Goal: Information Seeking & Learning: Learn about a topic

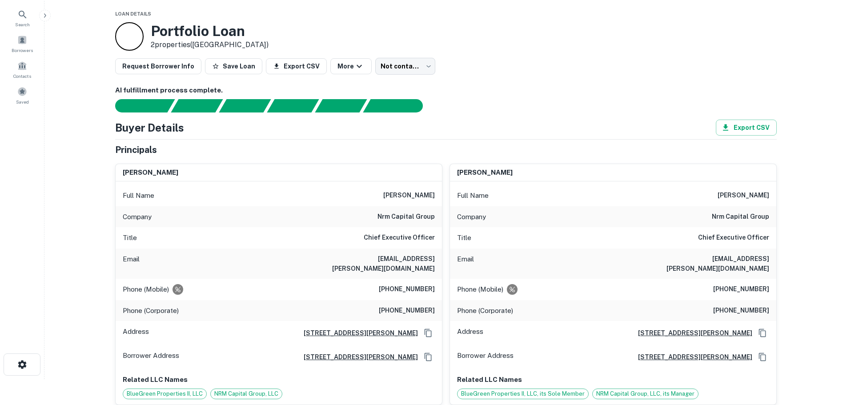
click at [443, 170] on div "[PERSON_NAME] Full Name [PERSON_NAME] Company nrm capital group Title Chief Exe…" at bounding box center [610, 281] width 335 height 249
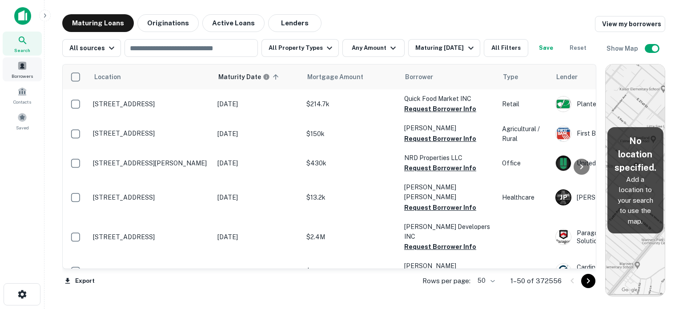
click at [25, 61] on span at bounding box center [22, 66] width 10 height 10
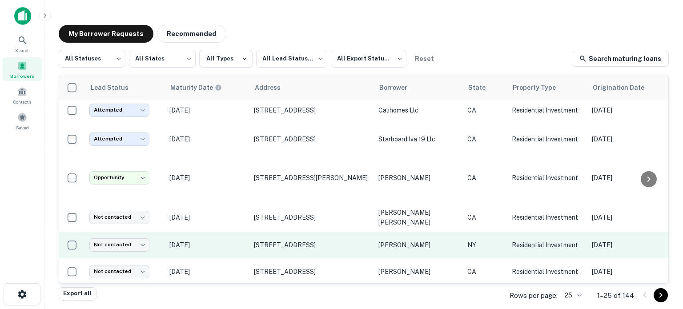
scroll to position [133, 0]
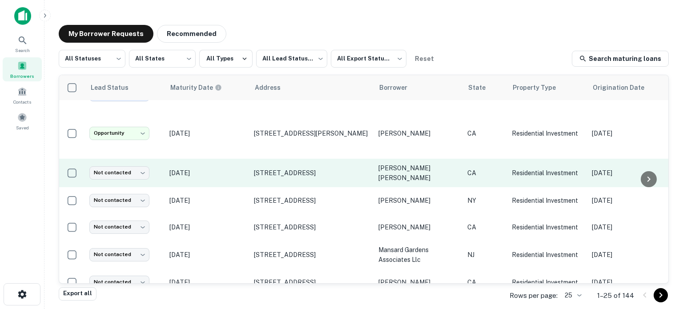
click at [227, 168] on p "Oct 05, 2025" at bounding box center [207, 173] width 76 height 10
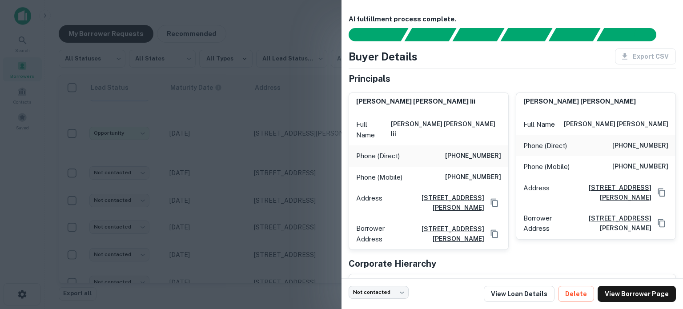
click at [249, 157] on div at bounding box center [341, 154] width 683 height 309
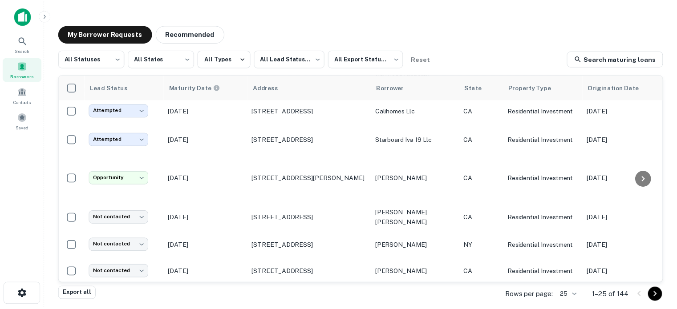
scroll to position [89, 0]
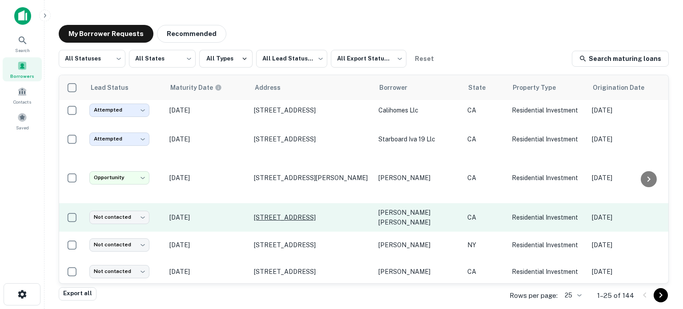
click at [282, 214] on p "226 La Paloma San Clemente, CA92672" at bounding box center [312, 218] width 116 height 8
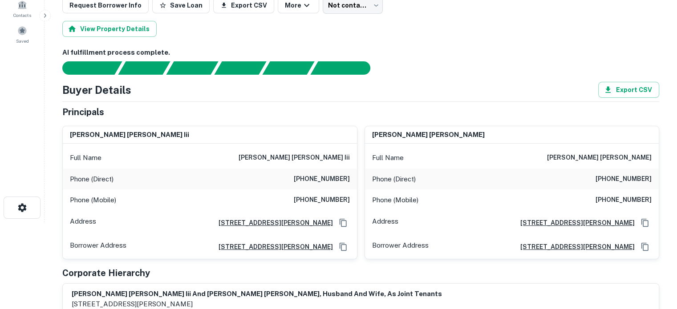
scroll to position [89, 0]
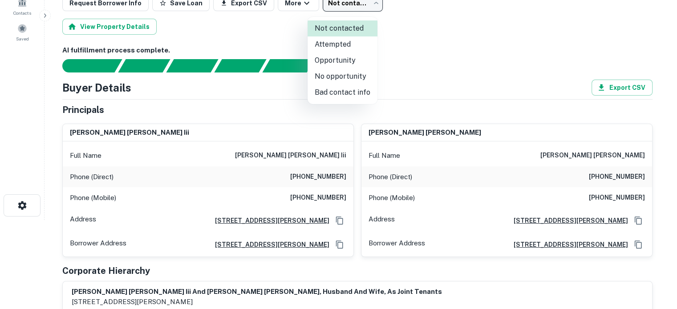
click at [352, 8] on body "Search Borrowers Contacts Saved Back to borrower requests Loan Details 226 La P…" at bounding box center [338, 65] width 677 height 309
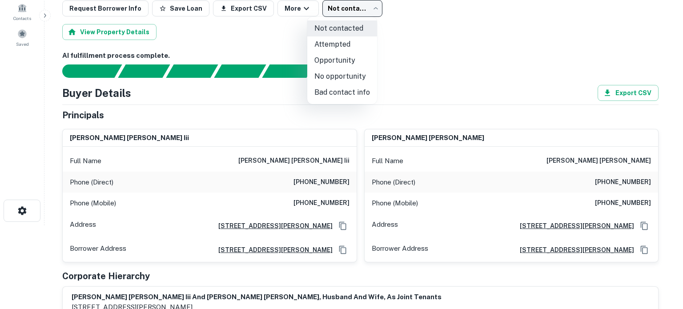
click at [381, 119] on div at bounding box center [341, 154] width 683 height 309
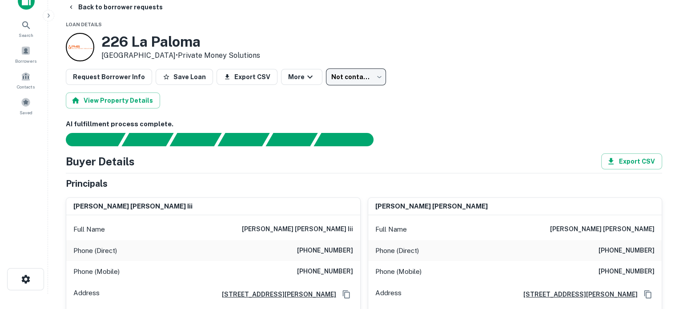
scroll to position [0, 0]
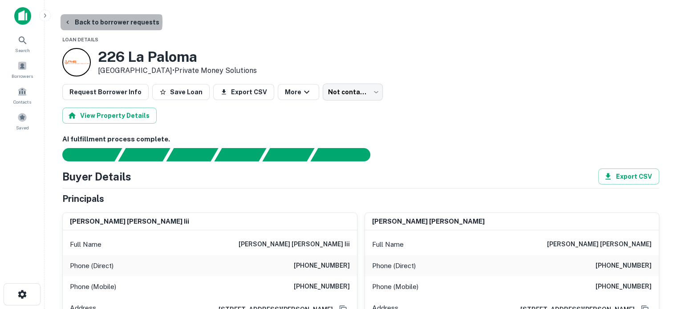
click at [111, 22] on button "Back to borrower requests" at bounding box center [111, 22] width 102 height 16
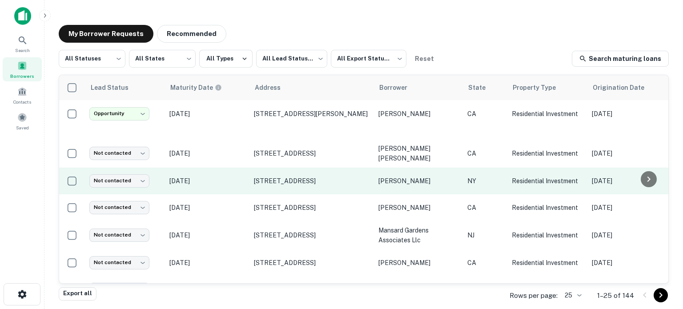
scroll to position [133, 0]
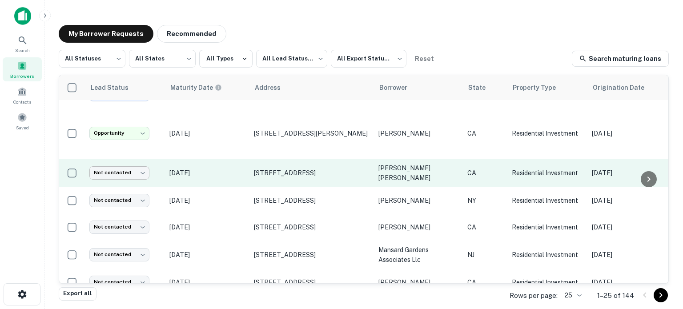
click at [141, 160] on body "**********" at bounding box center [341, 154] width 683 height 309
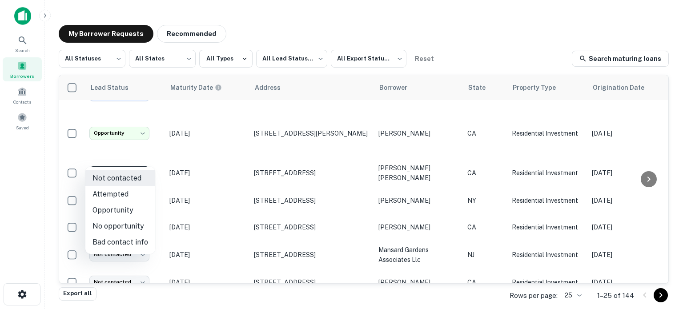
click at [132, 191] on li "Attempted" at bounding box center [120, 194] width 70 height 16
type input "*********"
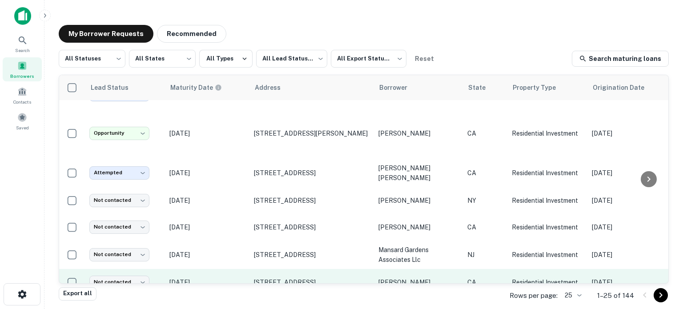
click at [230, 196] on p "Oct 05, 2025" at bounding box center [207, 201] width 76 height 10
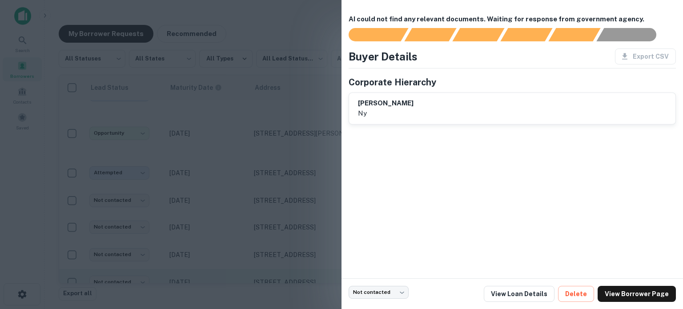
click at [230, 186] on div at bounding box center [341, 154] width 683 height 309
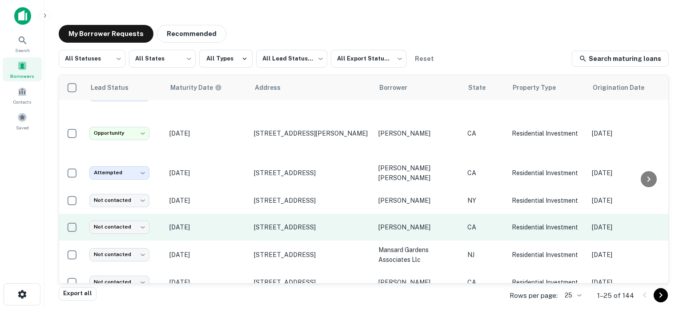
click at [235, 214] on td "Oct 05, 2025" at bounding box center [207, 227] width 85 height 27
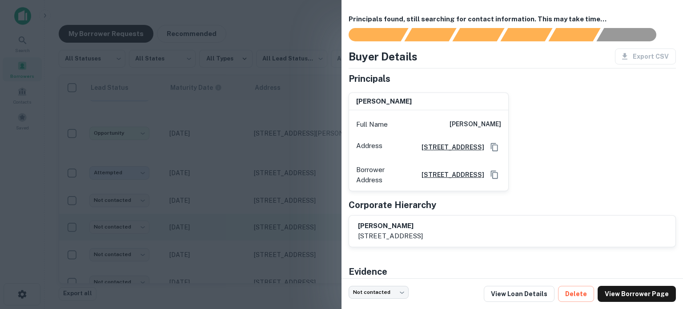
click at [235, 208] on div at bounding box center [341, 154] width 683 height 309
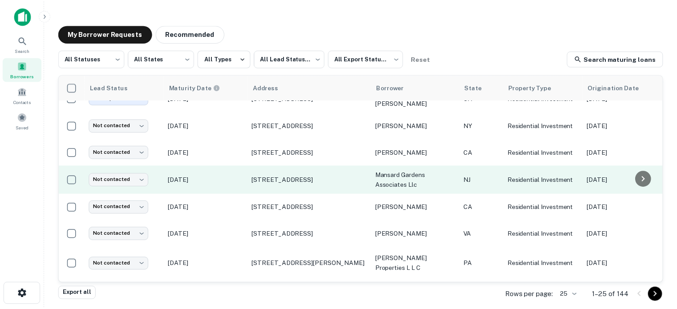
scroll to position [222, 0]
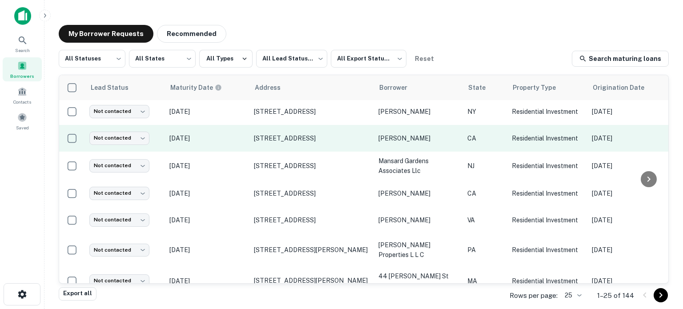
click at [242, 133] on p "[DATE]" at bounding box center [207, 138] width 76 height 10
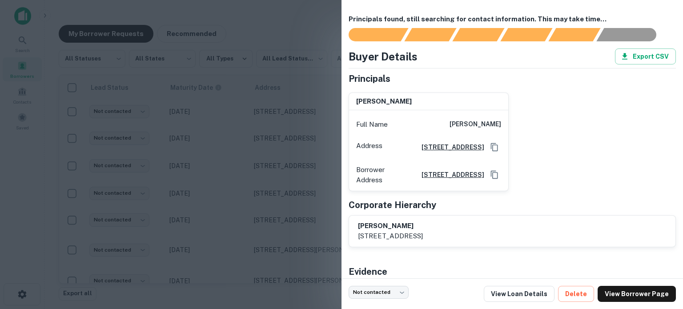
click at [240, 128] on div at bounding box center [341, 154] width 683 height 309
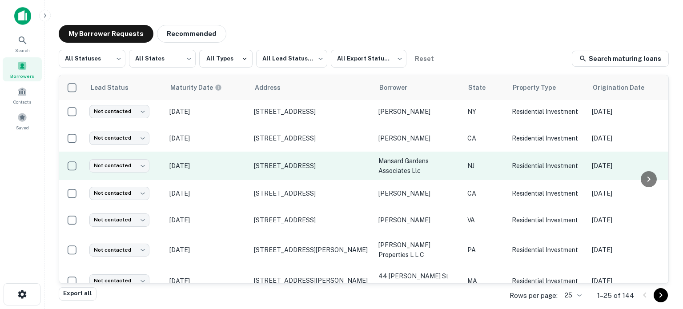
click at [236, 161] on p "[DATE]" at bounding box center [207, 166] width 76 height 10
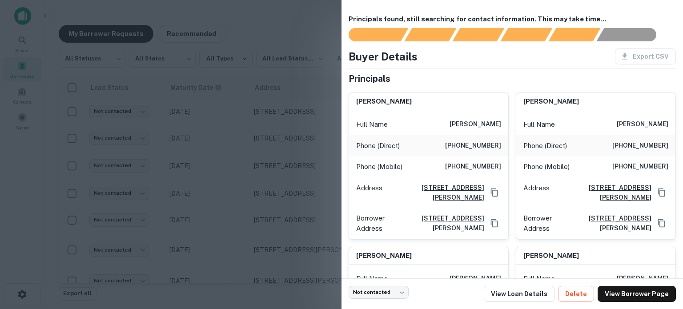
click at [216, 172] on div at bounding box center [341, 154] width 683 height 309
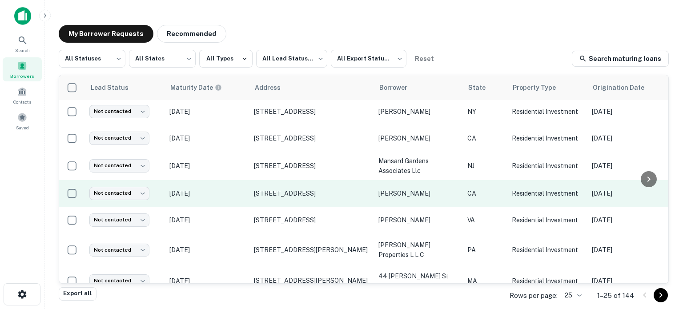
click at [240, 189] on p "[DATE]" at bounding box center [207, 194] width 76 height 10
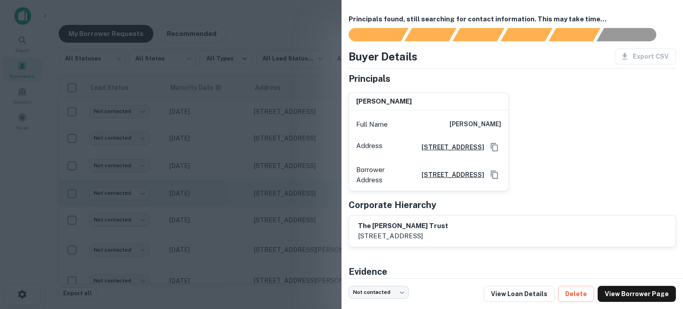
click at [240, 181] on div at bounding box center [341, 154] width 683 height 309
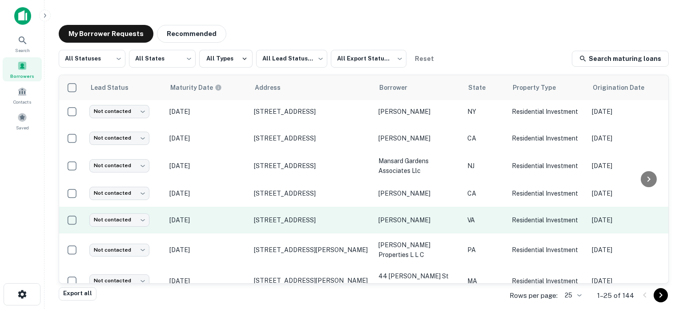
click at [240, 215] on p "[DATE]" at bounding box center [207, 220] width 76 height 10
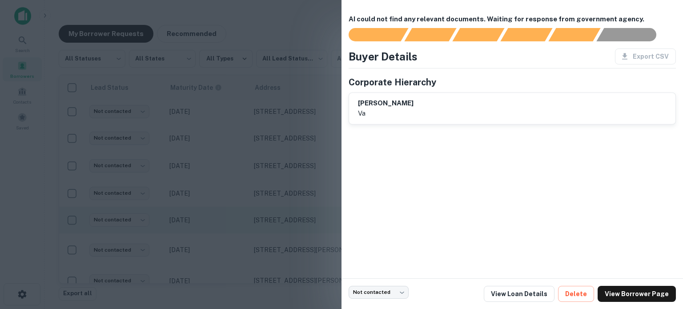
click at [240, 205] on div at bounding box center [341, 154] width 683 height 309
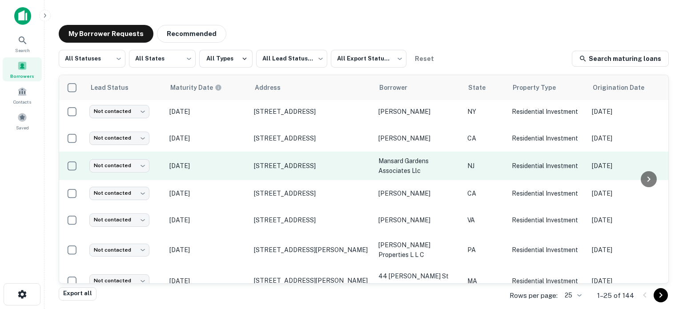
click at [234, 161] on p "[DATE]" at bounding box center [207, 166] width 76 height 10
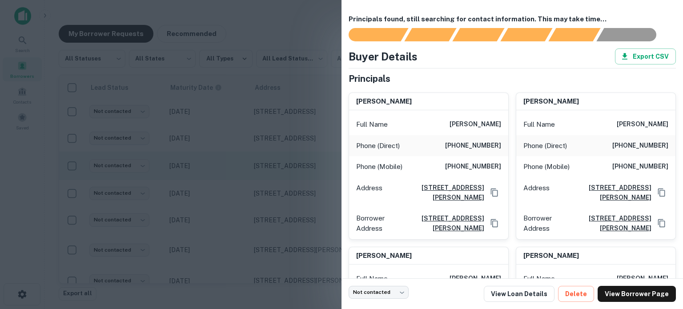
click at [234, 156] on div at bounding box center [341, 154] width 683 height 309
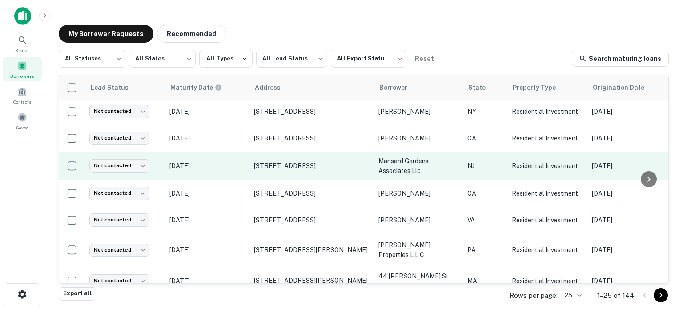
click at [272, 162] on p "[STREET_ADDRESS]" at bounding box center [312, 166] width 116 height 8
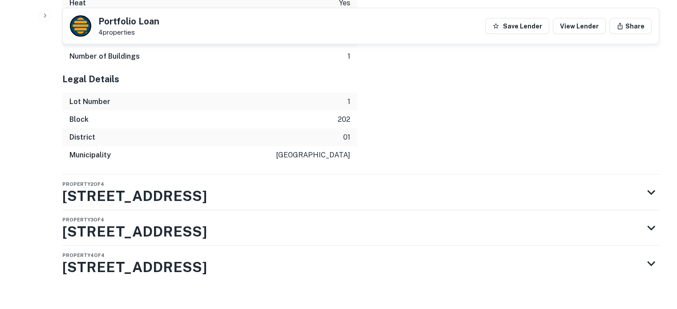
scroll to position [1874, 0]
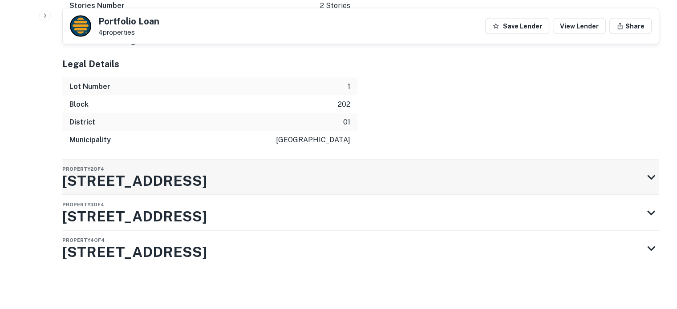
click at [264, 183] on div "Property 2 of 4 41-45 W 22ND ST # 45" at bounding box center [352, 178] width 580 height 36
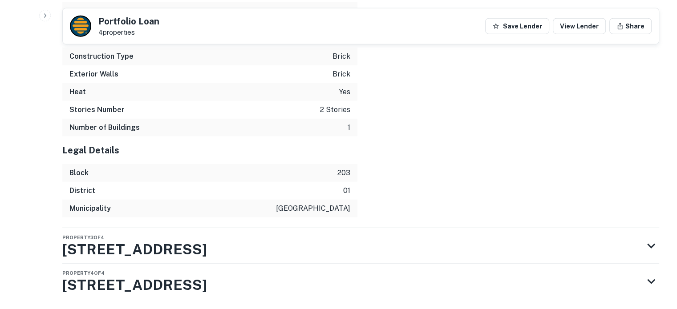
scroll to position [2416, 0]
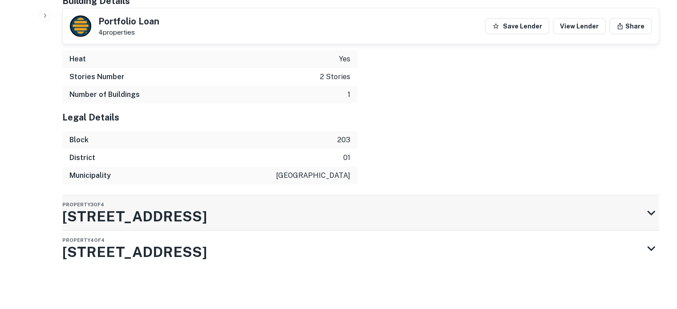
click at [288, 210] on div "Property 3 of 4 37 W 23rd St" at bounding box center [352, 213] width 580 height 36
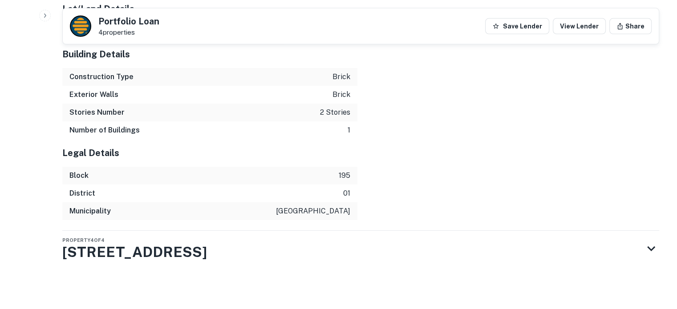
scroll to position [2942, 0]
click at [297, 248] on div "Property 4 of 4 36 W 23RD ST" at bounding box center [352, 249] width 580 height 36
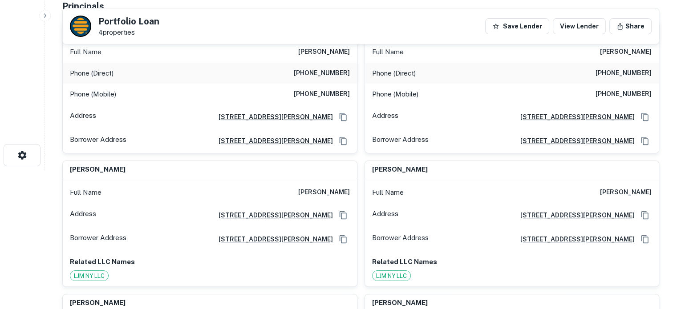
scroll to position [0, 0]
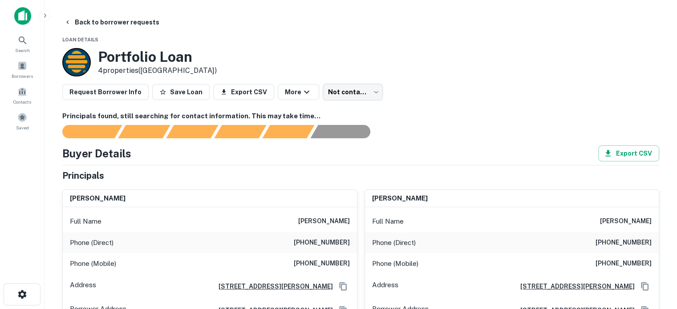
click at [359, 207] on div "sally pomeranc Full Name sally pomeranc Phone (Direct) (717) 873-3840 Phone (Mo…" at bounding box center [508, 252] width 302 height 141
click at [356, 94] on body "Search Borrowers Contacts Saved Back to borrower requests Loan Details Portfoli…" at bounding box center [338, 154] width 677 height 309
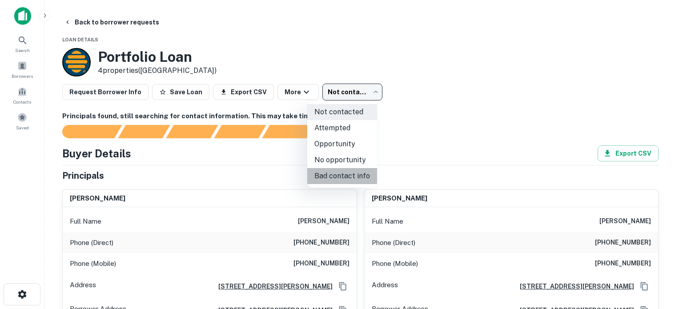
click at [351, 174] on li "Bad contact info" at bounding box center [342, 176] width 70 height 16
type input "**********"
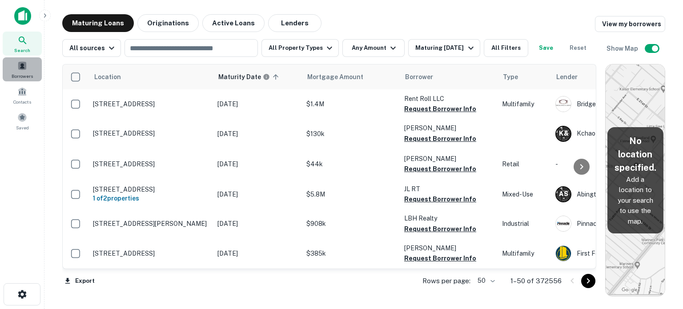
click at [24, 68] on span at bounding box center [22, 66] width 10 height 10
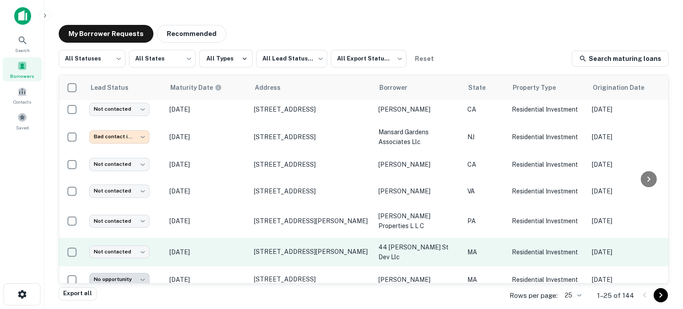
scroll to position [267, 0]
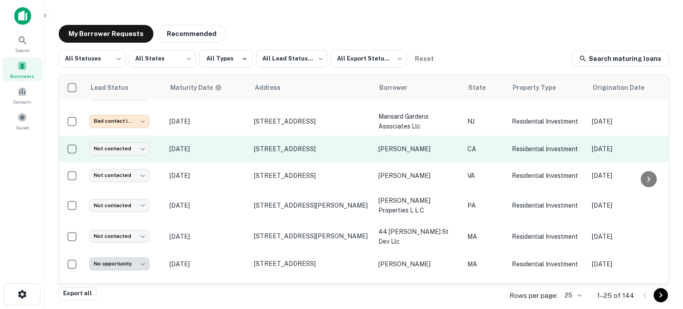
click at [237, 144] on p "[DATE]" at bounding box center [207, 149] width 76 height 10
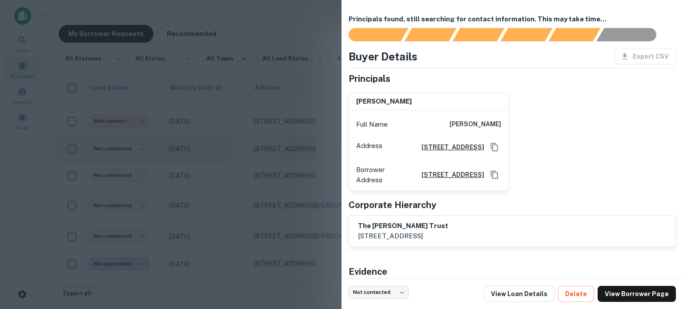
click at [237, 136] on div at bounding box center [341, 154] width 683 height 309
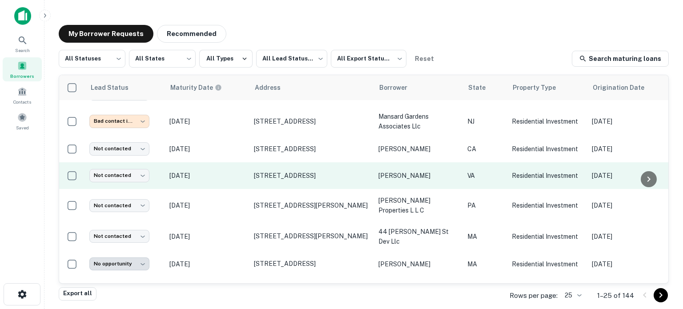
click at [237, 171] on p "Oct 05, 2025" at bounding box center [207, 176] width 76 height 10
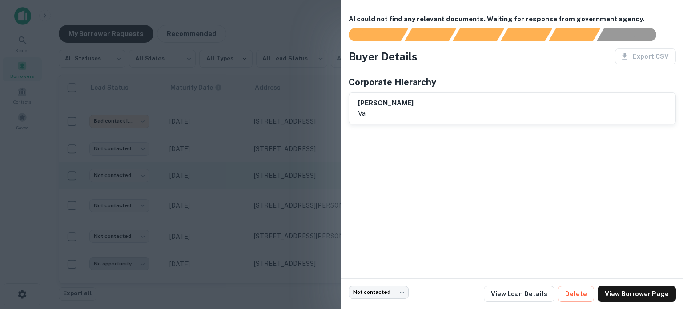
click at [237, 165] on div at bounding box center [341, 154] width 683 height 309
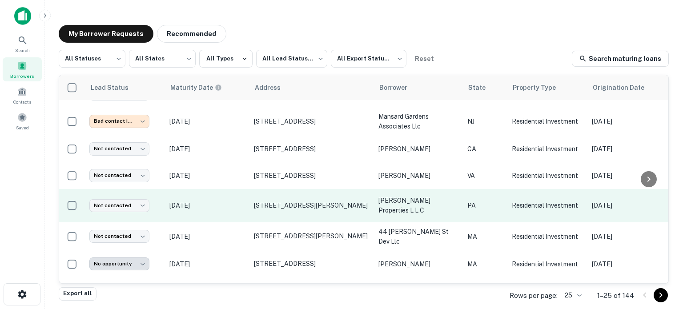
click at [234, 201] on p "[DATE]" at bounding box center [207, 206] width 76 height 10
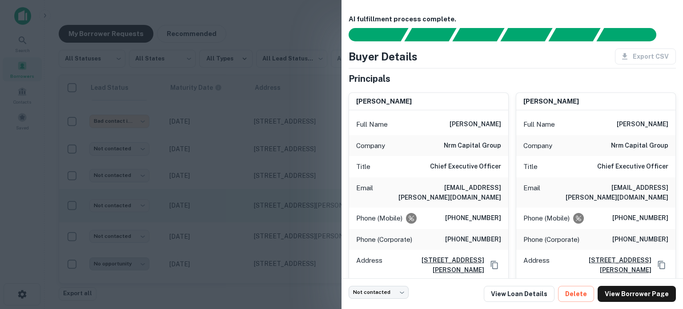
click at [234, 194] on div at bounding box center [341, 154] width 683 height 309
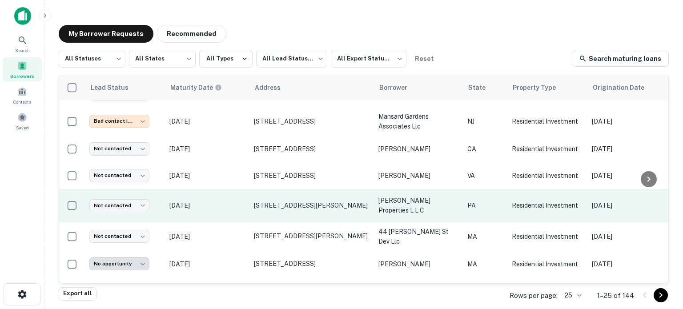
click at [233, 201] on p "[DATE]" at bounding box center [207, 206] width 76 height 10
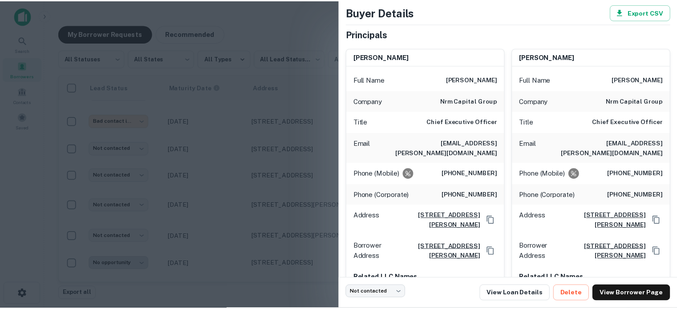
scroll to position [0, 0]
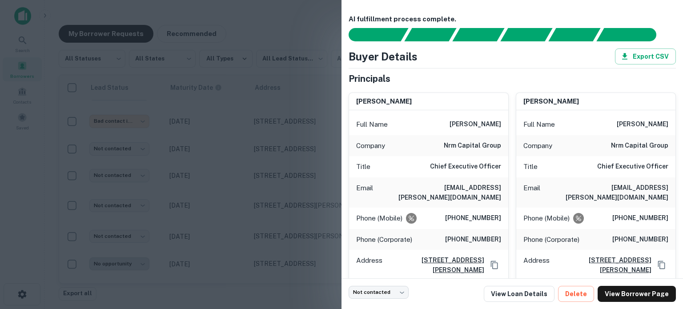
click at [299, 160] on div at bounding box center [341, 154] width 683 height 309
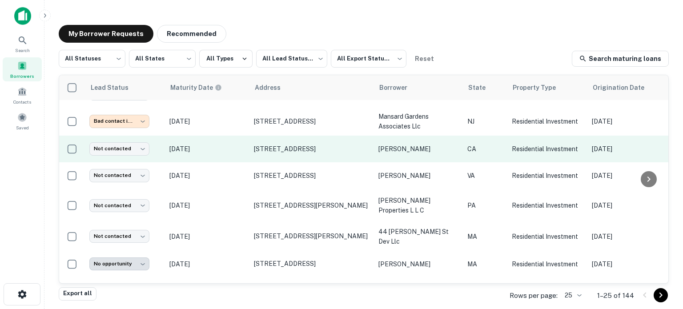
click at [222, 144] on p "Oct 05, 2025" at bounding box center [207, 149] width 76 height 10
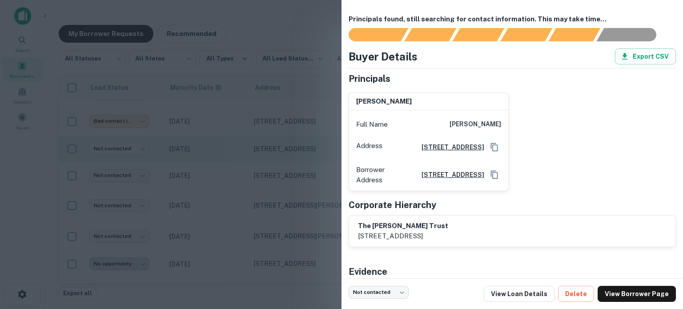
click at [222, 140] on div at bounding box center [341, 154] width 683 height 309
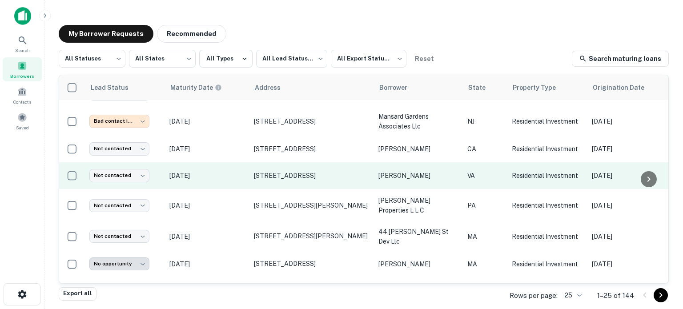
click at [224, 171] on p "Oct 05, 2025" at bounding box center [207, 176] width 76 height 10
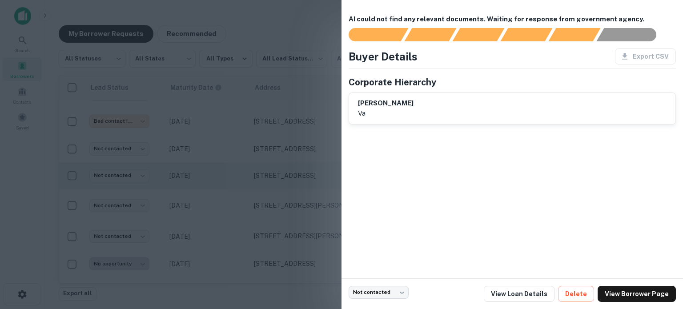
click at [224, 160] on div at bounding box center [341, 154] width 683 height 309
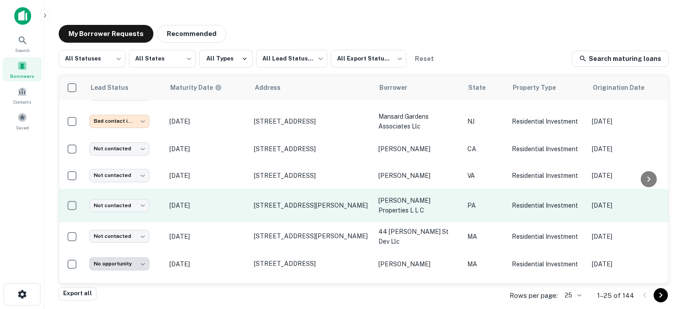
click at [230, 189] on td "Oct 05, 2025" at bounding box center [207, 205] width 85 height 33
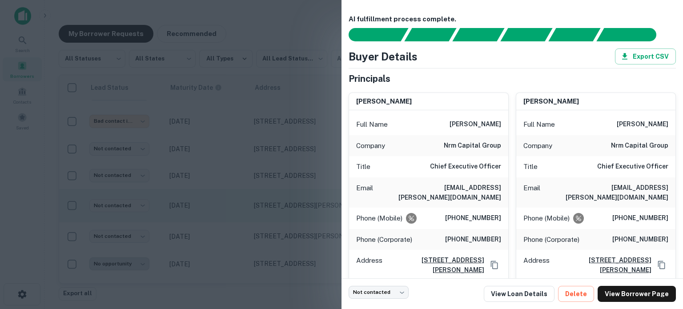
click at [230, 181] on div at bounding box center [341, 154] width 683 height 309
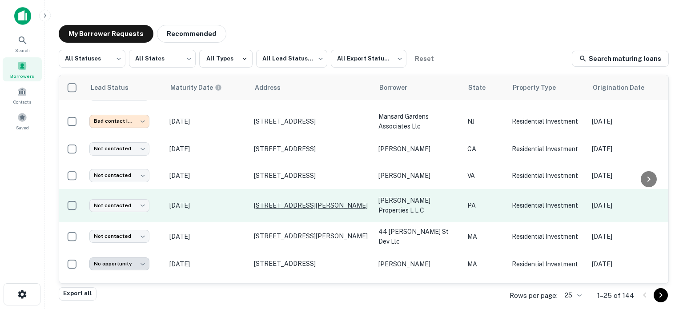
click at [282, 202] on p "254 S Mathilda St # 260 Pittsburgh, PA15224" at bounding box center [312, 206] width 116 height 8
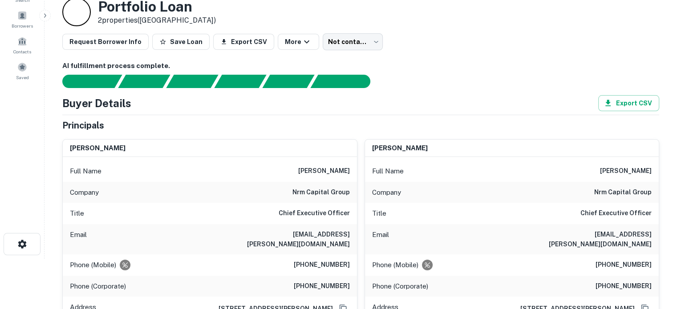
scroll to position [89, 0]
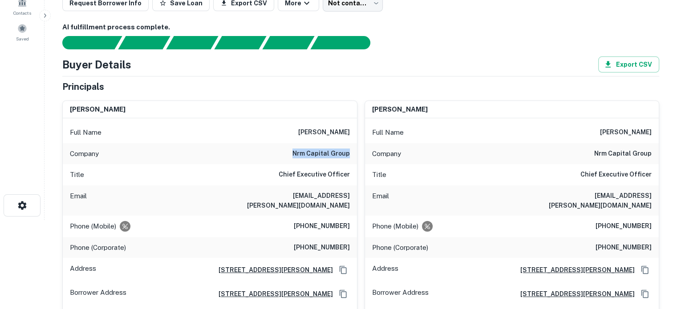
drag, startPoint x: 294, startPoint y: 153, endPoint x: 350, endPoint y: 153, distance: 55.6
click at [350, 153] on div "Company nrm capital group" at bounding box center [210, 153] width 294 height 21
copy h6 "nrm capital group"
click at [359, 118] on div "nathaniel morgan Full Name nathaniel morgan Company nrm capital group Title Chi…" at bounding box center [508, 217] width 302 height 249
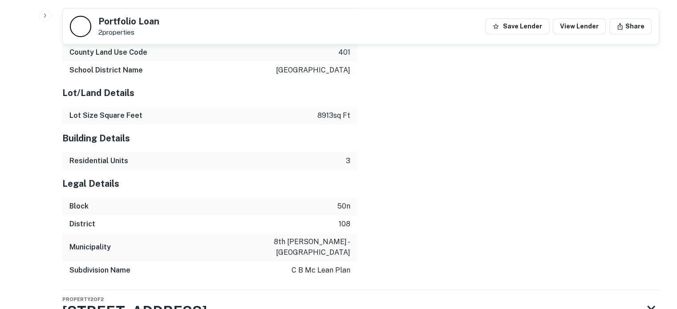
scroll to position [1303, 0]
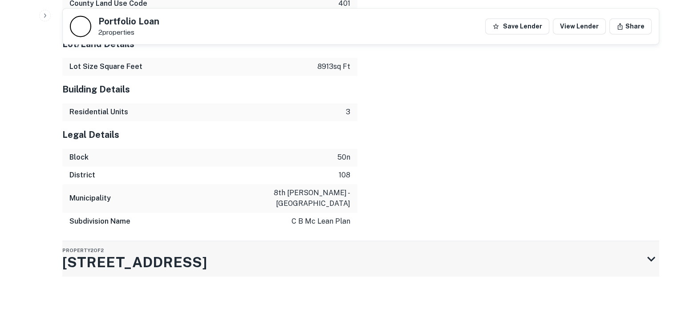
click at [236, 247] on div "Property 2 of 2 4901 Friendship Ave" at bounding box center [352, 259] width 580 height 36
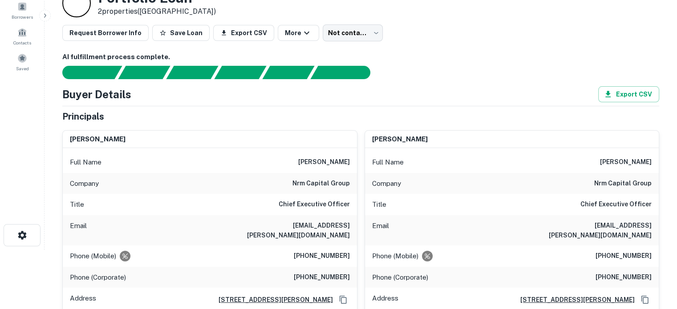
scroll to position [89, 0]
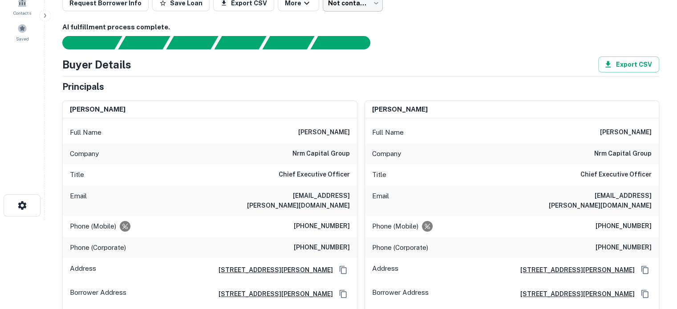
click at [359, 3] on body "Search Borrowers Contacts Saved Back to borrower requests Loan Details Portfoli…" at bounding box center [338, 65] width 677 height 309
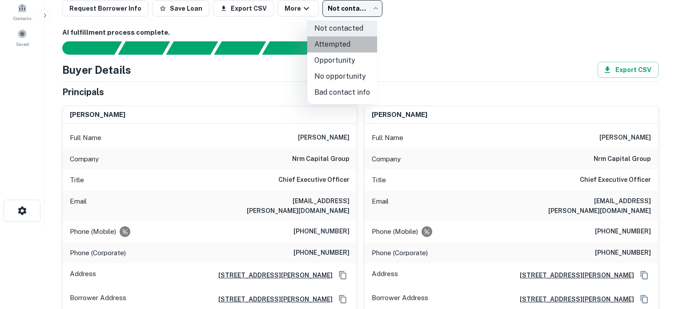
click at [356, 41] on li "Attempted" at bounding box center [342, 44] width 70 height 16
type input "*********"
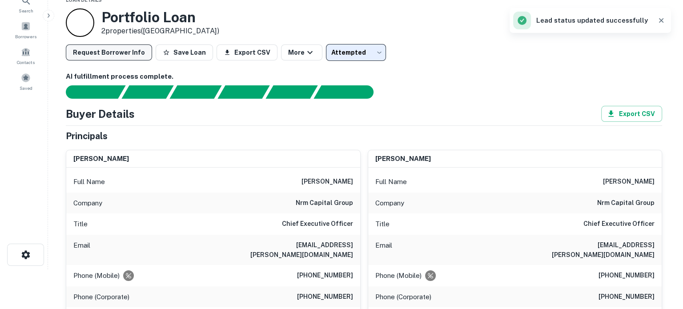
scroll to position [0, 0]
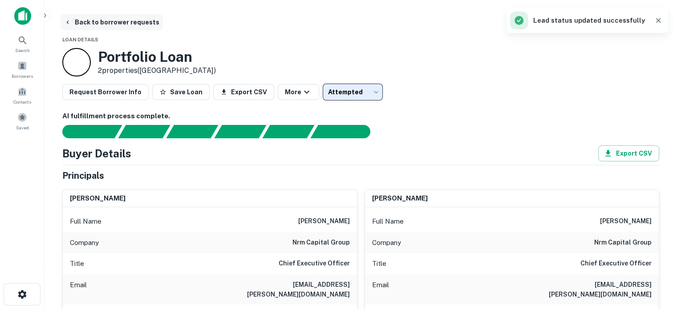
click at [123, 21] on button "Back to borrower requests" at bounding box center [111, 22] width 102 height 16
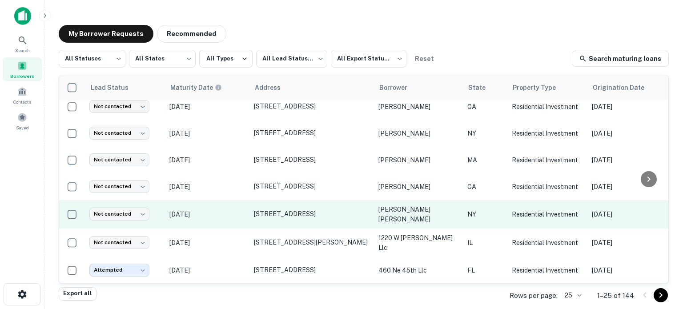
scroll to position [521, 0]
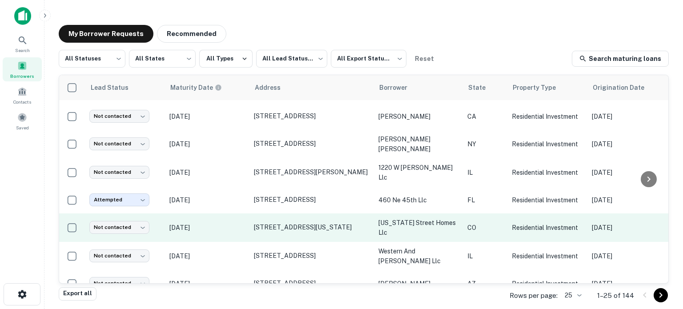
click at [229, 223] on p "Sep 17, 2025" at bounding box center [207, 228] width 76 height 10
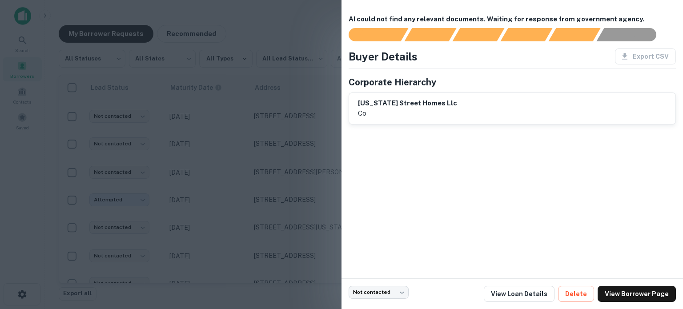
click at [223, 199] on div at bounding box center [341, 154] width 683 height 309
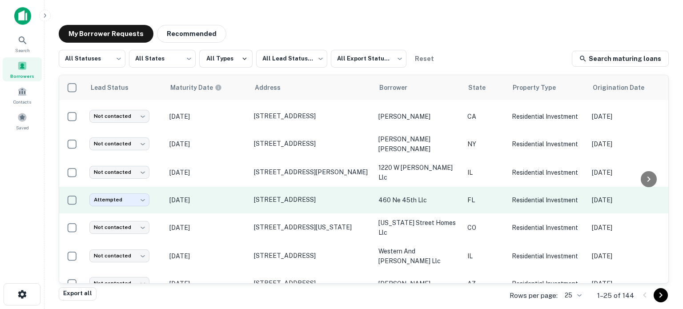
click at [227, 195] on p "Oct 30, 2025" at bounding box center [207, 200] width 76 height 10
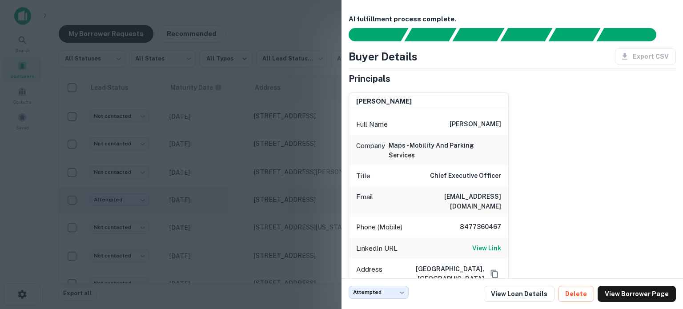
click at [227, 183] on div at bounding box center [341, 154] width 683 height 309
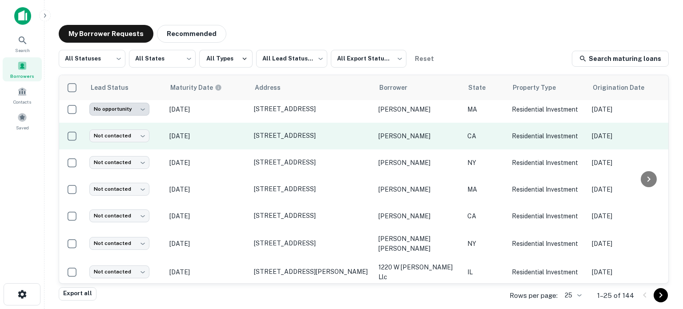
scroll to position [432, 0]
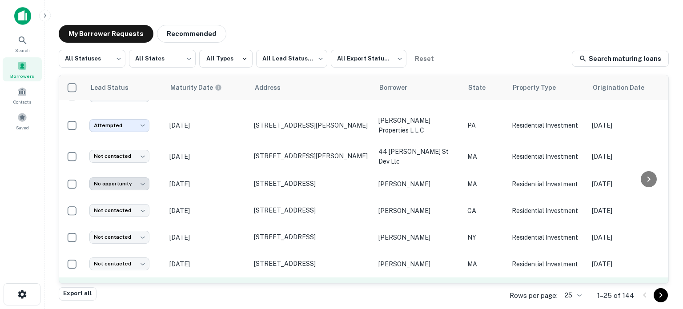
scroll to position [402, 0]
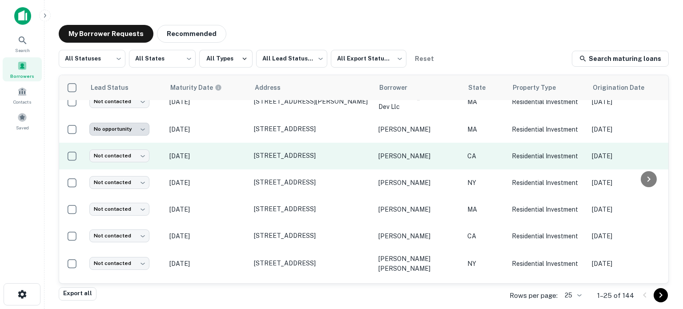
click at [228, 151] on p "[DATE]" at bounding box center [207, 156] width 76 height 10
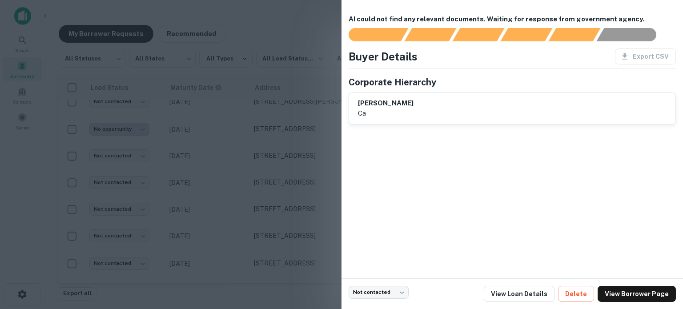
click at [236, 143] on div at bounding box center [341, 154] width 683 height 309
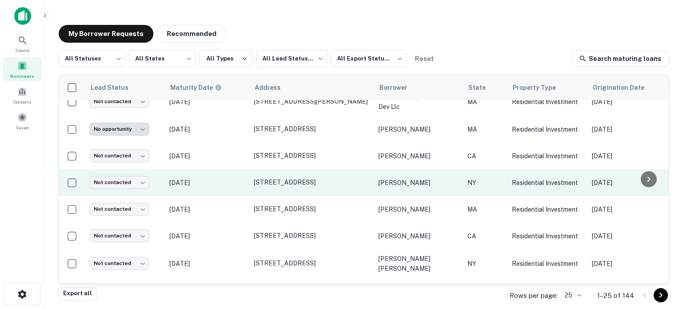
click at [235, 178] on p "[DATE]" at bounding box center [207, 183] width 76 height 10
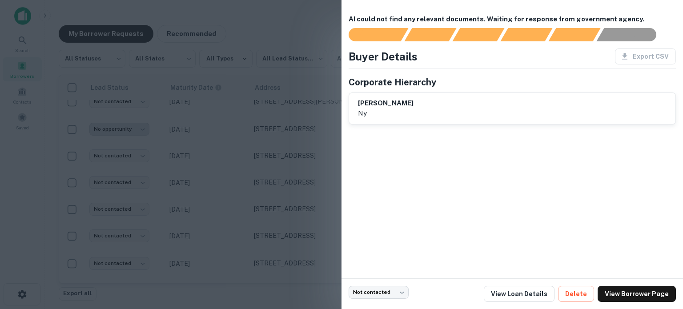
click at [235, 168] on div at bounding box center [341, 154] width 683 height 309
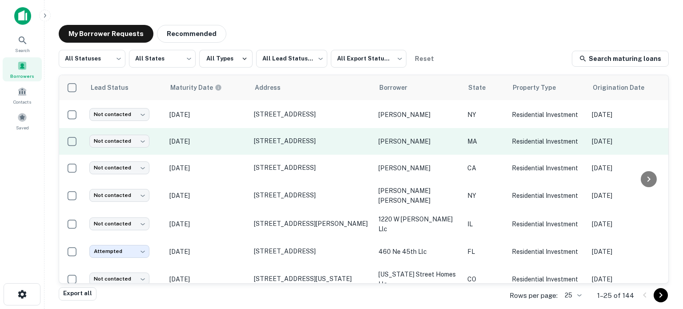
scroll to position [491, 0]
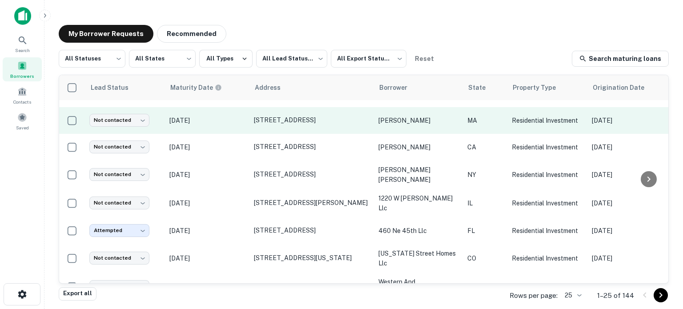
click at [235, 115] on td "[DATE]" at bounding box center [207, 120] width 85 height 27
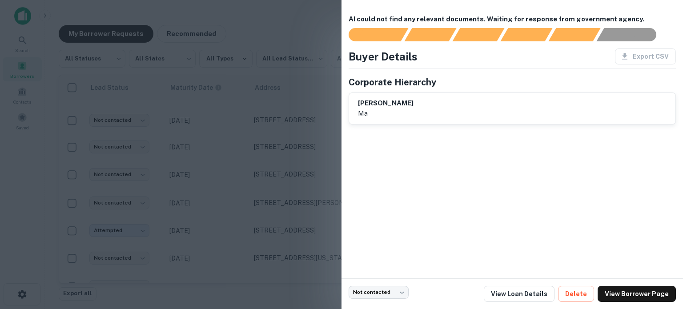
click at [234, 115] on div at bounding box center [341, 154] width 683 height 309
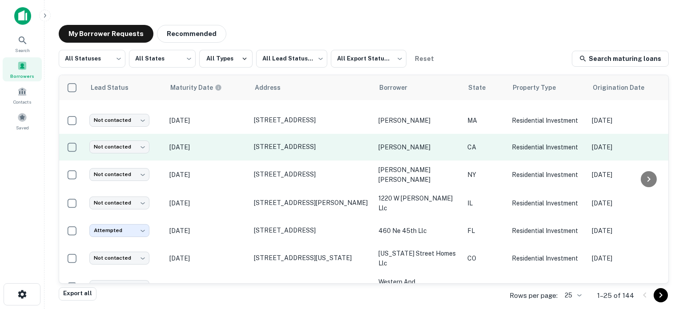
click at [233, 142] on p "Oct 04, 2025" at bounding box center [207, 147] width 76 height 10
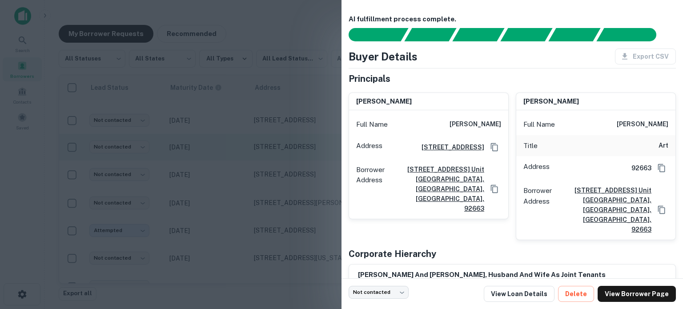
click at [233, 133] on div at bounding box center [341, 154] width 683 height 309
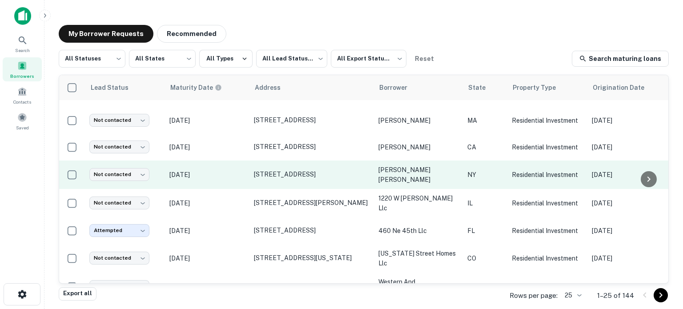
click at [233, 170] on p "Oct 04, 2025" at bounding box center [207, 175] width 76 height 10
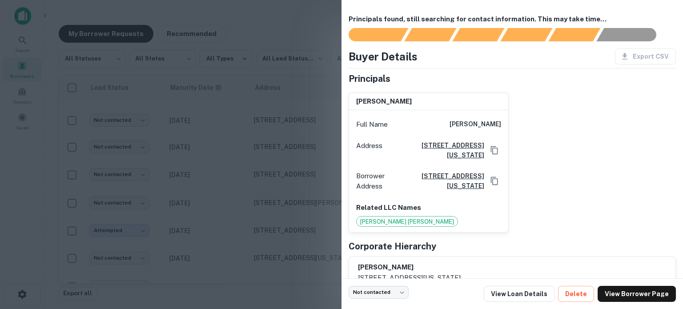
click at [234, 158] on div at bounding box center [341, 154] width 683 height 309
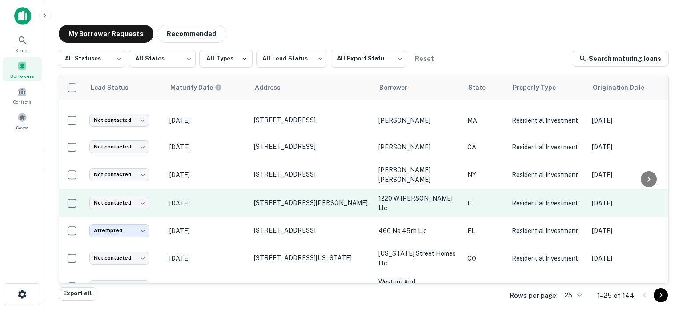
click at [235, 198] on p "Oct 24, 2025" at bounding box center [207, 203] width 76 height 10
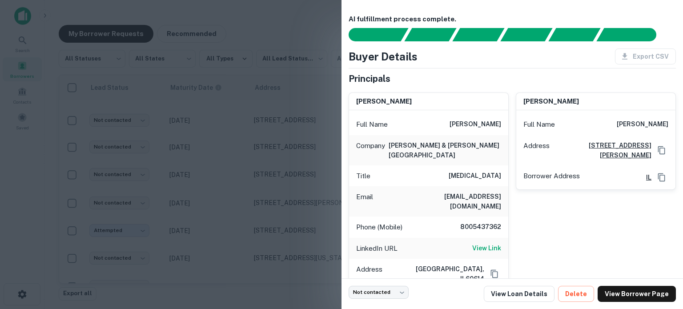
click at [233, 168] on div at bounding box center [341, 154] width 683 height 309
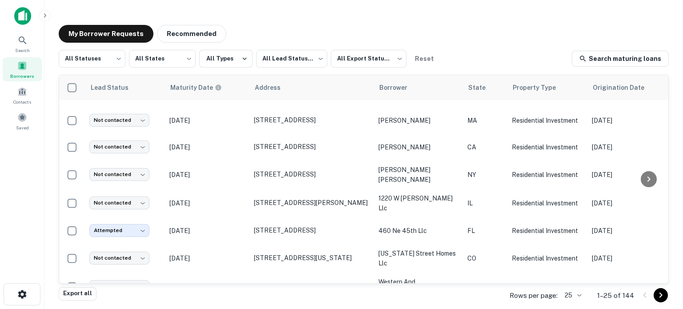
click at [233, 168] on td "Oct 04, 2025" at bounding box center [207, 175] width 85 height 28
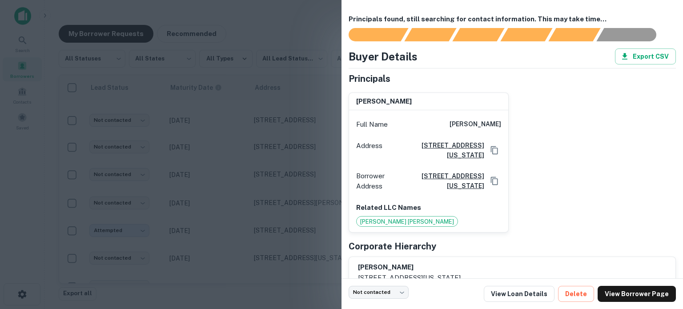
click at [249, 177] on div at bounding box center [341, 154] width 683 height 309
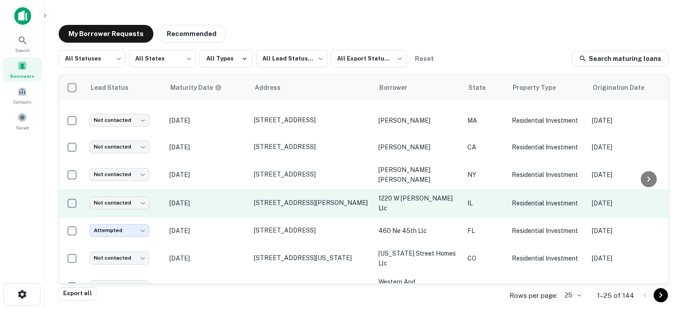
click at [235, 198] on p "Oct 24, 2025" at bounding box center [207, 203] width 76 height 10
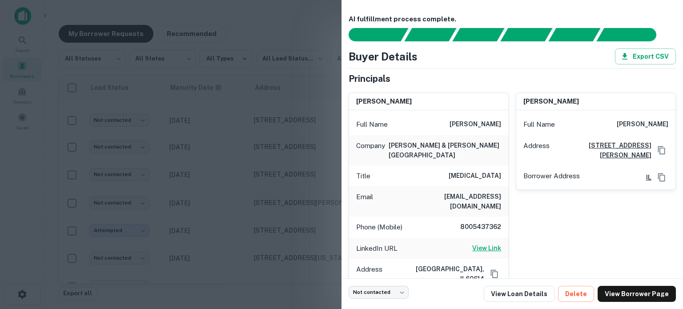
click at [491, 243] on h6 "View Link" at bounding box center [486, 248] width 29 height 10
click at [282, 207] on div at bounding box center [341, 154] width 683 height 309
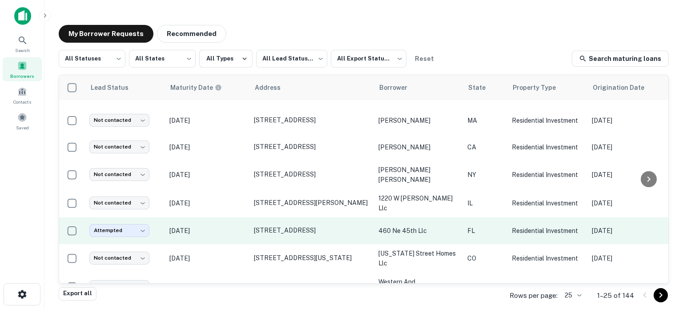
scroll to position [521, 0]
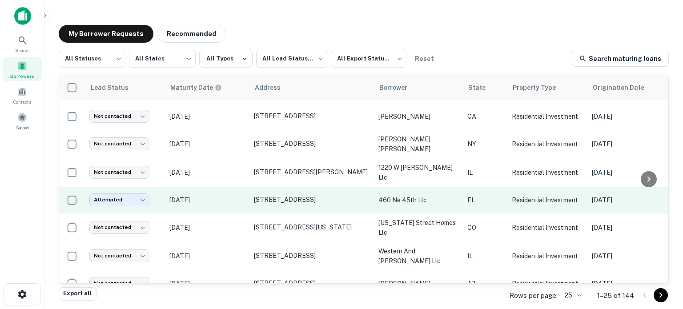
click at [231, 195] on p "Oct 30, 2025" at bounding box center [207, 200] width 76 height 10
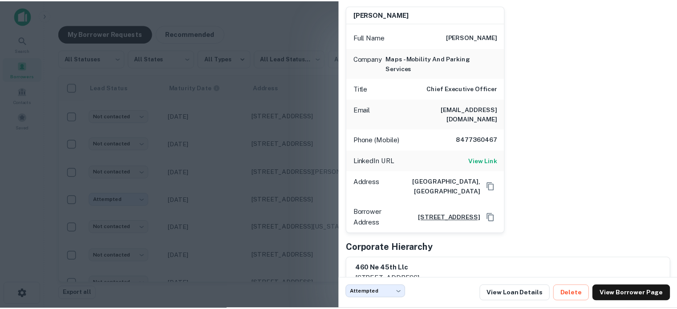
scroll to position [88, 0]
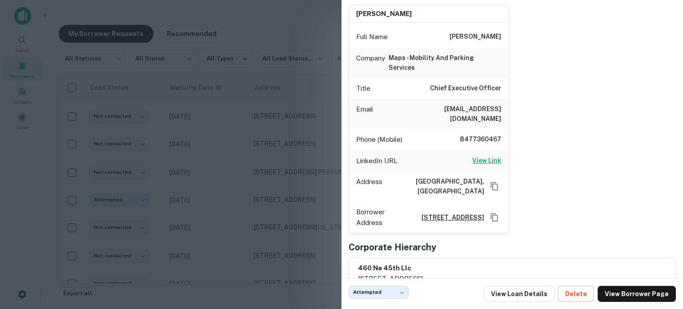
click at [482, 156] on h6 "View Link" at bounding box center [486, 161] width 29 height 10
click at [132, 161] on div at bounding box center [341, 154] width 683 height 309
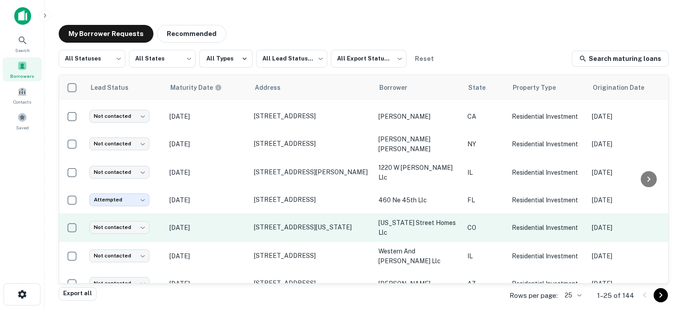
click at [218, 223] on p "Sep 17, 2025" at bounding box center [207, 228] width 76 height 10
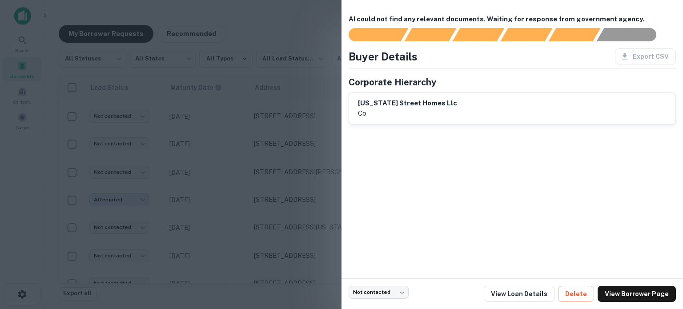
click at [228, 206] on div at bounding box center [341, 154] width 683 height 309
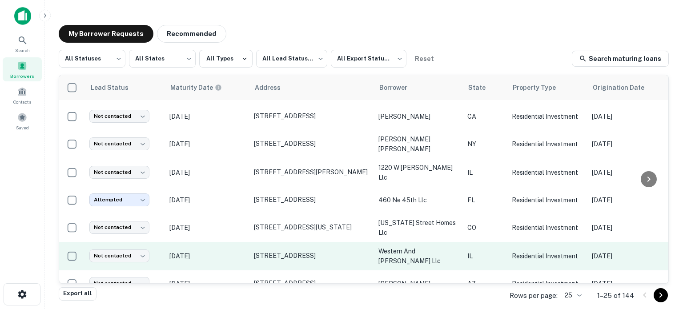
click at [228, 251] on p "Sep 19, 2025" at bounding box center [207, 256] width 76 height 10
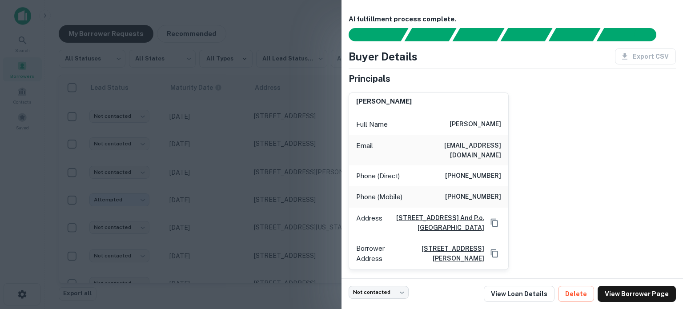
click at [239, 237] on div at bounding box center [341, 154] width 683 height 309
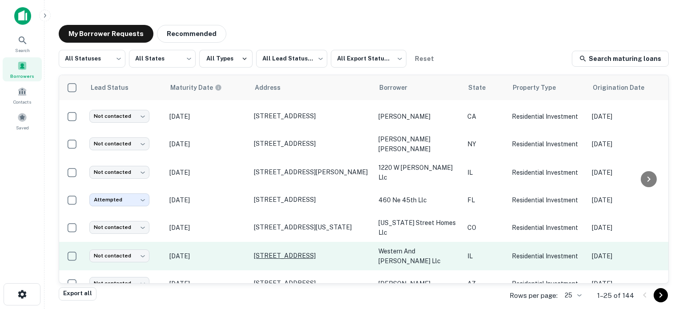
click at [292, 252] on p "2163 N Western Ave Chicago, IL60647" at bounding box center [312, 256] width 116 height 8
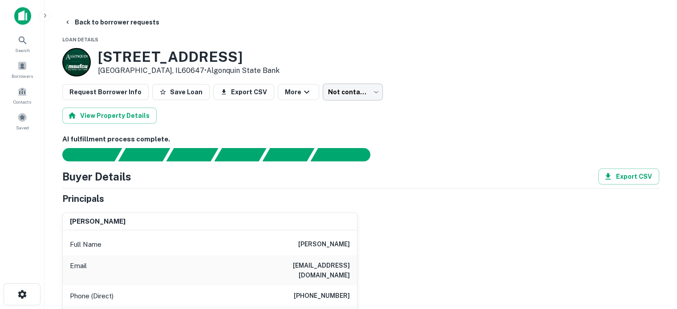
click at [345, 92] on body "Search Borrowers Contacts Saved Back to borrower requests Loan Details 2163 N W…" at bounding box center [338, 154] width 677 height 309
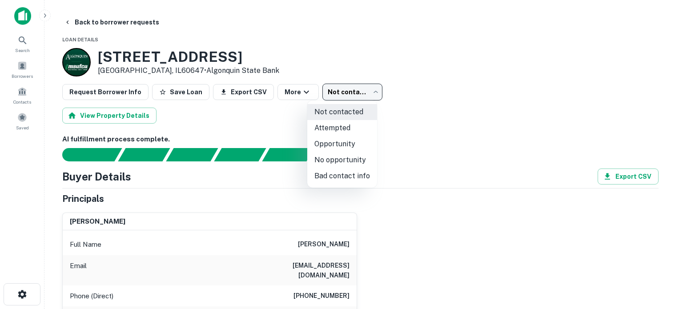
click at [359, 178] on li "Bad contact info" at bounding box center [342, 176] width 70 height 16
type input "**********"
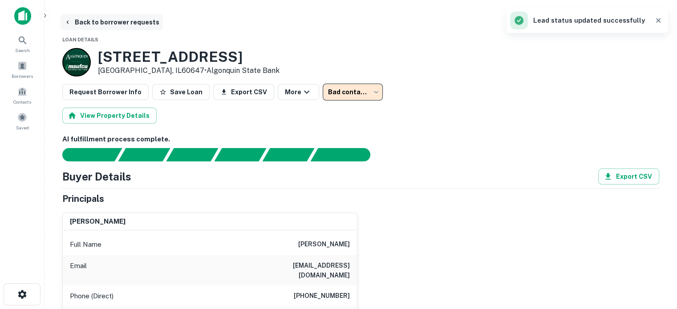
click at [112, 21] on button "Back to borrower requests" at bounding box center [111, 22] width 102 height 16
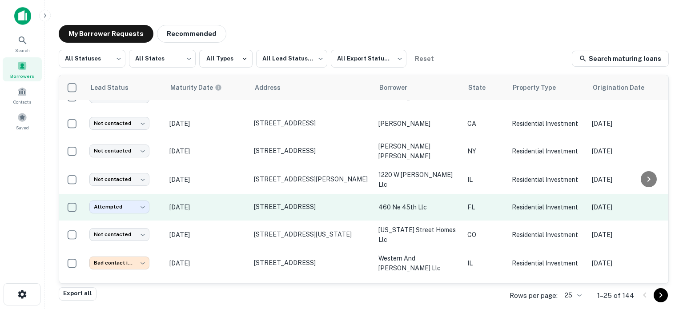
scroll to position [521, 0]
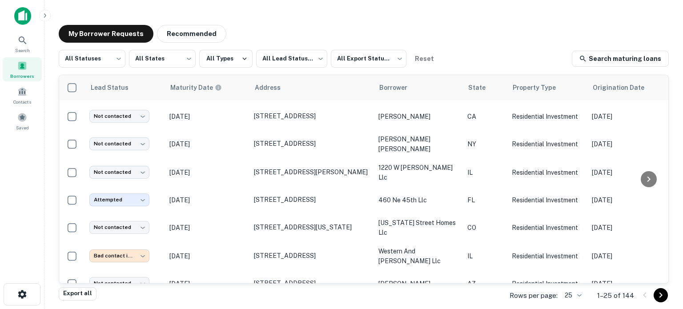
click at [661, 293] on icon "Go to next page" at bounding box center [661, 295] width 11 height 11
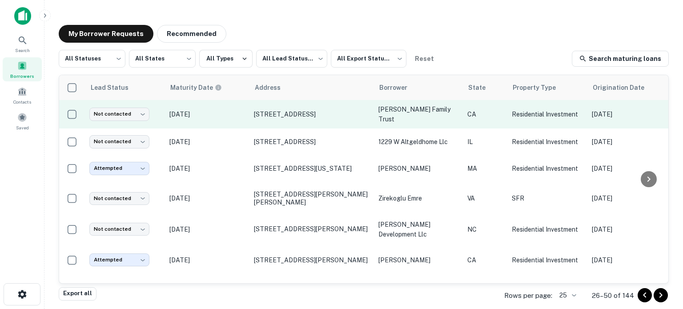
click at [218, 112] on p "[DATE]" at bounding box center [207, 114] width 76 height 10
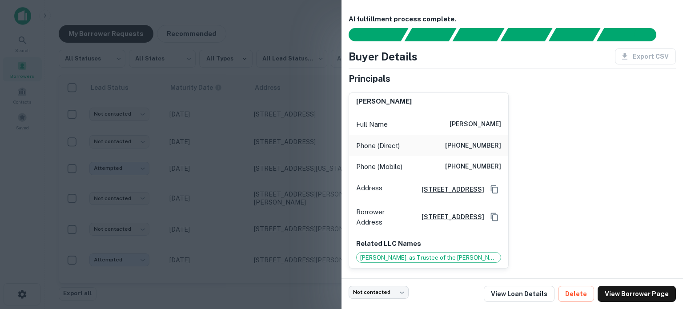
click at [276, 162] on div at bounding box center [341, 154] width 683 height 309
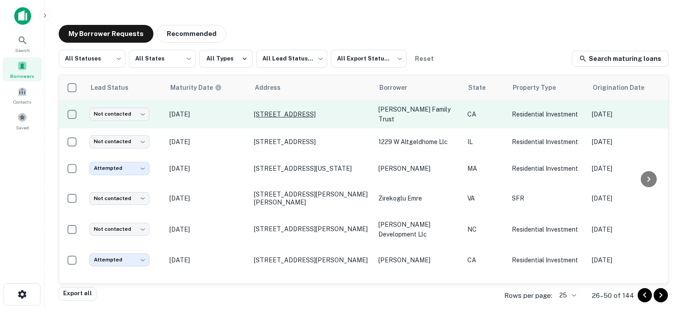
click at [295, 110] on p "[STREET_ADDRESS]" at bounding box center [312, 114] width 116 height 8
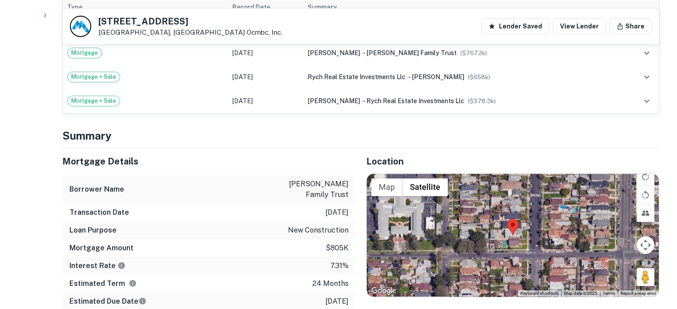
scroll to position [623, 0]
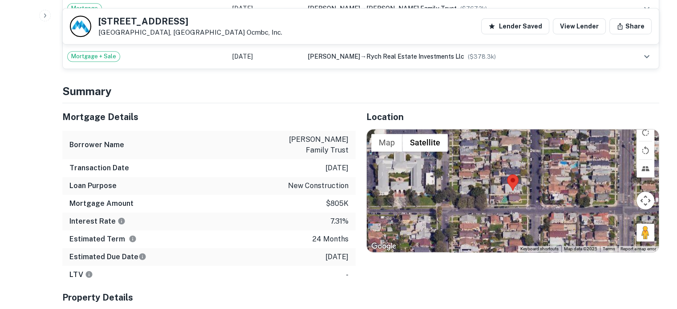
click at [520, 195] on div at bounding box center [513, 190] width 292 height 123
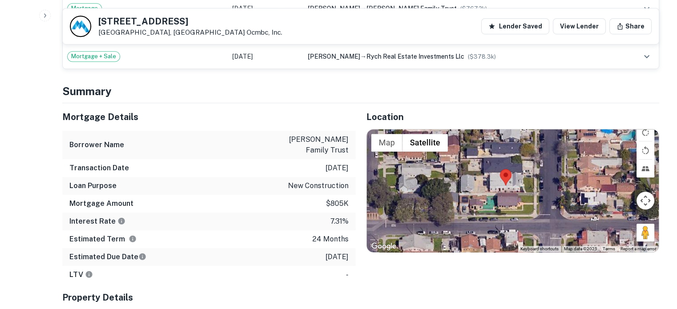
click at [504, 193] on div at bounding box center [513, 190] width 292 height 123
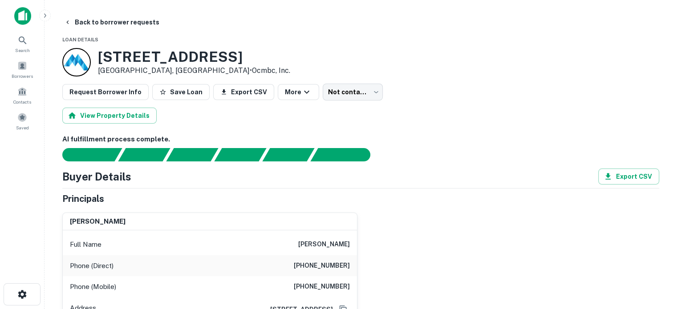
scroll to position [44, 0]
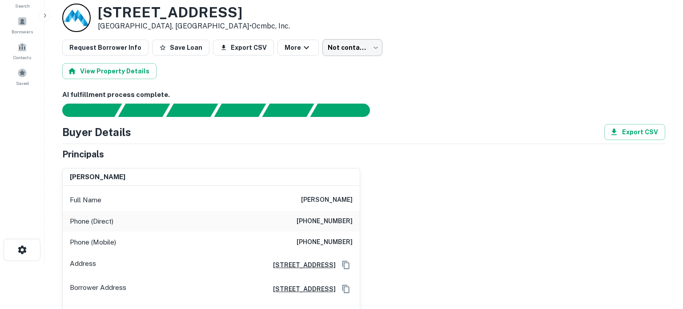
click at [347, 48] on body "Search Borrowers Contacts Saved Back to borrower requests Loan Details 5151 3rd…" at bounding box center [341, 110] width 683 height 309
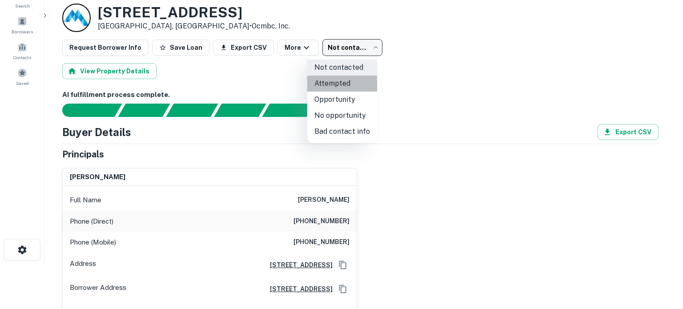
click at [353, 78] on li "Attempted" at bounding box center [342, 84] width 70 height 16
type input "*********"
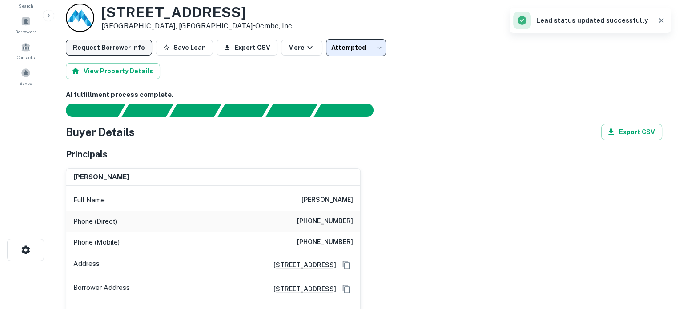
scroll to position [0, 0]
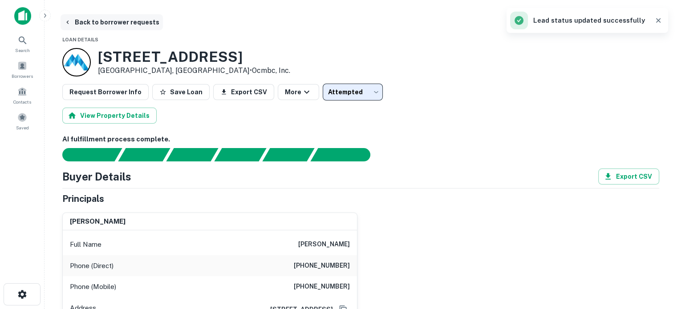
click at [133, 22] on button "Back to borrower requests" at bounding box center [111, 22] width 102 height 16
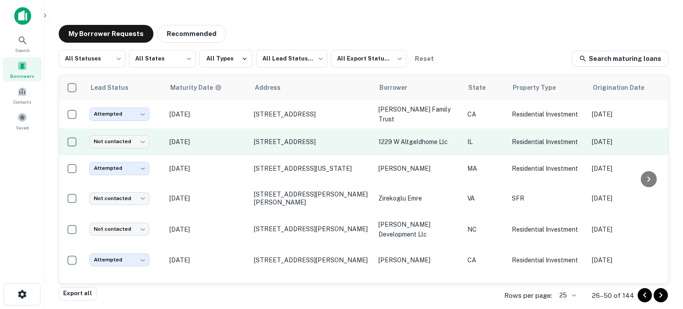
click at [230, 137] on p "[DATE]" at bounding box center [207, 142] width 76 height 10
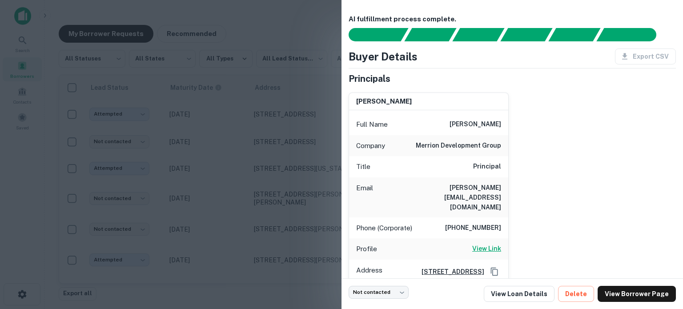
click at [489, 244] on h6 "View Link" at bounding box center [486, 249] width 29 height 10
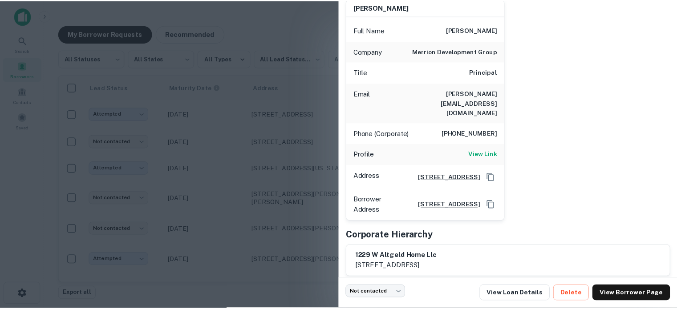
scroll to position [103, 0]
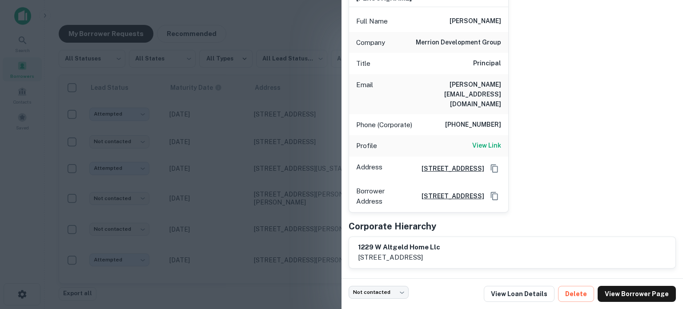
click at [292, 170] on div at bounding box center [341, 154] width 683 height 309
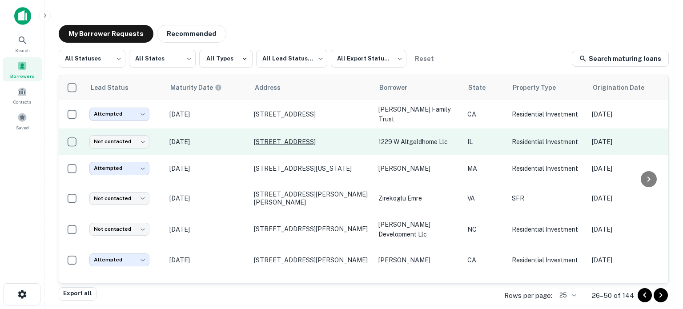
click at [297, 138] on p "[STREET_ADDRESS]" at bounding box center [312, 142] width 116 height 8
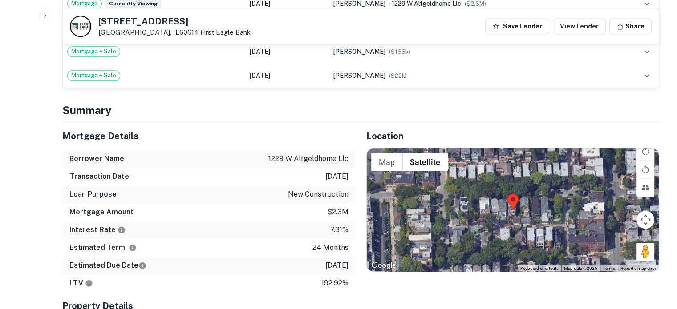
scroll to position [578, 0]
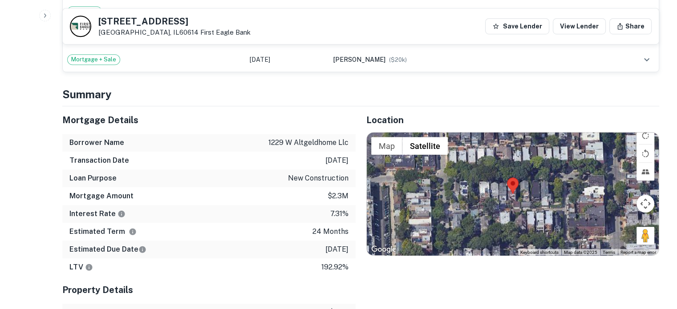
click at [512, 188] on div at bounding box center [513, 194] width 292 height 123
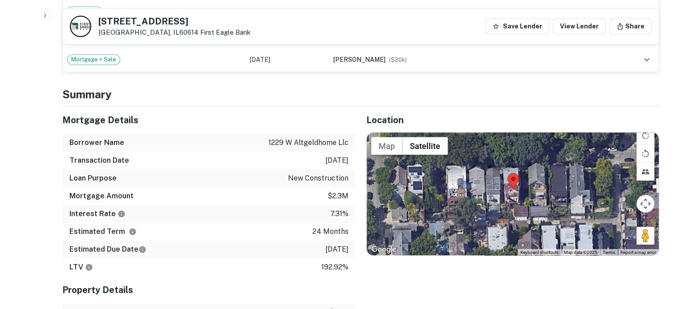
click at [511, 193] on div at bounding box center [513, 194] width 292 height 123
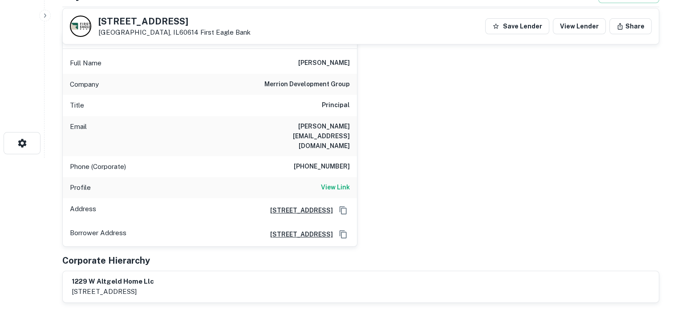
scroll to position [178, 0]
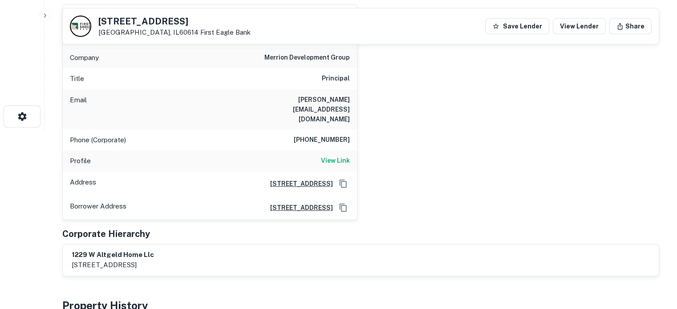
click at [367, 150] on div "eric flangan Full Name eric flangan Company merrion development group Title Pri…" at bounding box center [357, 108] width 604 height 223
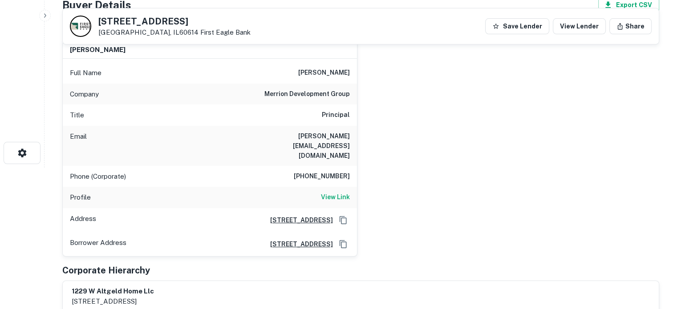
scroll to position [44, 0]
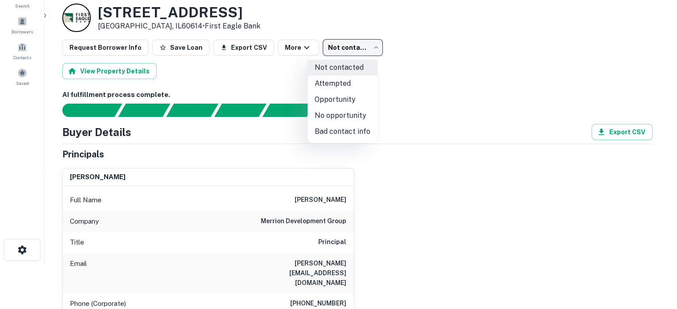
click at [344, 47] on body "Search Borrowers Contacts Saved Back to borrower requests Loan Details 1229 W A…" at bounding box center [338, 110] width 677 height 309
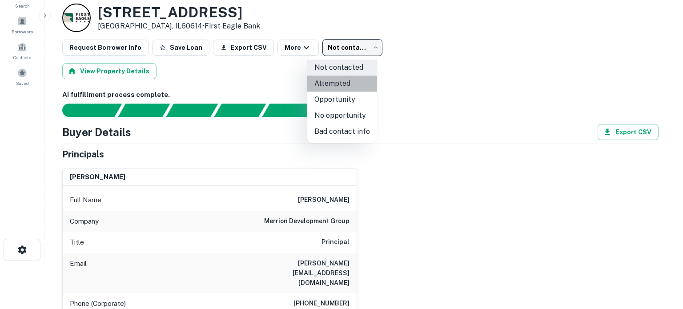
click at [353, 83] on li "Attempted" at bounding box center [342, 84] width 70 height 16
type input "*********"
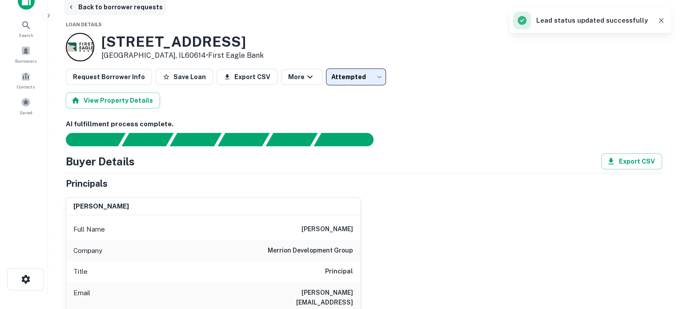
scroll to position [0, 0]
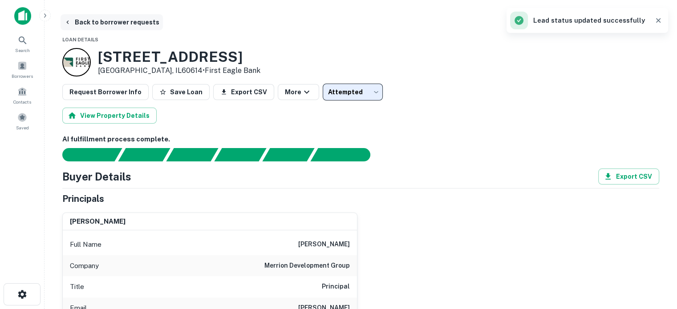
click at [114, 18] on button "Back to borrower requests" at bounding box center [111, 22] width 102 height 16
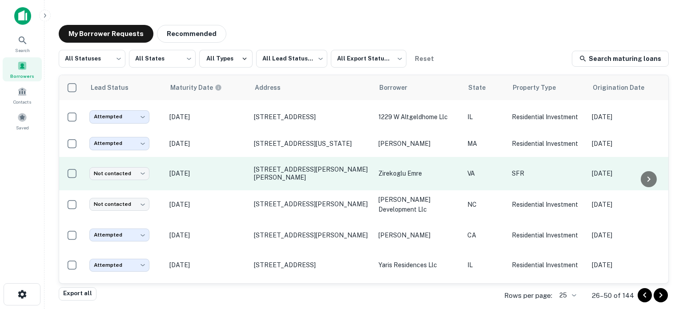
scroll to position [44, 0]
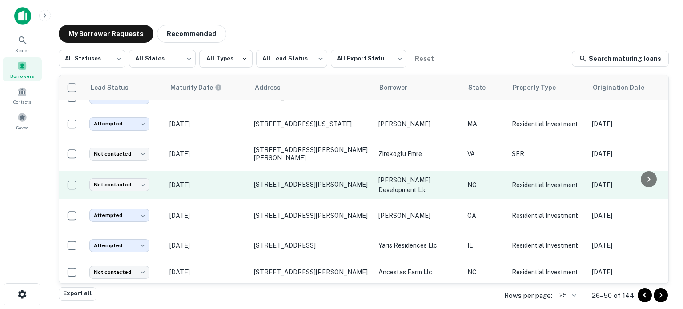
click at [239, 184] on p "[DATE]" at bounding box center [207, 185] width 76 height 10
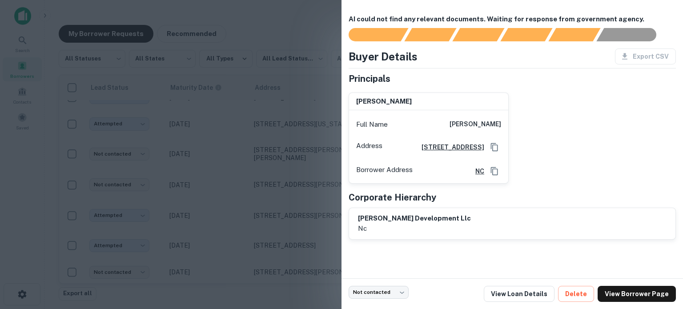
click at [247, 177] on div at bounding box center [341, 154] width 683 height 309
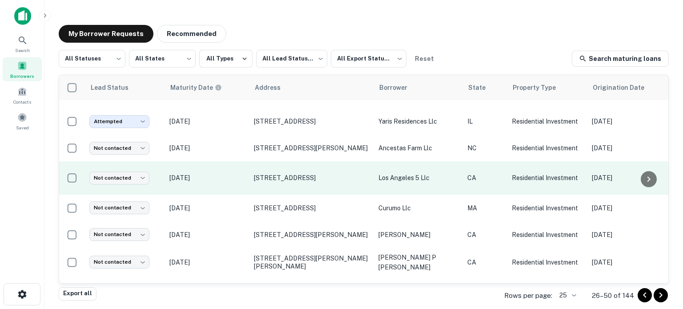
scroll to position [178, 0]
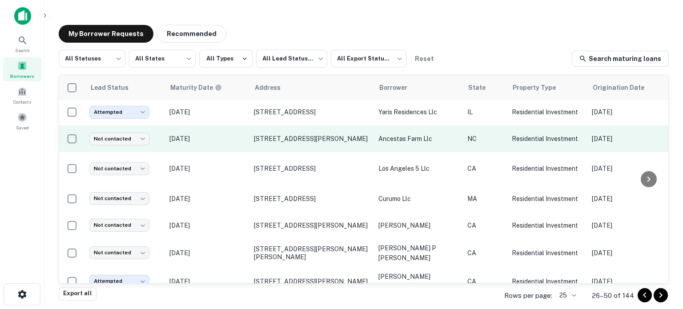
click at [237, 138] on p "[DATE]" at bounding box center [207, 139] width 76 height 10
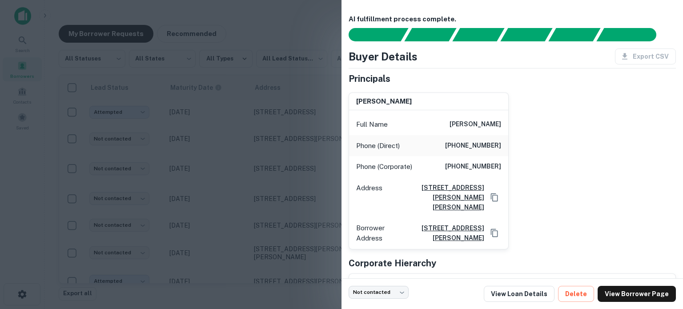
click at [538, 240] on div "Principals aisha allen Full Name aisha allen Phone (Direct) (540) 720-7147 Phon…" at bounding box center [512, 189] width 327 height 234
click at [232, 165] on div at bounding box center [341, 154] width 683 height 309
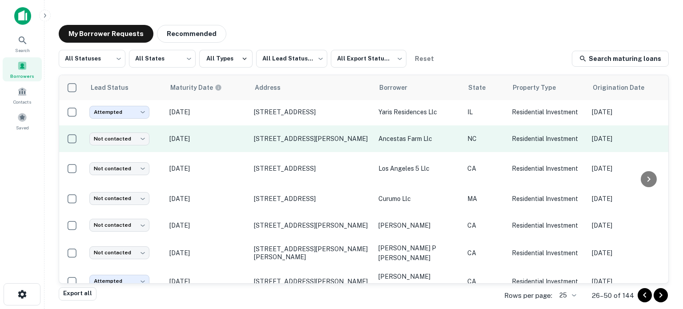
click at [233, 141] on td "[DATE]" at bounding box center [207, 138] width 85 height 27
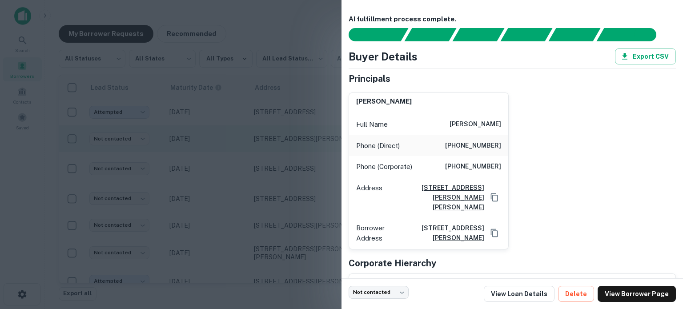
click at [233, 141] on div at bounding box center [341, 154] width 683 height 309
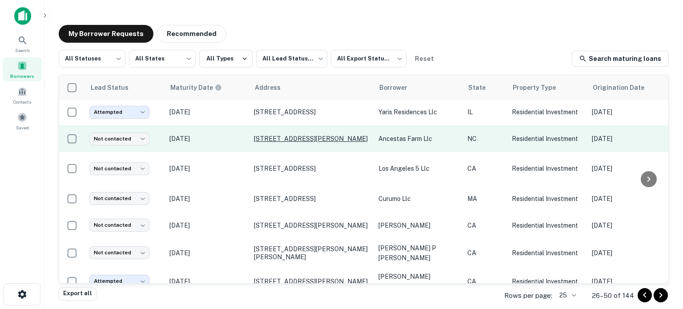
click at [278, 136] on p "[STREET_ADDRESS][PERSON_NAME]" at bounding box center [312, 139] width 116 height 8
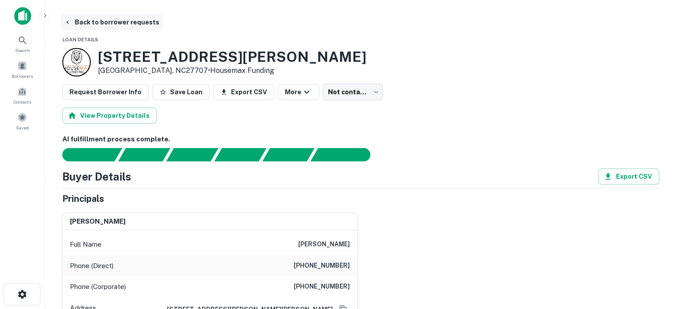
click at [121, 24] on button "Back to borrower requests" at bounding box center [111, 22] width 102 height 16
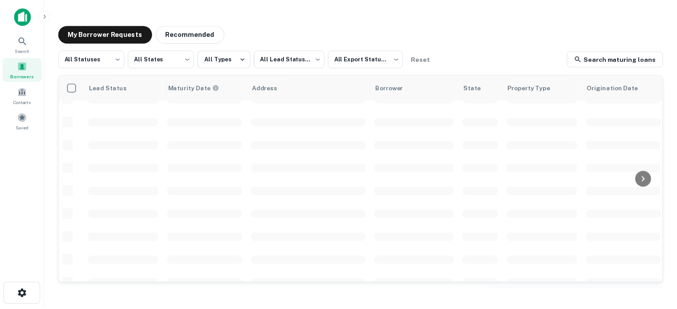
scroll to position [178, 0]
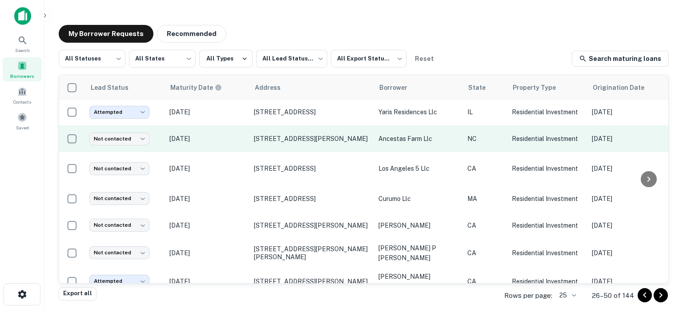
click at [224, 135] on p "[DATE]" at bounding box center [207, 139] width 76 height 10
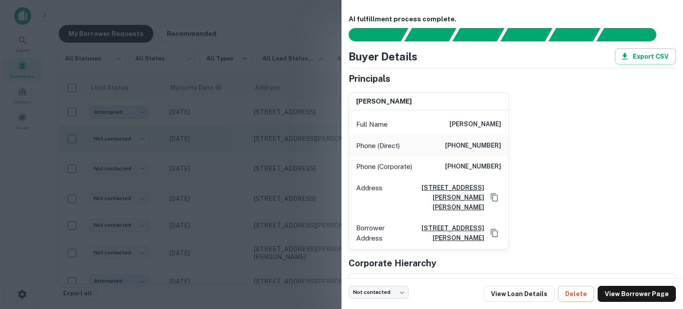
click at [224, 135] on div at bounding box center [341, 154] width 683 height 309
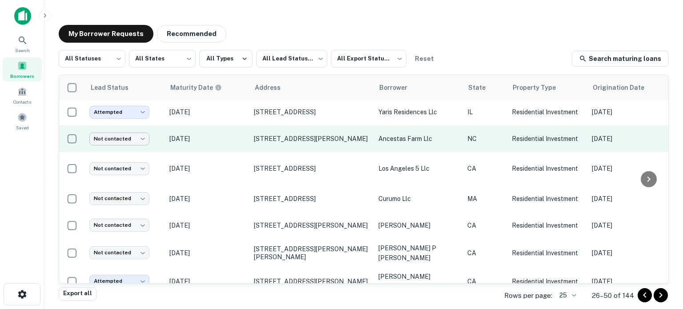
click at [115, 134] on body "Search Borrowers Contacts Saved My Borrower Requests Recommended All Statuses *…" at bounding box center [341, 154] width 683 height 309
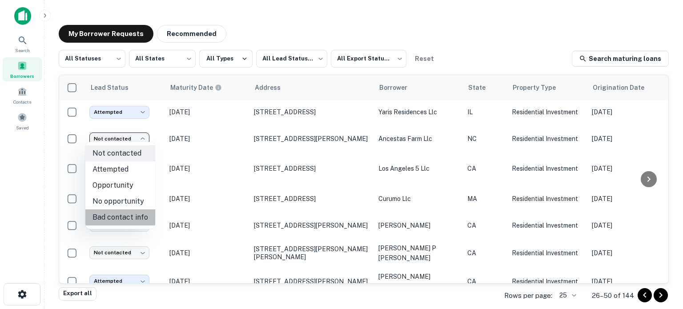
click at [129, 217] on li "Bad contact info" at bounding box center [120, 218] width 70 height 16
type input "**********"
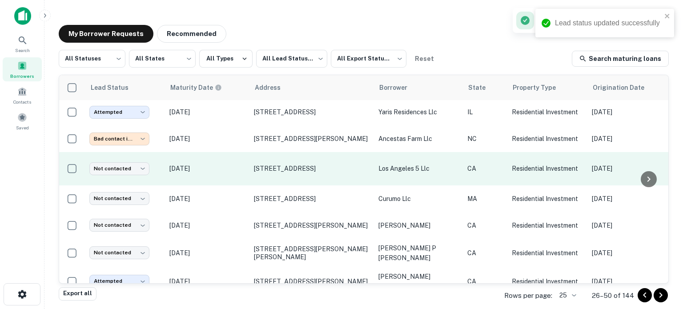
click at [225, 164] on p "[DATE]" at bounding box center [207, 169] width 76 height 10
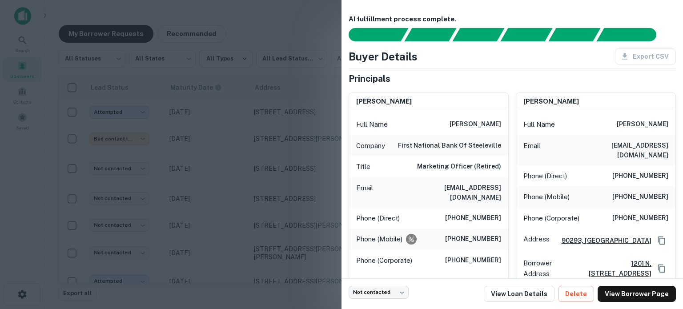
click at [234, 193] on div at bounding box center [341, 154] width 683 height 309
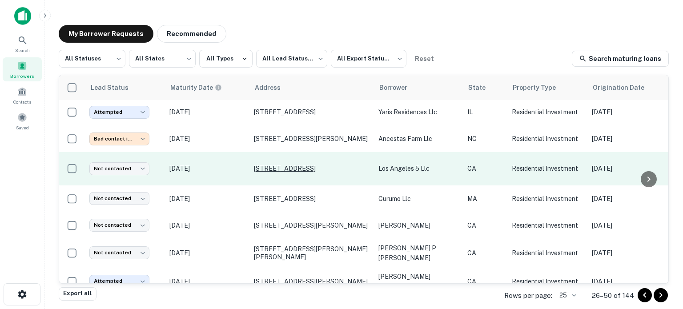
click at [270, 165] on p "[STREET_ADDRESS]" at bounding box center [312, 169] width 116 height 8
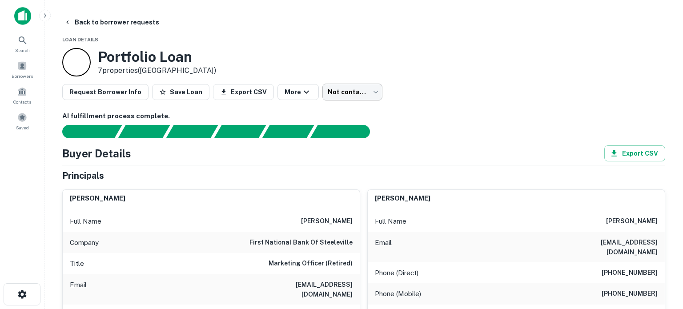
click at [343, 90] on body "Search Borrowers Contacts Saved Back to borrower requests Loan Details Portfoli…" at bounding box center [341, 154] width 683 height 309
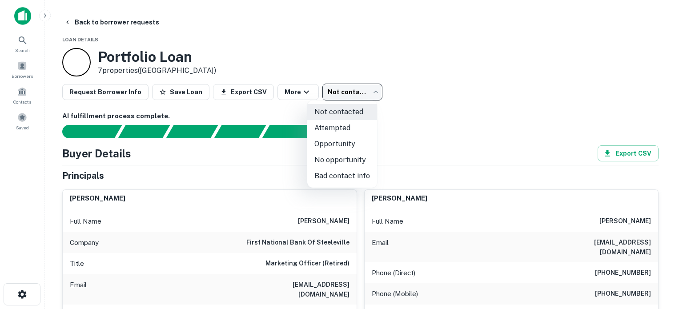
click at [333, 130] on li "Attempted" at bounding box center [342, 128] width 70 height 16
type input "*********"
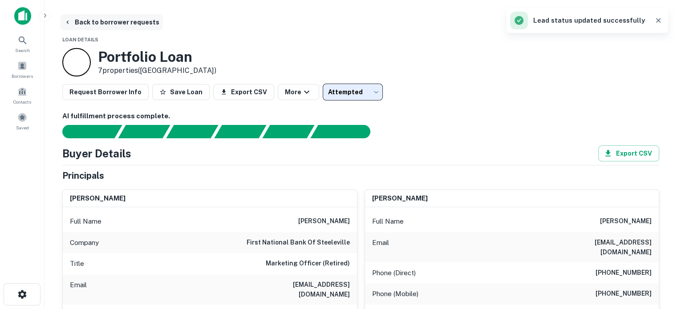
click at [99, 21] on button "Back to borrower requests" at bounding box center [111, 22] width 102 height 16
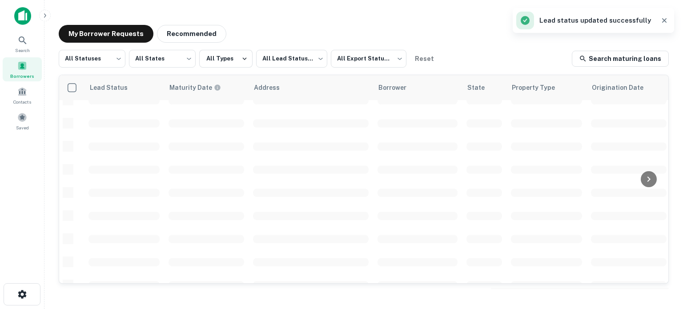
scroll to position [178, 0]
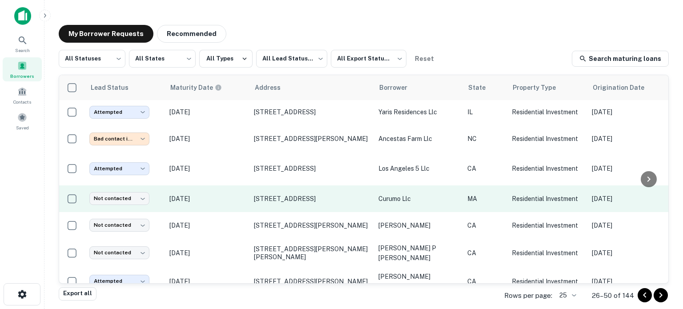
click at [222, 197] on p "[DATE]" at bounding box center [207, 199] width 76 height 10
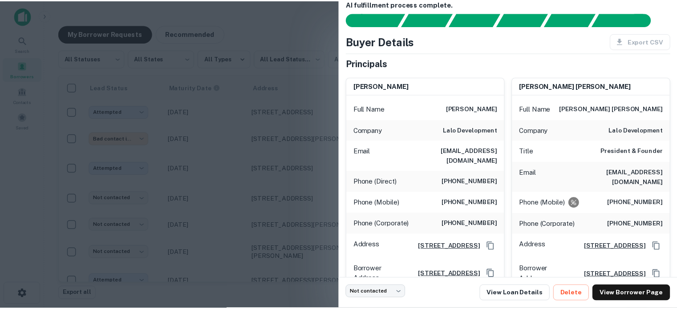
scroll to position [0, 0]
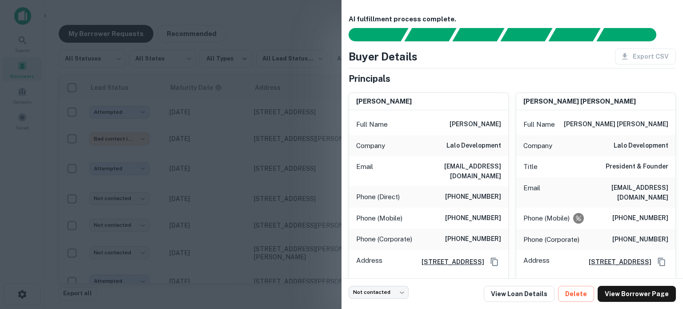
click at [291, 188] on div at bounding box center [341, 154] width 683 height 309
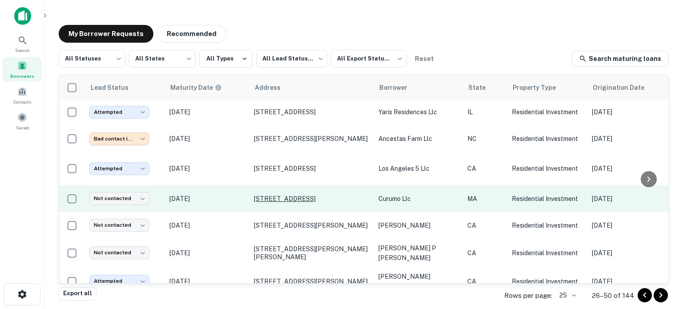
click at [273, 196] on p "[STREET_ADDRESS]" at bounding box center [312, 199] width 116 height 8
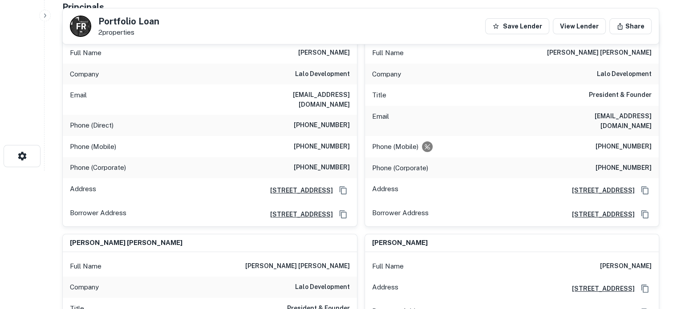
scroll to position [68, 0]
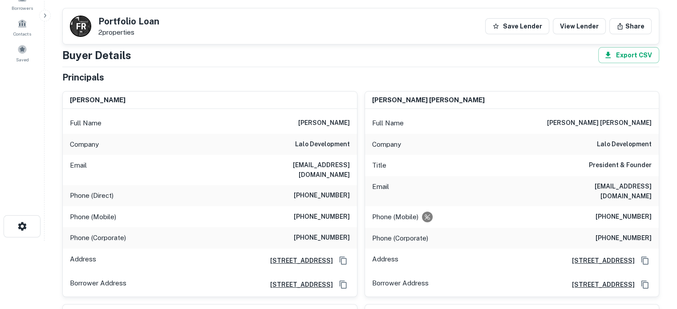
click at [354, 185] on div "Phone (Direct) (617) 932-1948" at bounding box center [210, 195] width 294 height 21
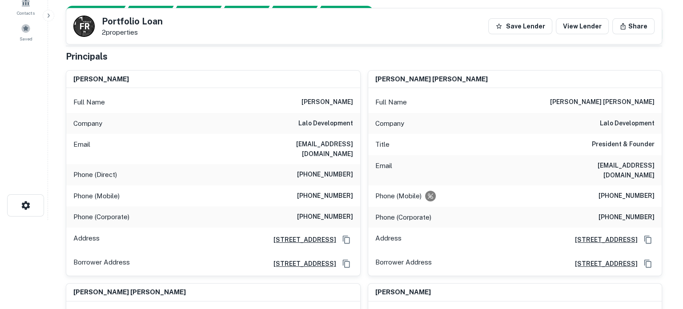
scroll to position [0, 0]
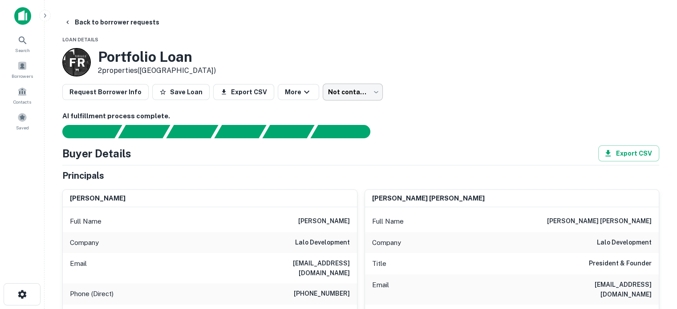
click at [349, 92] on body "Search Borrowers Contacts Saved Back to borrower requests Loan Details F R Port…" at bounding box center [338, 154] width 677 height 309
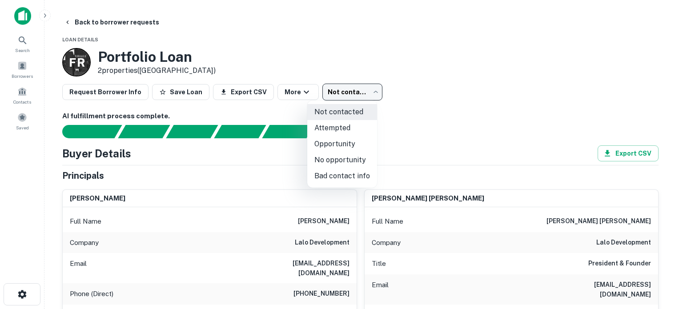
click at [357, 122] on li "Attempted" at bounding box center [342, 128] width 70 height 16
type input "*********"
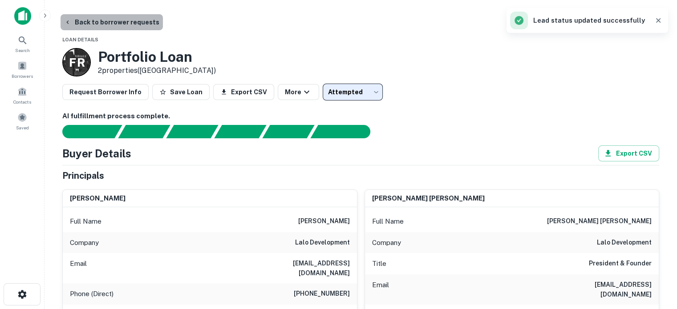
click at [127, 21] on button "Back to borrower requests" at bounding box center [111, 22] width 102 height 16
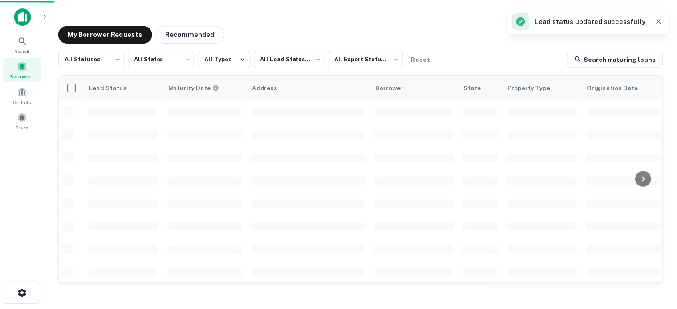
scroll to position [178, 0]
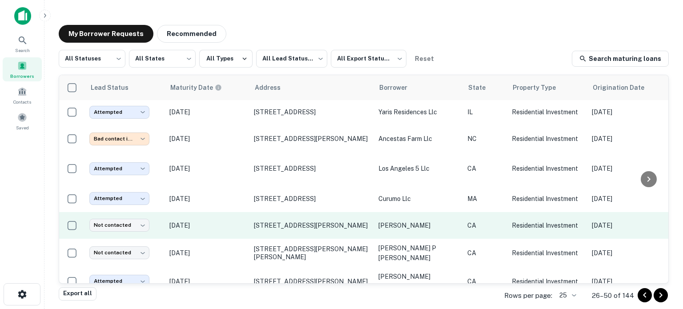
click at [226, 222] on p "Sep 29, 2025" at bounding box center [207, 226] width 76 height 10
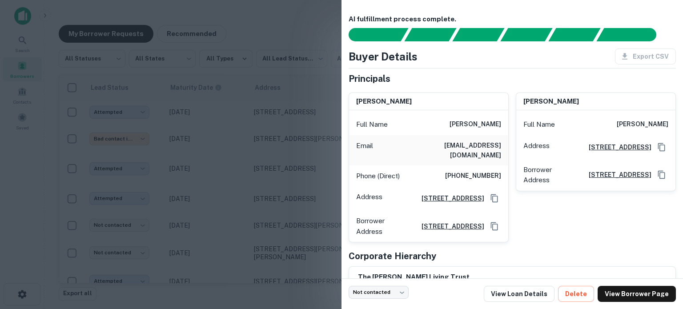
click at [247, 161] on div at bounding box center [341, 154] width 683 height 309
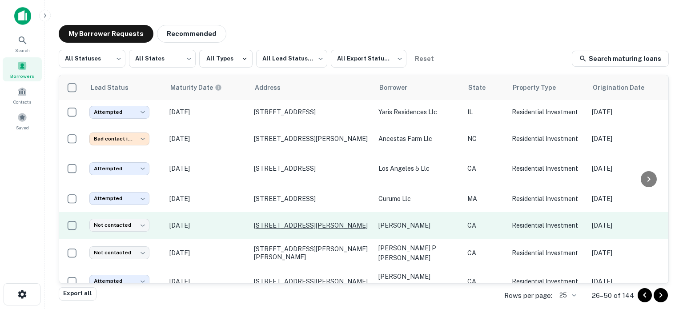
click at [283, 222] on p "3085 Harrison St San Francisco, CA94110" at bounding box center [312, 226] width 116 height 8
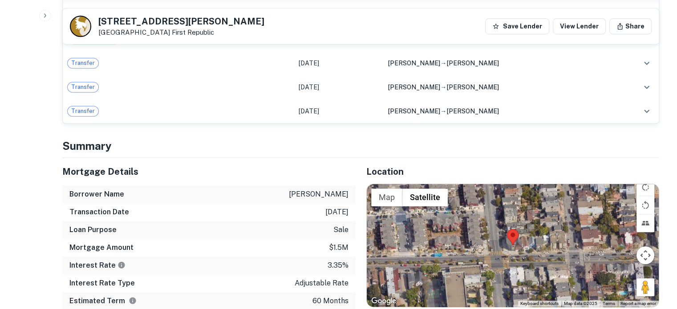
scroll to position [623, 0]
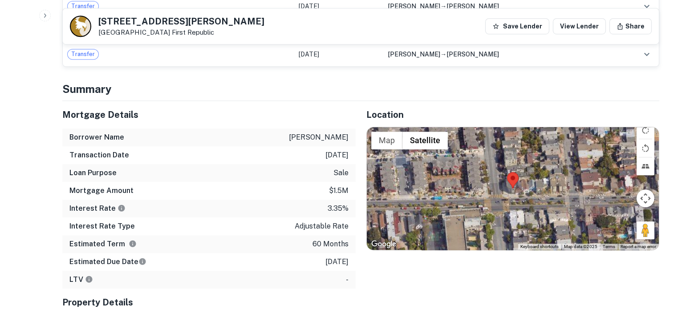
click at [511, 181] on div at bounding box center [513, 188] width 292 height 123
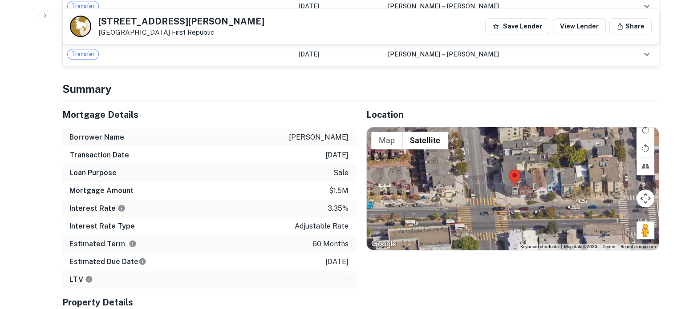
click at [508, 178] on div at bounding box center [513, 188] width 292 height 123
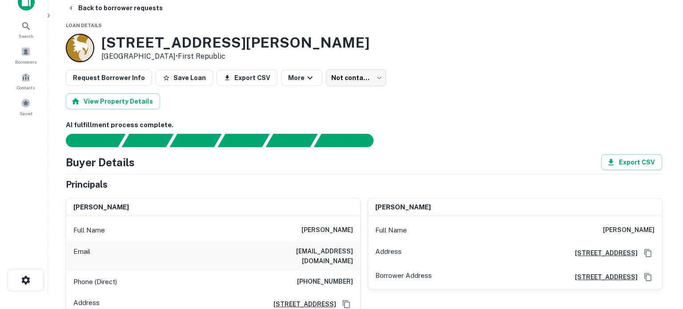
scroll to position [0, 0]
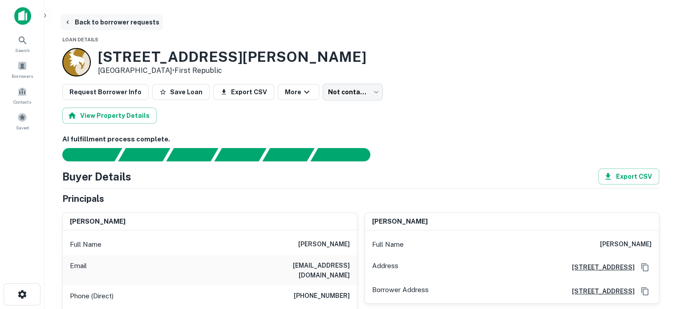
click at [128, 21] on button "Back to borrower requests" at bounding box center [111, 22] width 102 height 16
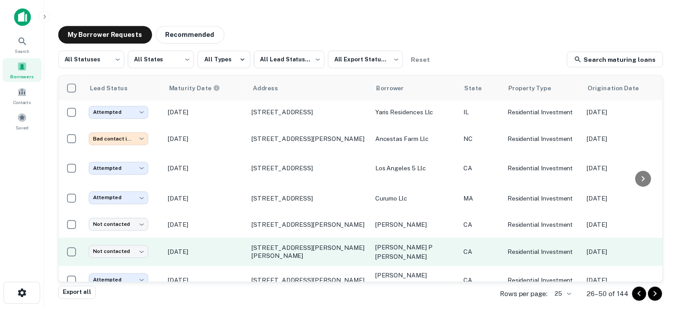
scroll to position [222, 0]
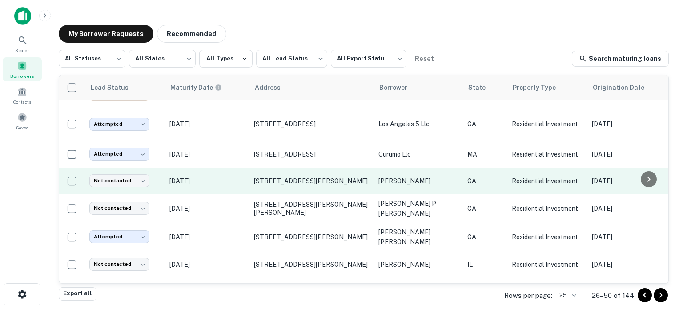
click at [234, 177] on p "Sep 29, 2025" at bounding box center [207, 181] width 76 height 10
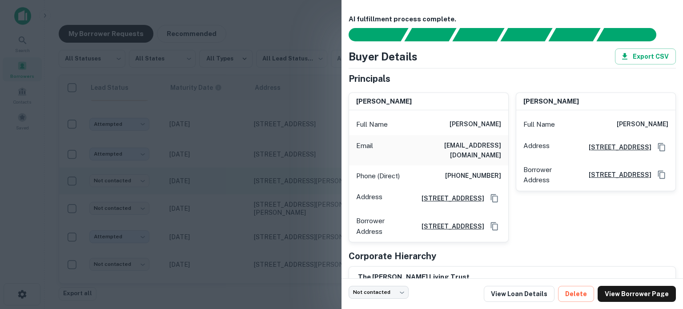
click at [234, 177] on div at bounding box center [341, 154] width 683 height 309
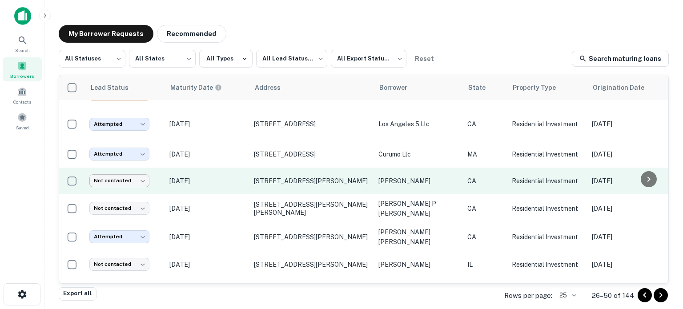
click at [120, 177] on body "Search Borrowers Contacts Saved My Borrower Requests Recommended All Statuses *…" at bounding box center [341, 154] width 683 height 309
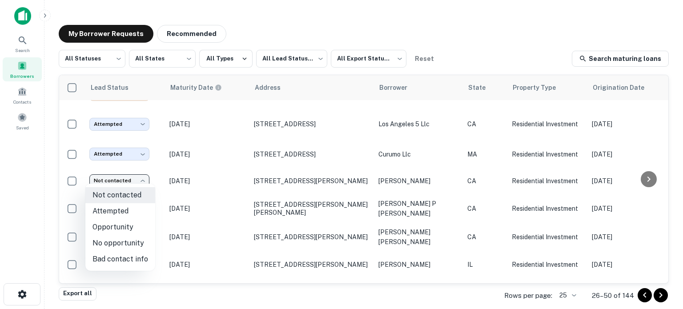
click at [131, 212] on li "Attempted" at bounding box center [120, 211] width 70 height 16
type input "*********"
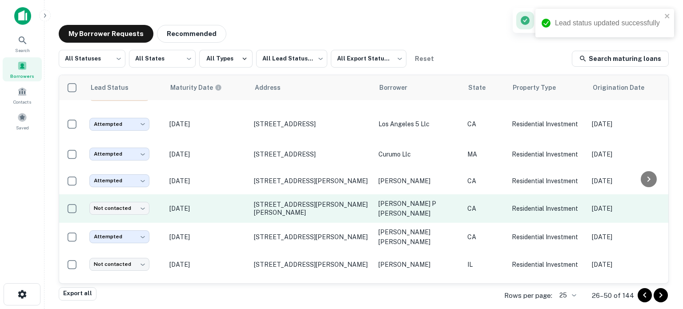
click at [241, 206] on p "Sep 29, 2025" at bounding box center [207, 209] width 76 height 10
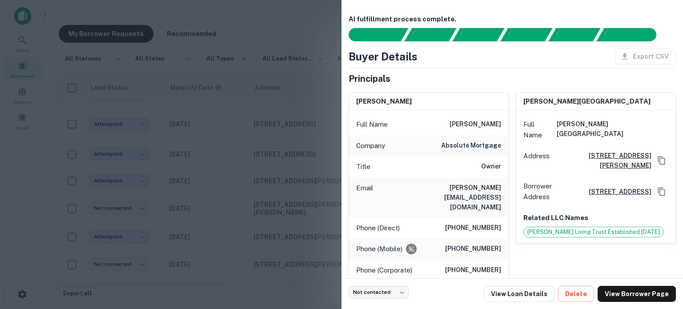
click at [221, 192] on div at bounding box center [341, 154] width 683 height 309
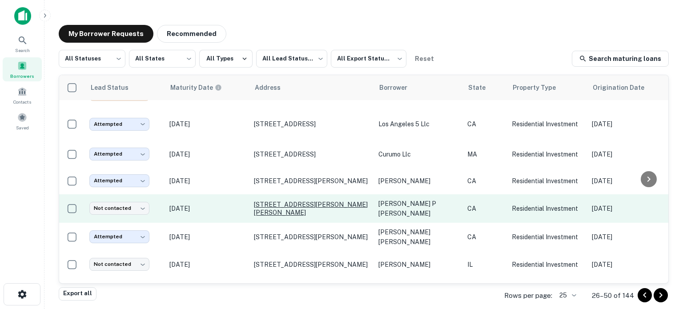
click at [306, 203] on p "133 Lisa Ln Costa Mesa, CA92627" at bounding box center [312, 209] width 116 height 16
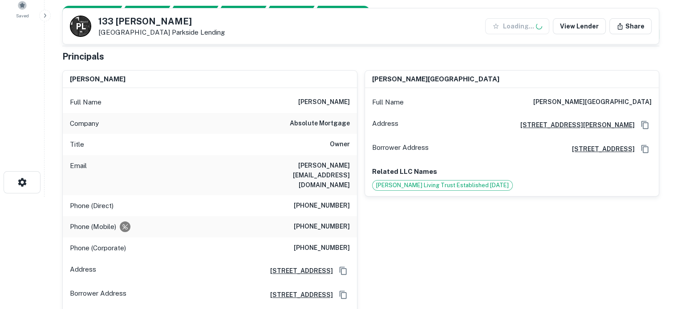
scroll to position [133, 0]
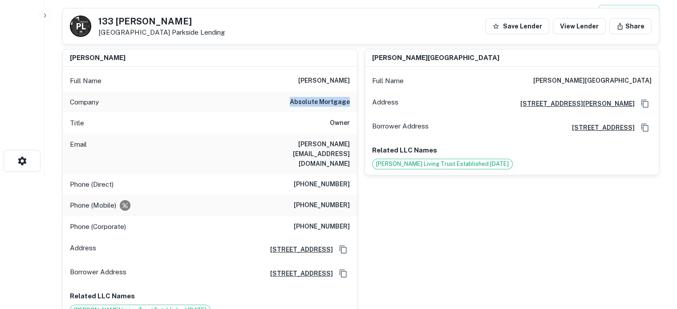
drag, startPoint x: 286, startPoint y: 99, endPoint x: 348, endPoint y: 101, distance: 62.3
click at [348, 101] on div "Company absolute mortgage" at bounding box center [210, 102] width 294 height 21
copy h6 "absolute mortgage"
click at [367, 195] on div "laurie a. griswold Full Name laurie a. griswold Address 2162 Racquet Hill, Sant…" at bounding box center [508, 182] width 302 height 280
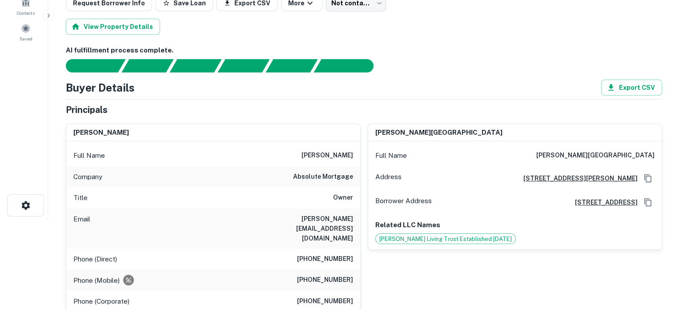
scroll to position [0, 0]
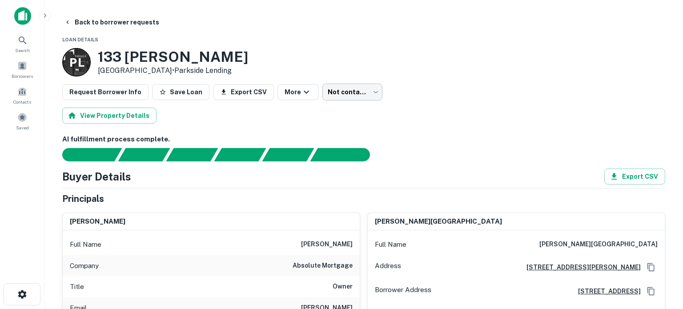
click at [354, 97] on body "Search Borrowers Contacts Saved Back to borrower requests Loan Details P L 133 …" at bounding box center [341, 154] width 683 height 309
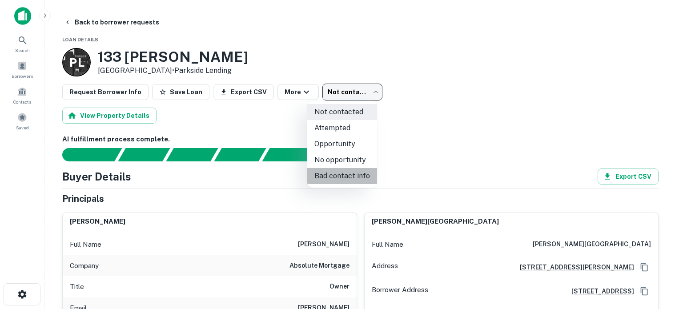
click at [355, 175] on li "Bad contact info" at bounding box center [342, 176] width 70 height 16
type input "**********"
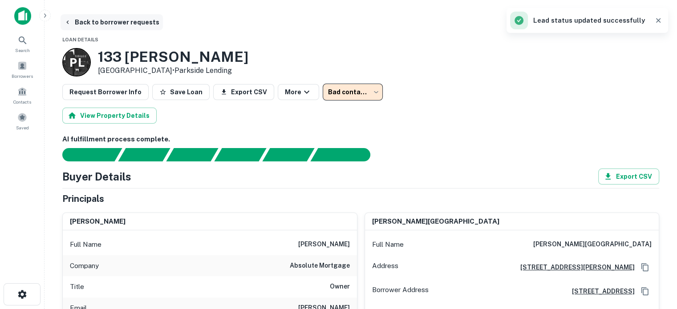
click at [90, 22] on button "Back to borrower requests" at bounding box center [111, 22] width 102 height 16
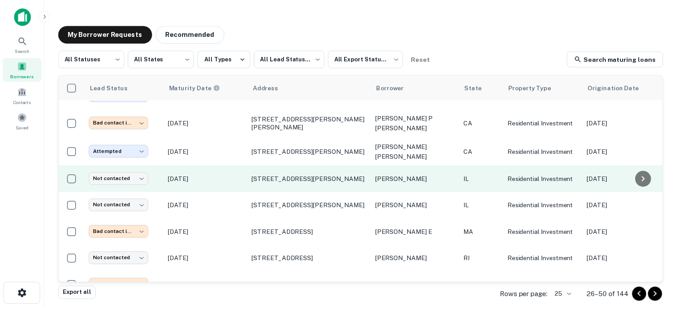
scroll to position [311, 0]
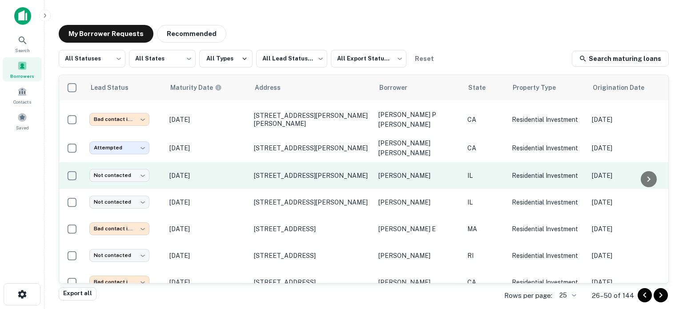
click at [230, 171] on p "Sep 29, 2025" at bounding box center [207, 176] width 76 height 10
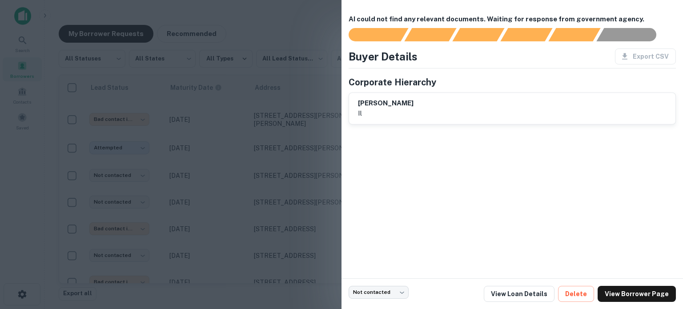
click at [230, 162] on div at bounding box center [341, 154] width 683 height 309
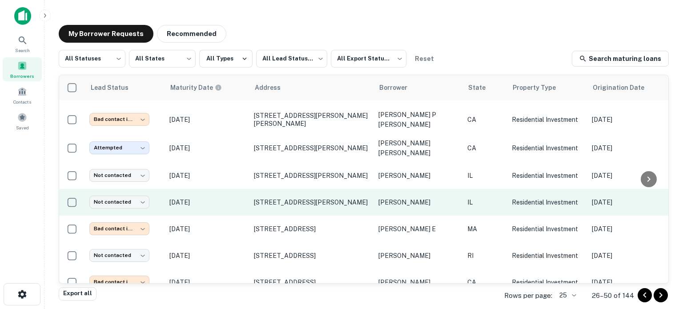
click at [231, 197] on p "Sep 29, 2025" at bounding box center [207, 202] width 76 height 10
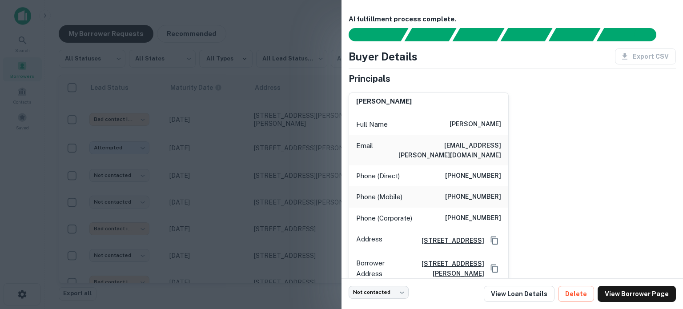
click at [196, 179] on div at bounding box center [341, 154] width 683 height 309
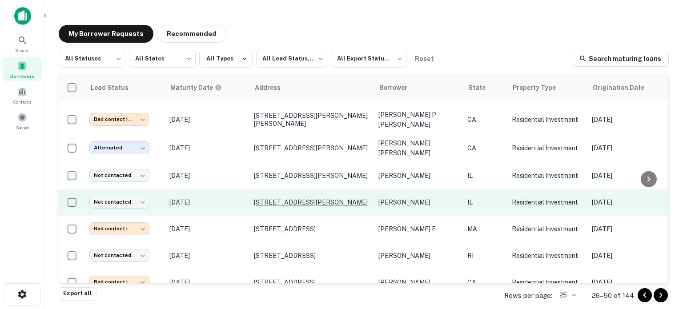
click at [285, 198] on p "2333 W Cortez St Apt 2 Chicago, IL60622" at bounding box center [312, 202] width 116 height 8
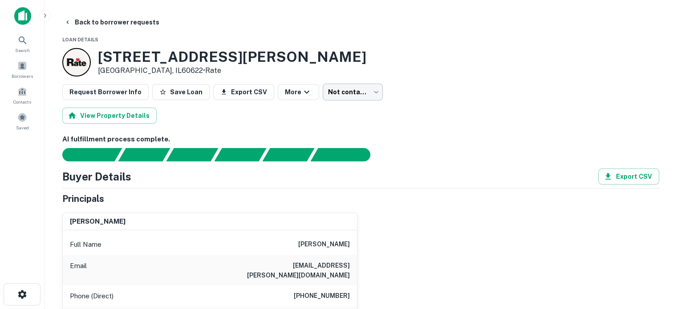
click at [351, 85] on body "Search Borrowers Contacts Saved Back to borrower requests Loan Details 2333 W C…" at bounding box center [338, 154] width 677 height 309
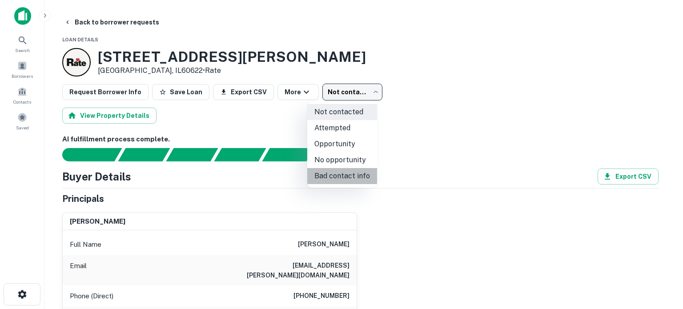
click at [347, 174] on li "Bad contact info" at bounding box center [342, 176] width 70 height 16
type input "**********"
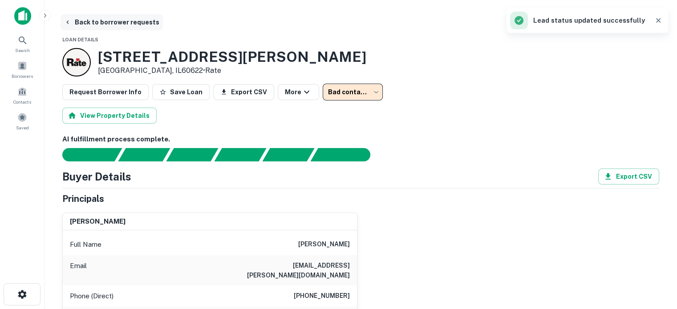
click at [114, 20] on button "Back to borrower requests" at bounding box center [111, 22] width 102 height 16
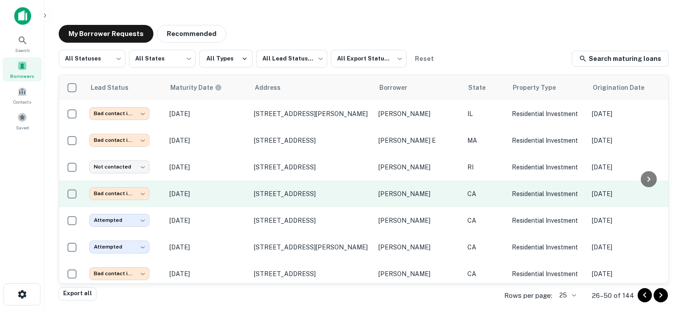
scroll to position [400, 0]
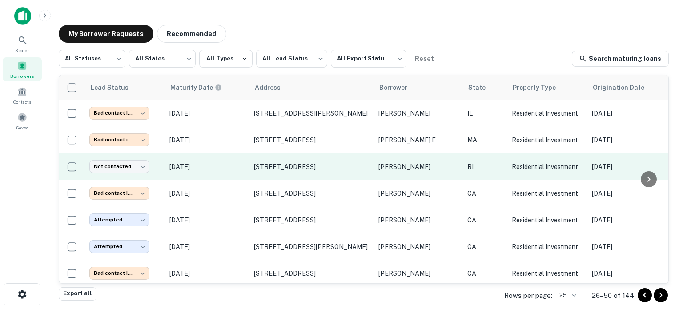
click at [229, 162] on p "Nov 18, 2025" at bounding box center [207, 167] width 76 height 10
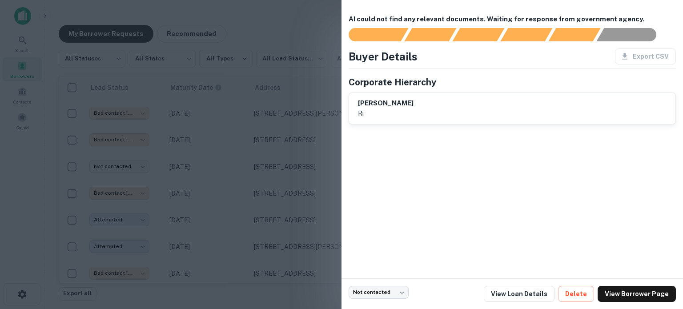
click at [254, 172] on div at bounding box center [341, 154] width 683 height 309
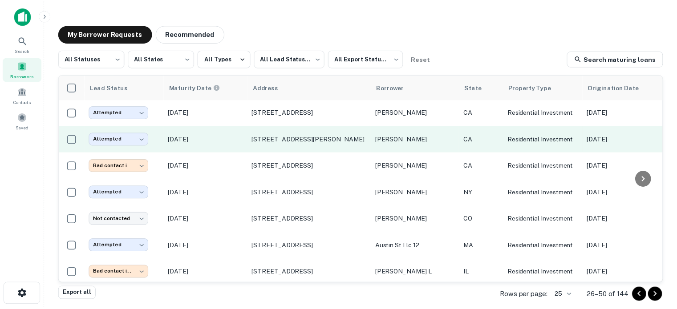
scroll to position [510, 0]
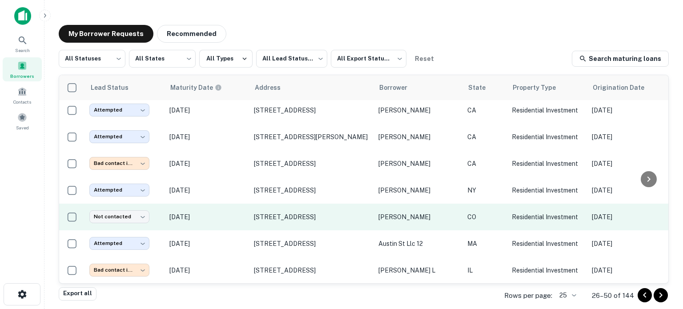
click at [224, 212] on p "Oct 07, 2025" at bounding box center [207, 217] width 76 height 10
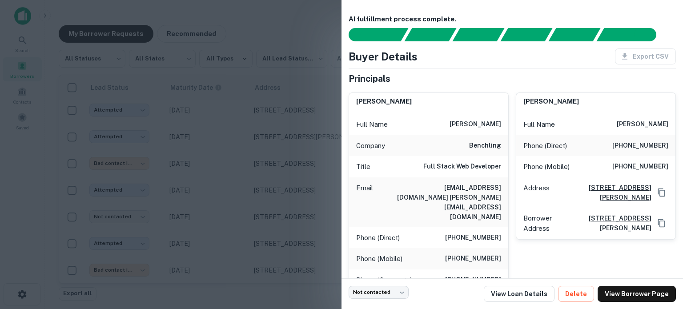
click at [229, 203] on div at bounding box center [341, 154] width 683 height 309
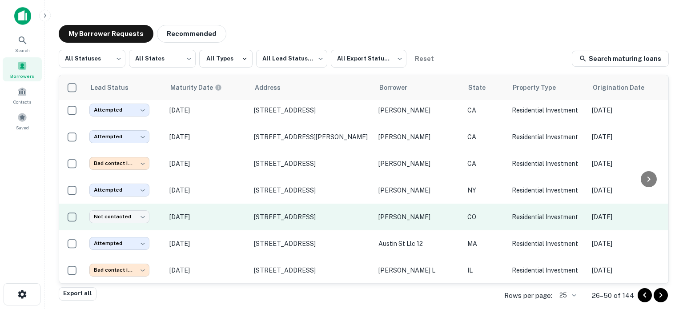
click at [224, 212] on p "Oct 07, 2025" at bounding box center [207, 217] width 76 height 10
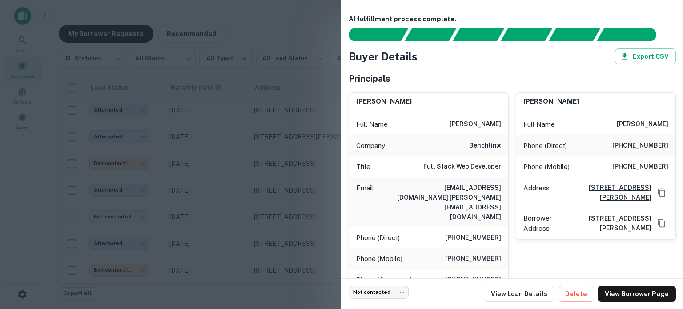
click at [222, 202] on div at bounding box center [341, 154] width 683 height 309
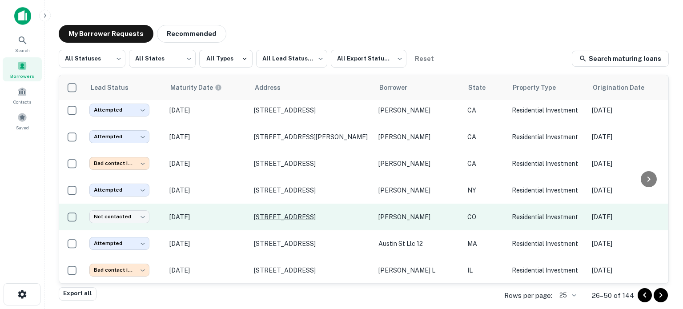
click at [292, 213] on p "2050 Bluff St Boulder, CO80304" at bounding box center [312, 217] width 116 height 8
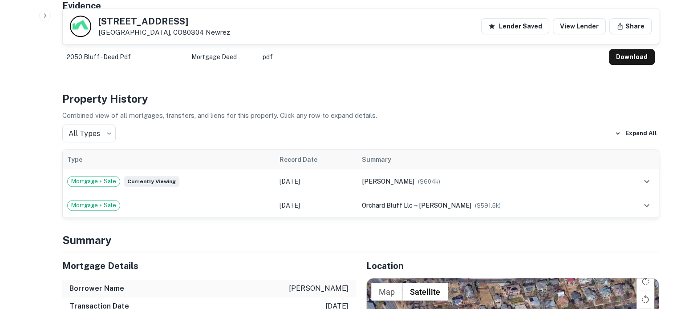
scroll to position [667, 0]
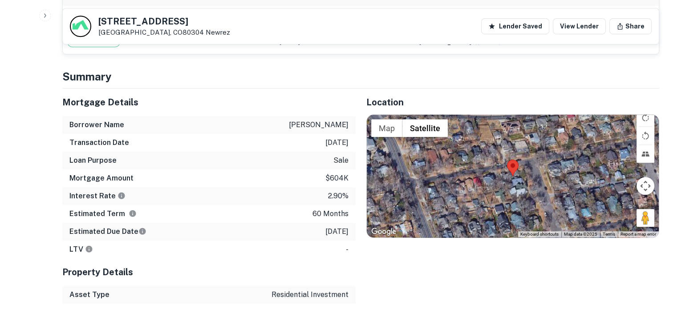
click at [511, 159] on div at bounding box center [513, 176] width 292 height 123
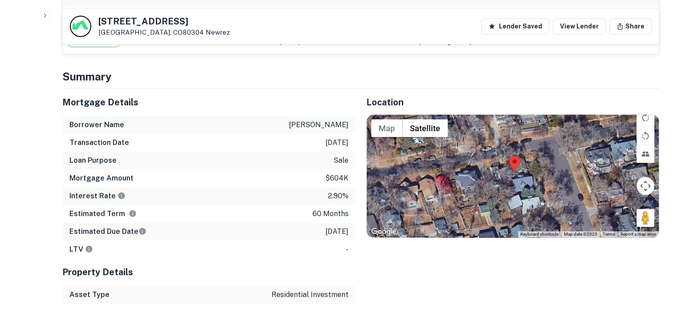
click at [512, 154] on div at bounding box center [513, 176] width 292 height 123
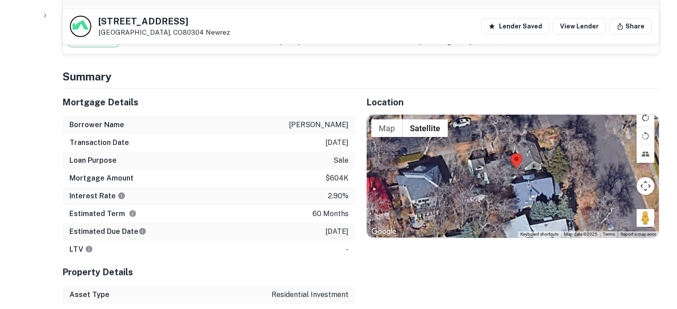
click at [647, 109] on button "Rotate map clockwise" at bounding box center [645, 118] width 18 height 18
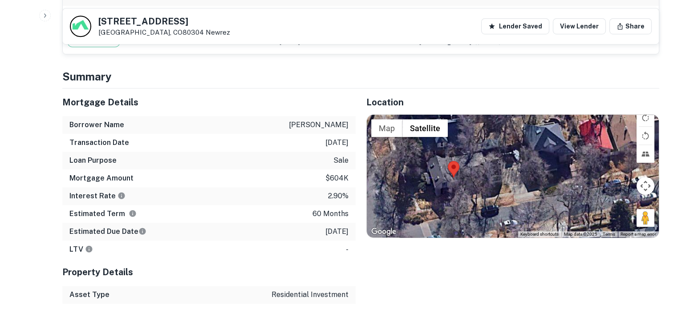
drag, startPoint x: 488, startPoint y: 191, endPoint x: 447, endPoint y: 181, distance: 42.9
click at [447, 181] on div at bounding box center [513, 176] width 292 height 123
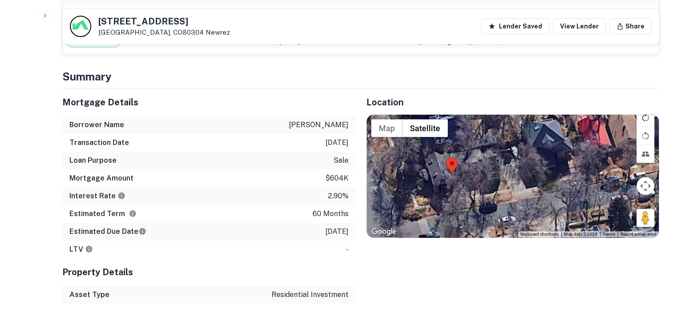
click at [645, 109] on button "Rotate map clockwise" at bounding box center [645, 118] width 18 height 18
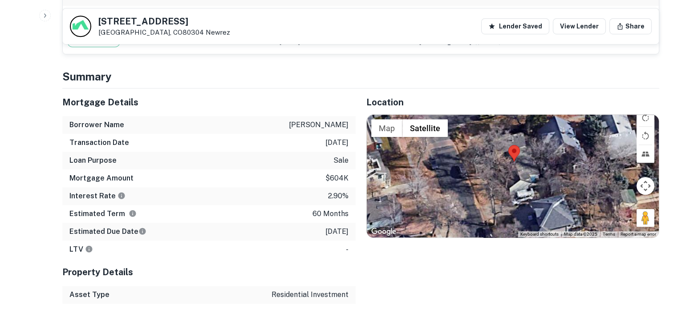
drag, startPoint x: 524, startPoint y: 156, endPoint x: 520, endPoint y: 195, distance: 39.3
click at [520, 195] on div at bounding box center [513, 176] width 292 height 123
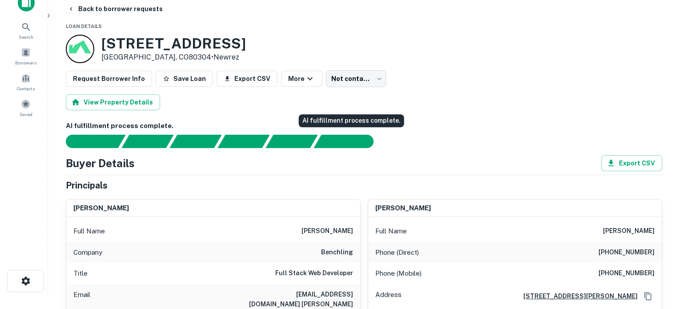
scroll to position [0, 0]
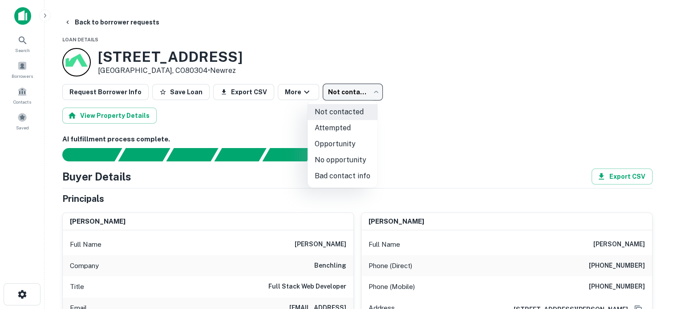
click at [363, 90] on body "Search Borrowers Contacts Saved Back to borrower requests Loan Details 2050 Blu…" at bounding box center [338, 154] width 677 height 309
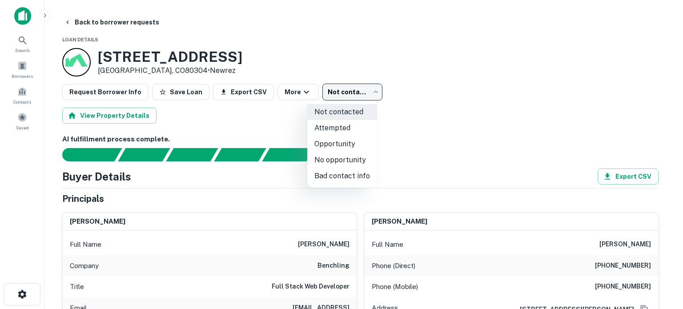
click at [346, 180] on li "Bad contact info" at bounding box center [342, 176] width 70 height 16
type input "**********"
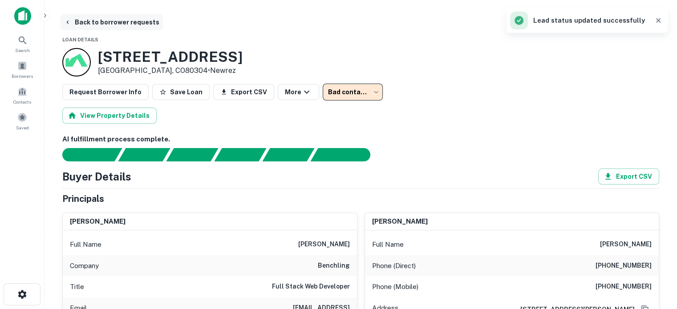
click at [125, 18] on button "Back to borrower requests" at bounding box center [111, 22] width 102 height 16
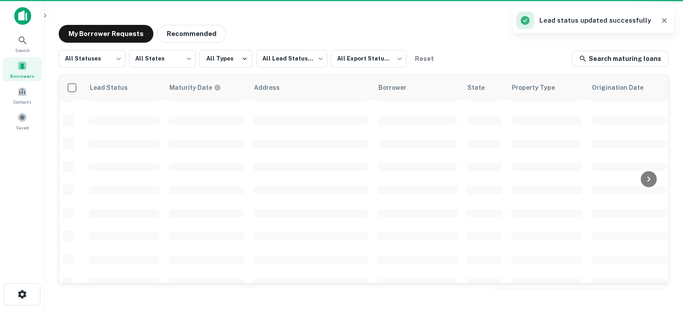
scroll to position [402, 0]
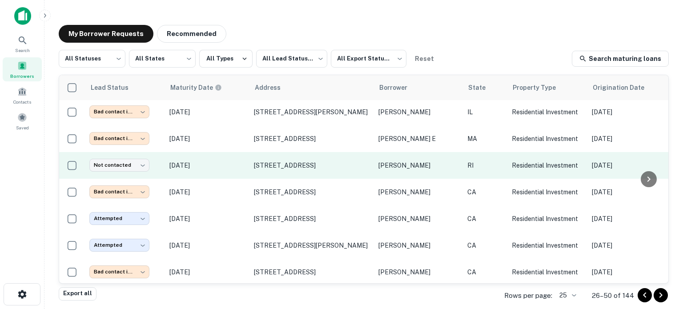
click at [224, 161] on p "Nov 18, 2025" at bounding box center [207, 166] width 76 height 10
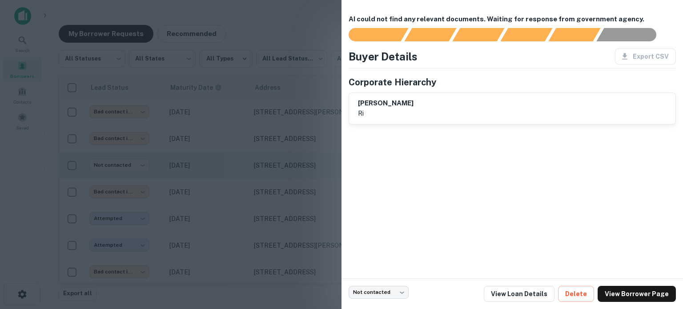
click at [224, 157] on div at bounding box center [341, 154] width 683 height 309
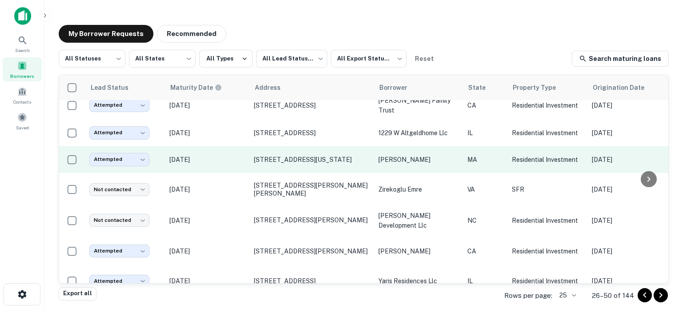
scroll to position [0, 0]
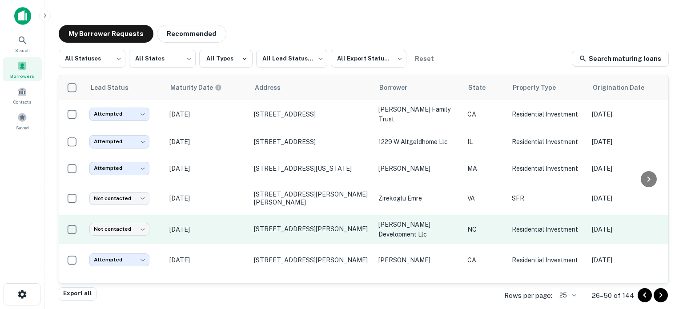
click at [225, 225] on p "Sep 10, 2025" at bounding box center [207, 230] width 76 height 10
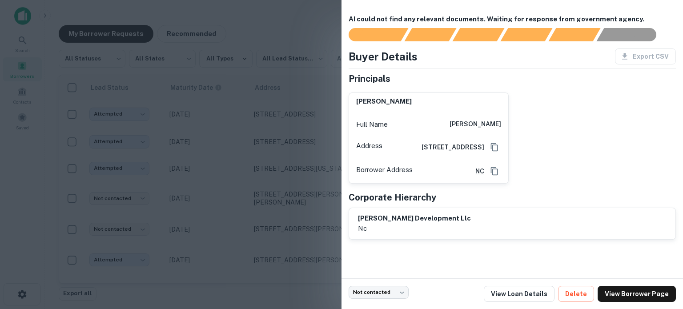
click at [228, 219] on div at bounding box center [341, 154] width 683 height 309
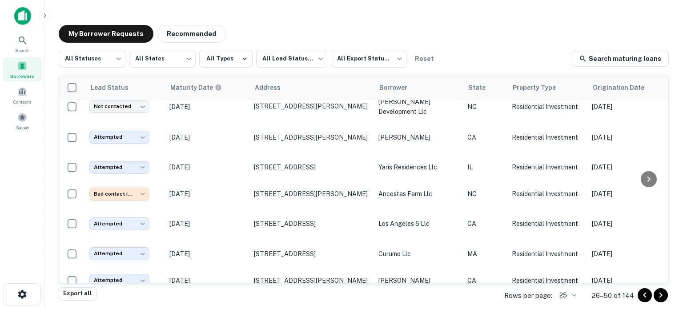
scroll to position [267, 0]
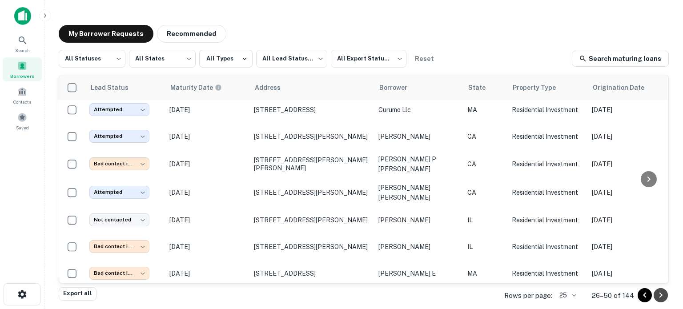
click at [663, 298] on icon "Go to next page" at bounding box center [661, 295] width 11 height 11
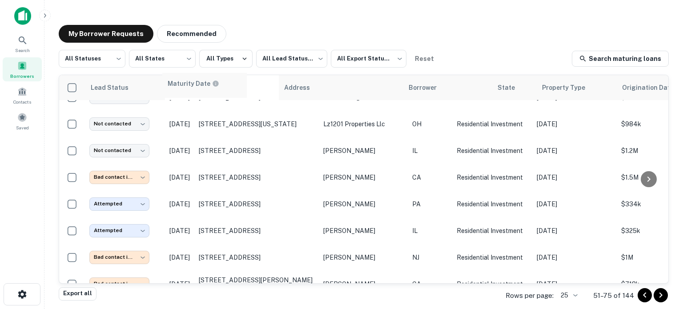
drag, startPoint x: 249, startPoint y: 76, endPoint x: 246, endPoint y: 71, distance: 6.0
click at [246, 71] on div "**********" at bounding box center [364, 169] width 610 height 238
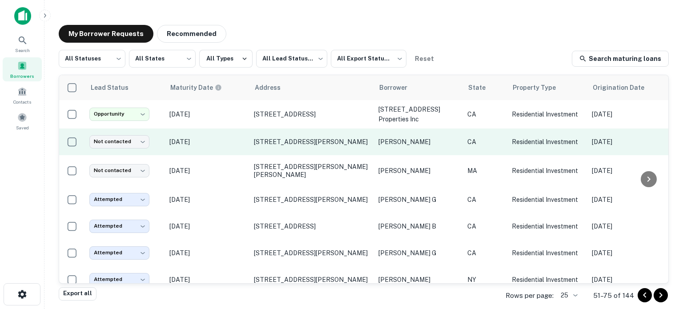
click at [235, 140] on p "Oct 06, 2025" at bounding box center [207, 142] width 76 height 10
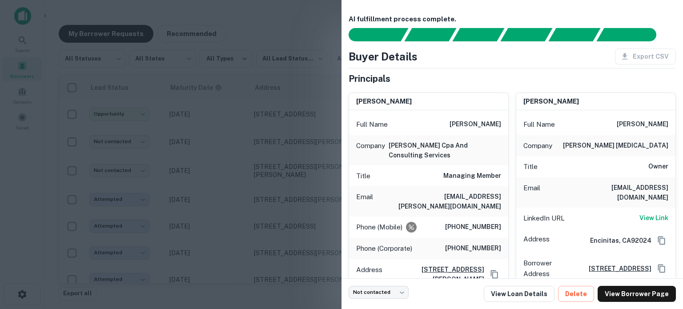
click at [218, 136] on div at bounding box center [341, 154] width 683 height 309
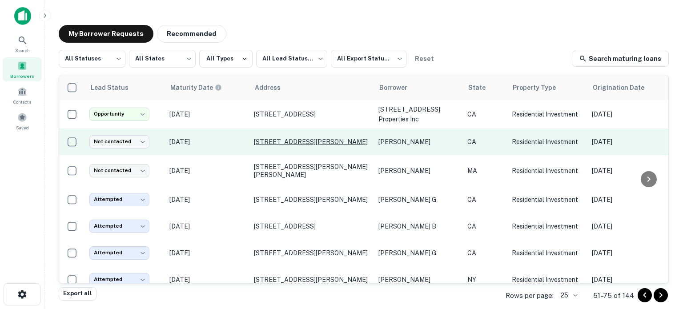
click at [270, 140] on p "31755 Rancho Amigos Rd Bonsall, CA92003" at bounding box center [312, 142] width 116 height 8
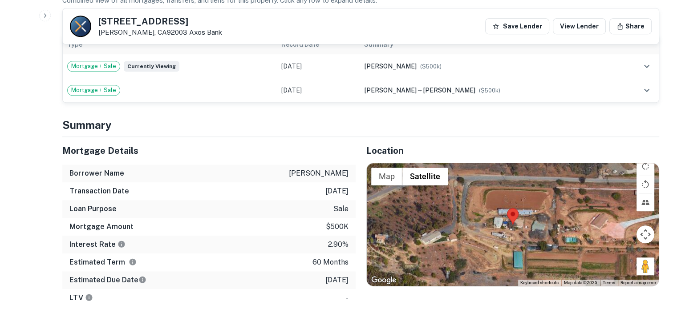
scroll to position [623, 0]
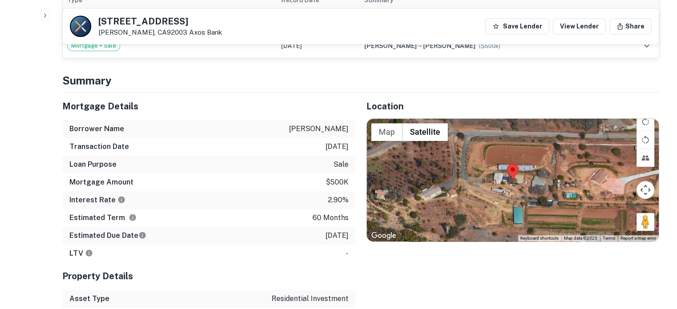
click at [519, 173] on div at bounding box center [513, 180] width 292 height 123
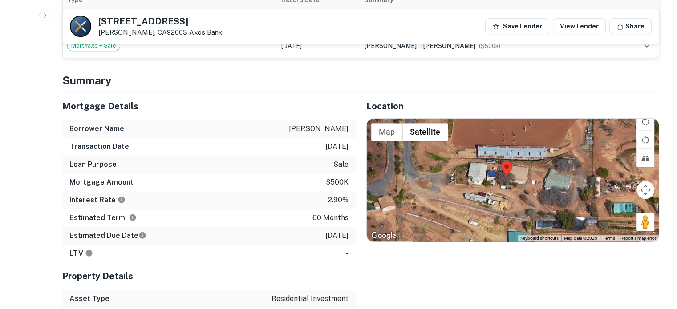
click at [489, 172] on div at bounding box center [513, 180] width 292 height 123
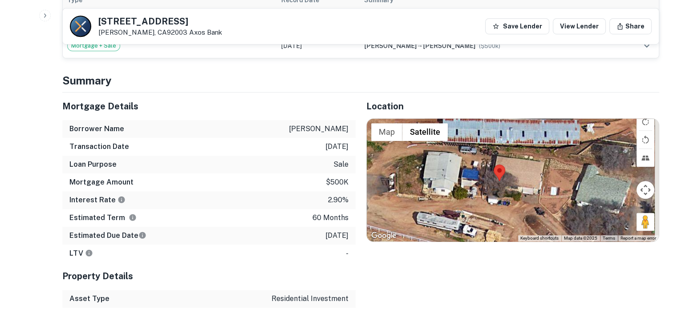
drag, startPoint x: 559, startPoint y: 199, endPoint x: 459, endPoint y: 209, distance: 100.1
click at [459, 209] on div at bounding box center [513, 180] width 292 height 123
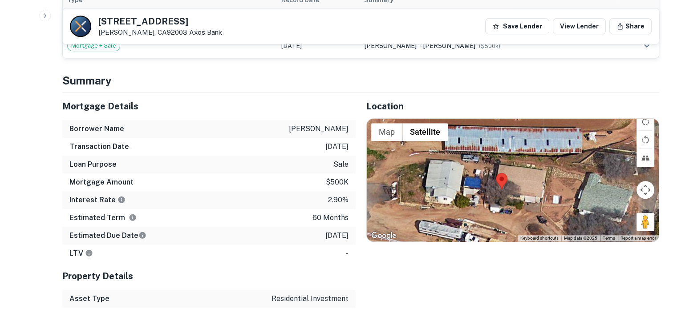
drag, startPoint x: 495, startPoint y: 180, endPoint x: 504, endPoint y: 188, distance: 12.3
click at [504, 188] on div at bounding box center [513, 180] width 292 height 123
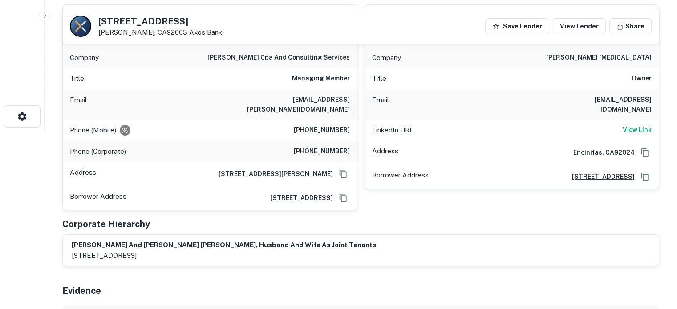
scroll to position [89, 0]
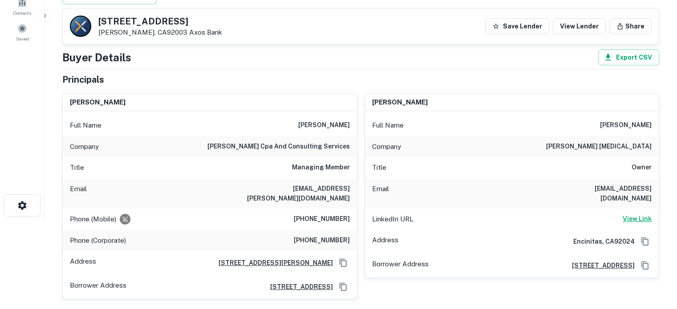
click at [633, 214] on h6 "View Link" at bounding box center [636, 219] width 29 height 10
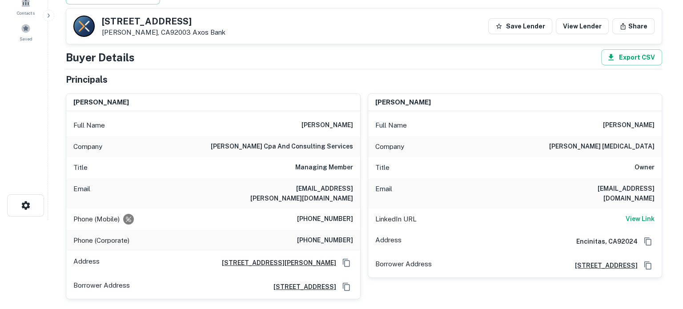
scroll to position [0, 0]
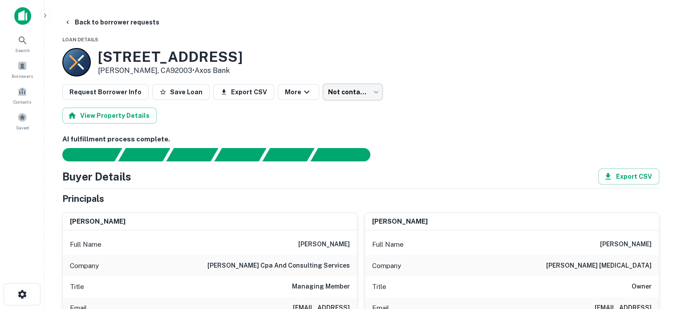
click at [352, 94] on body "Search Borrowers Contacts Saved Back to borrower requests Loan Details 31755 Ra…" at bounding box center [338, 154] width 677 height 309
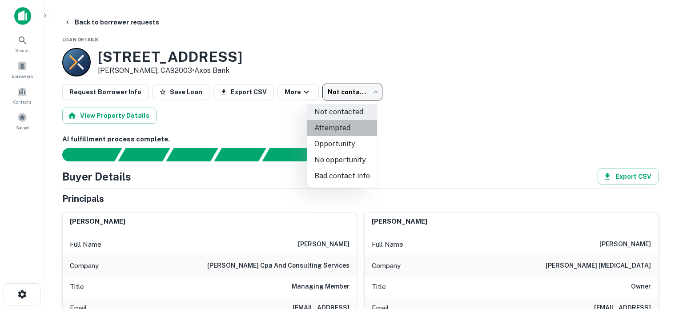
click at [352, 128] on li "Attempted" at bounding box center [342, 128] width 70 height 16
type input "*********"
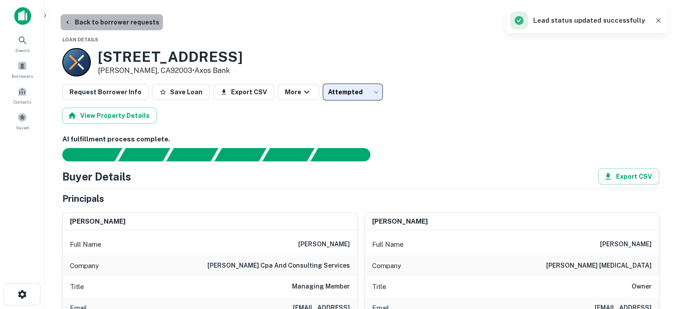
click at [125, 23] on button "Back to borrower requests" at bounding box center [111, 22] width 102 height 16
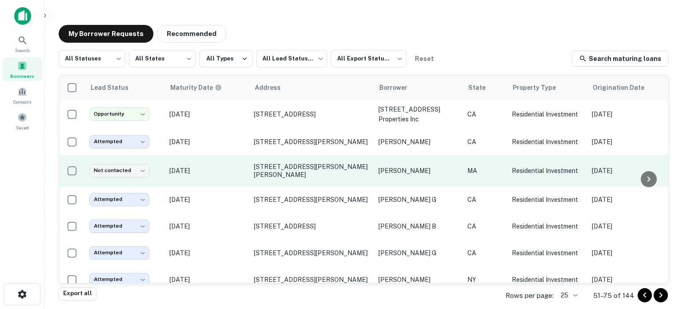
click at [230, 177] on td "Oct 06, 2025" at bounding box center [207, 170] width 85 height 31
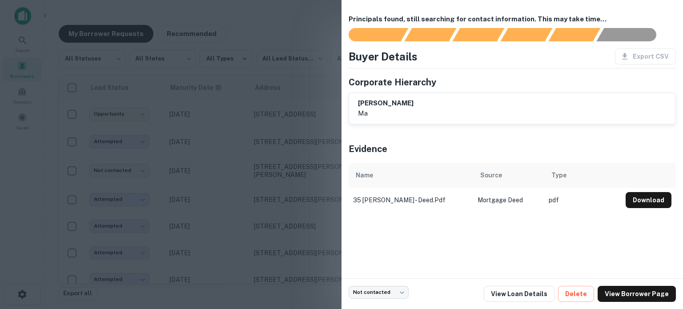
click at [286, 165] on div at bounding box center [341, 154] width 683 height 309
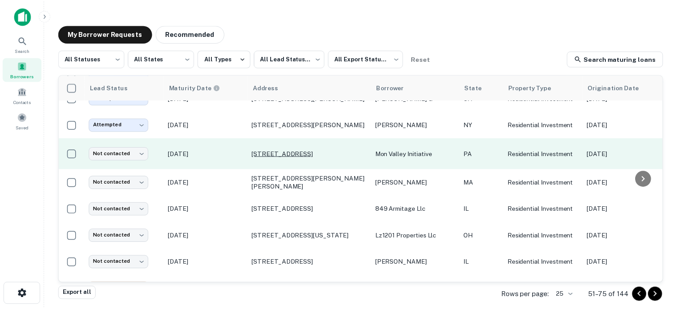
scroll to position [178, 0]
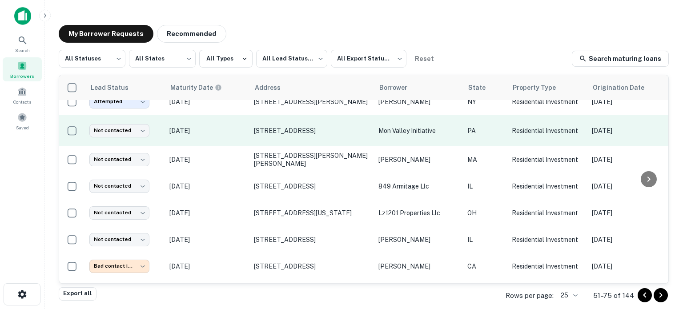
click at [226, 126] on p "Oct 06, 2025" at bounding box center [207, 131] width 76 height 10
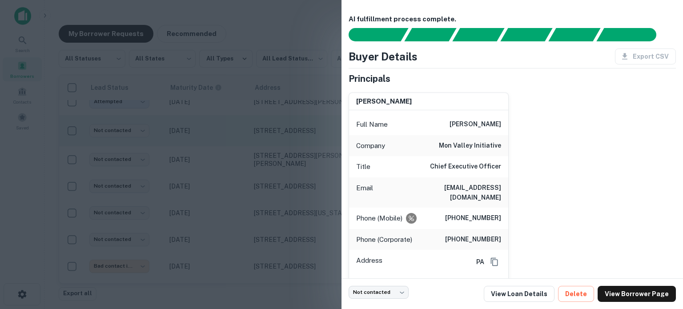
click at [226, 126] on div at bounding box center [341, 154] width 683 height 309
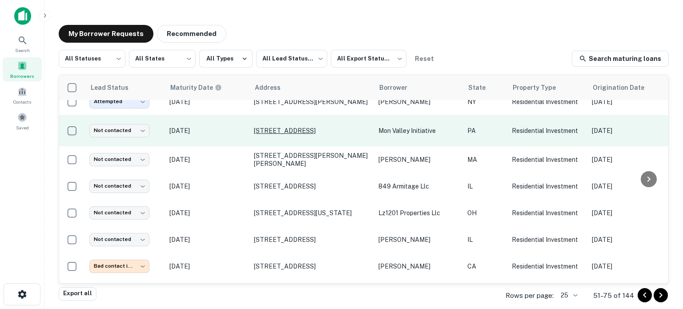
click at [271, 127] on p "530-532 Center St East Pittsburgh, PA15112" at bounding box center [312, 131] width 116 height 8
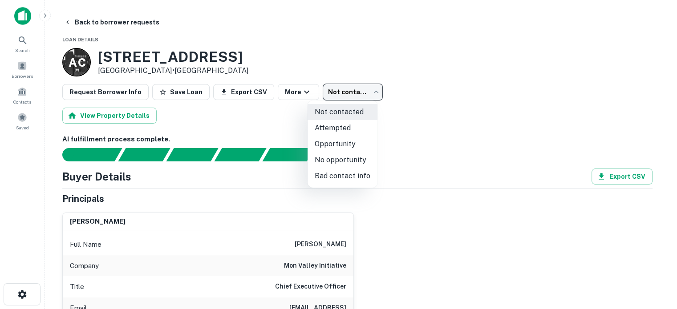
click at [340, 92] on body "Search Borrowers Contacts Saved Back to borrower requests Loan Details A C 530-…" at bounding box center [338, 154] width 677 height 309
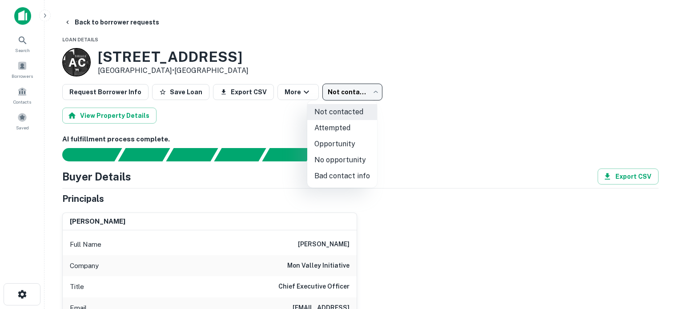
click at [340, 92] on div at bounding box center [341, 154] width 683 height 309
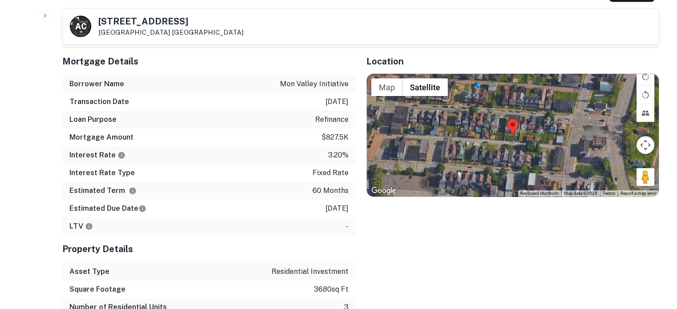
scroll to position [534, 0]
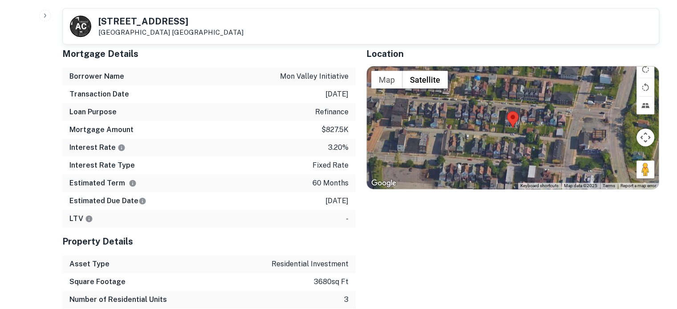
click at [506, 120] on div at bounding box center [513, 127] width 292 height 123
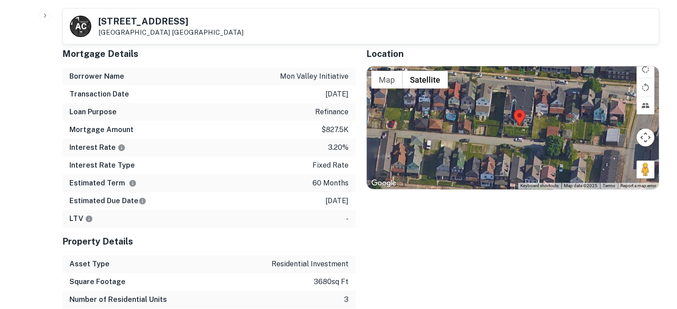
click at [518, 117] on div at bounding box center [513, 127] width 292 height 123
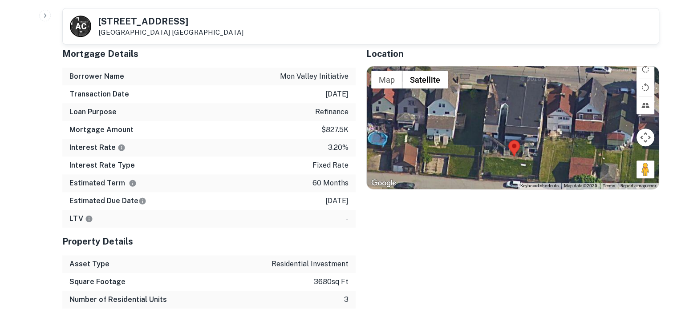
drag, startPoint x: 540, startPoint y: 124, endPoint x: 539, endPoint y: 145, distance: 21.4
click at [539, 145] on div at bounding box center [513, 127] width 292 height 123
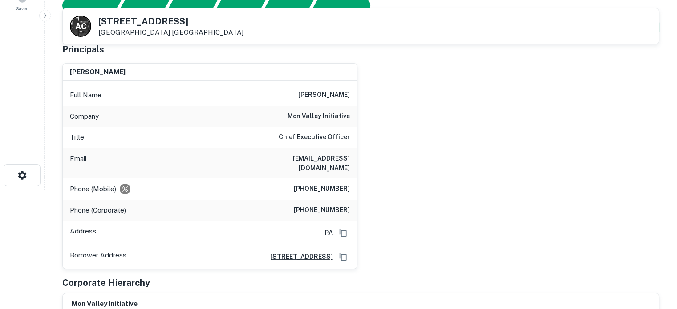
scroll to position [133, 0]
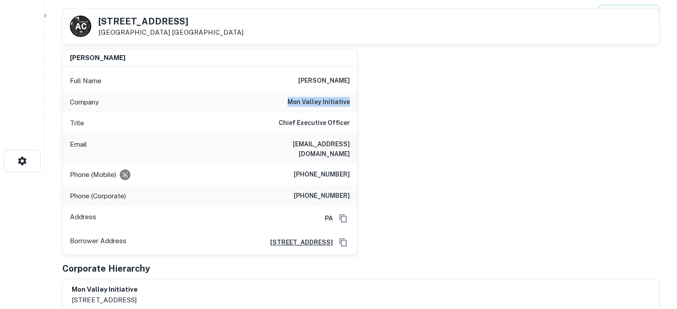
drag, startPoint x: 288, startPoint y: 99, endPoint x: 349, endPoint y: 100, distance: 60.9
click at [349, 100] on div "Company mon valley initiative" at bounding box center [210, 102] width 294 height 21
copy h6 "mon valley initiative"
click at [369, 94] on div "laura zinski Full Name laura zinski Company mon valley initiative Title Chief E…" at bounding box center [357, 149] width 604 height 214
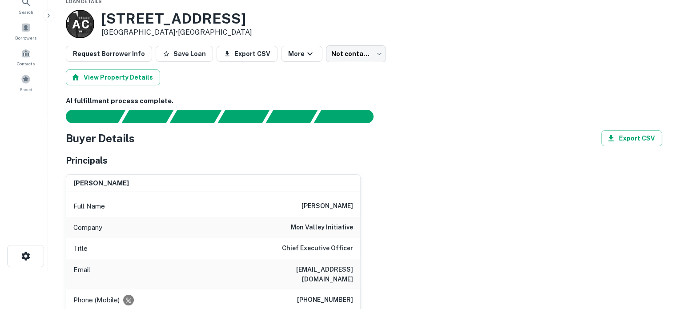
scroll to position [0, 0]
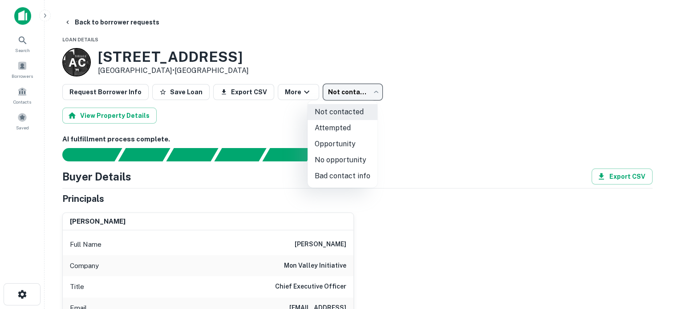
click at [359, 93] on body "Search Borrowers Contacts Saved Back to borrower requests Loan Details A C 530-…" at bounding box center [338, 154] width 677 height 309
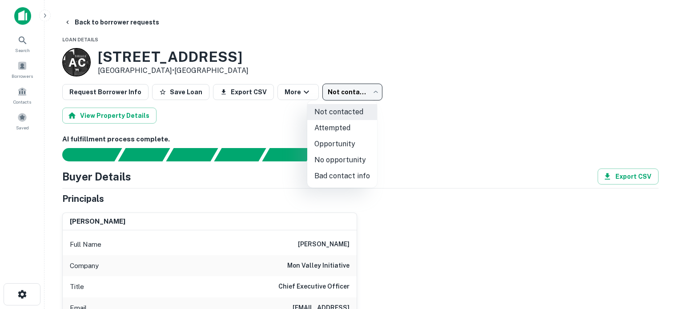
click at [356, 125] on li "Attempted" at bounding box center [342, 128] width 70 height 16
type input "*********"
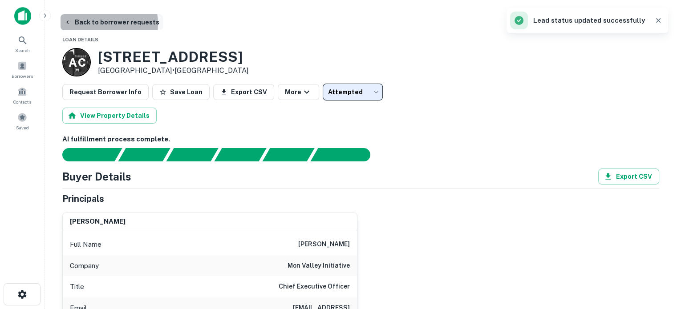
click at [101, 24] on button "Back to borrower requests" at bounding box center [111, 22] width 102 height 16
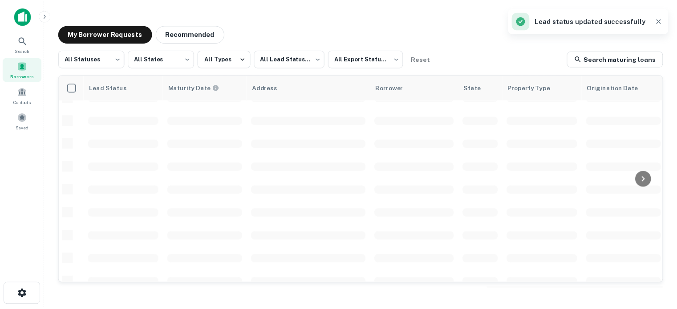
scroll to position [178, 0]
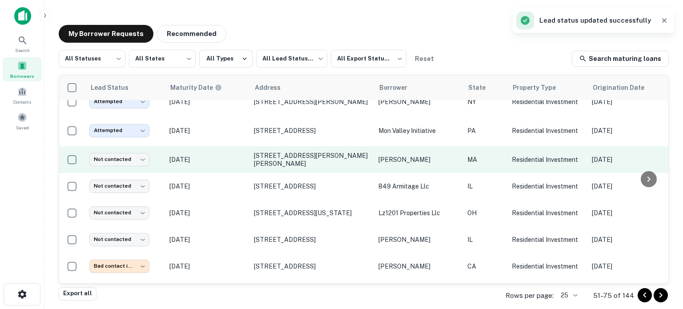
click at [222, 157] on p "Oct 06, 2025" at bounding box center [207, 160] width 76 height 10
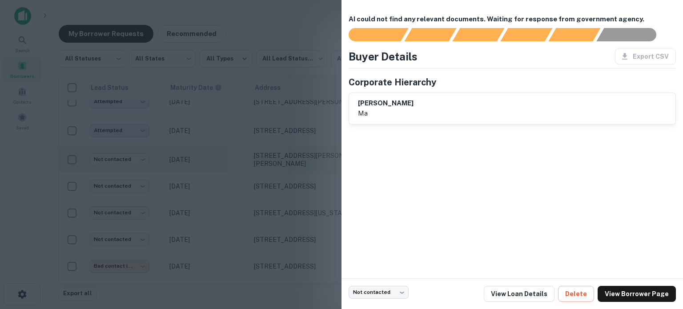
click at [222, 157] on div at bounding box center [341, 154] width 683 height 309
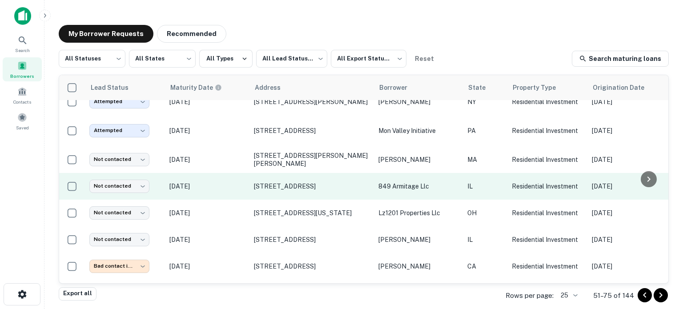
click at [222, 185] on p "Oct 05, 2025" at bounding box center [207, 186] width 76 height 10
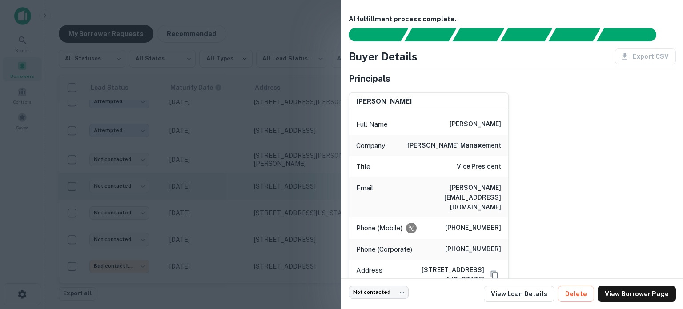
click at [222, 185] on div at bounding box center [341, 154] width 683 height 309
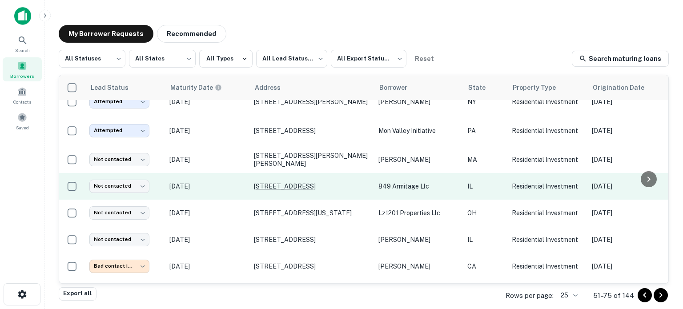
click at [273, 185] on p "849 W Armitage Ave Chicago, IL60614" at bounding box center [312, 186] width 116 height 8
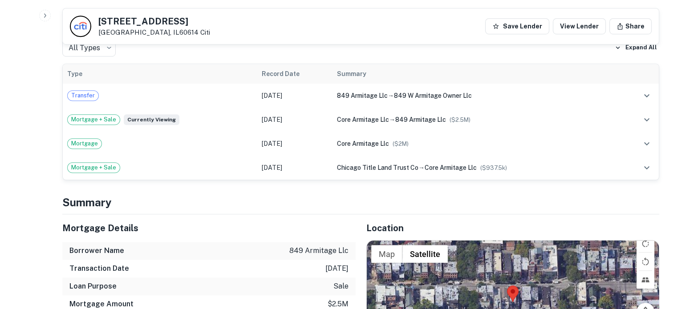
scroll to position [756, 0]
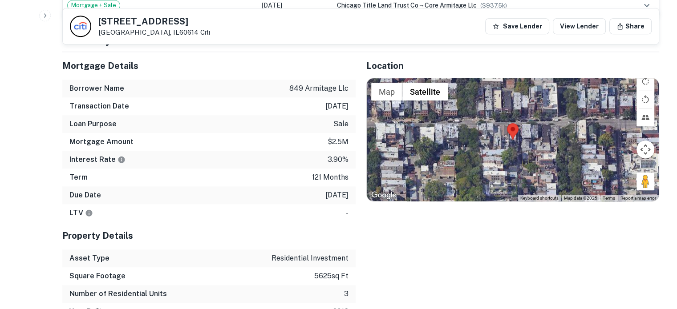
click at [513, 122] on div at bounding box center [513, 139] width 292 height 123
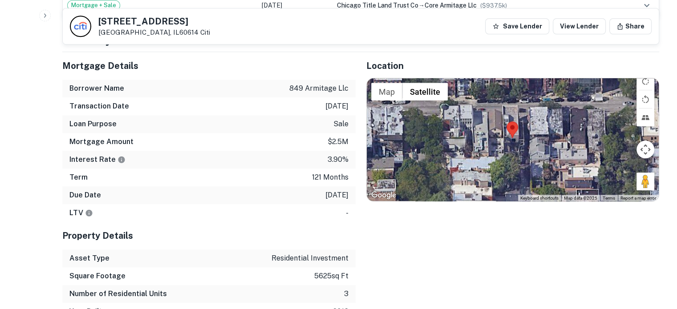
click at [508, 125] on div at bounding box center [513, 139] width 292 height 123
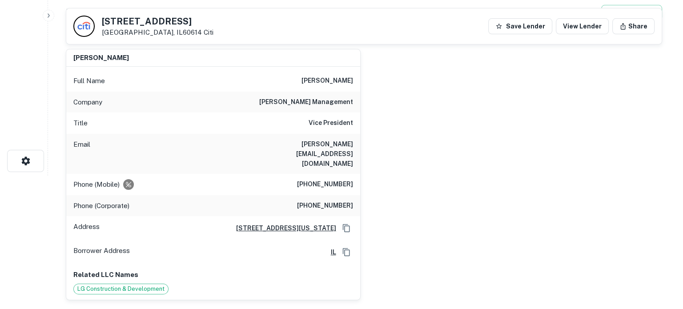
scroll to position [0, 0]
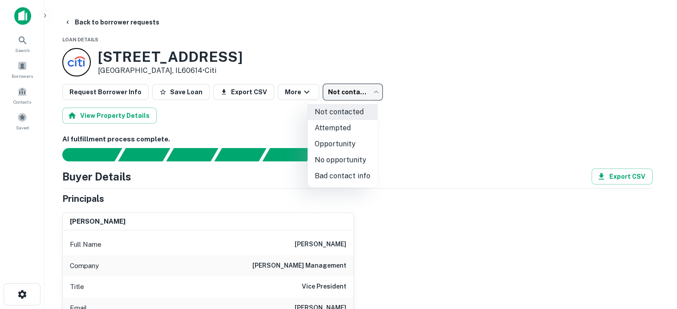
click at [348, 88] on body "Search Borrowers Contacts Saved Back to borrower requests Loan Details 849 W Ar…" at bounding box center [338, 154] width 677 height 309
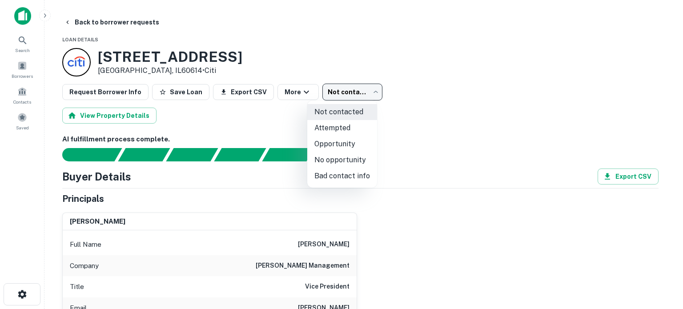
click at [349, 126] on li "Attempted" at bounding box center [342, 128] width 70 height 16
type input "*********"
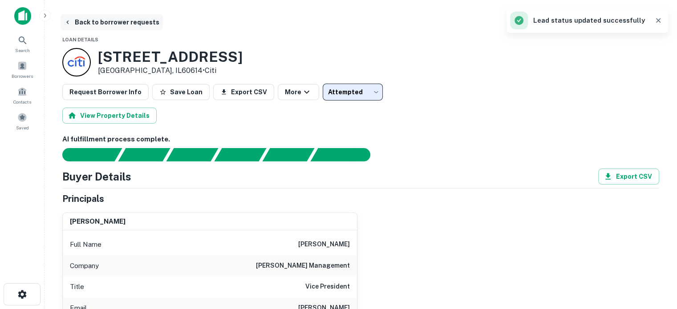
click at [103, 21] on button "Back to borrower requests" at bounding box center [111, 22] width 102 height 16
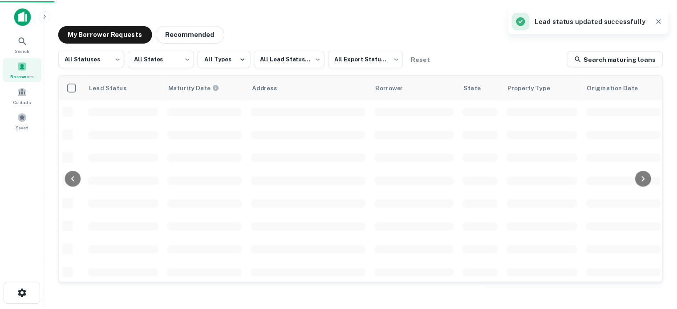
scroll to position [178, 0]
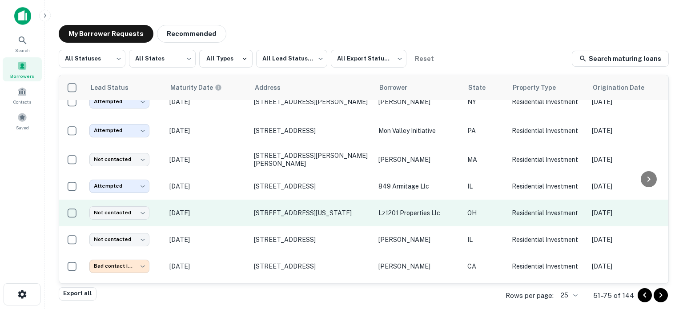
click at [231, 210] on p "Nov 08, 2025" at bounding box center [207, 213] width 76 height 10
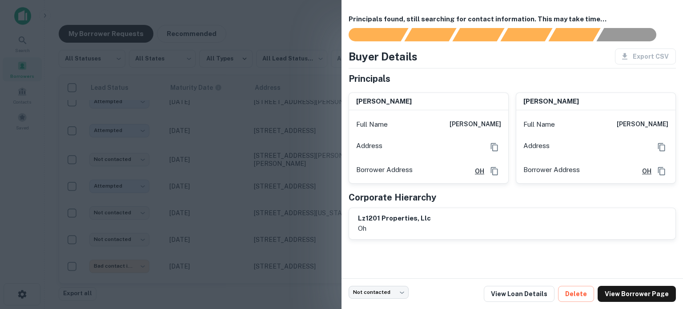
click at [242, 204] on div at bounding box center [341, 154] width 683 height 309
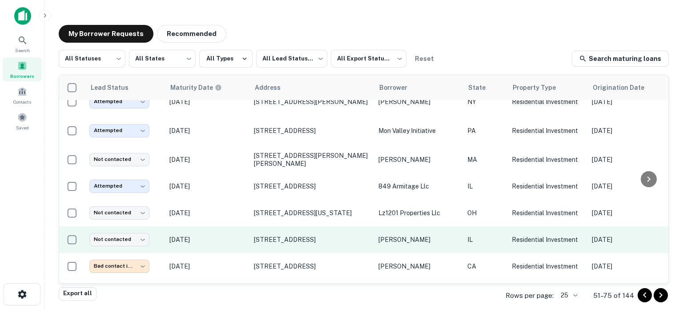
click at [236, 237] on p "Oct 13, 2025" at bounding box center [207, 240] width 76 height 10
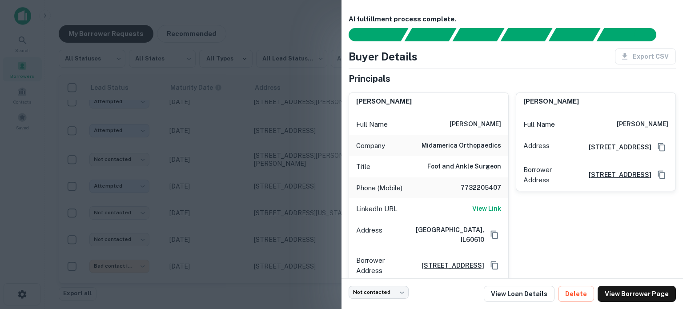
click at [234, 232] on div at bounding box center [341, 154] width 683 height 309
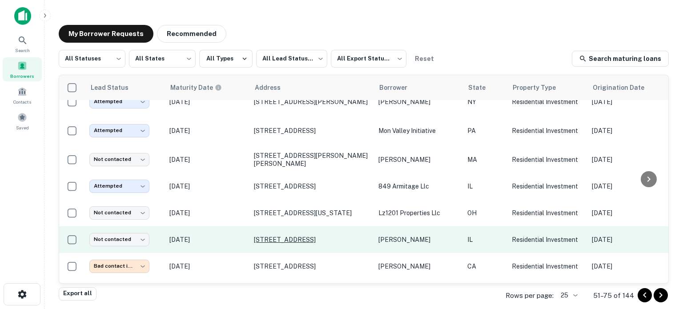
click at [274, 239] on p "859 N Dearborn St Chicago, IL60610" at bounding box center [312, 240] width 116 height 8
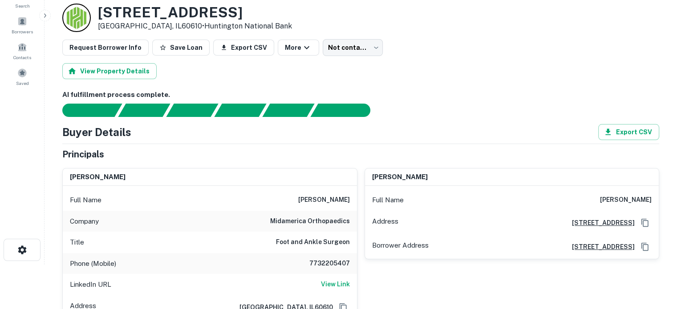
scroll to position [89, 0]
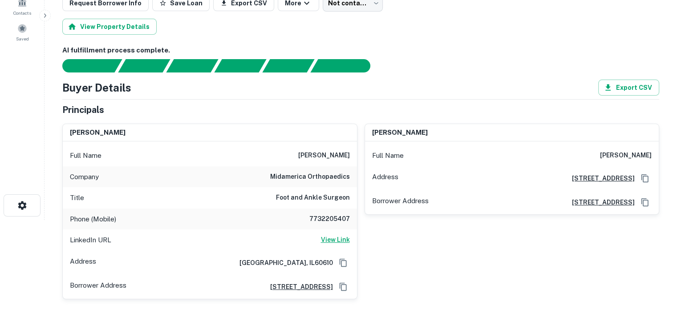
click at [345, 242] on h6 "View Link" at bounding box center [335, 240] width 29 height 10
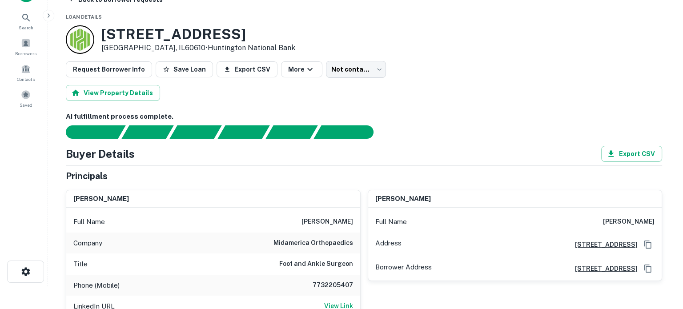
scroll to position [0, 0]
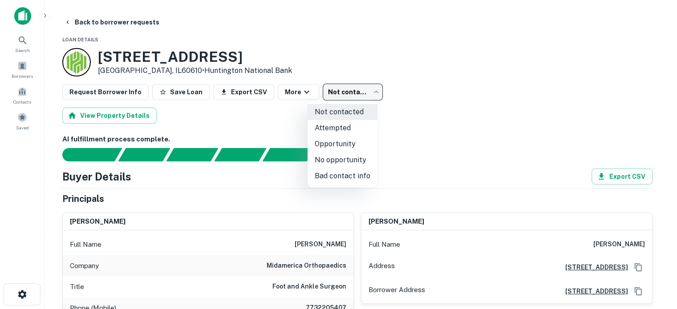
click at [347, 90] on body "Search Borrowers Contacts Saved Back to borrower requests Loan Details 859 N DE…" at bounding box center [338, 154] width 677 height 309
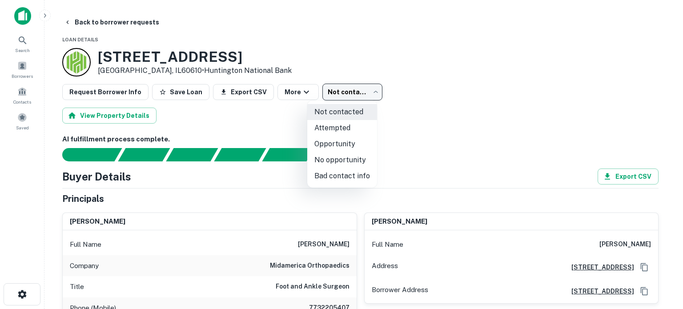
click at [359, 126] on li "Attempted" at bounding box center [342, 128] width 70 height 16
type input "*********"
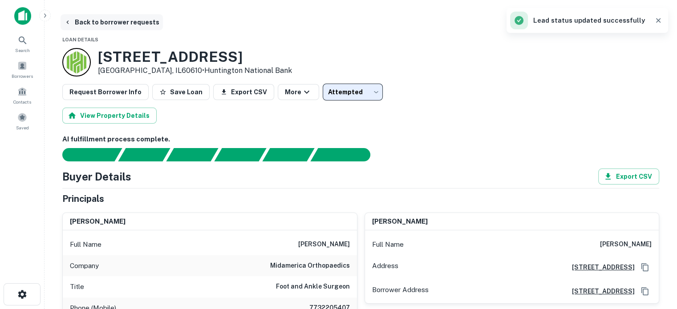
click at [98, 18] on button "Back to borrower requests" at bounding box center [111, 22] width 102 height 16
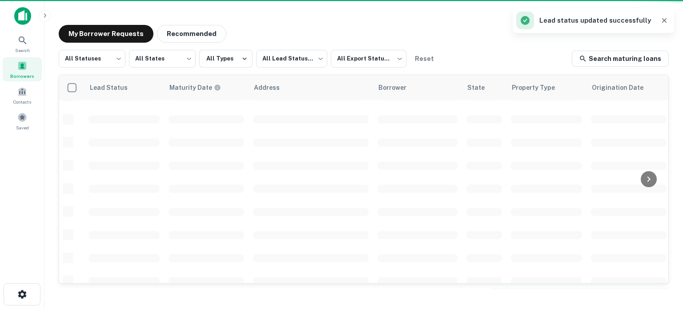
scroll to position [178, 0]
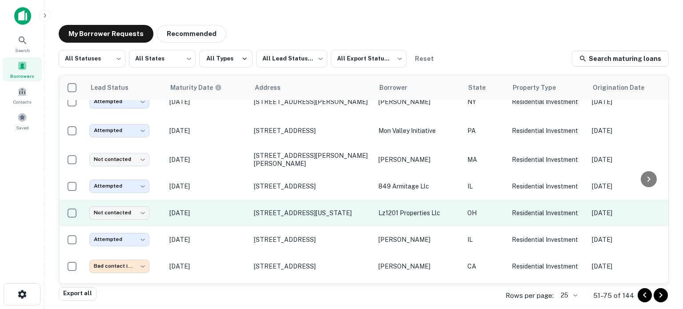
click at [235, 214] on p "Nov 08, 2025" at bounding box center [207, 213] width 76 height 10
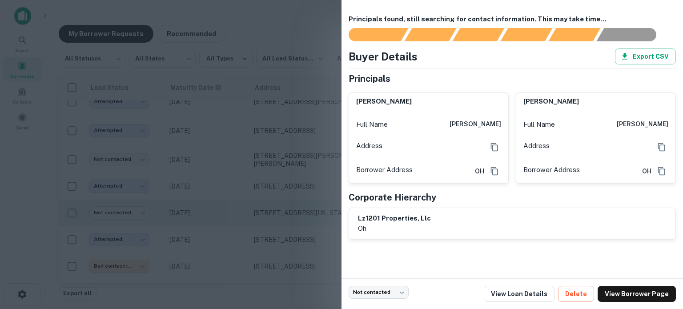
click at [235, 214] on div at bounding box center [341, 154] width 683 height 309
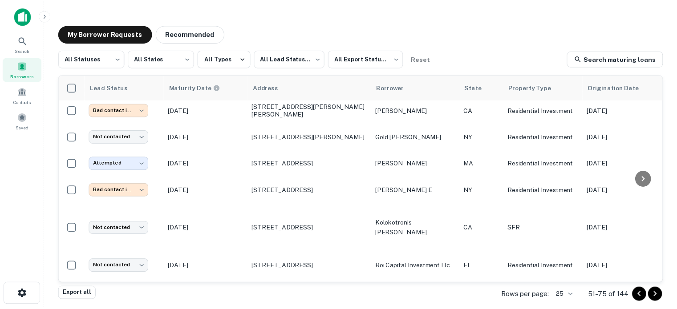
scroll to position [445, 0]
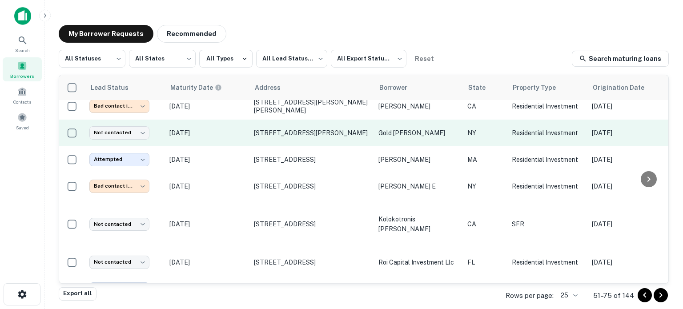
click at [233, 130] on p "Sep 17, 2025" at bounding box center [207, 133] width 76 height 10
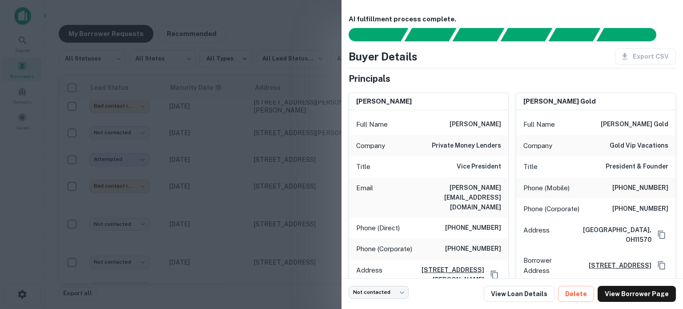
click at [239, 133] on div at bounding box center [341, 154] width 683 height 309
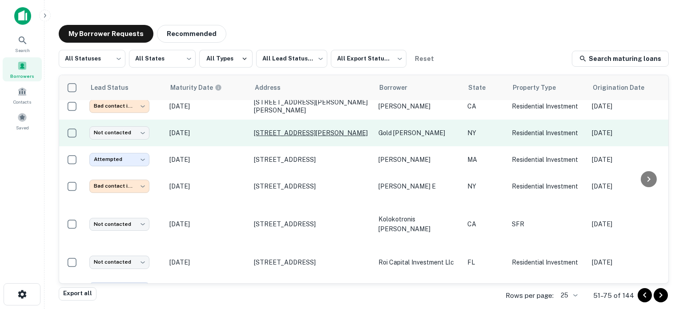
click at [299, 133] on p "446 Sackett St Brooklyn, NY11231" at bounding box center [312, 133] width 116 height 8
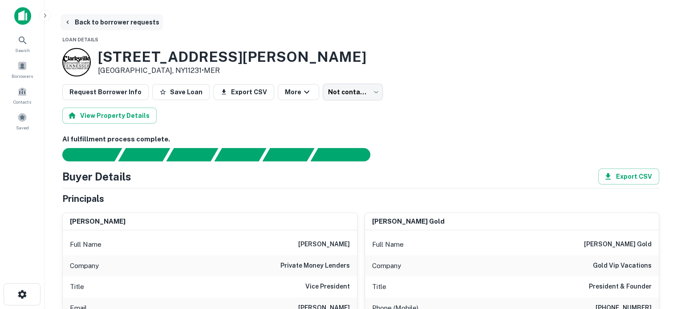
click at [141, 25] on button "Back to borrower requests" at bounding box center [111, 22] width 102 height 16
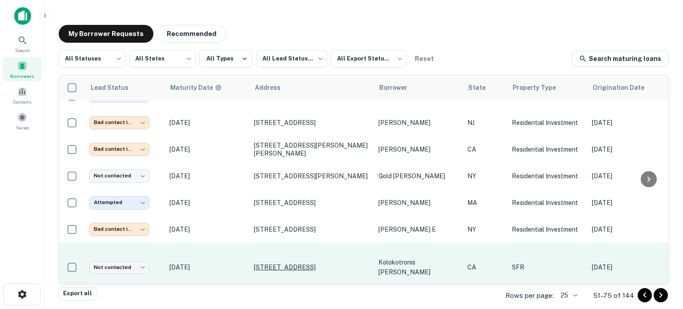
scroll to position [446, 0]
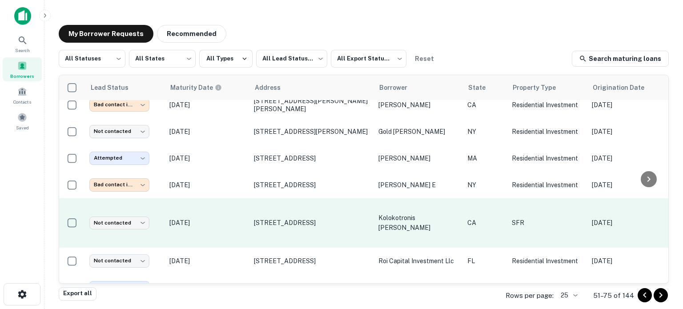
click at [228, 218] on p "[DATE]" at bounding box center [207, 223] width 76 height 10
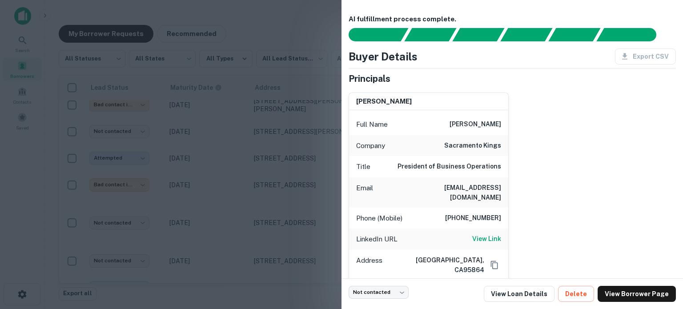
scroll to position [89, 0]
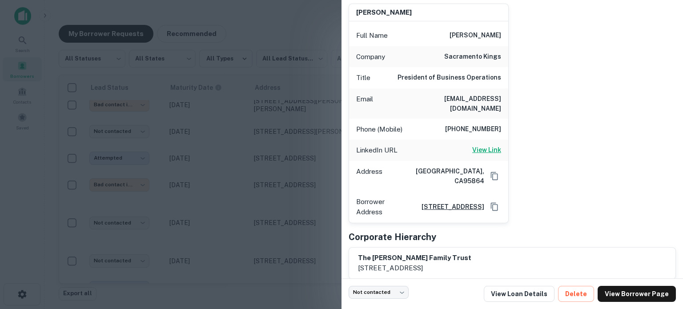
click at [494, 145] on h6 "View Link" at bounding box center [486, 150] width 29 height 10
click at [284, 151] on div at bounding box center [341, 154] width 683 height 309
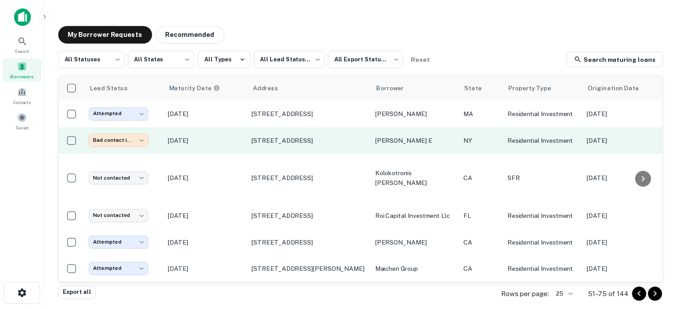
scroll to position [508, 0]
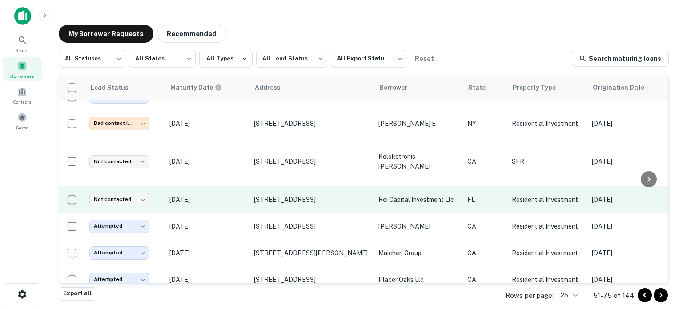
click at [226, 190] on td "Sep 08, 2025" at bounding box center [207, 199] width 85 height 27
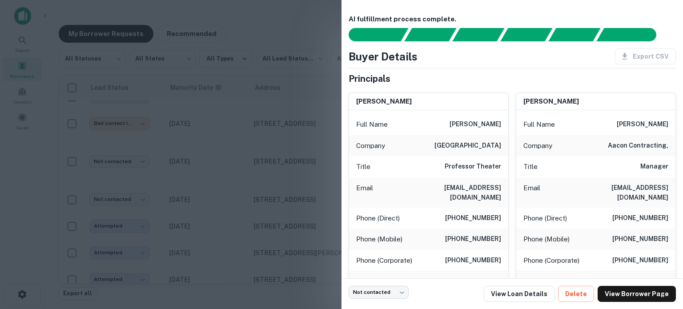
click at [261, 170] on div at bounding box center [341, 154] width 683 height 309
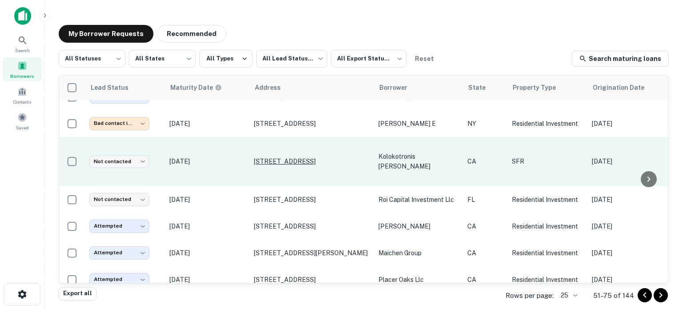
click at [274, 157] on p "560 Rodante Way Sacramento, CA95864" at bounding box center [312, 161] width 116 height 8
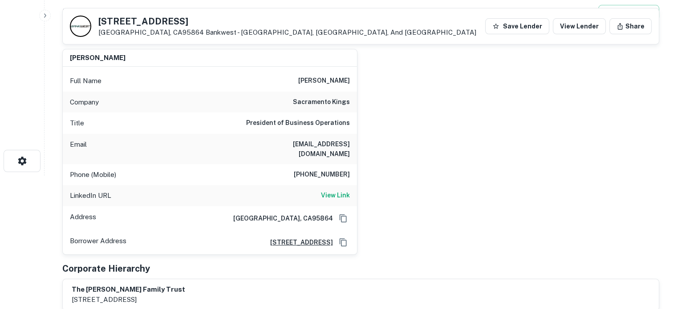
scroll to position [44, 0]
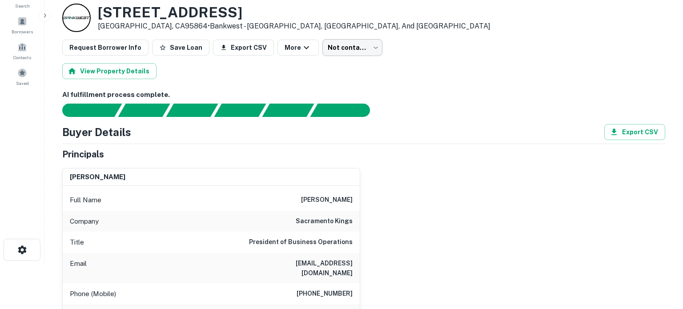
click at [338, 51] on body "Search Borrowers Contacts Saved Back to borrower requests Loan Details 560 Roda…" at bounding box center [341, 110] width 683 height 309
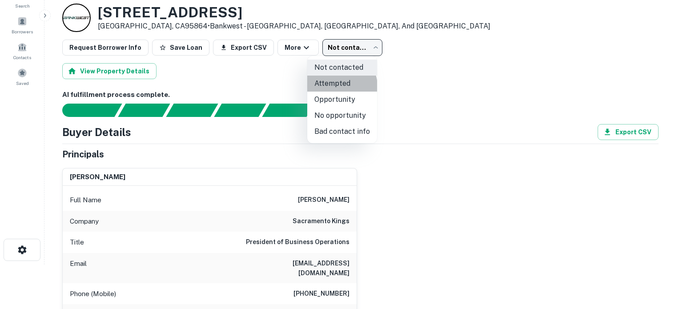
click at [340, 86] on li "Attempted" at bounding box center [342, 84] width 70 height 16
type input "*********"
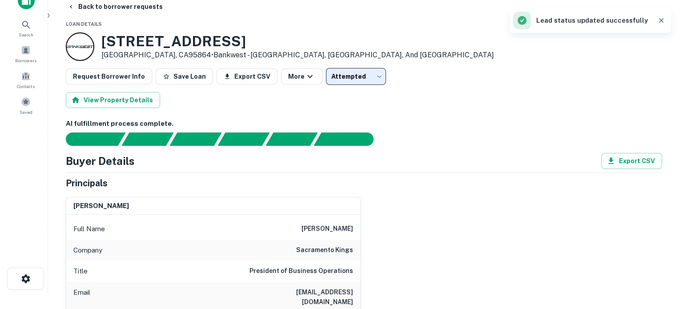
scroll to position [0, 0]
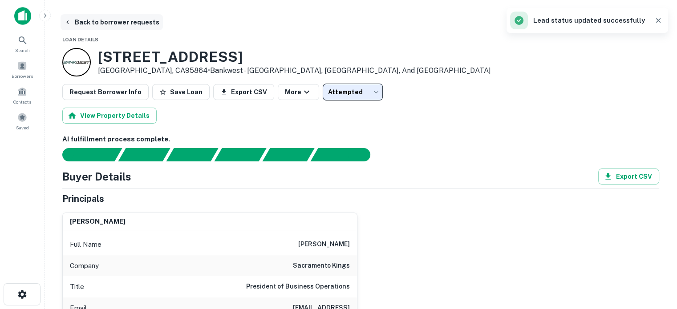
click at [103, 21] on button "Back to borrower requests" at bounding box center [111, 22] width 102 height 16
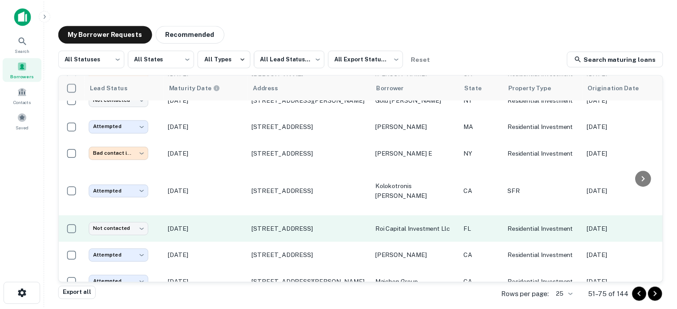
scroll to position [491, 0]
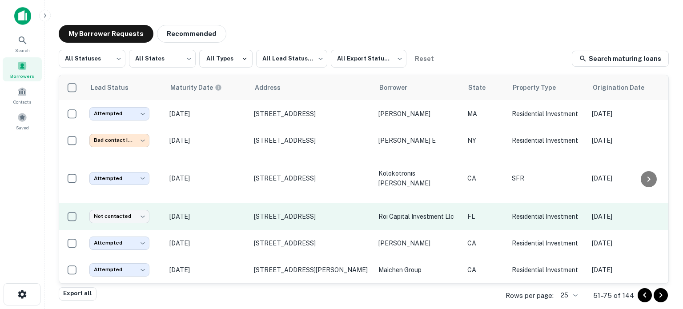
click at [225, 212] on p "Sep 08, 2025" at bounding box center [207, 217] width 76 height 10
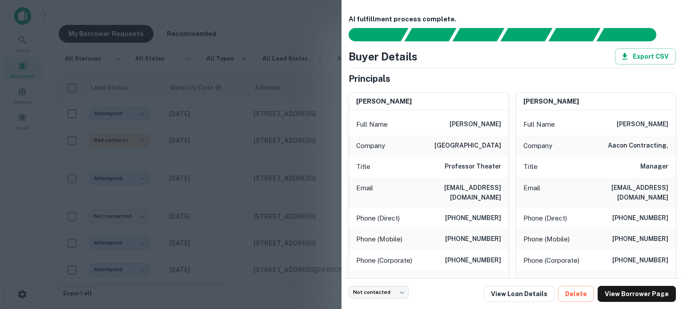
click at [240, 199] on div at bounding box center [341, 154] width 683 height 309
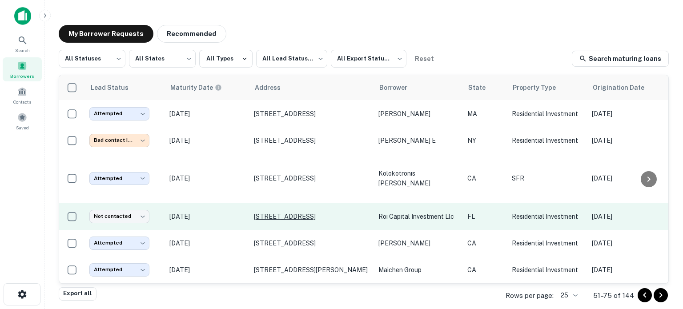
click at [276, 213] on p "7016 Nw 6th Ave Miami, FL33150" at bounding box center [312, 217] width 116 height 8
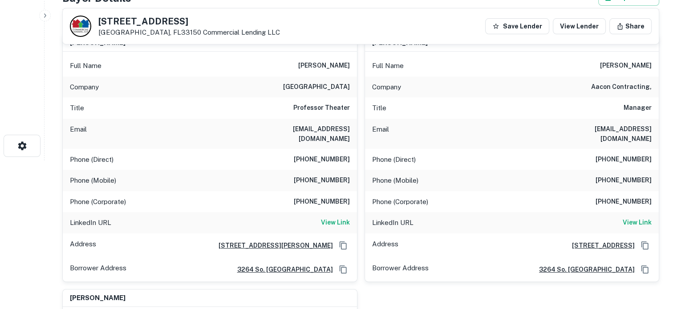
scroll to position [133, 0]
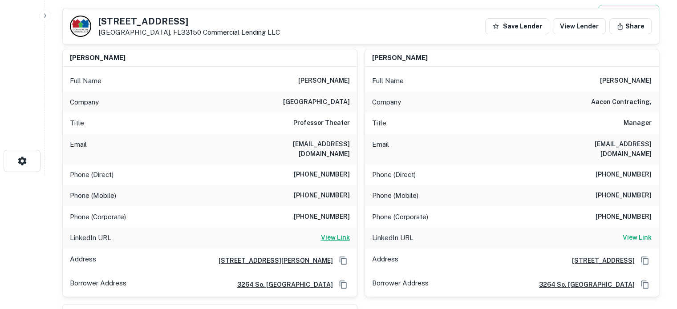
click at [338, 233] on h6 "View Link" at bounding box center [335, 238] width 29 height 10
click at [641, 233] on h6 "View Link" at bounding box center [636, 238] width 29 height 10
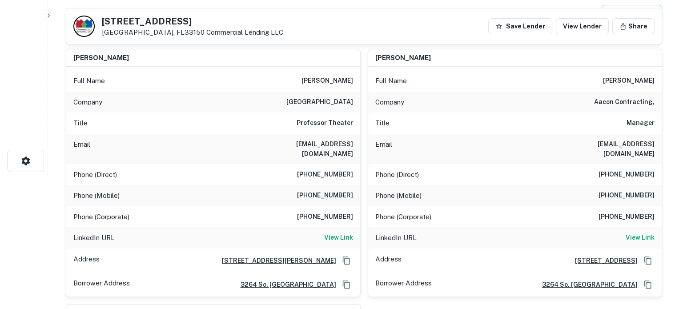
scroll to position [0, 0]
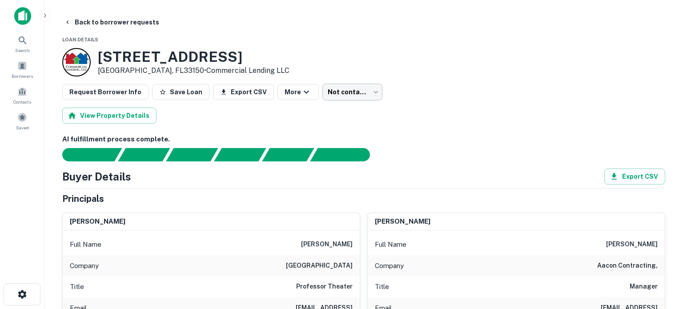
click at [351, 86] on body "Search Borrowers Contacts Saved Back to borrower requests Loan Details 7016 NW …" at bounding box center [341, 154] width 683 height 309
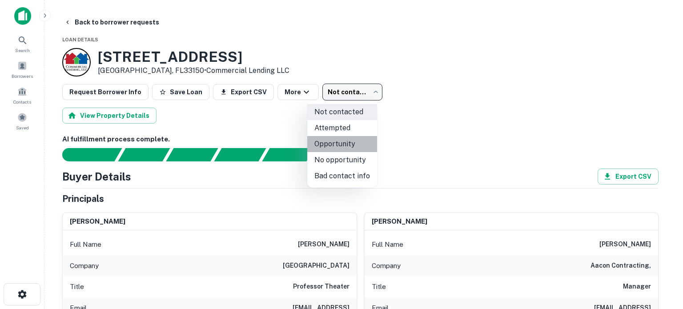
click at [355, 140] on li "Opportunity" at bounding box center [342, 144] width 70 height 16
type input "**********"
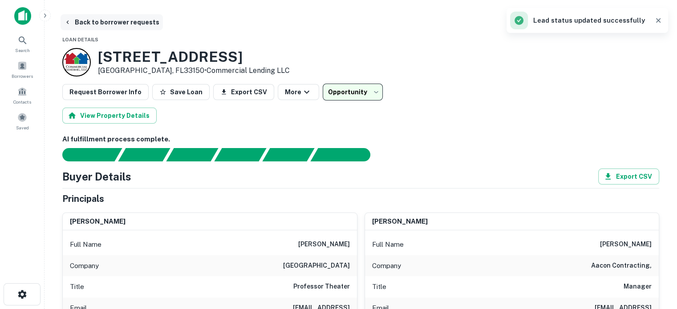
click at [123, 21] on button "Back to borrower requests" at bounding box center [111, 22] width 102 height 16
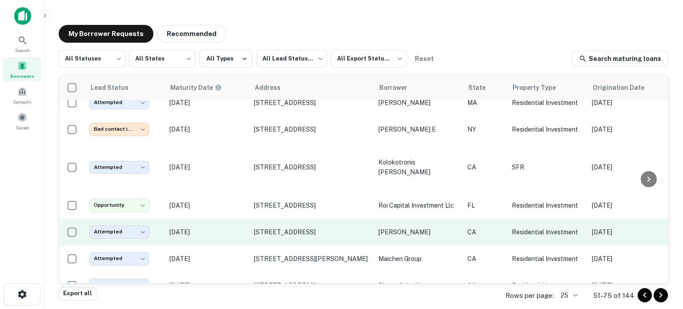
scroll to position [508, 0]
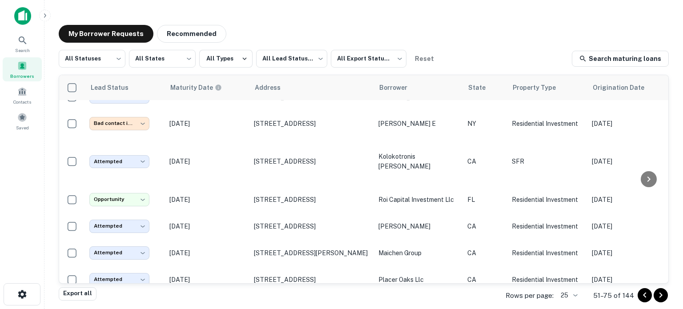
click at [663, 295] on icon "Go to next page" at bounding box center [661, 295] width 11 height 11
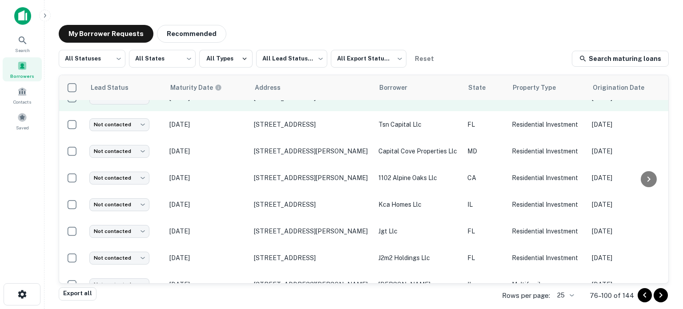
scroll to position [363, 0]
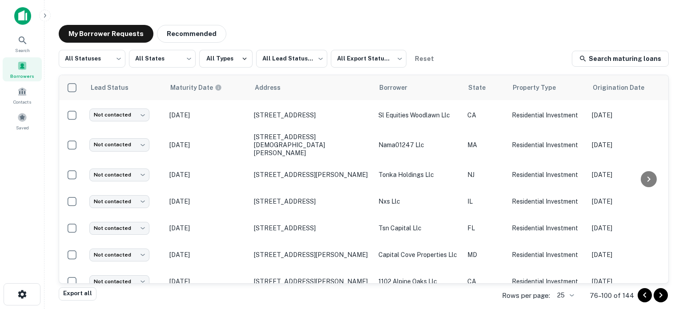
click at [629, 69] on div "**********" at bounding box center [364, 169] width 610 height 238
click at [628, 60] on link "Search maturing loans" at bounding box center [620, 59] width 97 height 16
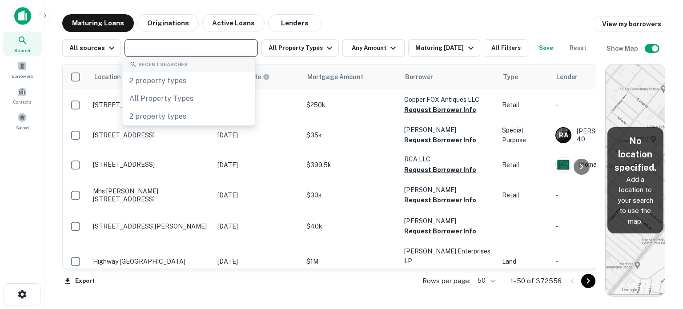
scroll to position [363, 0]
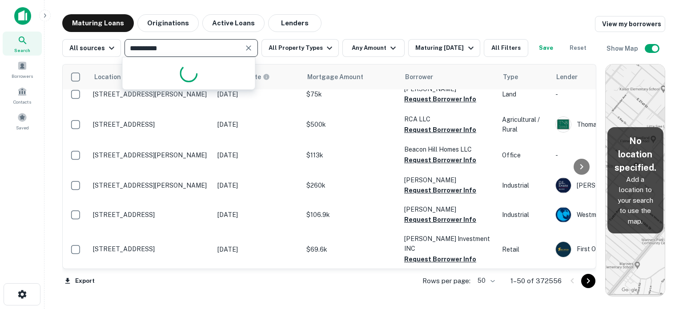
type input "**********"
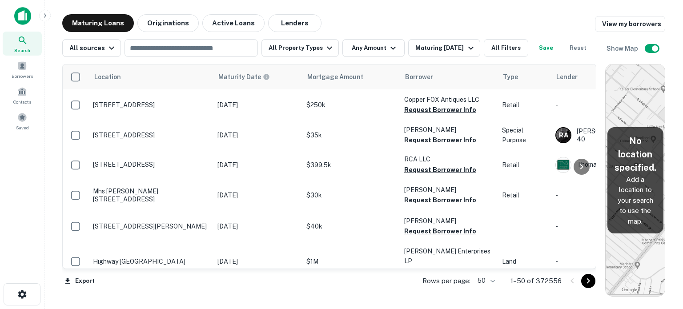
scroll to position [363, 0]
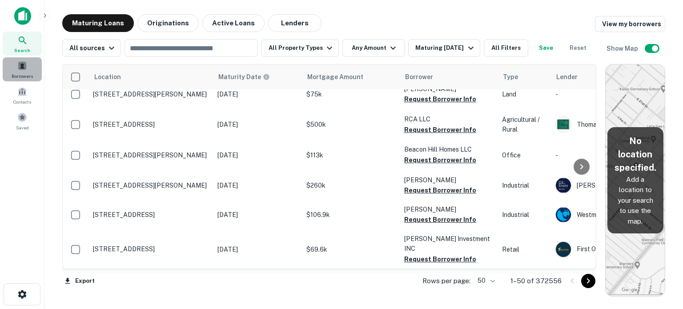
click at [24, 64] on span at bounding box center [22, 66] width 10 height 10
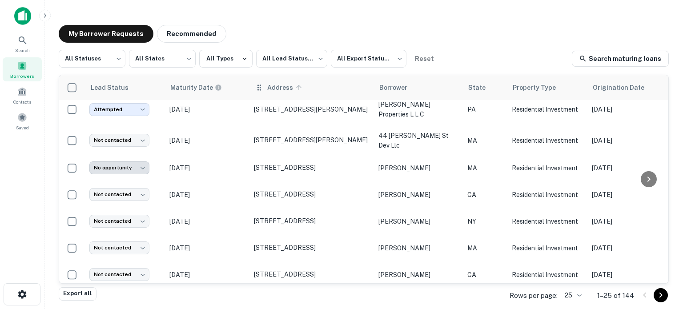
click at [274, 91] on span "Address" at bounding box center [285, 87] width 37 height 11
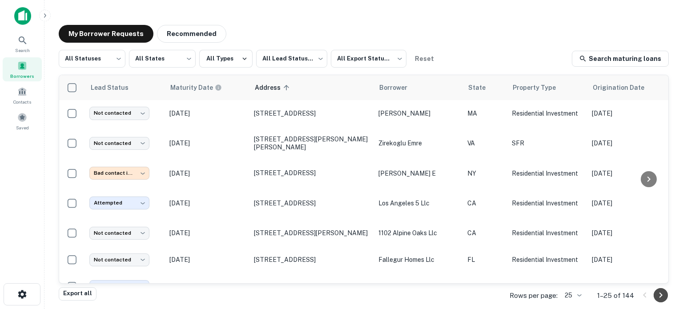
click at [658, 295] on icon "Go to next page" at bounding box center [661, 295] width 11 height 11
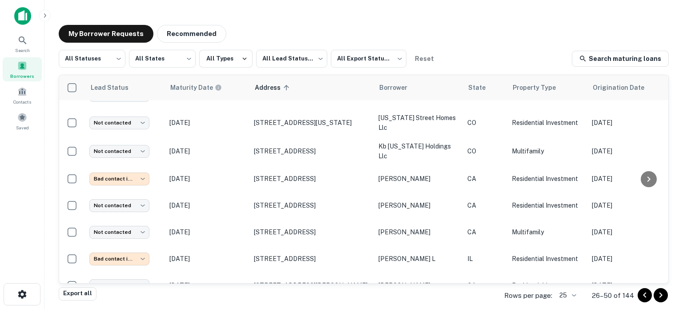
scroll to position [504, 0]
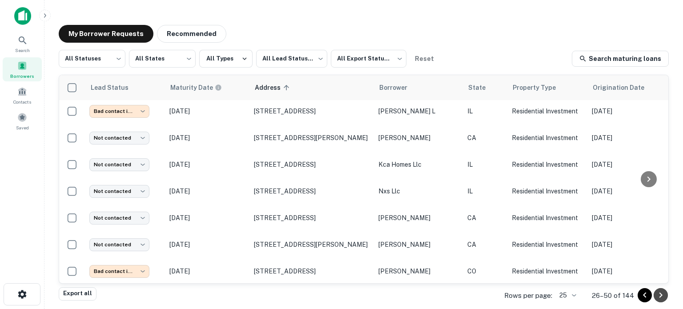
click at [661, 298] on icon "Go to next page" at bounding box center [661, 295] width 11 height 11
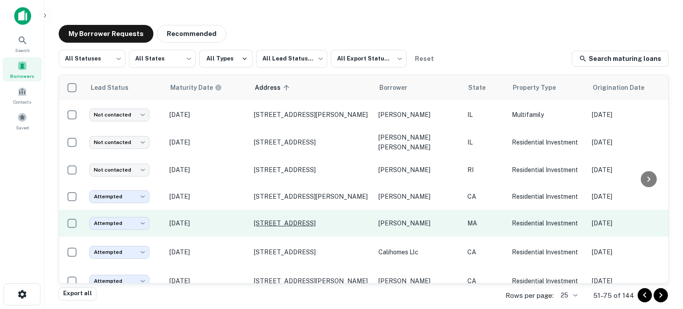
scroll to position [510, 0]
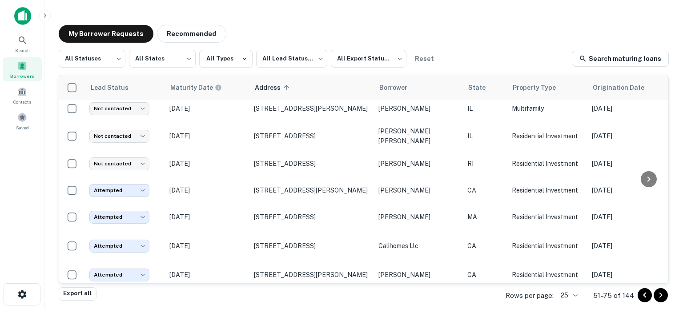
click at [661, 295] on icon "Go to next page" at bounding box center [661, 295] width 3 height 5
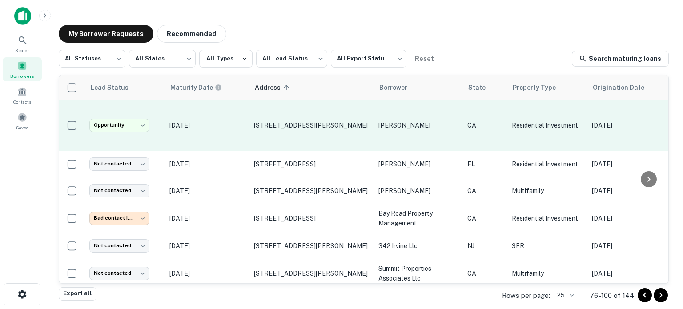
click at [276, 121] on p "[STREET_ADDRESS][PERSON_NAME]" at bounding box center [312, 125] width 116 height 8
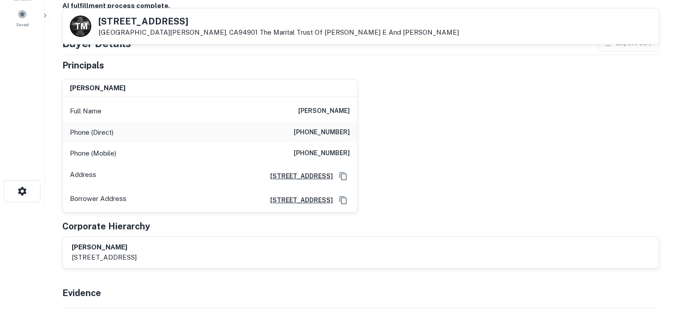
scroll to position [89, 0]
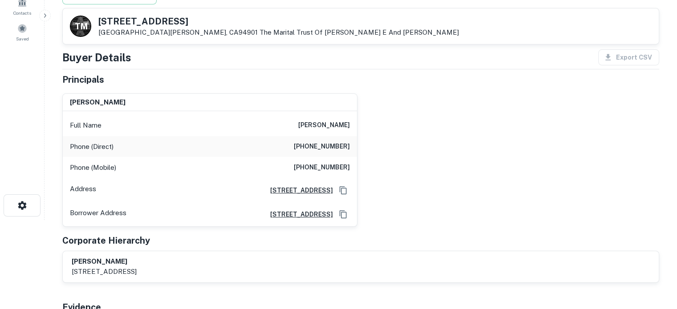
click at [293, 166] on div "Phone (Mobile) [PHONE_NUMBER]" at bounding box center [210, 167] width 294 height 21
drag, startPoint x: 296, startPoint y: 166, endPoint x: 356, endPoint y: 165, distance: 60.1
click at [356, 165] on div "[PERSON_NAME] Full Name [PERSON_NAME] Phone (Direct) [PHONE_NUMBER] Phone (Mobi…" at bounding box center [209, 159] width 295 height 133
copy h6 "[PHONE_NUMBER]"
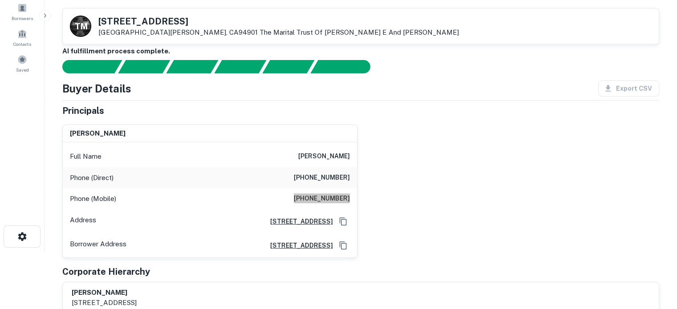
scroll to position [0, 0]
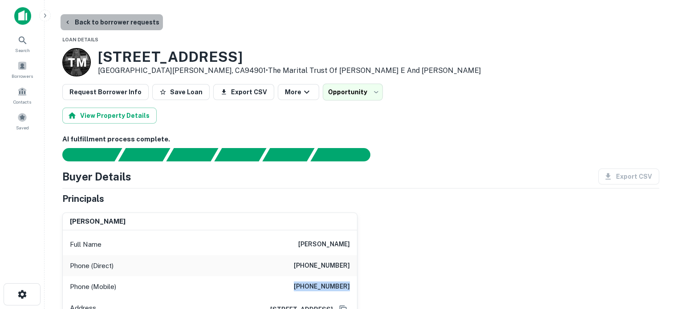
click at [115, 18] on button "Back to borrower requests" at bounding box center [111, 22] width 102 height 16
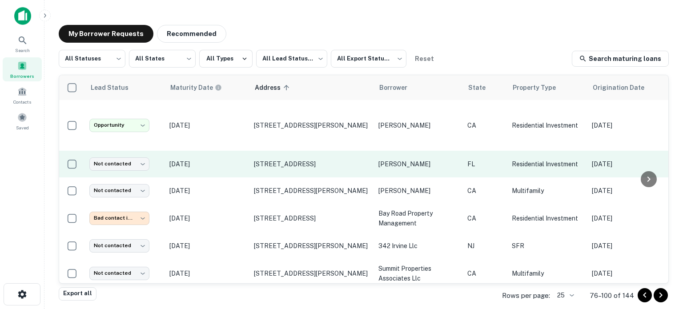
click at [230, 159] on p "[DATE]" at bounding box center [207, 164] width 76 height 10
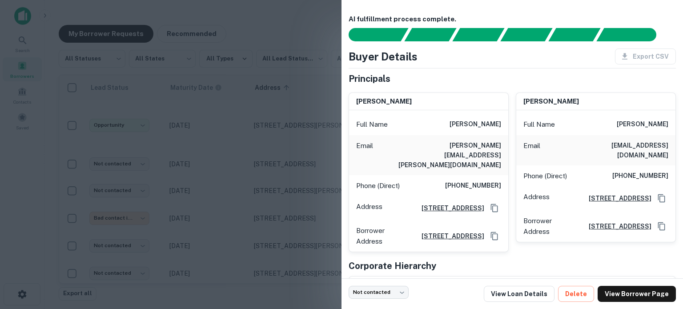
click at [218, 117] on div at bounding box center [341, 154] width 683 height 309
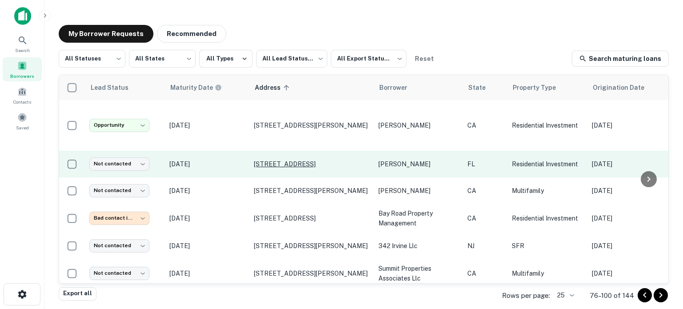
click at [273, 160] on p "[STREET_ADDRESS]" at bounding box center [312, 164] width 116 height 8
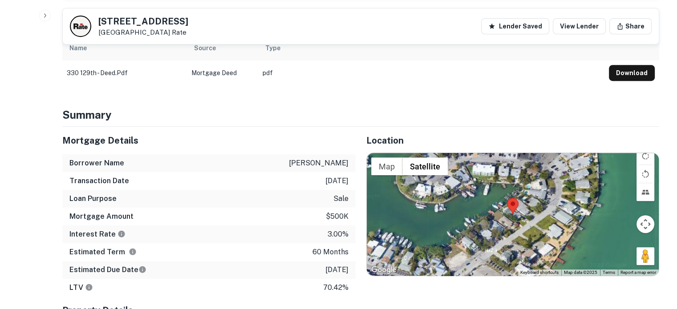
scroll to position [400, 0]
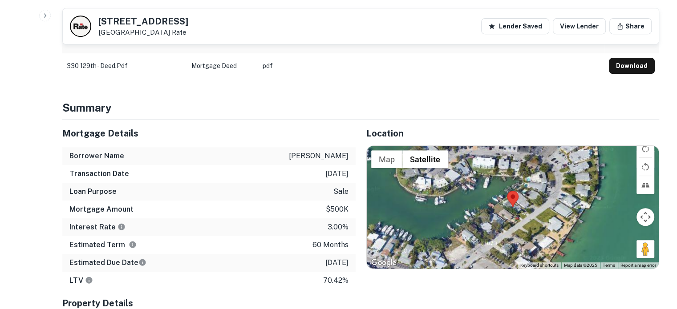
click at [505, 189] on div at bounding box center [513, 207] width 292 height 123
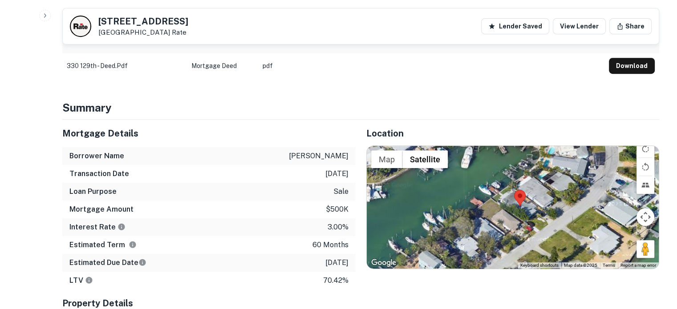
click at [525, 193] on div at bounding box center [513, 207] width 292 height 123
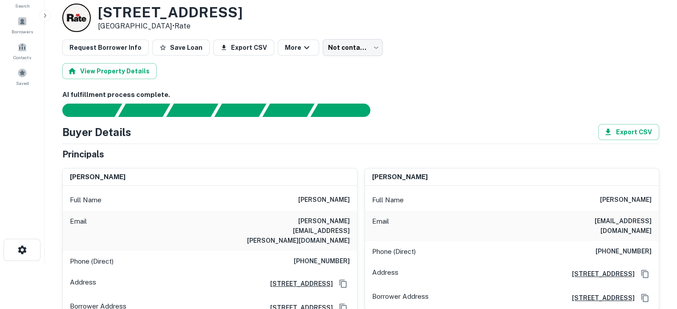
scroll to position [89, 0]
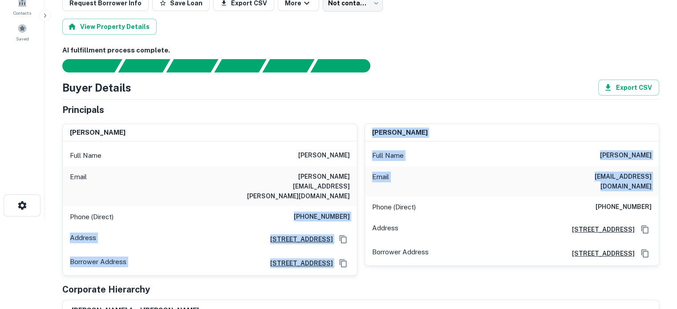
drag, startPoint x: 302, startPoint y: 197, endPoint x: 359, endPoint y: 197, distance: 57.4
click at [359, 197] on div "[PERSON_NAME] Full Name [PERSON_NAME] Email [PERSON_NAME][EMAIL_ADDRESS][PERSON…" at bounding box center [357, 197] width 604 height 160
click at [356, 206] on div "Phone (Direct) [PHONE_NUMBER]" at bounding box center [210, 216] width 294 height 21
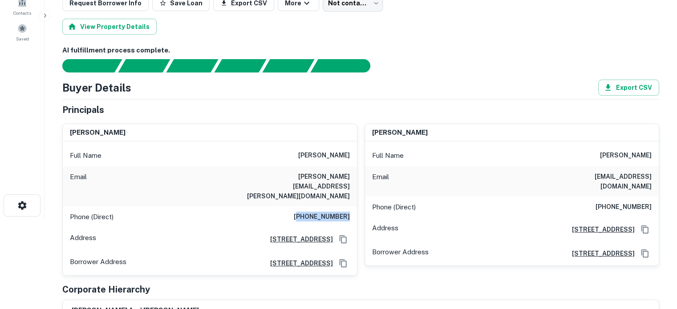
drag, startPoint x: 352, startPoint y: 196, endPoint x: 305, endPoint y: 197, distance: 47.2
click at [305, 206] on div "Phone (Direct) [PHONE_NUMBER]" at bounding box center [210, 216] width 294 height 21
copy h6 "915) 526-2527"
drag, startPoint x: 601, startPoint y: 197, endPoint x: 664, endPoint y: 196, distance: 63.2
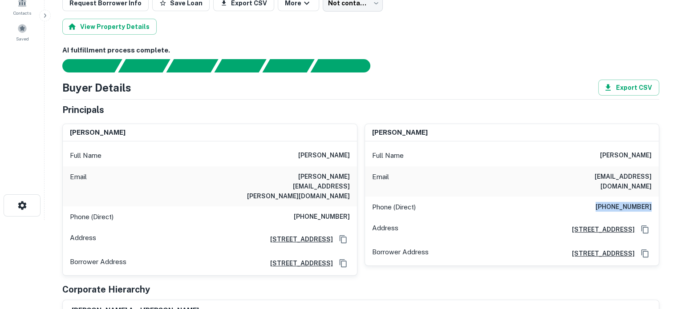
copy h6 "[PHONE_NUMBER]"
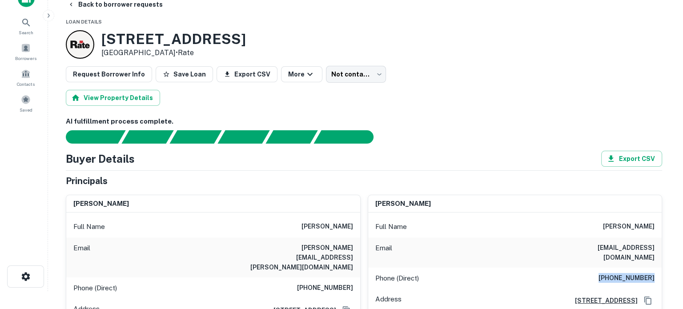
scroll to position [0, 0]
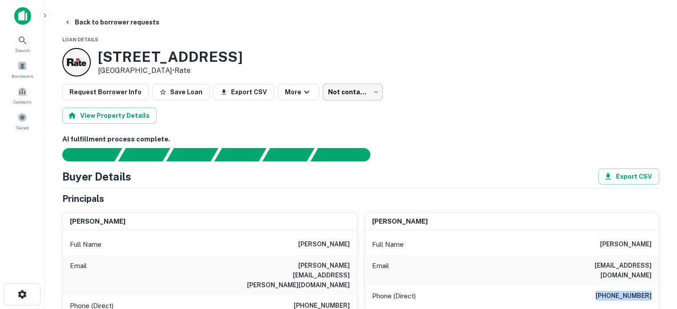
click at [365, 91] on body "Search Borrowers Contacts Saved Back to borrower requests Loan Details [STREET_…" at bounding box center [338, 154] width 677 height 309
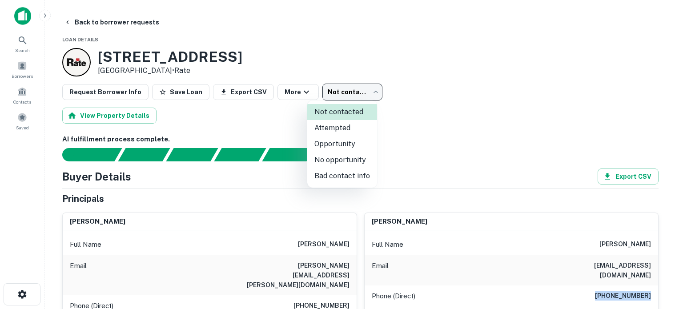
click at [361, 126] on li "Attempted" at bounding box center [342, 128] width 70 height 16
type input "*********"
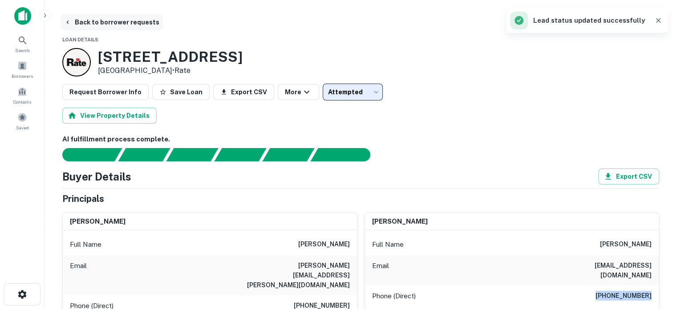
click at [111, 24] on button "Back to borrower requests" at bounding box center [111, 22] width 102 height 16
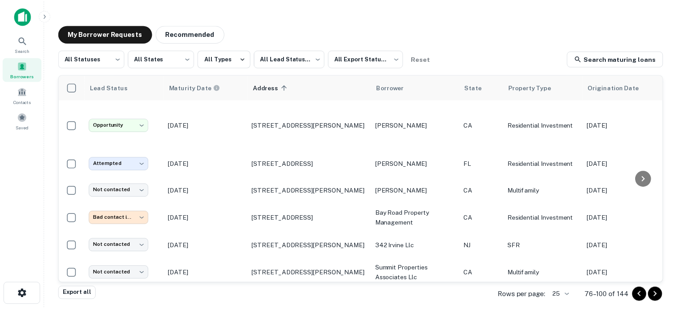
scroll to position [44, 0]
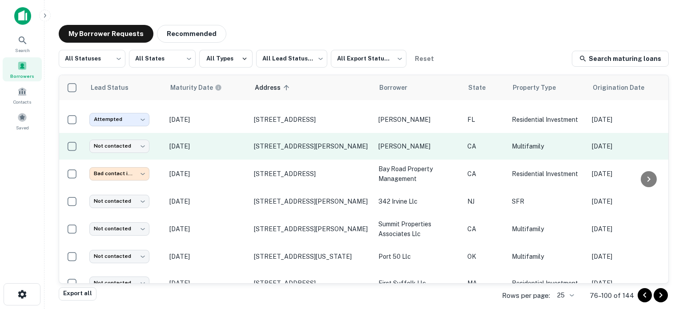
click at [226, 141] on p "[DATE]" at bounding box center [207, 146] width 76 height 10
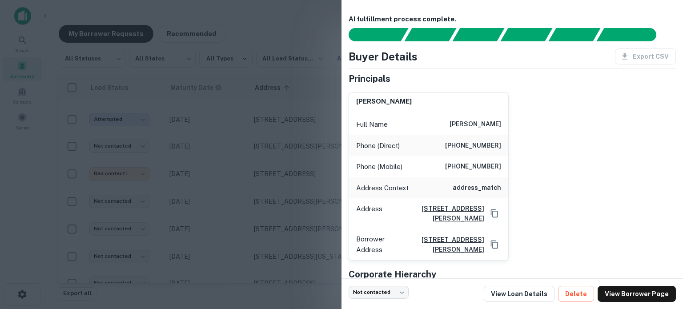
click at [229, 138] on div at bounding box center [341, 154] width 683 height 309
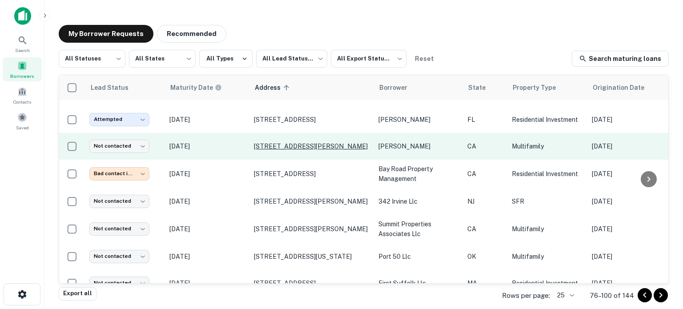
click at [269, 142] on p "[STREET_ADDRESS][PERSON_NAME]" at bounding box center [312, 146] width 116 height 8
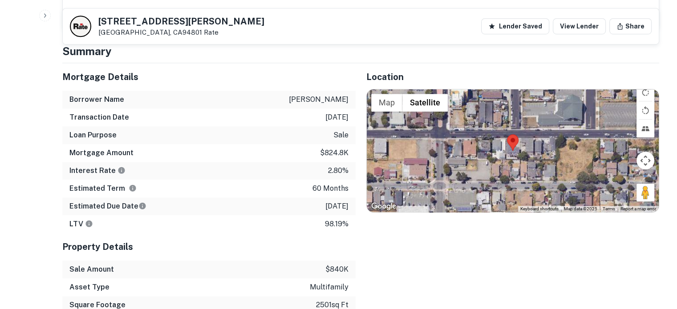
scroll to position [623, 0]
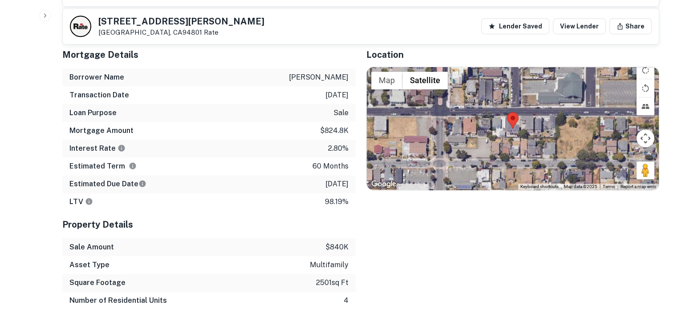
click at [513, 135] on div at bounding box center [513, 128] width 292 height 123
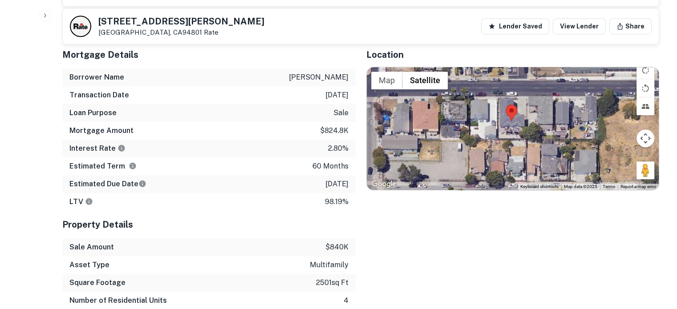
click at [513, 135] on div at bounding box center [513, 128] width 292 height 123
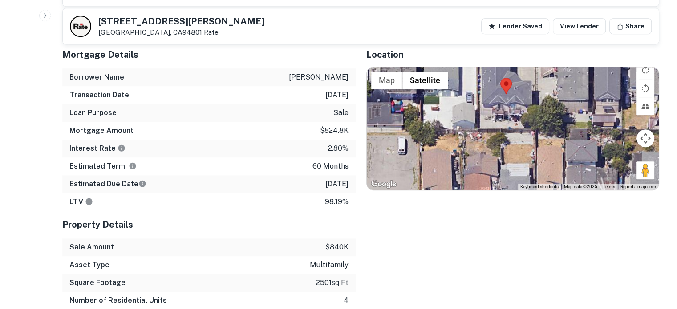
drag, startPoint x: 520, startPoint y: 121, endPoint x: 517, endPoint y: 109, distance: 12.8
click at [517, 109] on div at bounding box center [513, 128] width 292 height 123
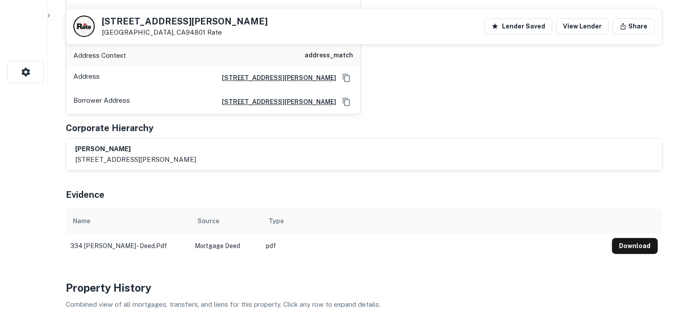
scroll to position [0, 0]
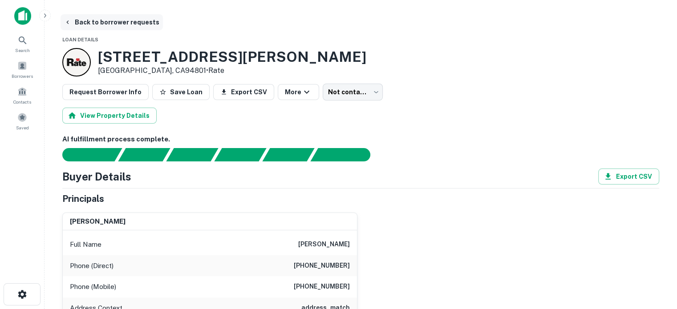
click at [100, 19] on button "Back to borrower requests" at bounding box center [111, 22] width 102 height 16
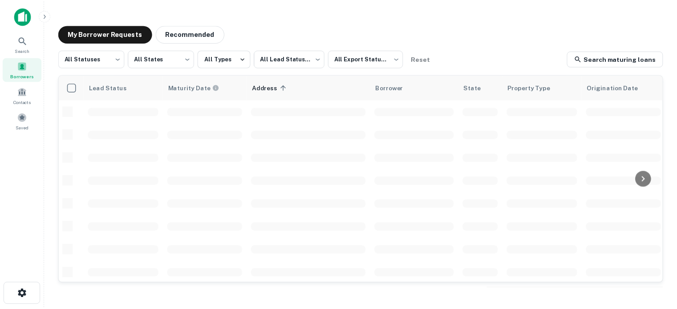
scroll to position [44, 0]
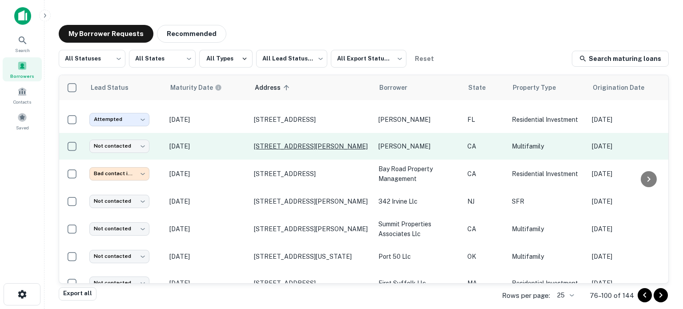
click at [283, 142] on p "[STREET_ADDRESS][PERSON_NAME]" at bounding box center [312, 146] width 116 height 8
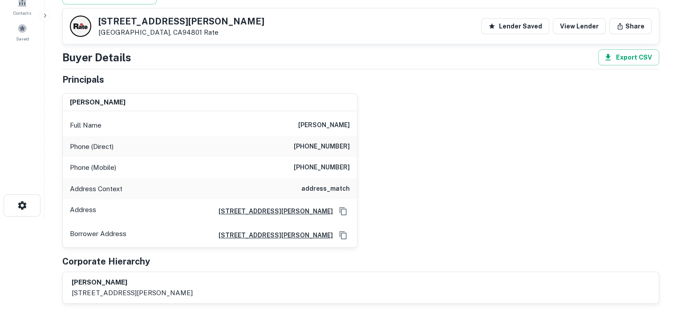
scroll to position [44, 0]
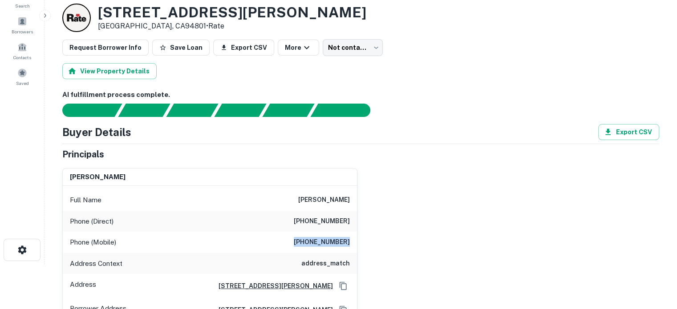
drag, startPoint x: 289, startPoint y: 241, endPoint x: 354, endPoint y: 243, distance: 65.4
click at [354, 243] on div "Phone (Mobile) [PHONE_NUMBER]" at bounding box center [210, 242] width 294 height 21
copy h6 "[PHONE_NUMBER]"
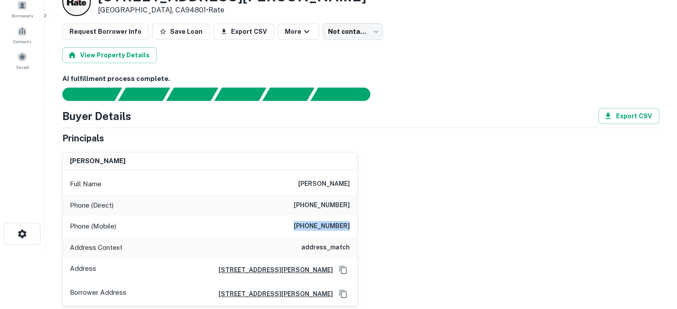
scroll to position [89, 0]
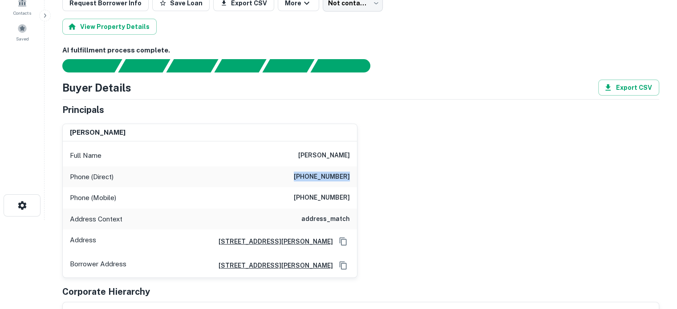
drag, startPoint x: 301, startPoint y: 176, endPoint x: 353, endPoint y: 174, distance: 52.5
click at [353, 174] on div "Phone (Direct) [PHONE_NUMBER]" at bounding box center [210, 176] width 294 height 21
copy h6 "[PHONE_NUMBER]"
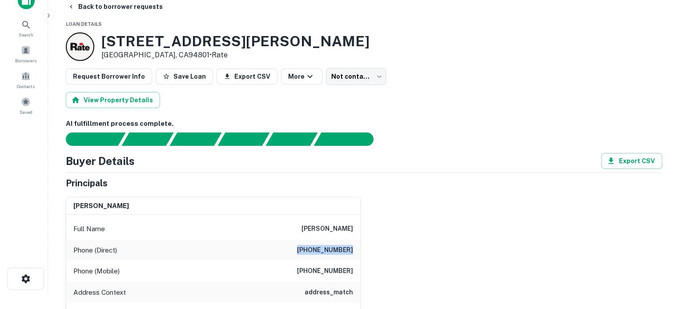
scroll to position [0, 0]
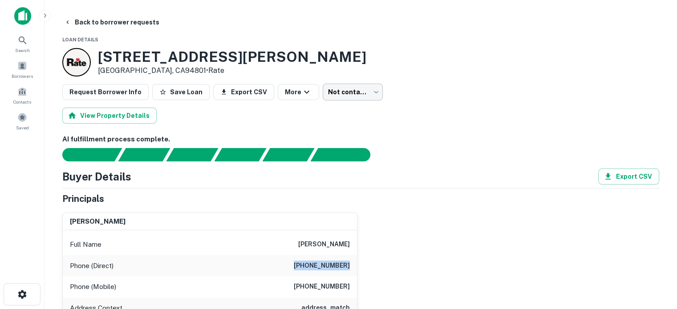
click at [352, 93] on body "Search Borrowers Contacts Saved Back to borrower requests Loan Details [STREET_…" at bounding box center [338, 154] width 677 height 309
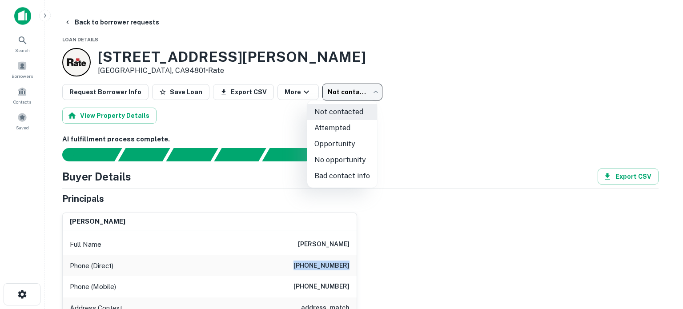
click at [352, 175] on li "Bad contact info" at bounding box center [342, 176] width 70 height 16
type input "**********"
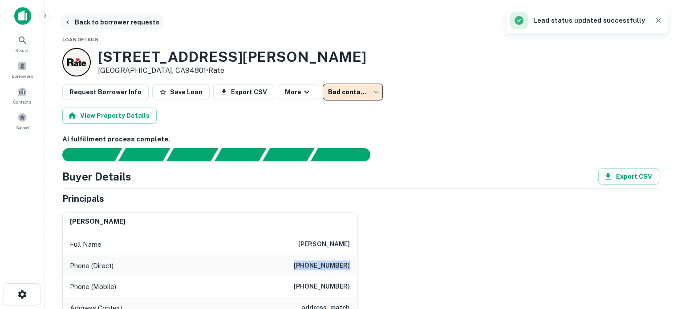
click at [100, 19] on button "Back to borrower requests" at bounding box center [111, 22] width 102 height 16
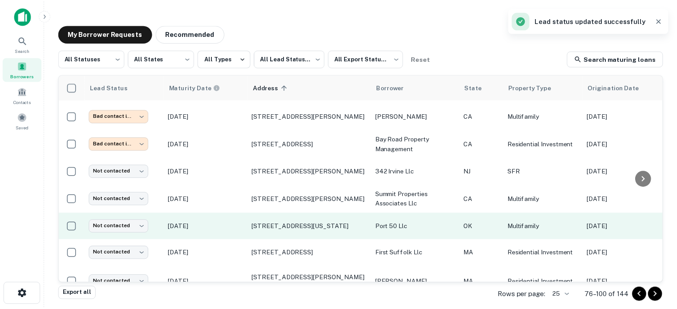
scroll to position [89, 0]
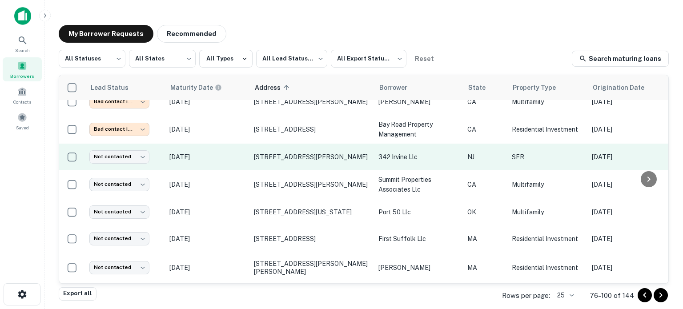
click at [229, 152] on p "[DATE]" at bounding box center [207, 157] width 76 height 10
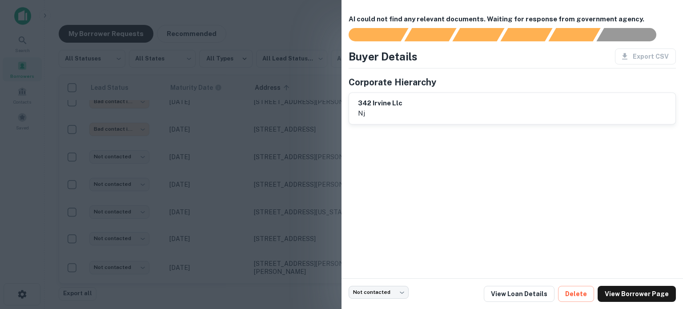
click at [267, 152] on div at bounding box center [341, 154] width 683 height 309
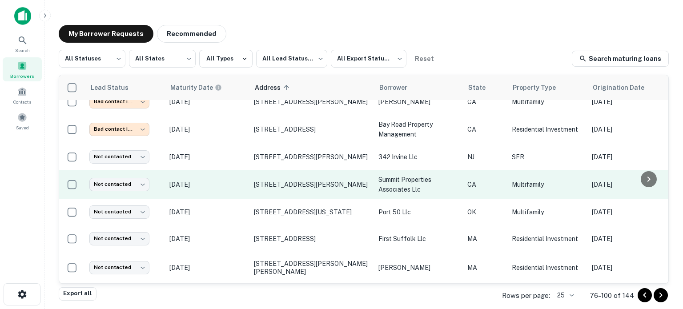
click at [238, 180] on td "[DATE]" at bounding box center [207, 184] width 85 height 28
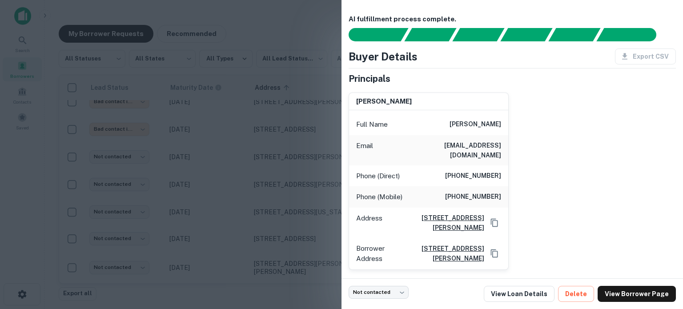
click at [234, 175] on div at bounding box center [341, 154] width 683 height 309
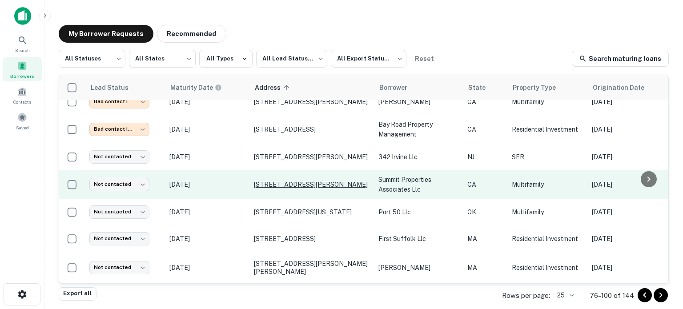
click at [269, 181] on p "[STREET_ADDRESS][PERSON_NAME]" at bounding box center [312, 185] width 116 height 8
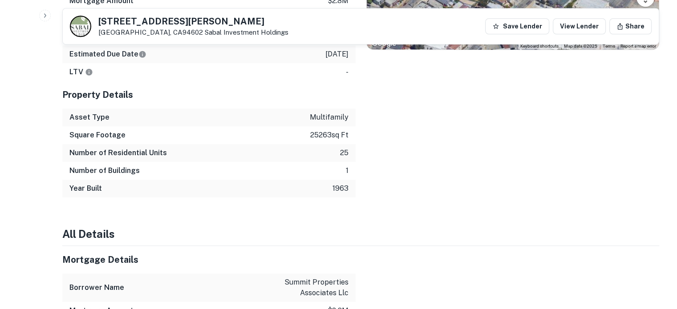
scroll to position [578, 0]
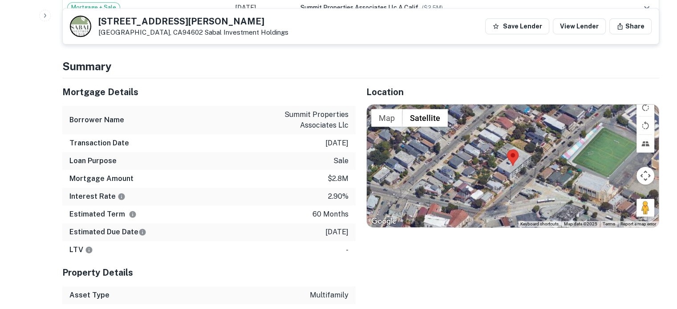
click at [517, 165] on div at bounding box center [513, 166] width 292 height 123
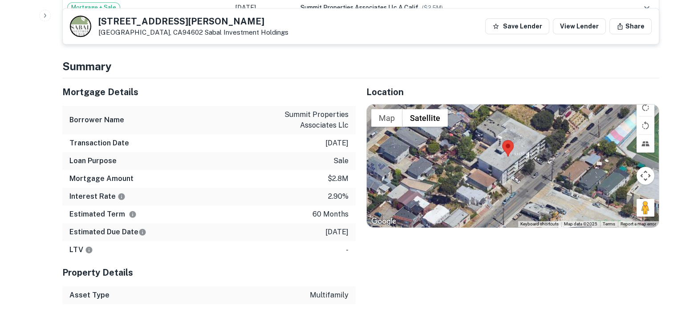
click at [514, 156] on div at bounding box center [513, 166] width 292 height 123
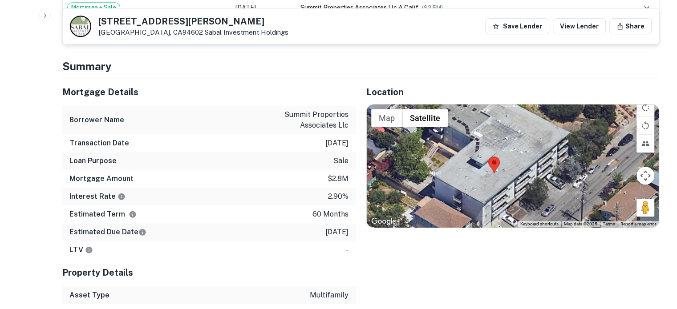
drag, startPoint x: 555, startPoint y: 142, endPoint x: 544, endPoint y: 170, distance: 29.8
click at [544, 170] on div at bounding box center [513, 166] width 292 height 123
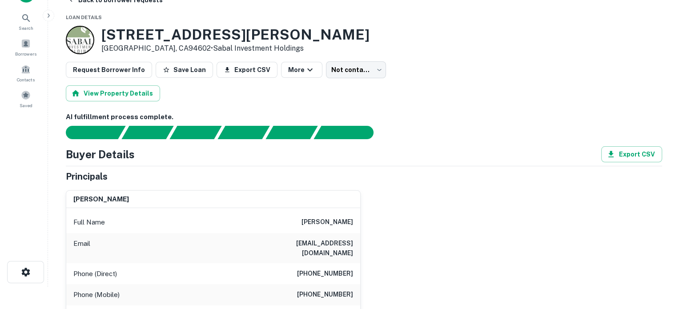
scroll to position [0, 0]
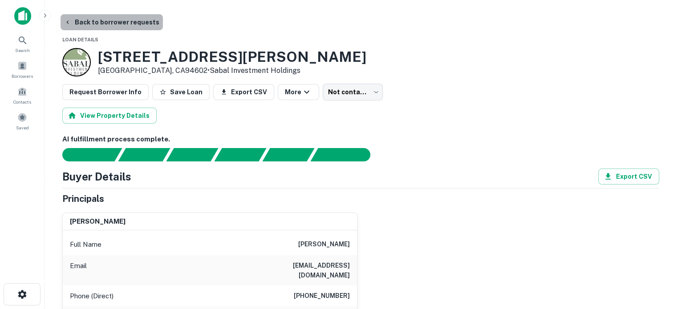
click at [136, 25] on button "Back to borrower requests" at bounding box center [111, 22] width 102 height 16
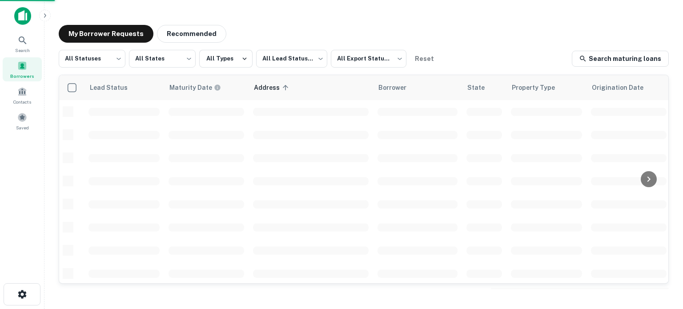
scroll to position [89, 0]
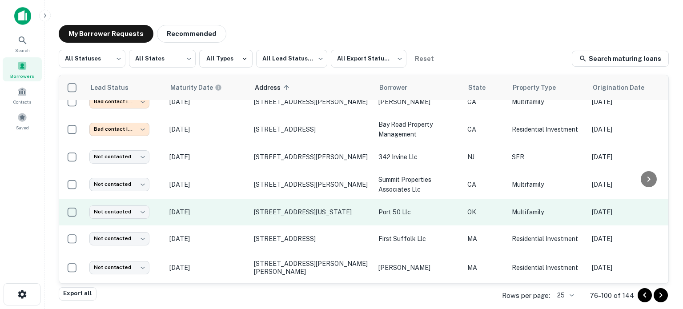
click at [234, 207] on p "[DATE]" at bounding box center [207, 212] width 76 height 10
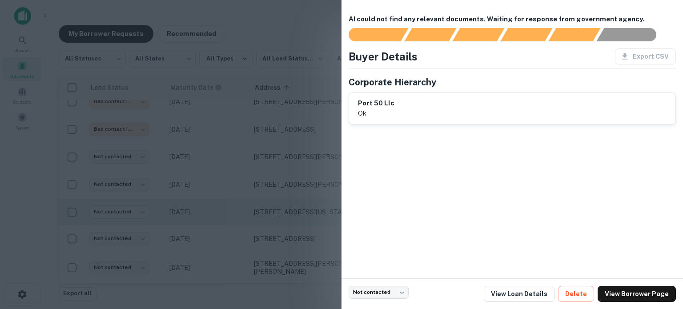
click at [234, 200] on div at bounding box center [341, 154] width 683 height 309
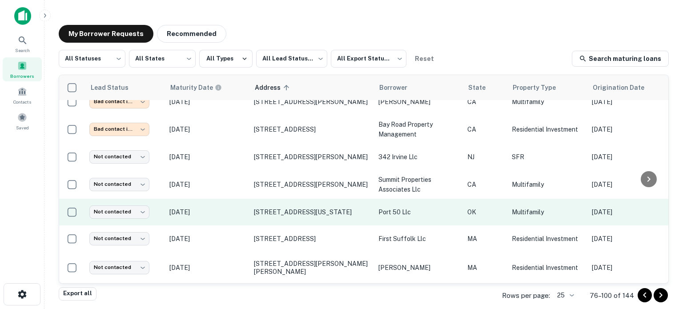
scroll to position [133, 0]
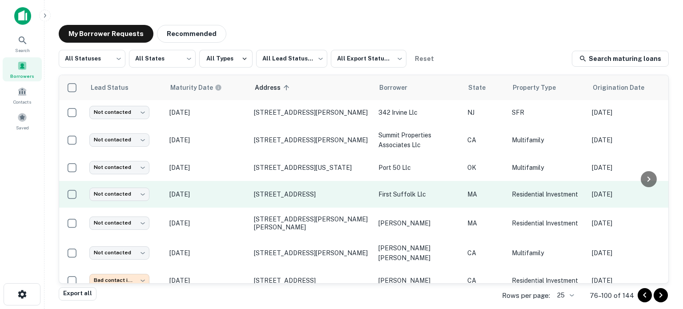
click at [237, 189] on p "[DATE]" at bounding box center [207, 194] width 76 height 10
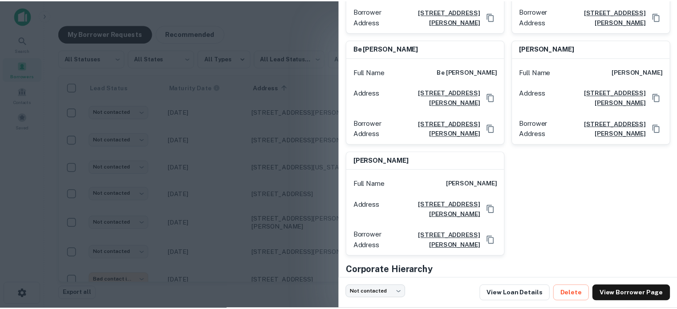
scroll to position [436, 0]
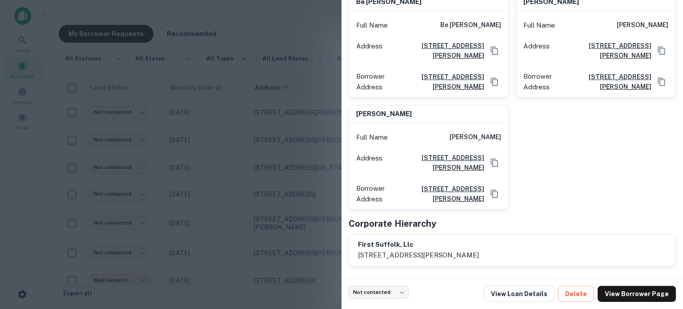
click at [209, 167] on div at bounding box center [341, 154] width 683 height 309
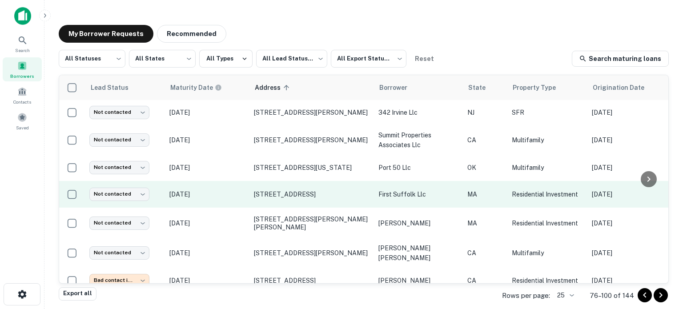
click at [217, 190] on td "[DATE]" at bounding box center [207, 194] width 85 height 27
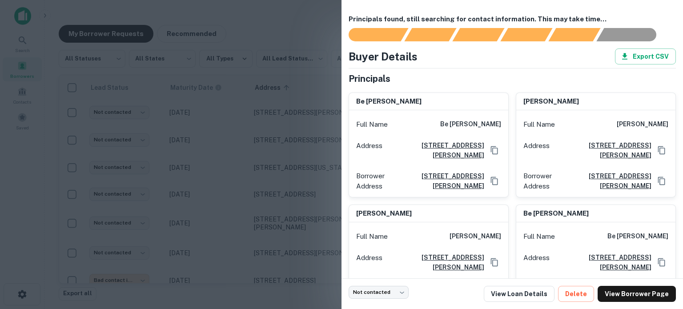
click at [222, 188] on div at bounding box center [341, 154] width 683 height 309
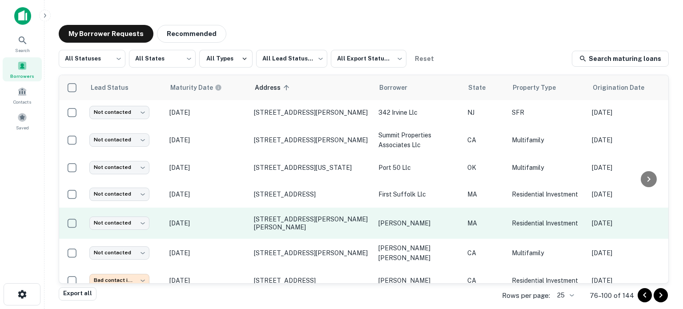
click at [230, 218] on p "[DATE]" at bounding box center [207, 223] width 76 height 10
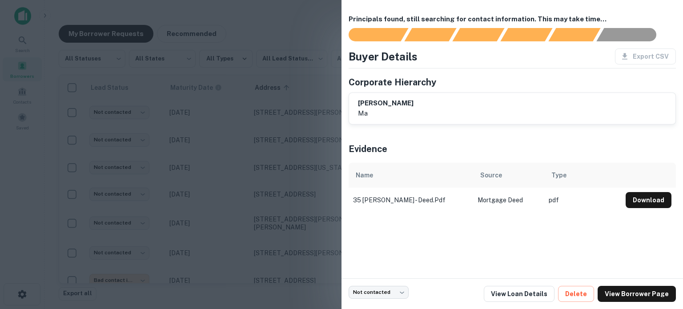
click at [231, 210] on div at bounding box center [341, 154] width 683 height 309
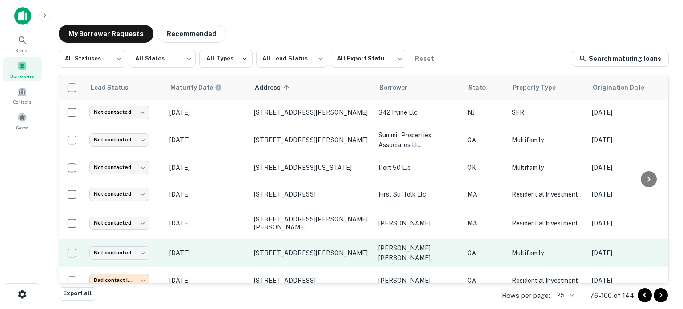
click at [232, 239] on td "[DATE]" at bounding box center [207, 253] width 85 height 28
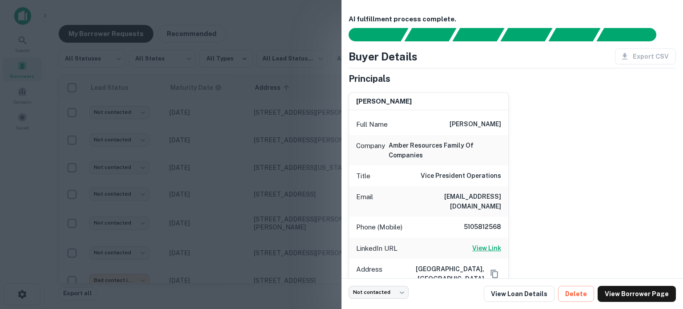
click at [480, 243] on h6 "View Link" at bounding box center [486, 248] width 29 height 10
click at [247, 181] on div at bounding box center [341, 154] width 683 height 309
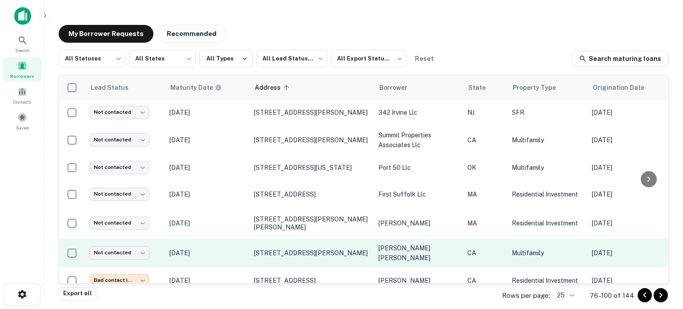
click at [234, 239] on td "Aug 27, 2025" at bounding box center [207, 253] width 85 height 28
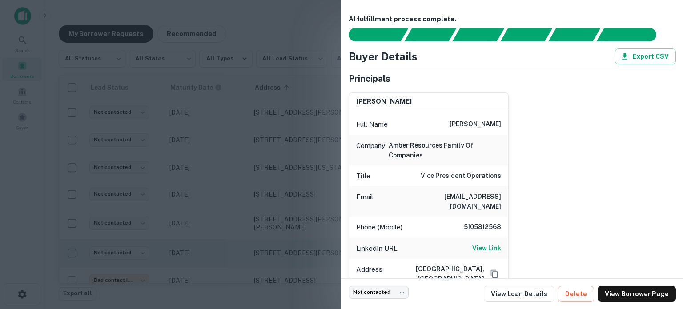
click at [234, 238] on div at bounding box center [341, 154] width 683 height 309
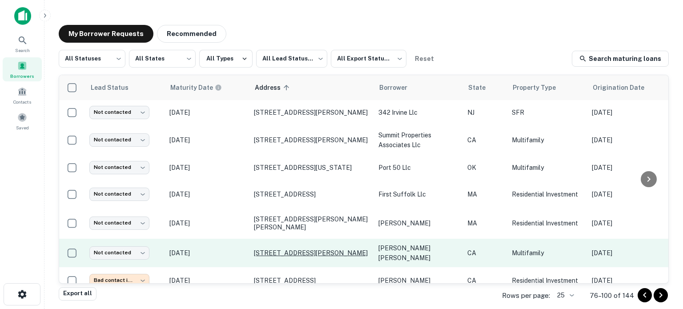
click at [281, 249] on p "369 W 13th St San Pedro, CA90731" at bounding box center [312, 253] width 116 height 8
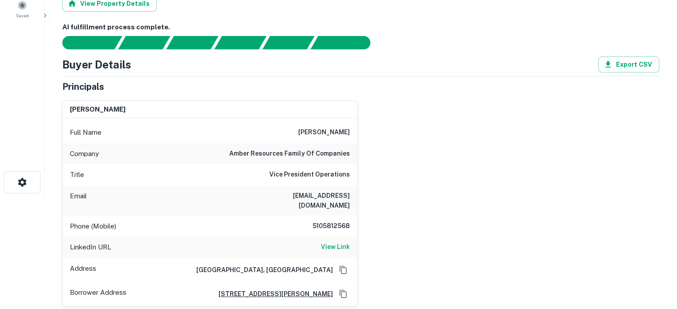
scroll to position [133, 0]
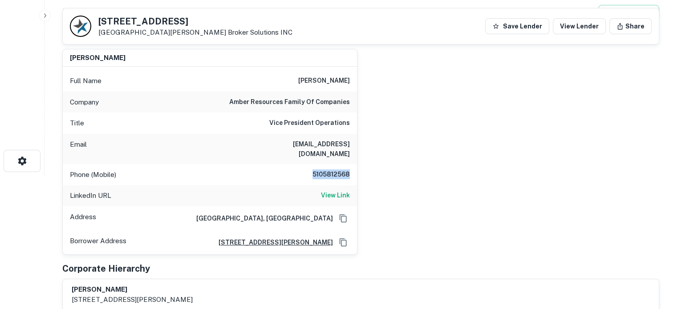
drag, startPoint x: 306, startPoint y: 164, endPoint x: 356, endPoint y: 163, distance: 49.8
click at [356, 164] on div "Phone (Mobile) 5105812568" at bounding box center [210, 174] width 294 height 21
copy h6 "5105812568"
click at [361, 166] on div "paul vennemeyer Full Name paul vennemeyer Company amber resources family of com…" at bounding box center [357, 148] width 604 height 213
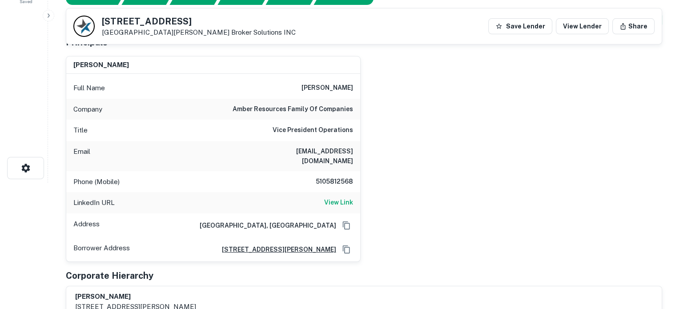
scroll to position [0, 0]
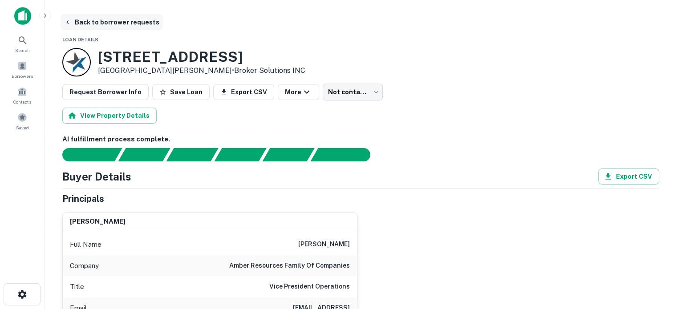
click at [105, 23] on button "Back to borrower requests" at bounding box center [111, 22] width 102 height 16
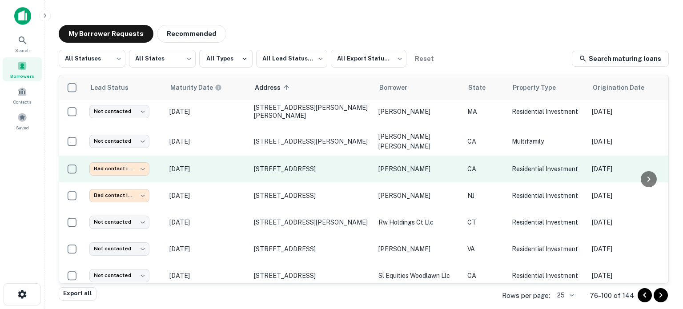
scroll to position [267, 0]
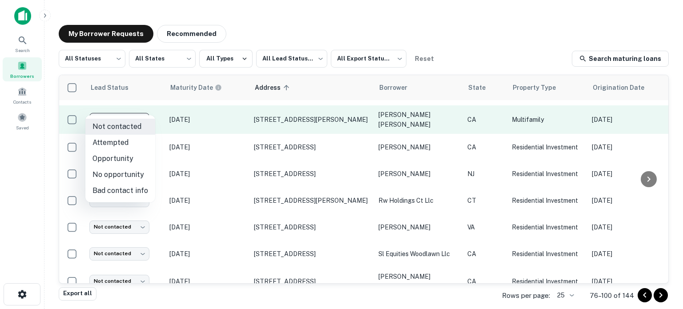
click at [142, 108] on body "**********" at bounding box center [341, 154] width 683 height 309
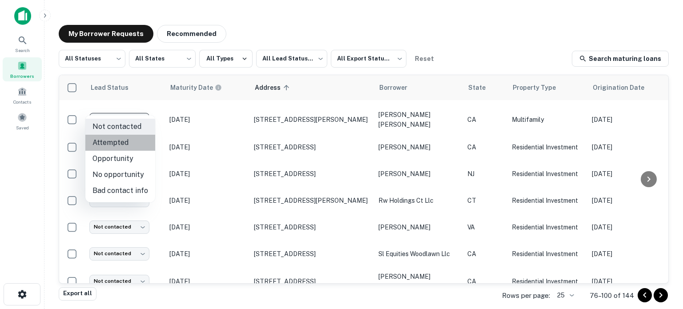
click at [136, 140] on li "Attempted" at bounding box center [120, 143] width 70 height 16
type input "*********"
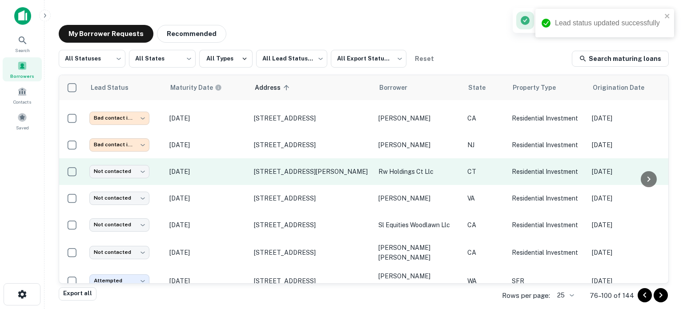
scroll to position [311, 0]
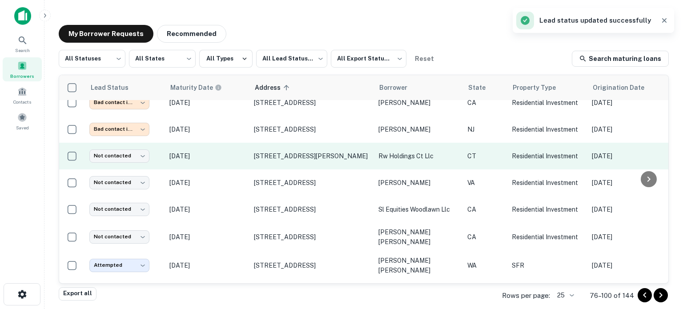
click at [235, 151] on p "Aug 26, 2026" at bounding box center [207, 156] width 76 height 10
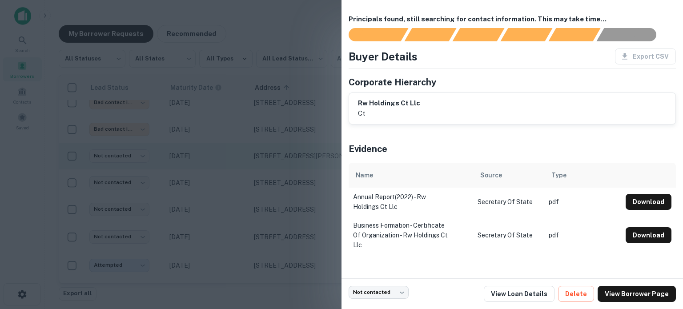
click at [235, 142] on div at bounding box center [341, 154] width 683 height 309
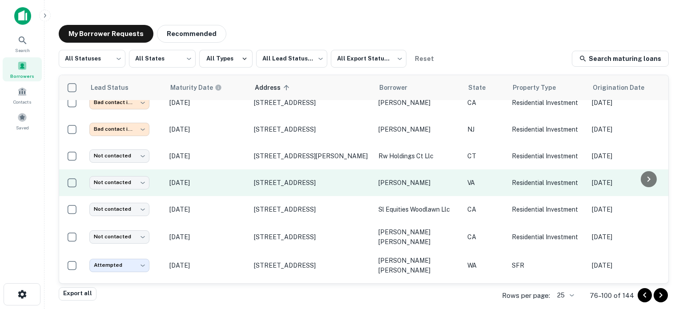
click at [234, 169] on td "Oct 05, 2025" at bounding box center [207, 182] width 85 height 27
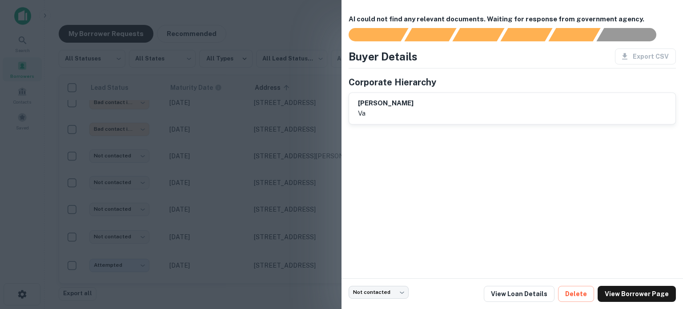
click at [231, 161] on div at bounding box center [341, 154] width 683 height 309
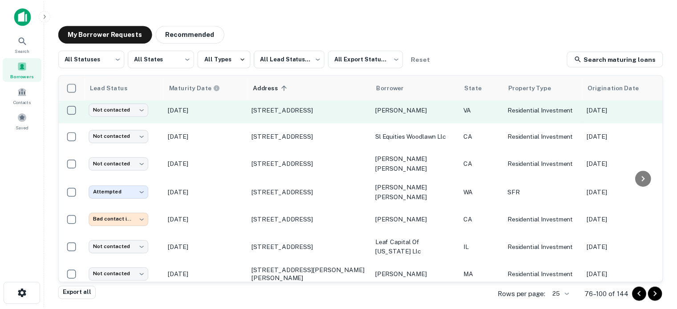
scroll to position [400, 0]
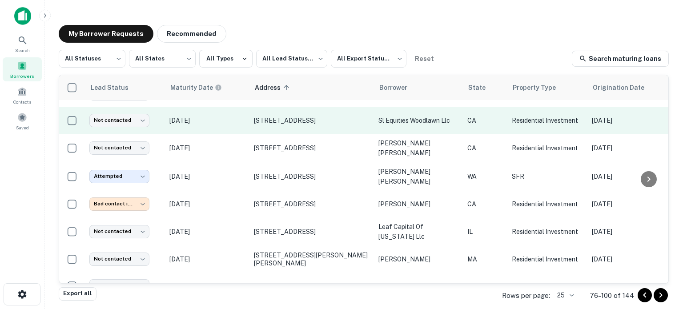
click at [231, 116] on p "May 24, 2026" at bounding box center [207, 121] width 76 height 10
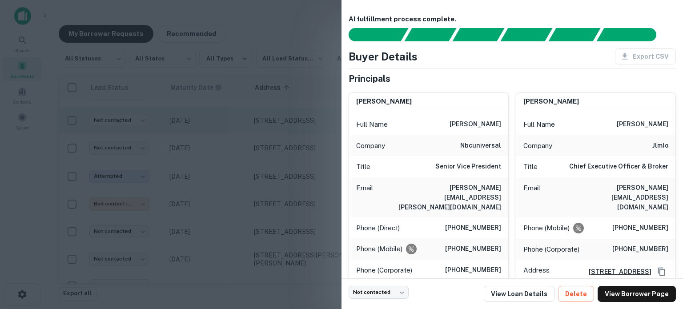
click at [231, 113] on div at bounding box center [341, 154] width 683 height 309
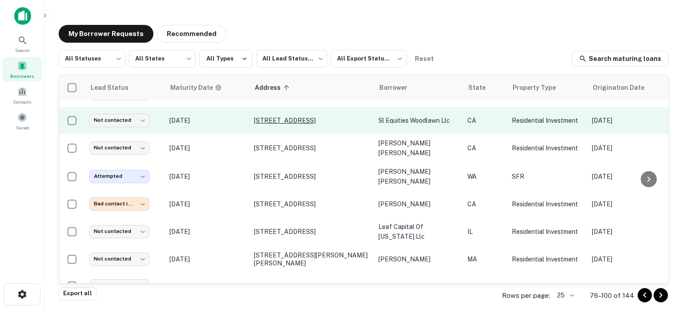
click at [272, 117] on p "4151 Woodlawn Ave Los Angeles, CA90011" at bounding box center [312, 121] width 116 height 8
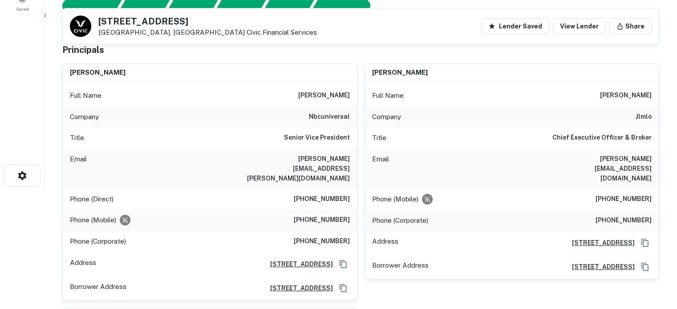
scroll to position [133, 0]
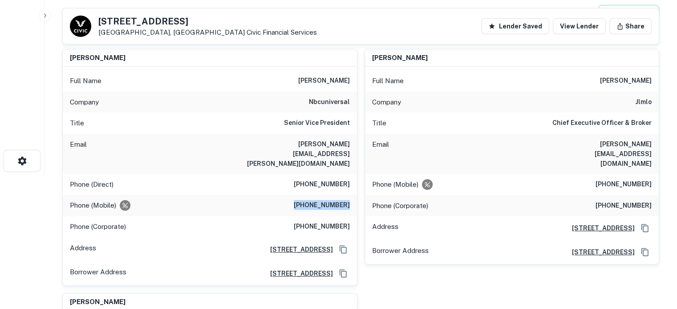
drag, startPoint x: 297, startPoint y: 187, endPoint x: 351, endPoint y: 189, distance: 54.8
click at [351, 195] on div "Phone (Mobile) (818) 425-8949" at bounding box center [210, 205] width 294 height 21
copy h6 "(818) 425-8949"
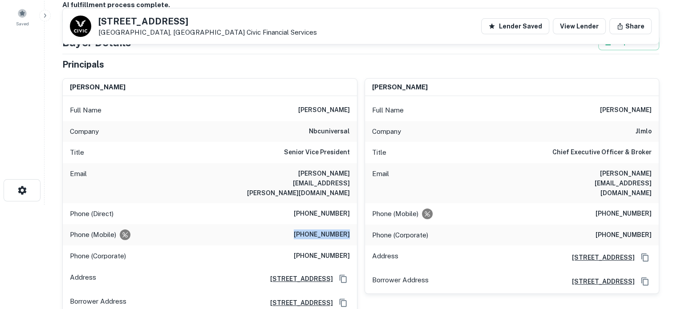
scroll to position [89, 0]
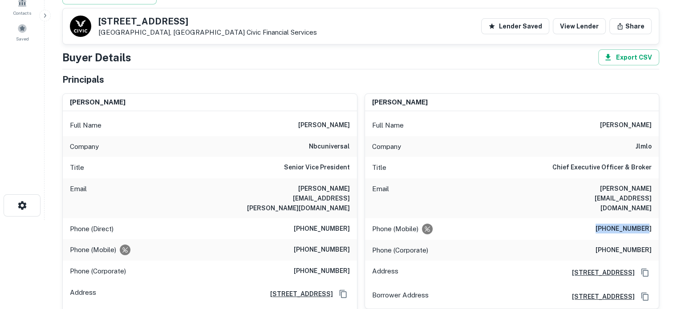
drag, startPoint x: 600, startPoint y: 207, endPoint x: 648, endPoint y: 208, distance: 48.1
click at [648, 224] on h6 "(213) 841-4789" at bounding box center [623, 229] width 56 height 11
click at [653, 218] on div "Phone (Mobile) (213) 841-4789" at bounding box center [512, 228] width 294 height 21
drag, startPoint x: 653, startPoint y: 208, endPoint x: 592, endPoint y: 208, distance: 60.5
click at [592, 218] on div "Phone (Mobile) (213) 841-4789" at bounding box center [512, 228] width 294 height 21
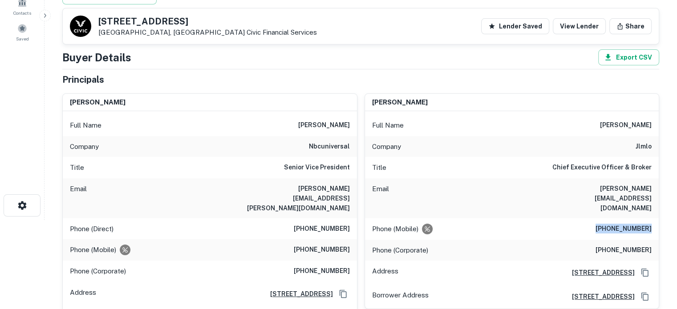
copy h6 "(213) 841-4789"
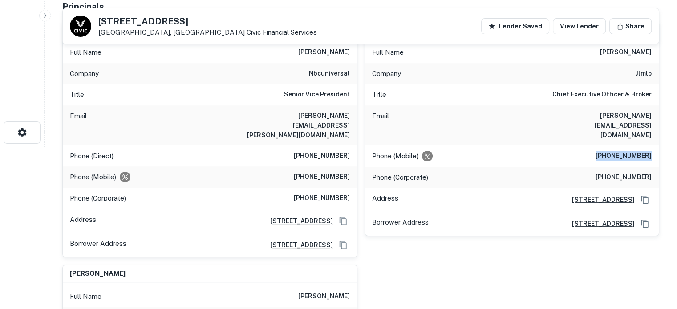
scroll to position [133, 0]
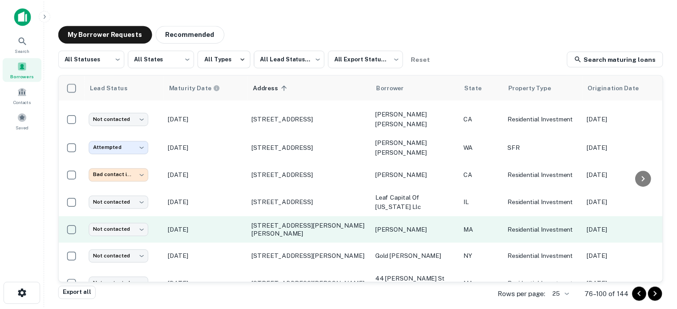
scroll to position [445, 0]
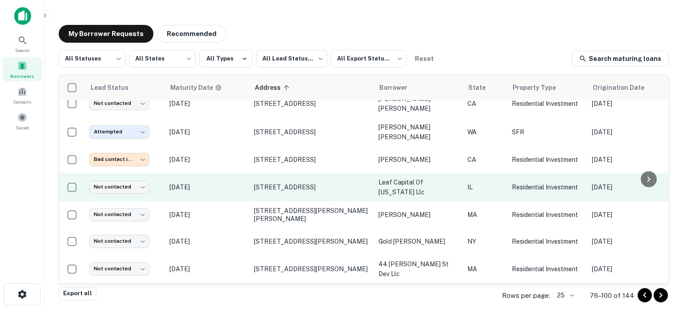
click at [226, 182] on p "Mar 13, 2022" at bounding box center [207, 187] width 76 height 10
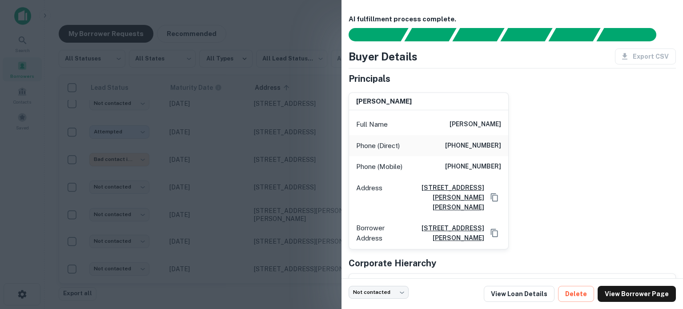
click at [247, 165] on div at bounding box center [341, 154] width 683 height 309
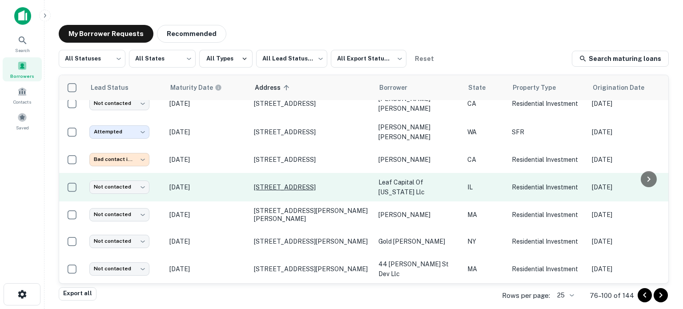
click at [282, 183] on p "4329 W Kamerling Ave Chicago, IL60651" at bounding box center [312, 187] width 116 height 8
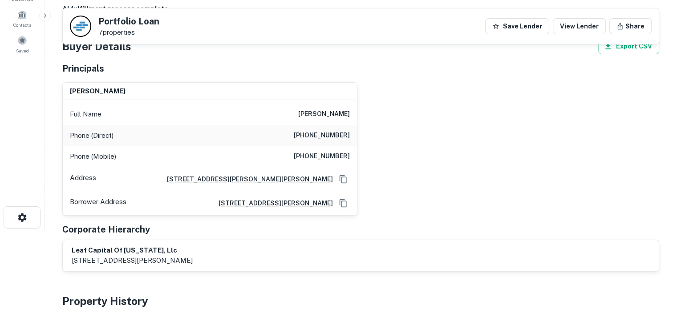
scroll to position [44, 0]
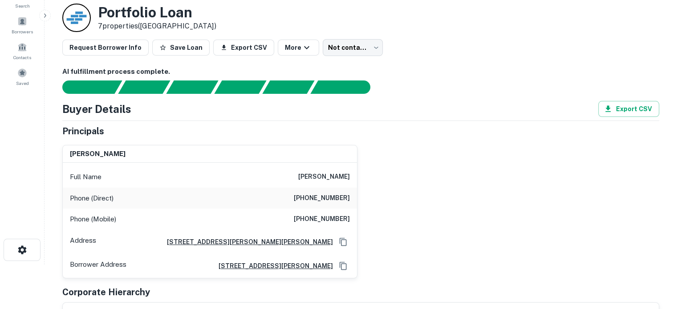
click at [298, 199] on h6 "(708) 429-0489" at bounding box center [322, 198] width 56 height 11
drag, startPoint x: 300, startPoint y: 221, endPoint x: 361, endPoint y: 223, distance: 61.4
click at [361, 223] on div "jason snoreck Full Name jason snoreck Phone (Direct) (708) 429-0489 Phone (Mobi…" at bounding box center [357, 208] width 604 height 141
copy h6 "(708) 267-7148"
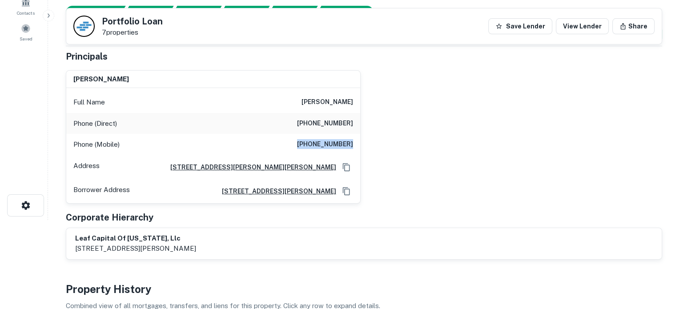
scroll to position [0, 0]
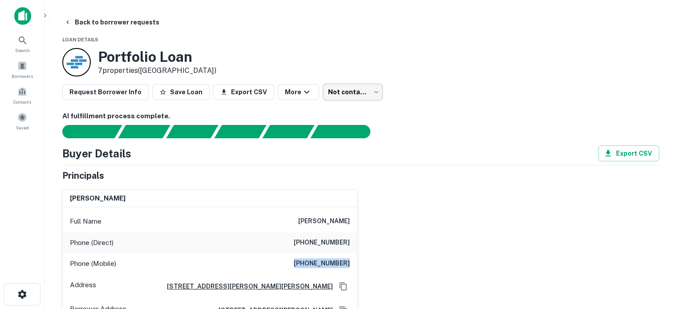
click at [347, 90] on body "Search Borrowers Contacts Saved Back to borrower requests Loan Details Portfoli…" at bounding box center [338, 154] width 677 height 309
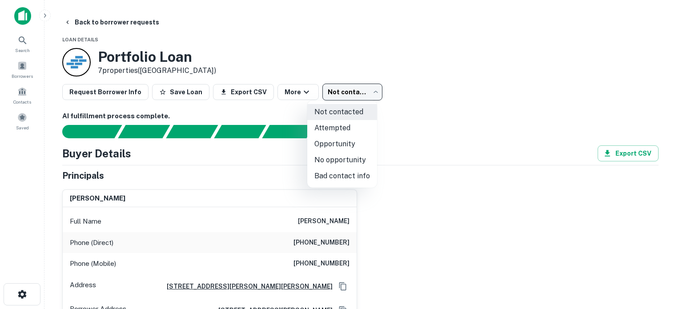
click at [410, 133] on div at bounding box center [341, 154] width 683 height 309
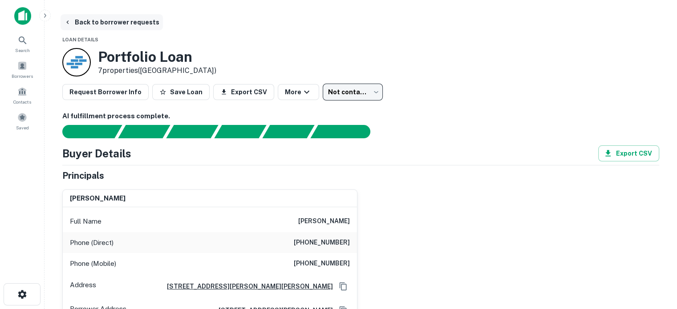
click at [126, 26] on button "Back to borrower requests" at bounding box center [111, 22] width 102 height 16
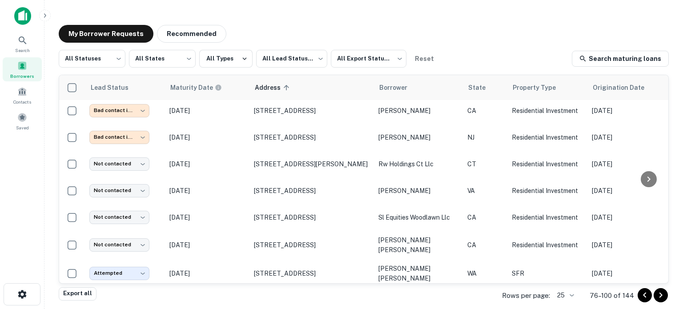
scroll to position [311, 0]
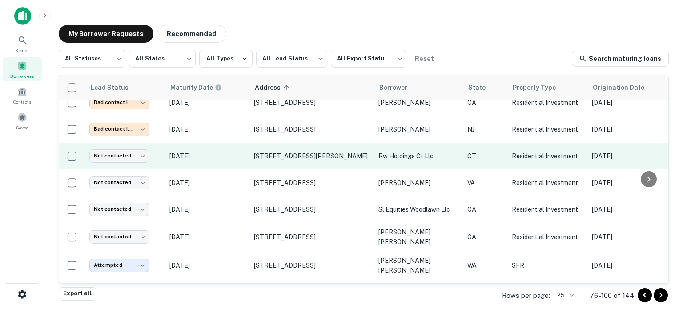
click at [237, 151] on p "Aug 26, 2026" at bounding box center [207, 156] width 76 height 10
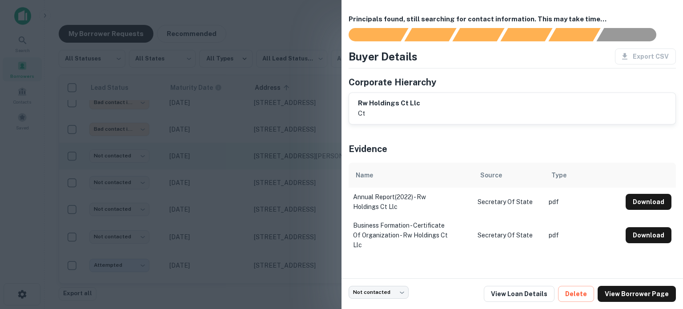
click at [237, 145] on div at bounding box center [341, 154] width 683 height 309
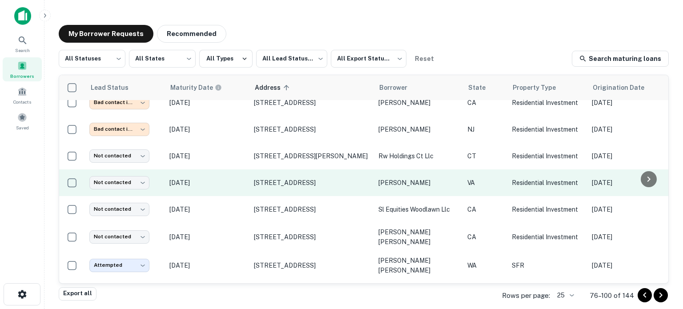
click at [230, 176] on td "Oct 05, 2025" at bounding box center [207, 182] width 85 height 27
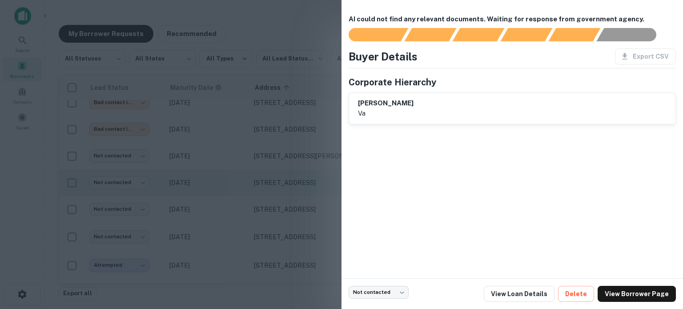
click at [230, 176] on div at bounding box center [341, 154] width 683 height 309
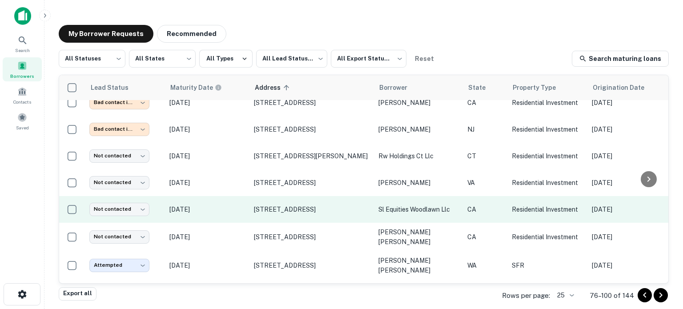
click at [230, 205] on p "May 24, 2026" at bounding box center [207, 210] width 76 height 10
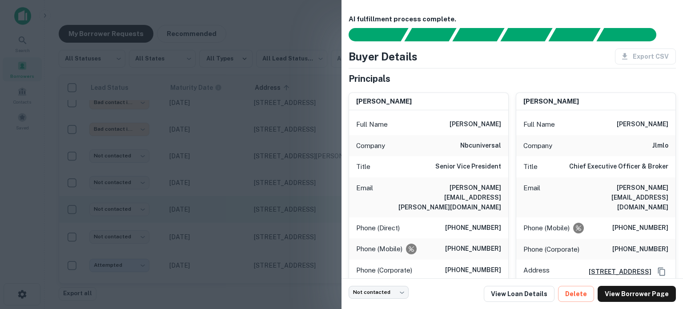
click at [230, 199] on div at bounding box center [341, 154] width 683 height 309
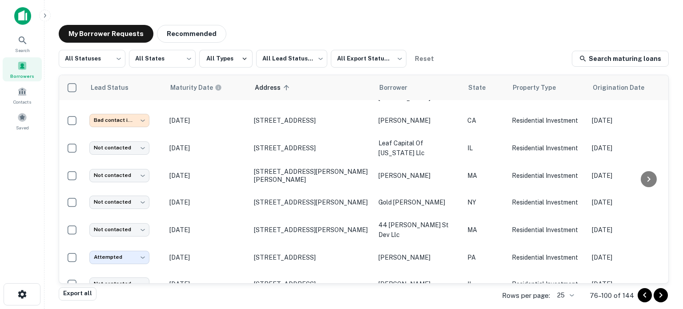
scroll to position [515, 0]
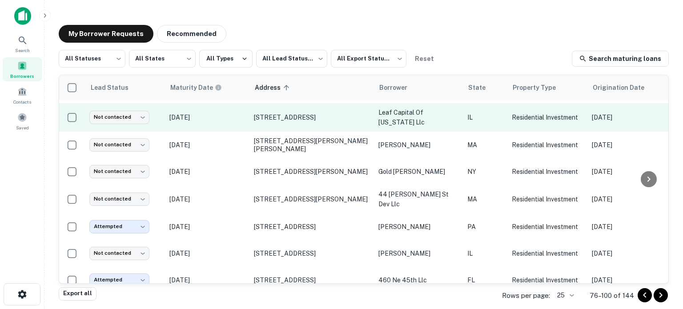
click at [233, 109] on td "Mar 13, 2022" at bounding box center [207, 117] width 85 height 28
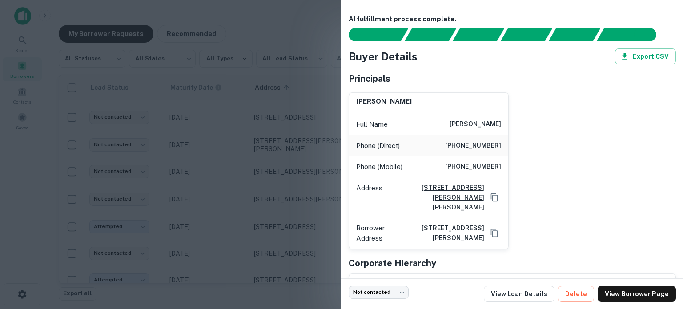
click at [248, 153] on div at bounding box center [341, 154] width 683 height 309
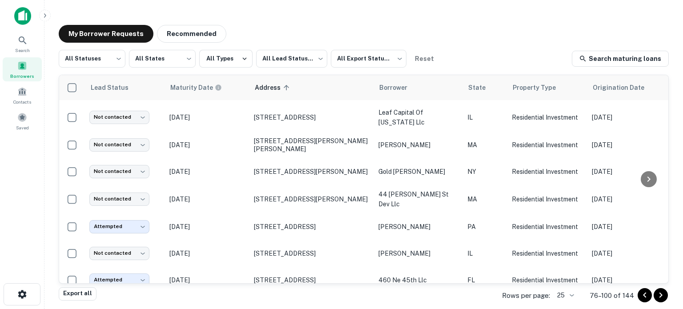
click at [248, 158] on td "Sep 17, 2025" at bounding box center [207, 171] width 85 height 27
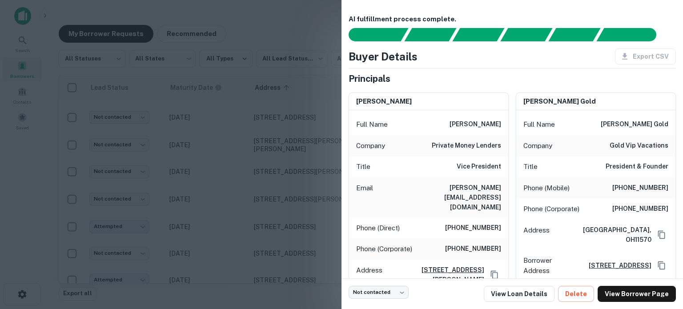
click at [232, 150] on div at bounding box center [341, 154] width 683 height 309
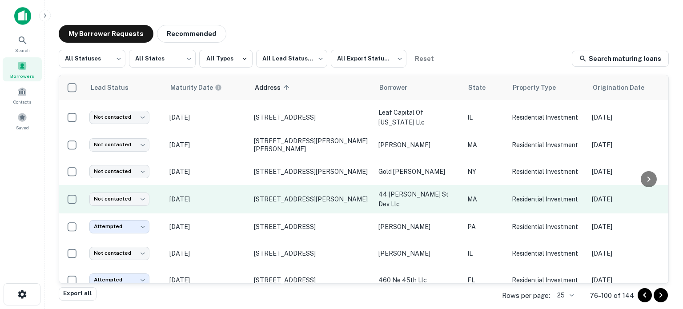
click at [235, 194] on p "Oct 04, 2025" at bounding box center [207, 199] width 76 height 10
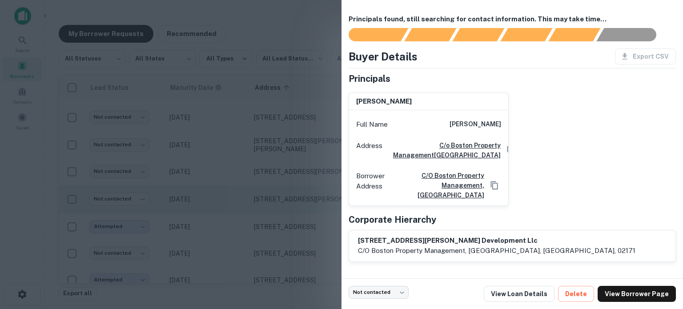
click at [235, 182] on div at bounding box center [341, 154] width 683 height 309
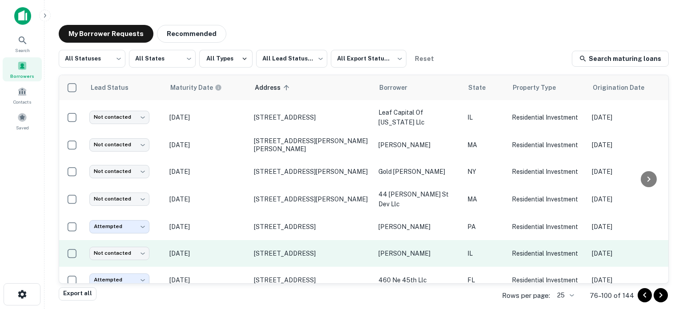
click at [231, 249] on p "Nov 16, 2025" at bounding box center [207, 254] width 76 height 10
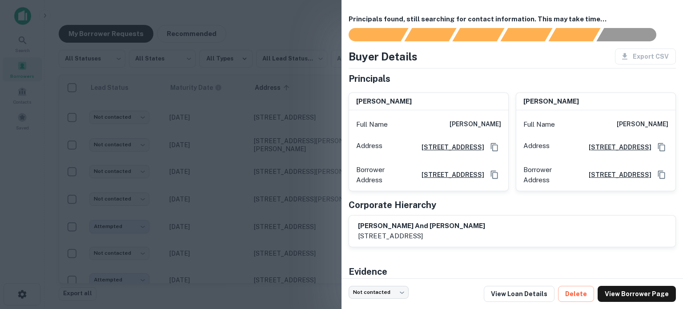
click at [230, 195] on div at bounding box center [341, 154] width 683 height 309
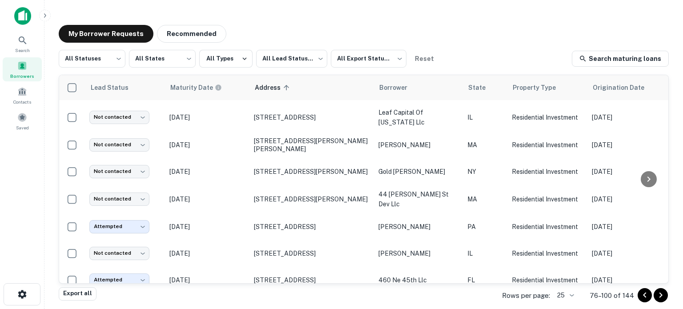
click at [658, 293] on icon "Go to next page" at bounding box center [661, 295] width 11 height 11
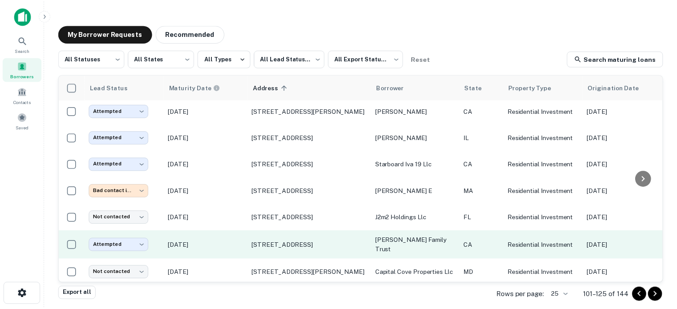
scroll to position [44, 0]
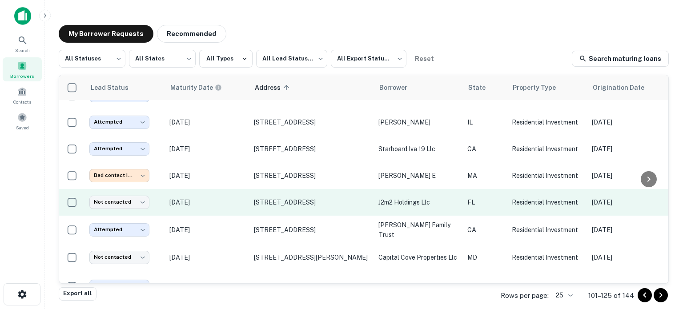
click at [226, 200] on p "Sep 18, 2025" at bounding box center [207, 202] width 76 height 10
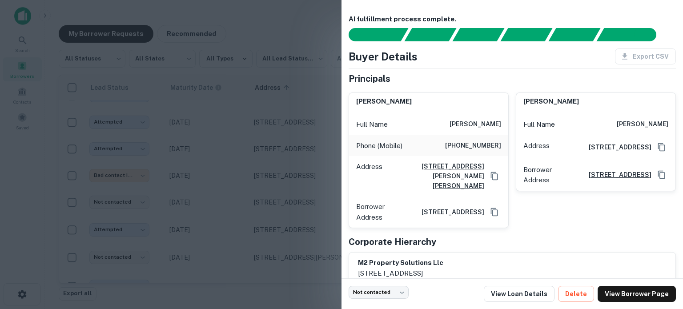
click at [230, 201] on div at bounding box center [341, 154] width 683 height 309
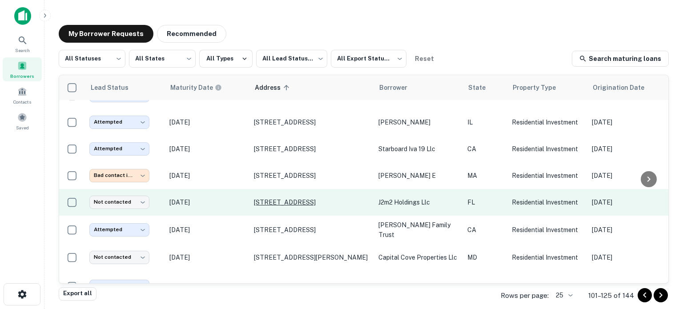
click at [269, 198] on p "5136 68th St N Saint Petersburg, FL33709" at bounding box center [312, 202] width 116 height 8
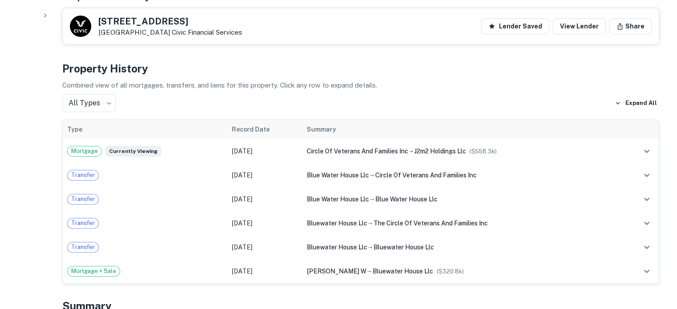
scroll to position [89, 0]
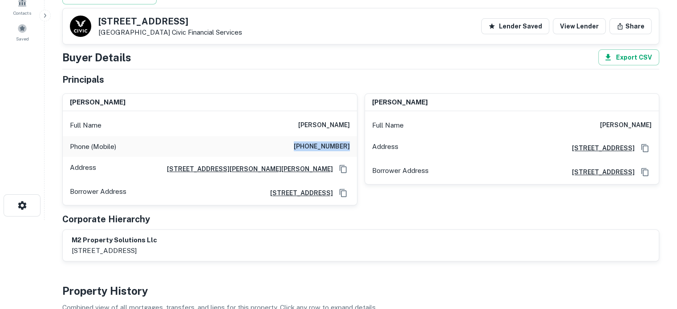
drag, startPoint x: 298, startPoint y: 144, endPoint x: 350, endPoint y: 145, distance: 51.6
click at [350, 145] on div "Phone (Mobile) (812) 825-7641" at bounding box center [210, 146] width 294 height 21
copy h6 "(812) 825-7641"
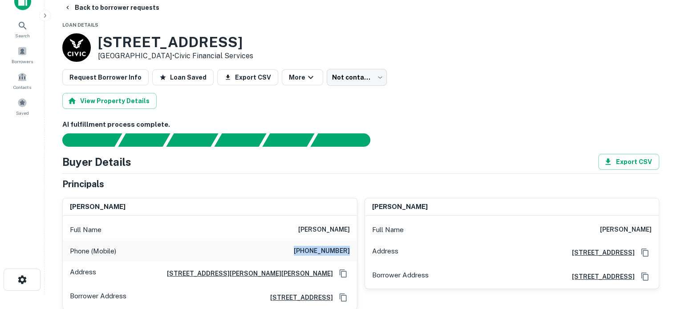
scroll to position [0, 0]
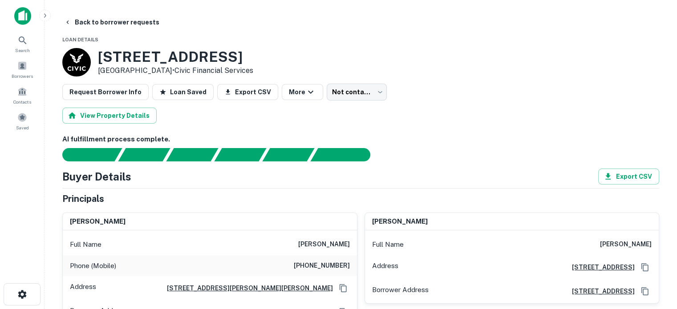
click at [379, 114] on div "View Property Details" at bounding box center [360, 116] width 597 height 16
click at [137, 24] on button "Back to borrower requests" at bounding box center [111, 22] width 102 height 16
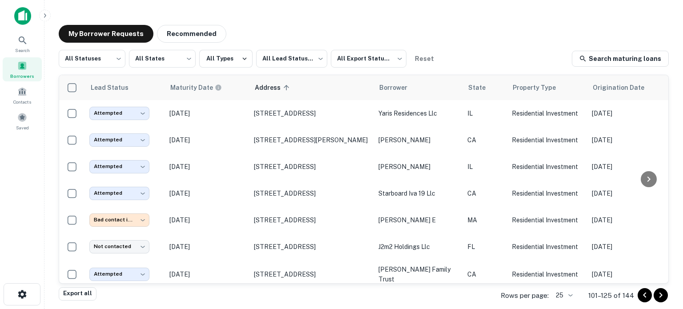
click at [642, 296] on icon "Go to previous page" at bounding box center [645, 295] width 11 height 11
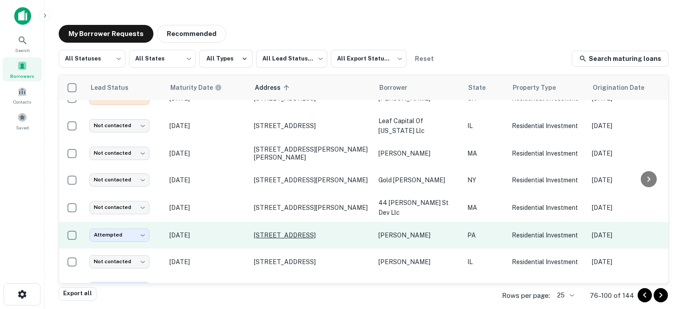
scroll to position [515, 0]
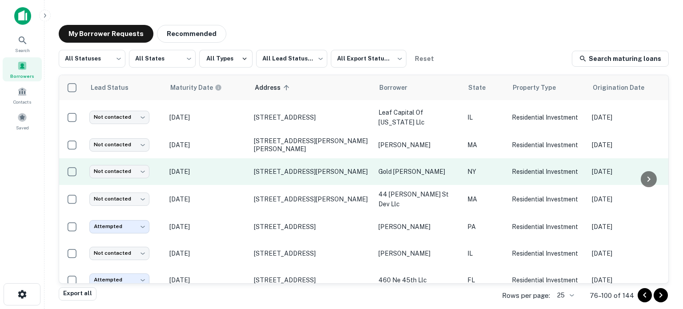
click at [215, 167] on p "Sep 17, 2025" at bounding box center [207, 172] width 76 height 10
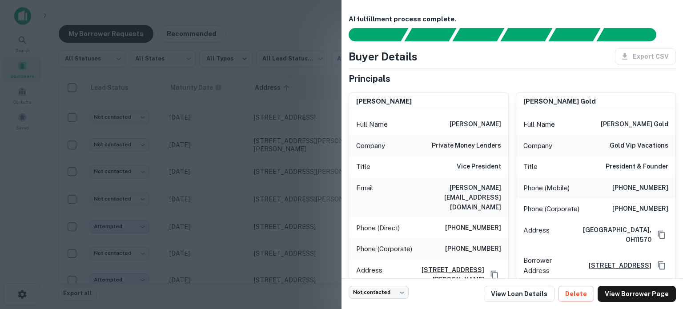
click at [225, 153] on div at bounding box center [341, 154] width 683 height 309
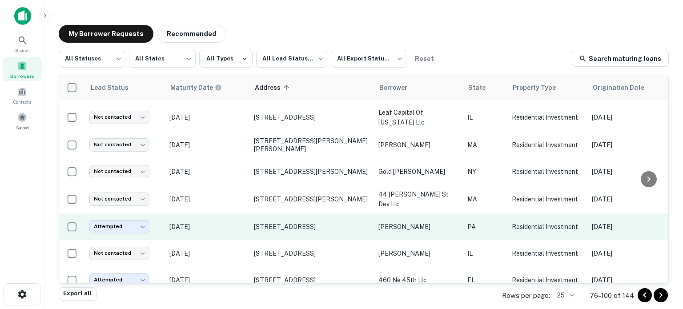
click at [233, 222] on p "Oct 18, 2025" at bounding box center [207, 227] width 76 height 10
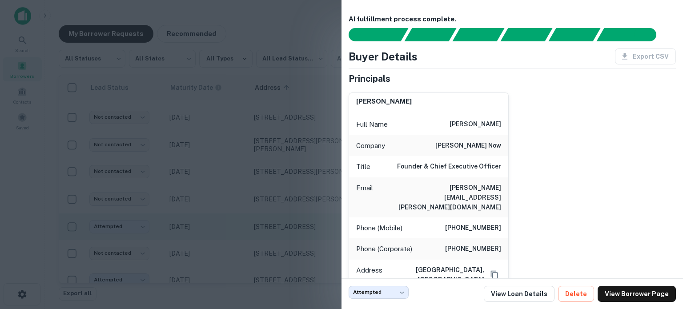
click at [233, 206] on div at bounding box center [341, 154] width 683 height 309
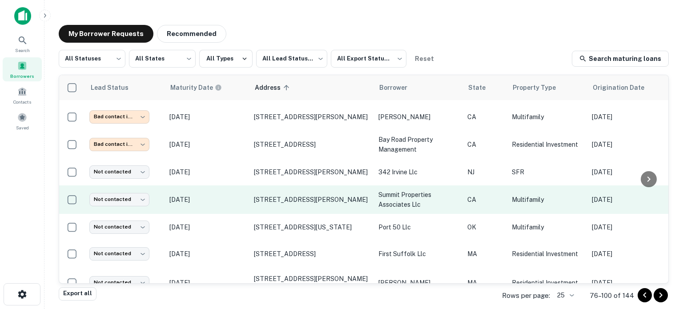
scroll to position [89, 0]
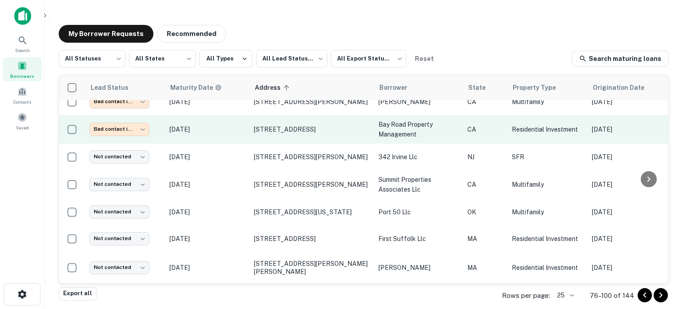
click at [222, 125] on p "Oct 31, 2025" at bounding box center [207, 130] width 76 height 10
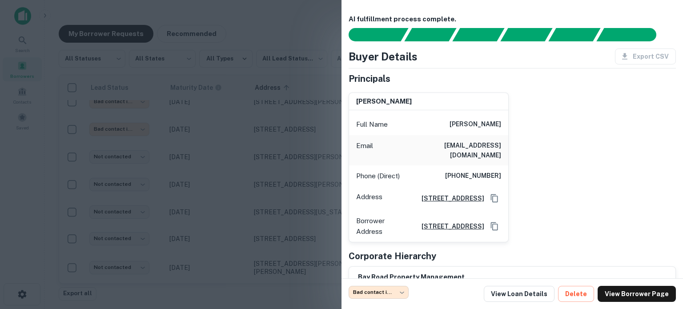
click at [229, 132] on div at bounding box center [341, 154] width 683 height 309
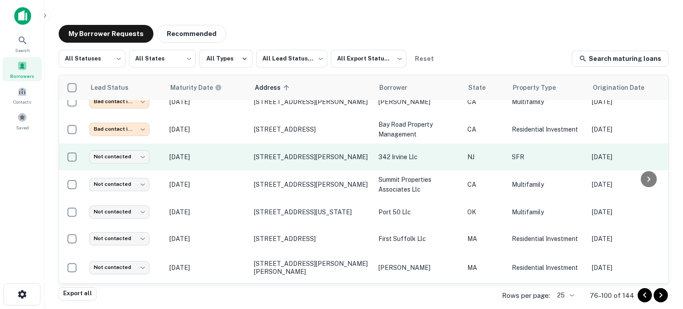
click at [233, 152] on p "Aug 05, 2026" at bounding box center [207, 157] width 76 height 10
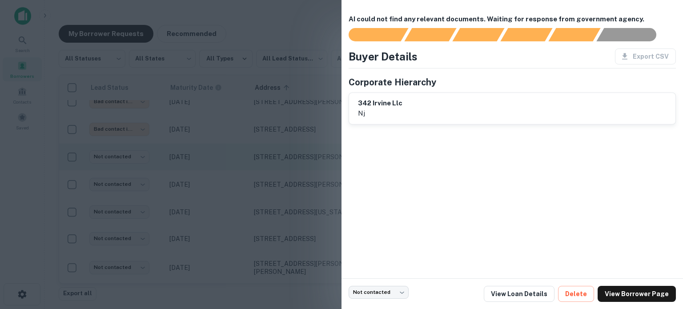
click at [233, 147] on div at bounding box center [341, 154] width 683 height 309
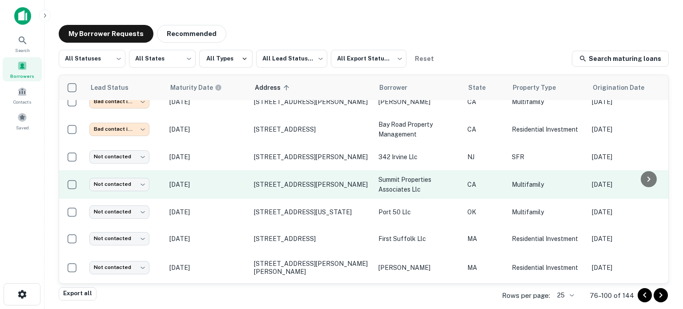
click at [233, 170] on td "Aug 30, 2025" at bounding box center [207, 184] width 85 height 28
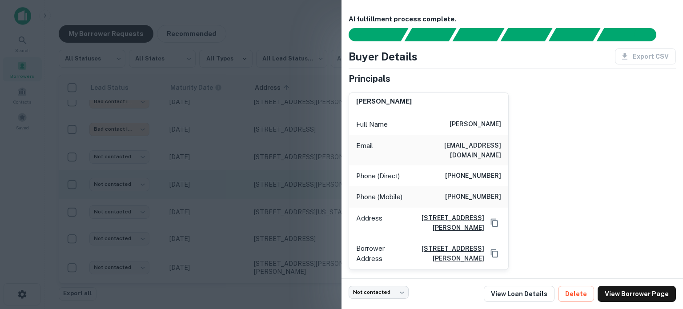
click at [233, 167] on div at bounding box center [341, 154] width 683 height 309
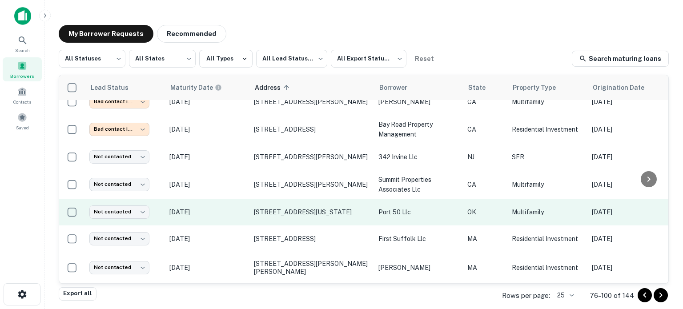
click at [233, 199] on td "Apr 21, 2026" at bounding box center [207, 212] width 85 height 27
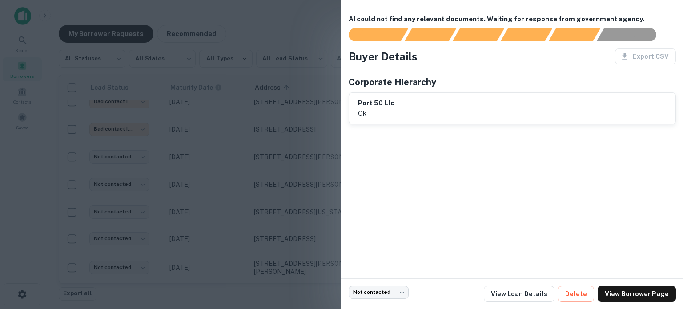
click at [236, 196] on div at bounding box center [341, 154] width 683 height 309
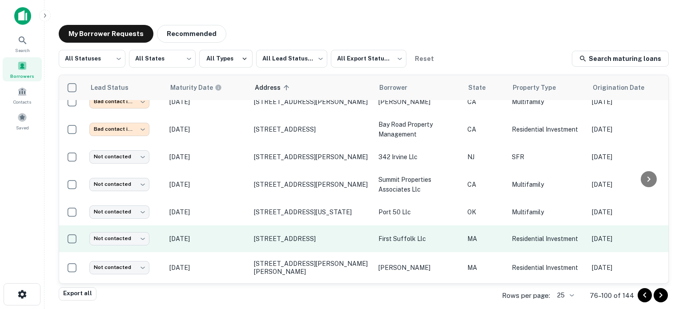
click at [237, 235] on td "May 04, 2022" at bounding box center [207, 239] width 85 height 27
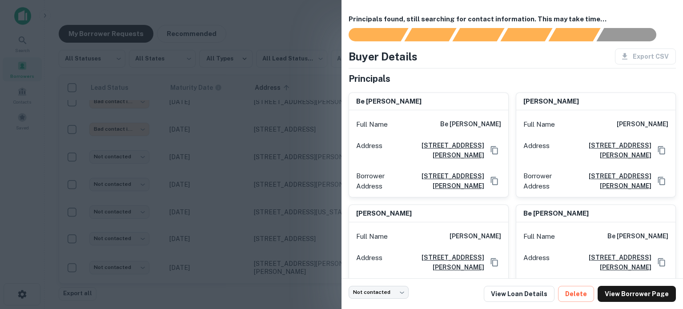
click at [237, 207] on div at bounding box center [341, 154] width 683 height 309
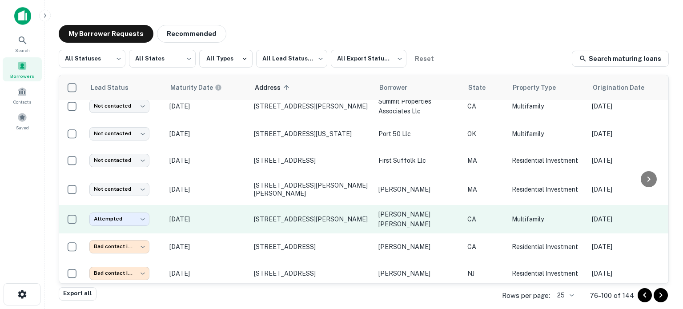
scroll to position [178, 0]
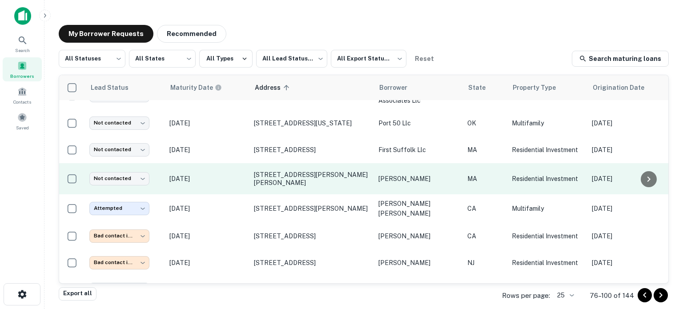
click at [237, 178] on td "Oct 06, 2025" at bounding box center [207, 178] width 85 height 31
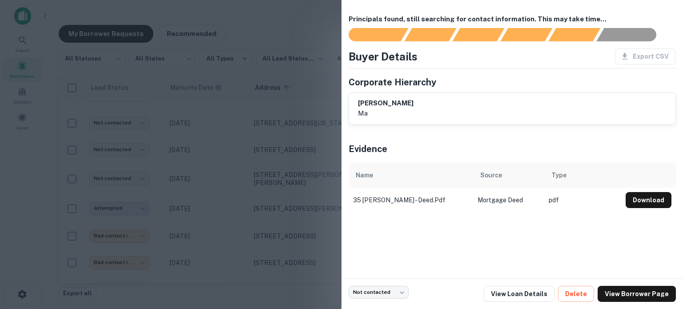
click at [238, 175] on div at bounding box center [341, 154] width 683 height 309
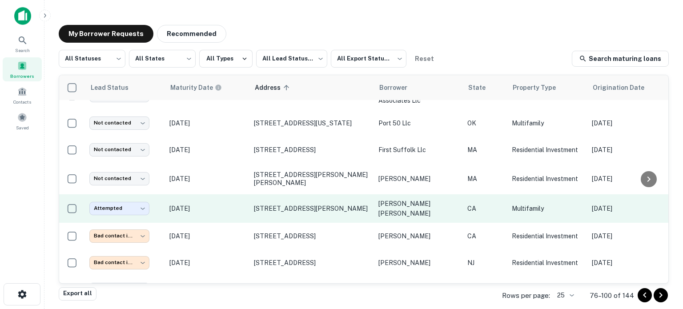
click at [238, 204] on p "Aug 27, 2025" at bounding box center [207, 209] width 76 height 10
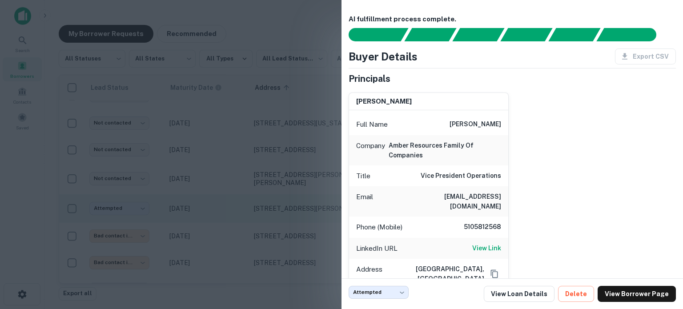
click at [238, 194] on div at bounding box center [341, 154] width 683 height 309
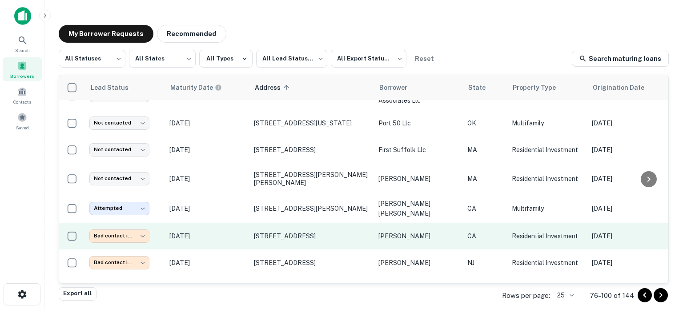
click at [238, 231] on p "Dec 02, 2025" at bounding box center [207, 236] width 76 height 10
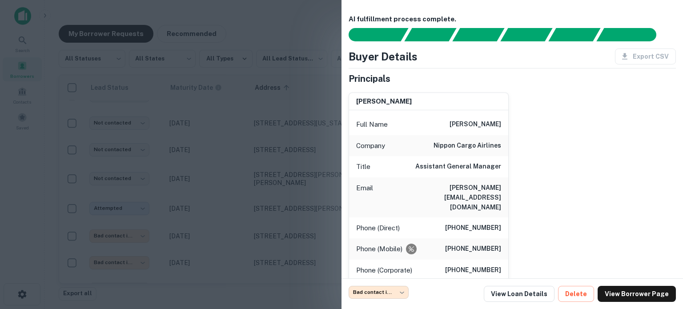
click at [239, 205] on div at bounding box center [341, 154] width 683 height 309
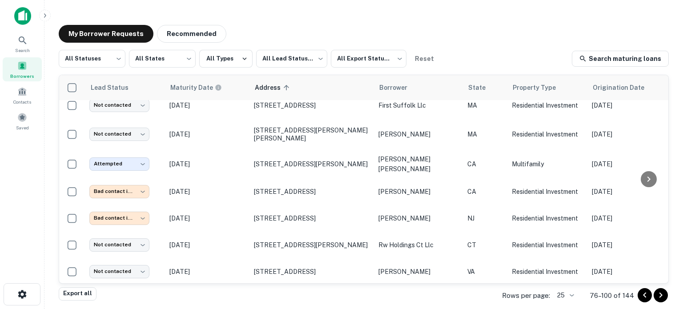
scroll to position [267, 0]
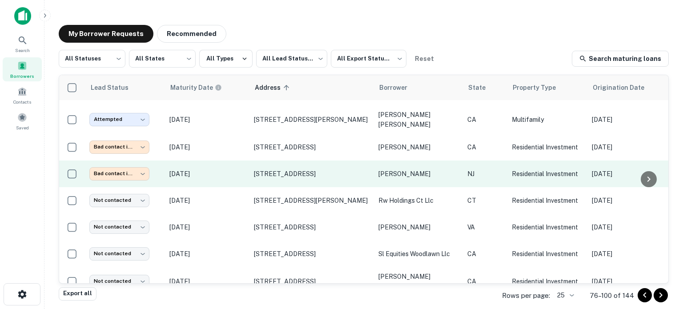
click at [230, 169] on p "[DATE]" at bounding box center [207, 174] width 76 height 10
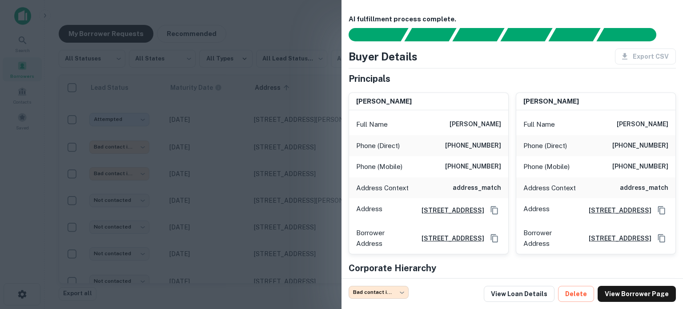
click at [230, 156] on div at bounding box center [341, 154] width 683 height 309
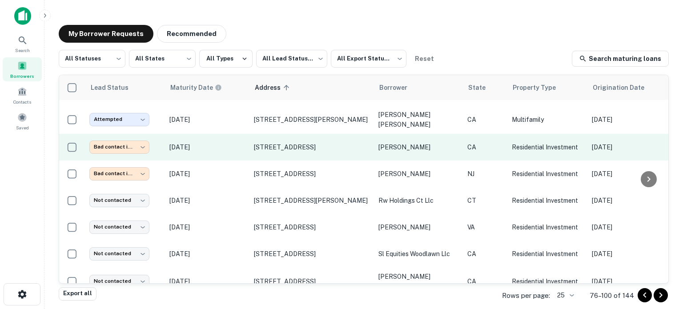
click at [231, 142] on p "Dec 02, 2025" at bounding box center [207, 147] width 76 height 10
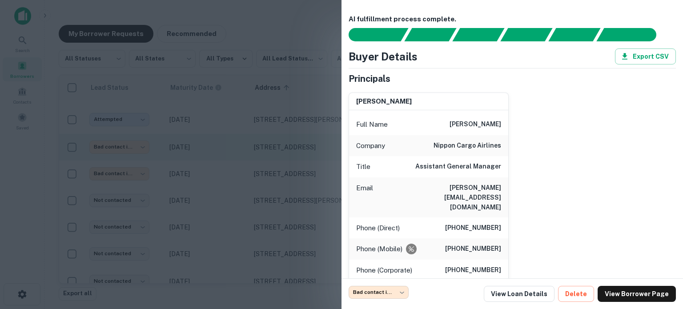
click at [231, 138] on div at bounding box center [341, 154] width 683 height 309
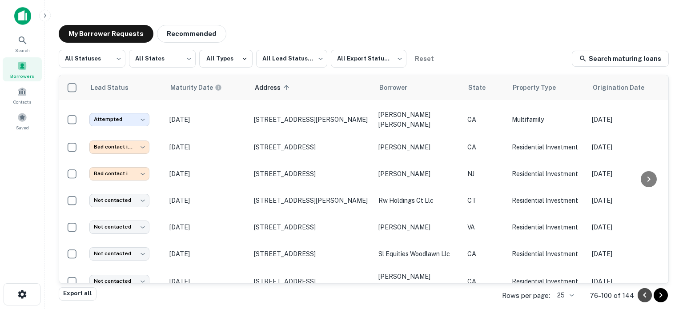
click at [639, 294] on button "Go to previous page" at bounding box center [645, 295] width 14 height 14
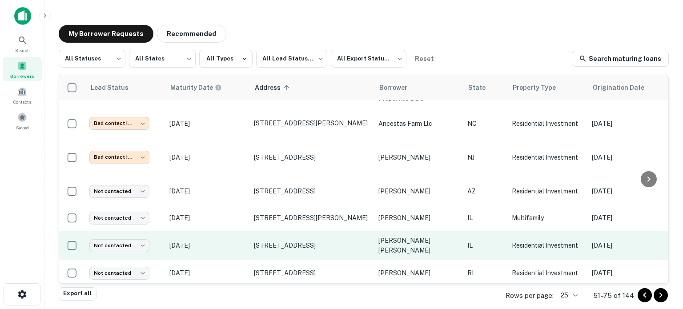
scroll to position [510, 0]
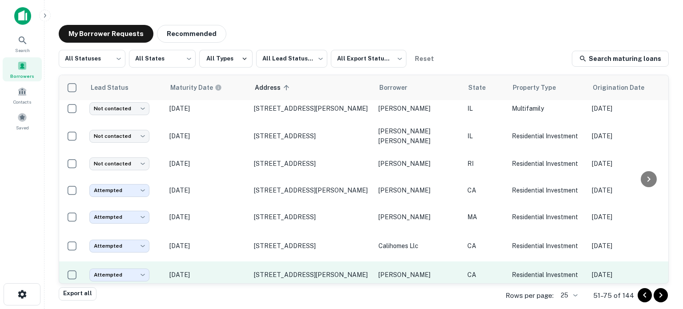
click at [228, 270] on p "Oct 06, 2025" at bounding box center [207, 275] width 76 height 10
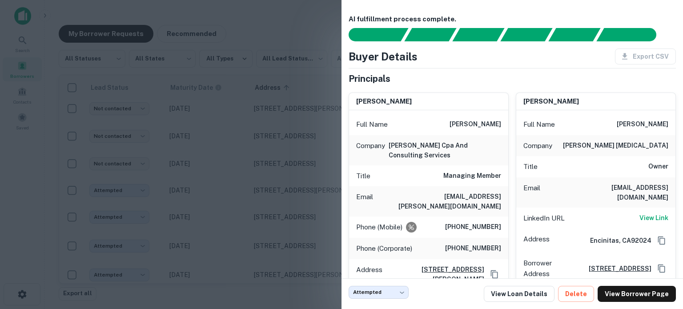
click at [222, 227] on div at bounding box center [341, 154] width 683 height 309
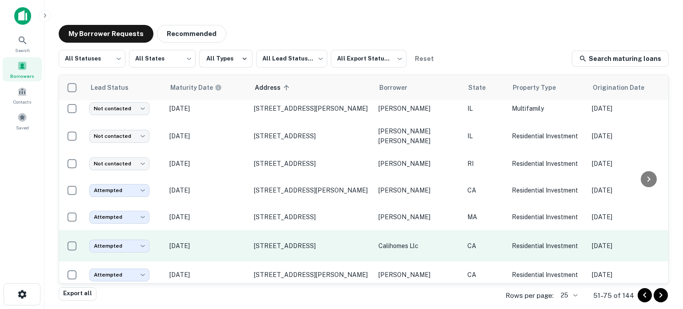
click at [222, 241] on p "Oct 31, 2025" at bounding box center [207, 246] width 76 height 10
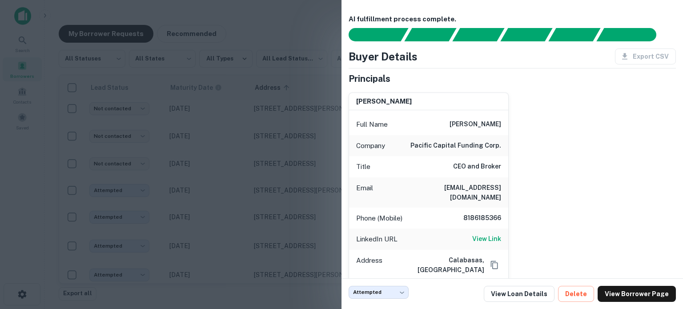
click at [233, 228] on div at bounding box center [341, 154] width 683 height 309
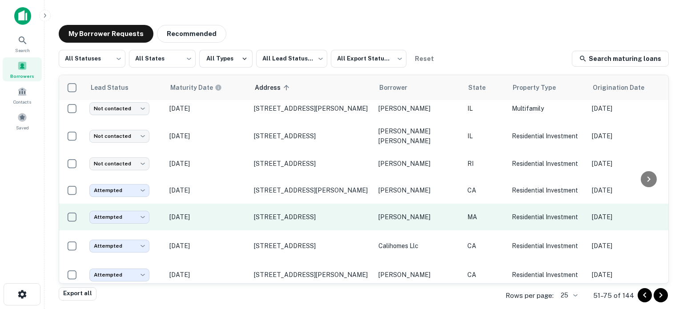
click at [231, 212] on p "Sep 17, 2025" at bounding box center [207, 217] width 76 height 10
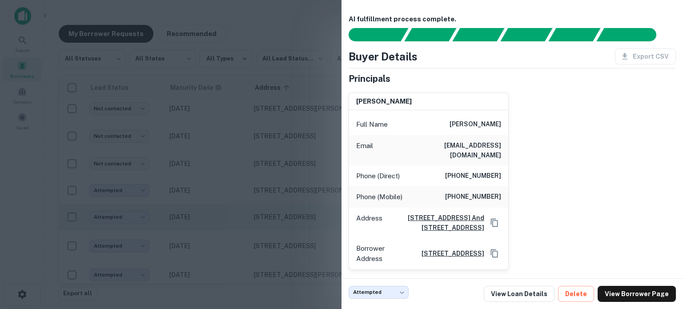
click at [231, 207] on div at bounding box center [341, 154] width 683 height 309
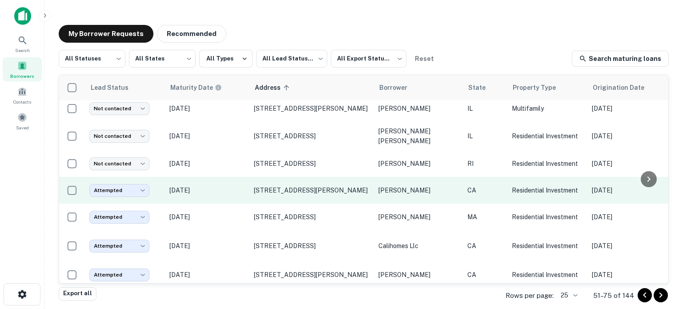
click at [244, 185] on p "Sep 29, 2025" at bounding box center [207, 190] width 76 height 10
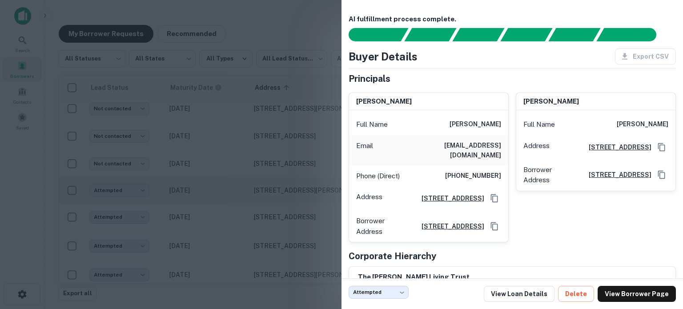
click at [244, 179] on div at bounding box center [341, 154] width 683 height 309
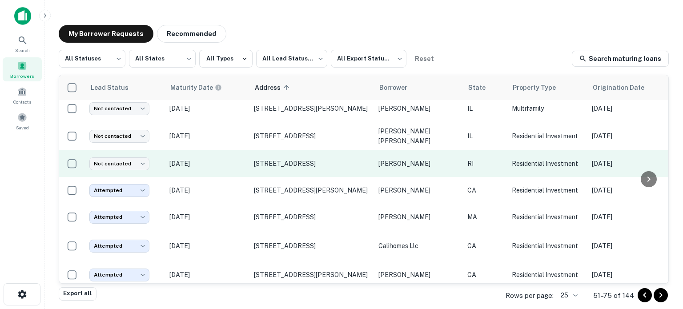
click at [241, 159] on p "Nov 18, 2025" at bounding box center [207, 164] width 76 height 10
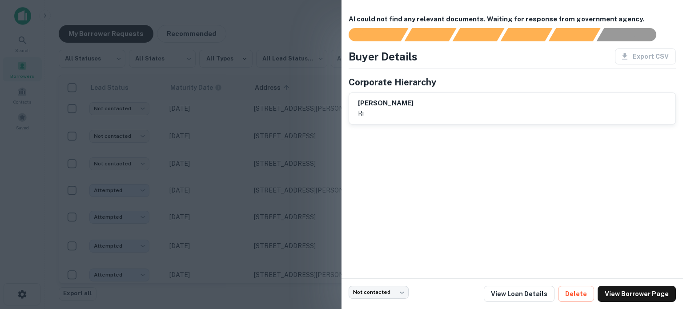
click at [249, 186] on div at bounding box center [341, 154] width 683 height 309
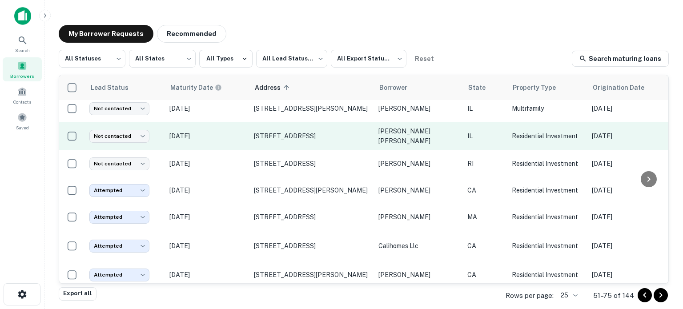
click at [242, 131] on p "Nov 16, 2025" at bounding box center [207, 136] width 76 height 10
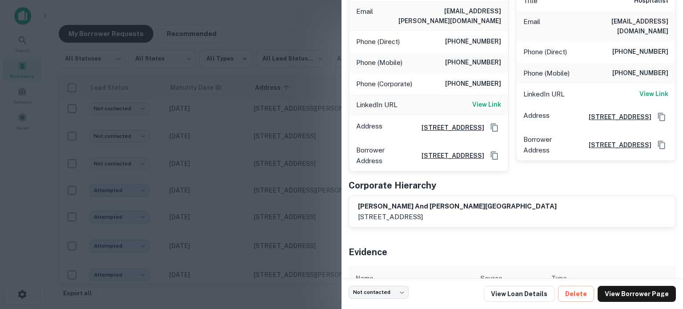
scroll to position [178, 0]
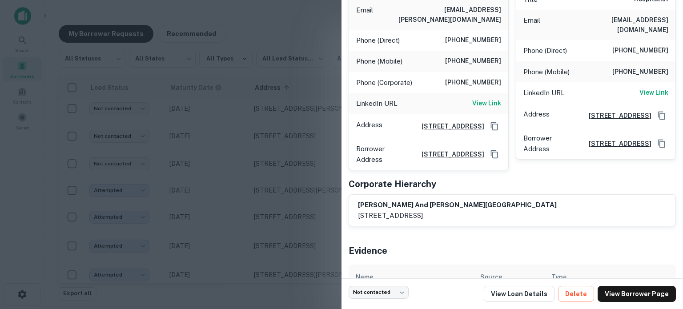
click at [225, 197] on div at bounding box center [341, 154] width 683 height 309
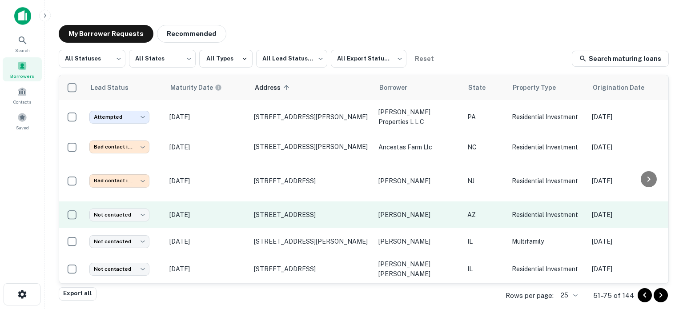
scroll to position [376, 0]
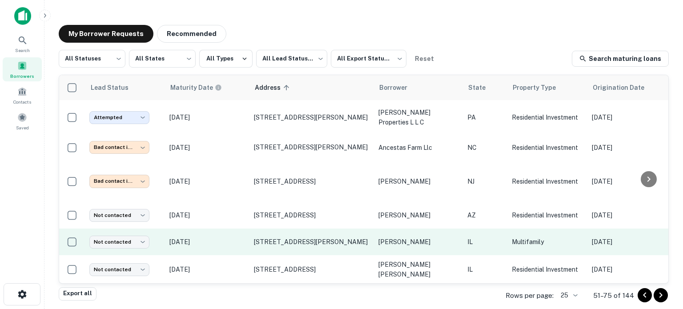
click at [233, 237] on p "Nov 19, 2025" at bounding box center [207, 242] width 76 height 10
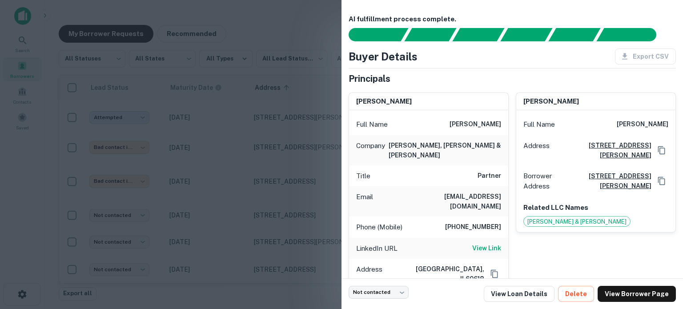
click at [234, 227] on div at bounding box center [341, 154] width 683 height 309
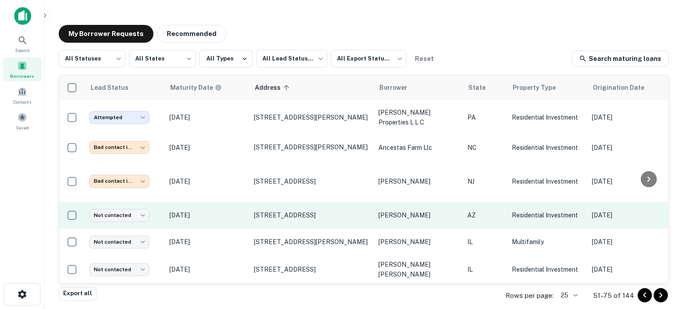
click at [240, 210] on p "Oct 12, 2025" at bounding box center [207, 215] width 76 height 10
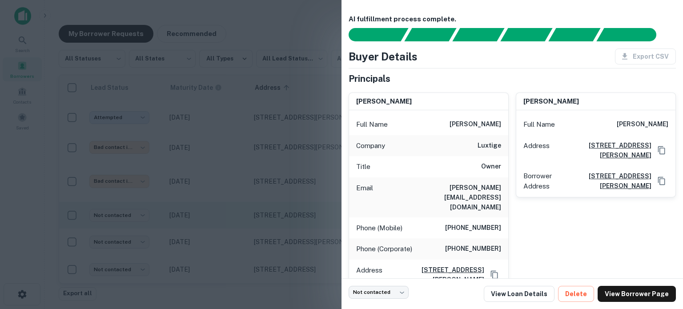
click at [240, 207] on div at bounding box center [341, 154] width 683 height 309
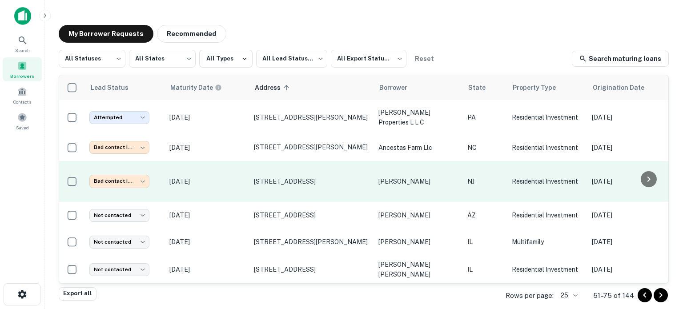
click at [234, 181] on td "Sep 07, 2025" at bounding box center [207, 181] width 85 height 41
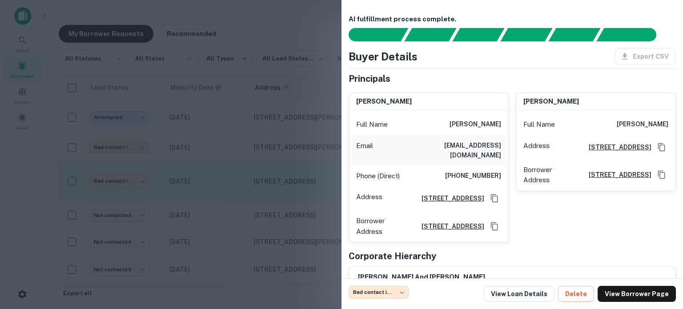
click at [234, 181] on div at bounding box center [341, 154] width 683 height 309
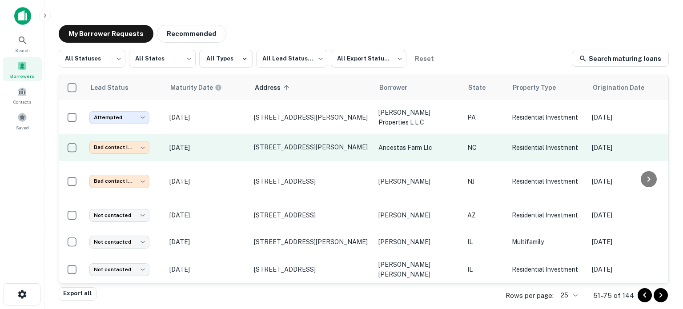
click at [239, 145] on p "Sep 30, 2025" at bounding box center [207, 148] width 76 height 10
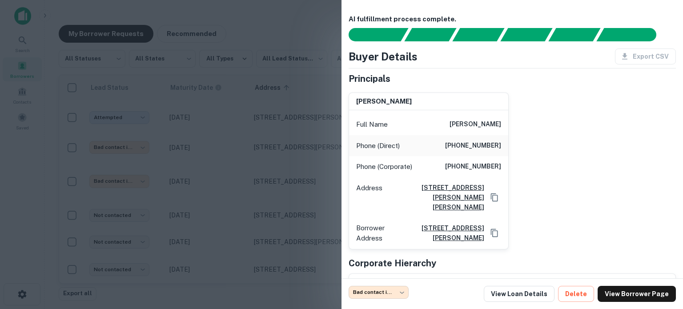
click at [247, 190] on div at bounding box center [341, 154] width 683 height 309
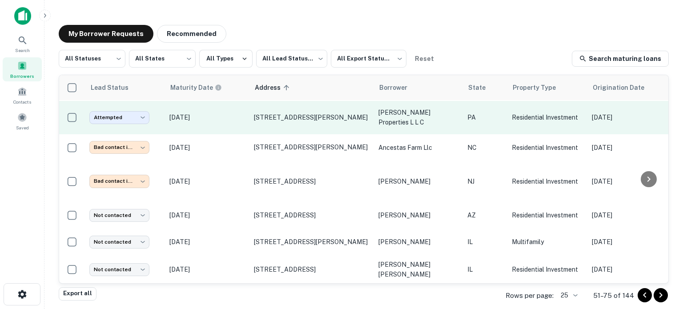
click at [238, 117] on p "Oct 05, 2025" at bounding box center [207, 118] width 76 height 10
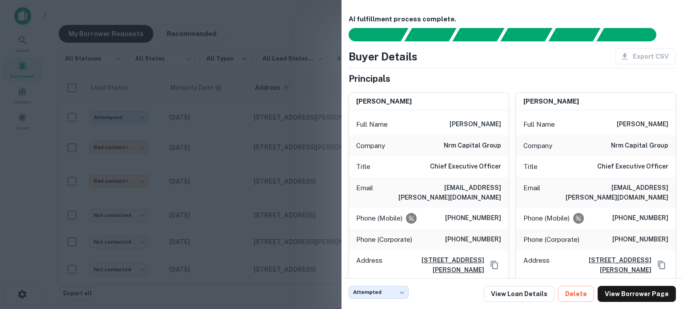
click at [238, 184] on div at bounding box center [341, 154] width 683 height 309
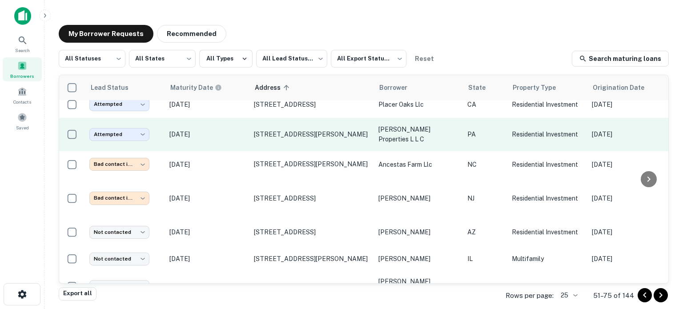
scroll to position [332, 0]
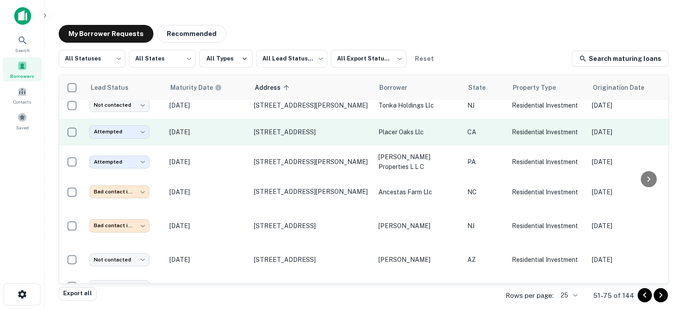
click at [233, 131] on p "Sep 08, 2025" at bounding box center [207, 132] width 76 height 10
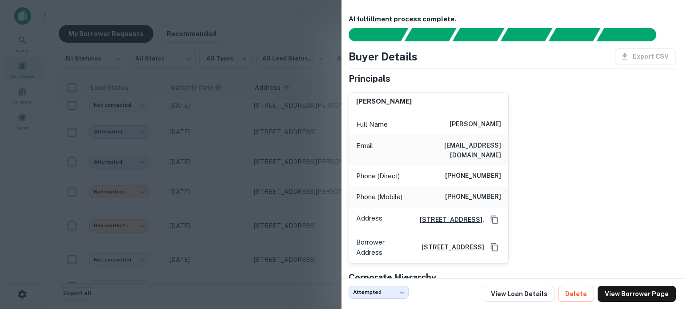
click at [242, 206] on div at bounding box center [341, 154] width 683 height 309
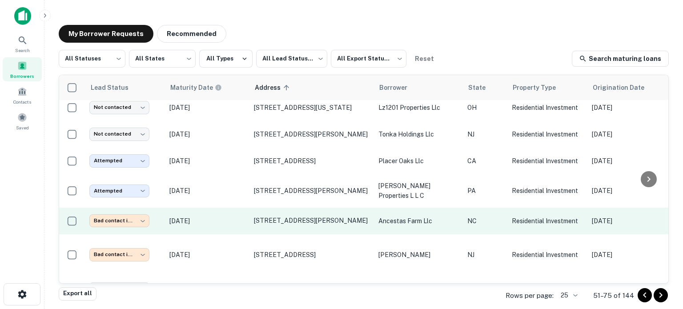
scroll to position [287, 0]
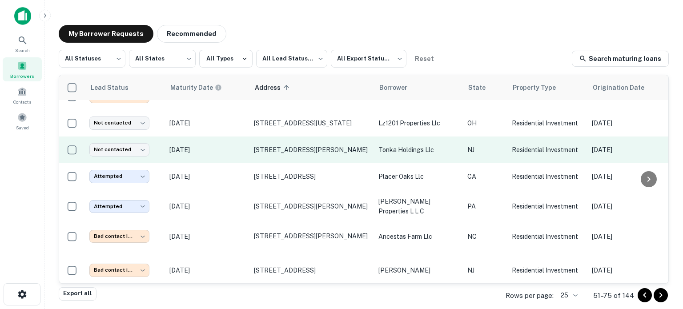
click at [237, 151] on td "Apr 05, 2026" at bounding box center [207, 150] width 85 height 27
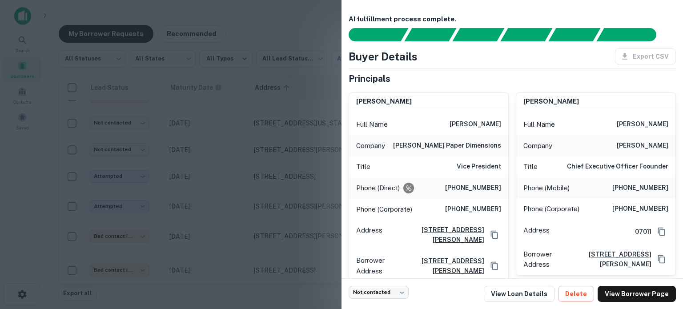
click at [234, 187] on div at bounding box center [341, 154] width 683 height 309
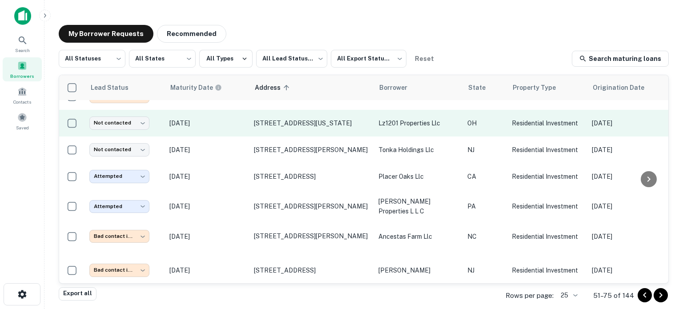
click at [240, 120] on p "Nov 08, 2025" at bounding box center [207, 123] width 76 height 10
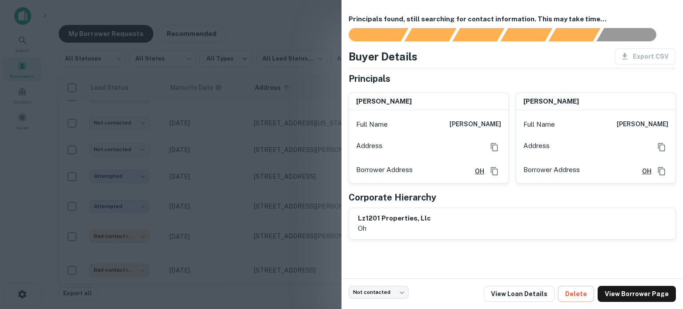
click at [246, 203] on div at bounding box center [341, 154] width 683 height 309
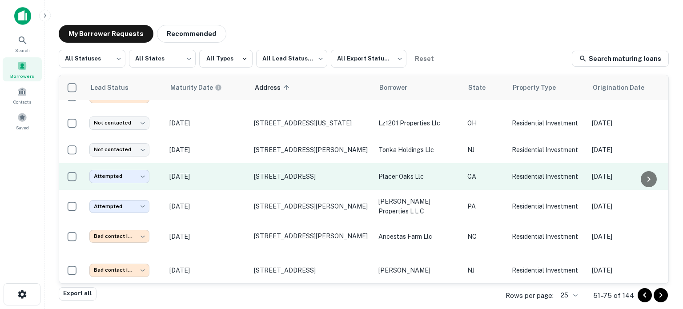
scroll to position [154, 0]
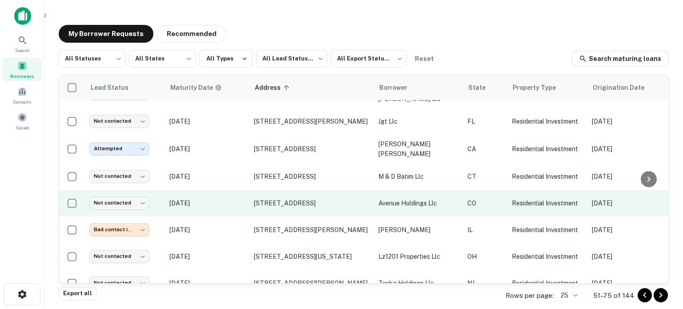
click at [241, 198] on p "Jul 12, 2026" at bounding box center [207, 203] width 76 height 10
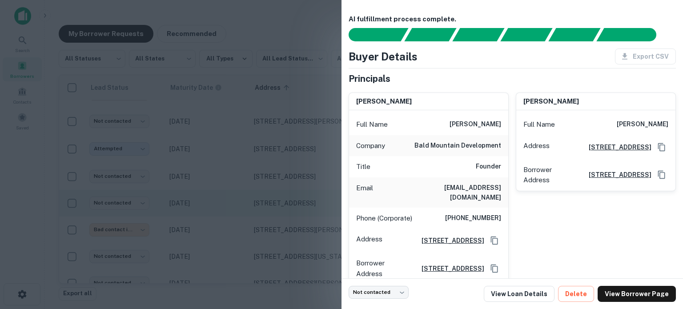
click at [241, 194] on div at bounding box center [341, 154] width 683 height 309
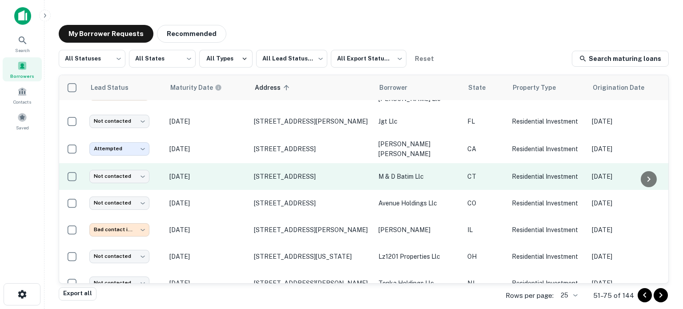
click at [240, 166] on td "May 07, 2022" at bounding box center [207, 176] width 85 height 27
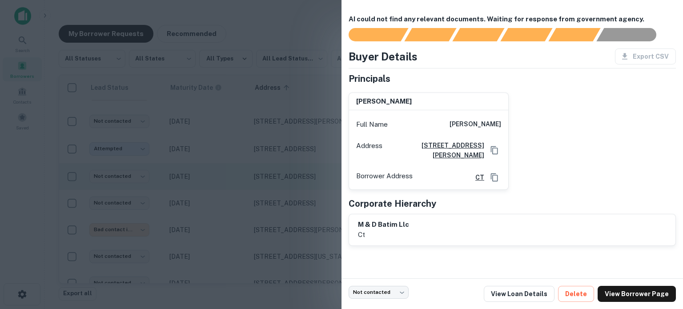
click at [240, 166] on div at bounding box center [341, 154] width 683 height 309
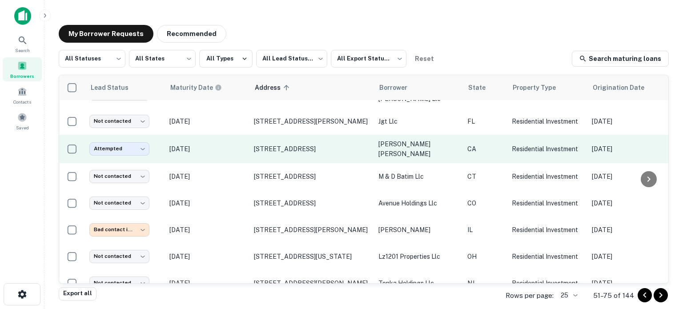
click at [233, 146] on p "Oct 05, 2025" at bounding box center [207, 149] width 76 height 10
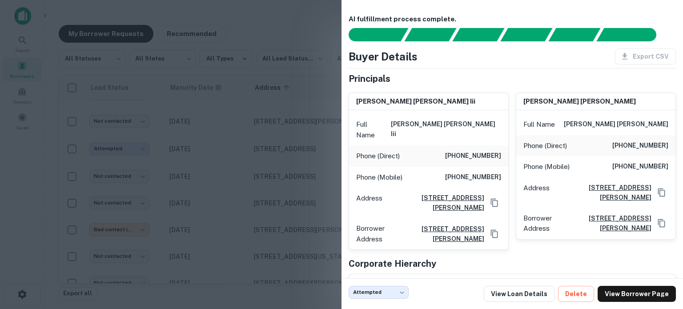
click at [234, 121] on div at bounding box center [341, 154] width 683 height 309
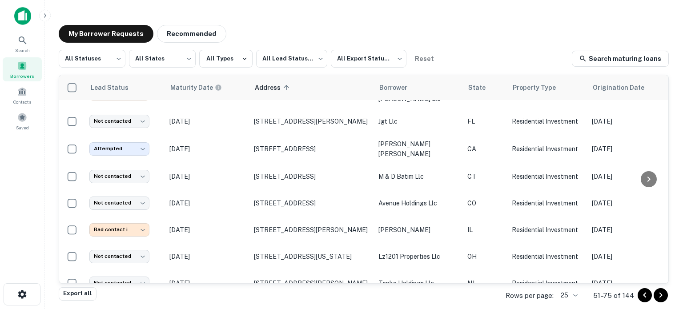
click at [234, 121] on p "Oct 28, 2025" at bounding box center [207, 122] width 76 height 10
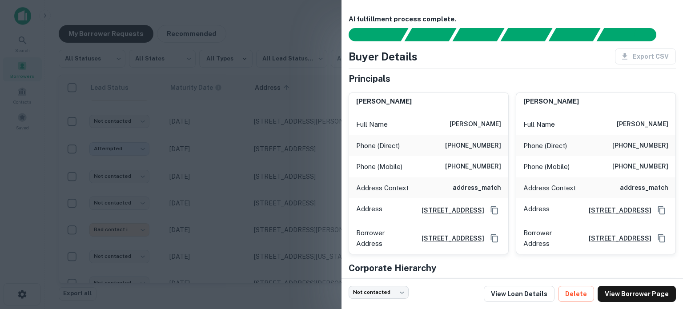
click at [235, 192] on div at bounding box center [341, 154] width 683 height 309
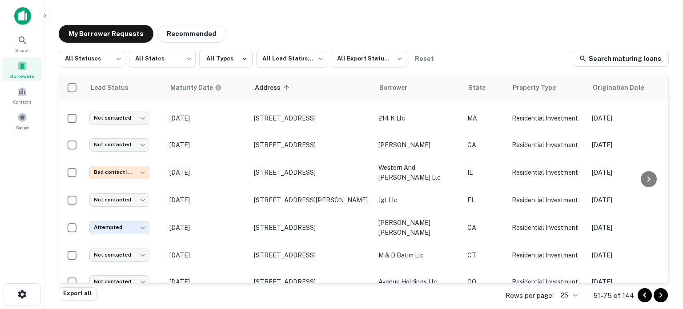
scroll to position [65, 0]
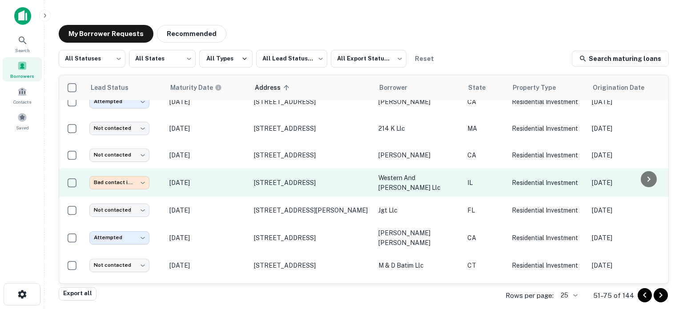
click at [234, 186] on p "Sep 19, 2025" at bounding box center [207, 183] width 76 height 10
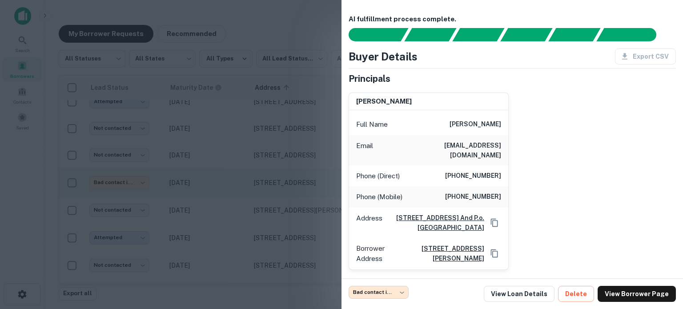
click at [234, 186] on div at bounding box center [341, 154] width 683 height 309
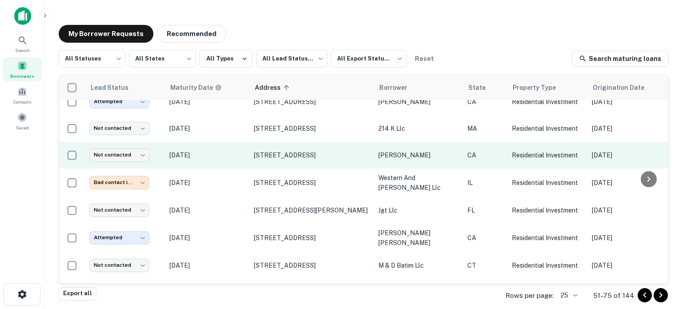
click at [242, 157] on p "Nov 19, 2025" at bounding box center [207, 155] width 76 height 10
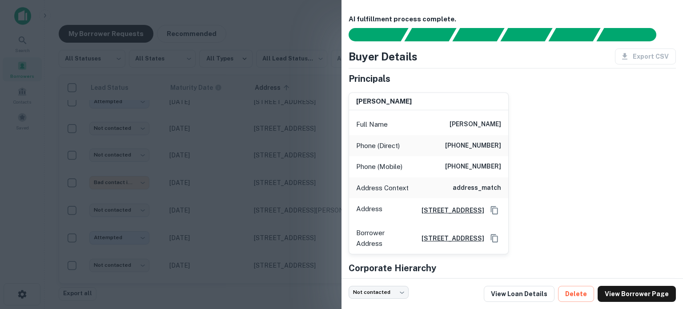
click at [235, 203] on div at bounding box center [341, 154] width 683 height 309
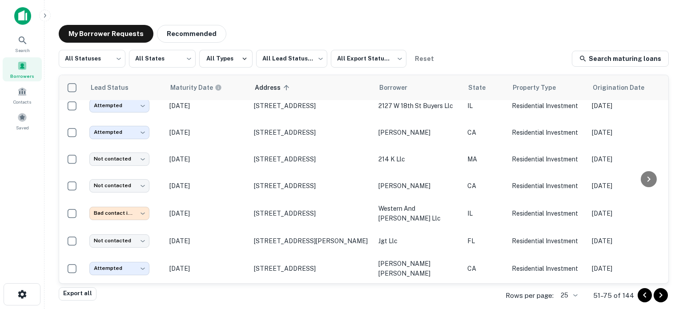
scroll to position [20, 0]
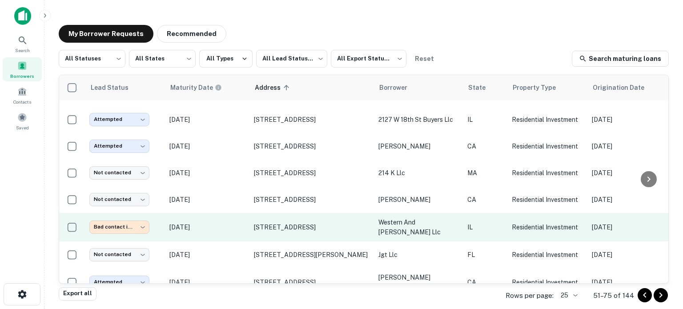
click at [233, 218] on td "Sep 19, 2025" at bounding box center [207, 227] width 85 height 28
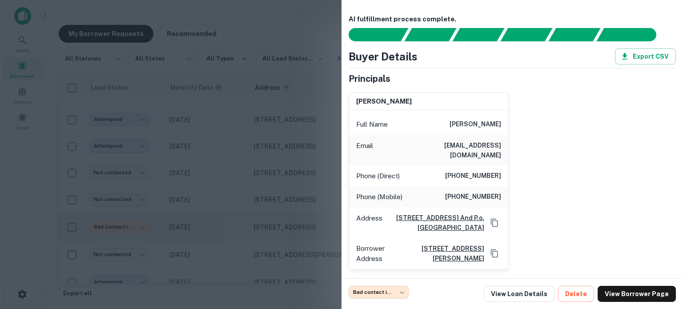
click at [233, 218] on div at bounding box center [341, 154] width 683 height 309
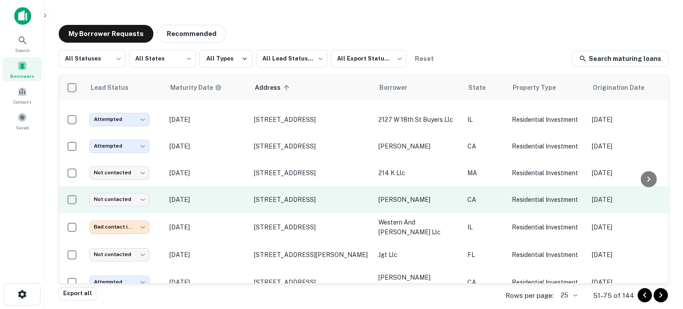
click at [233, 197] on p "Nov 19, 2025" at bounding box center [207, 200] width 76 height 10
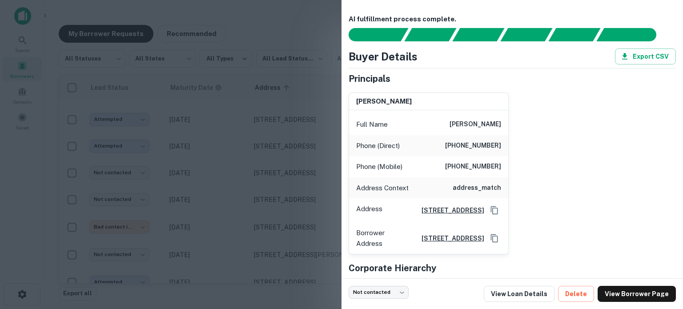
click at [232, 177] on div at bounding box center [341, 154] width 683 height 309
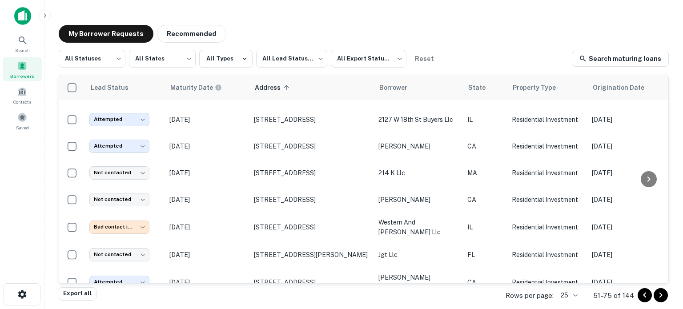
click at [232, 177] on p "Sep 07, 2025" at bounding box center [207, 173] width 76 height 10
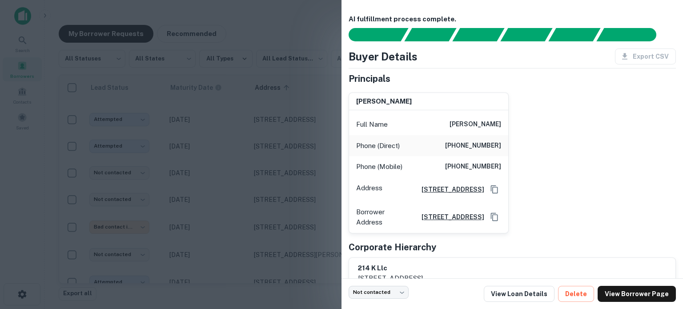
click at [232, 177] on div at bounding box center [341, 154] width 683 height 309
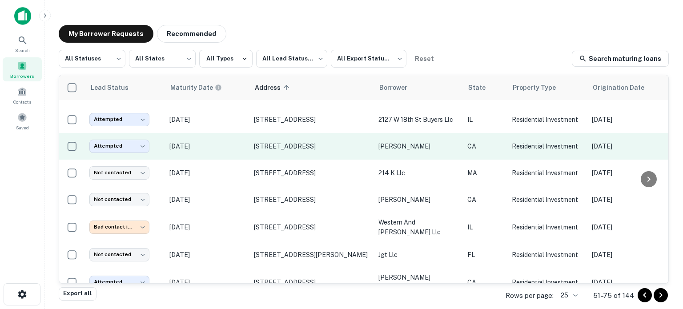
click at [233, 152] on td "Sep 08, 2025" at bounding box center [207, 146] width 85 height 27
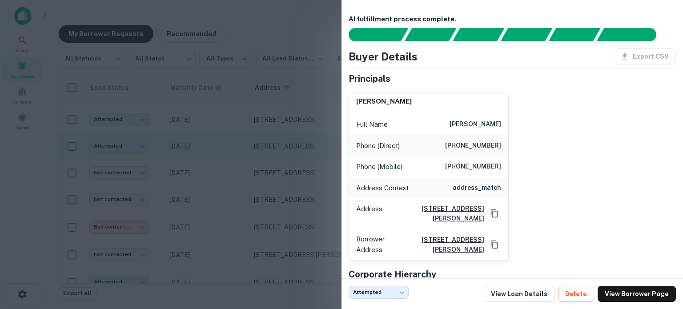
click at [233, 152] on div at bounding box center [341, 154] width 683 height 309
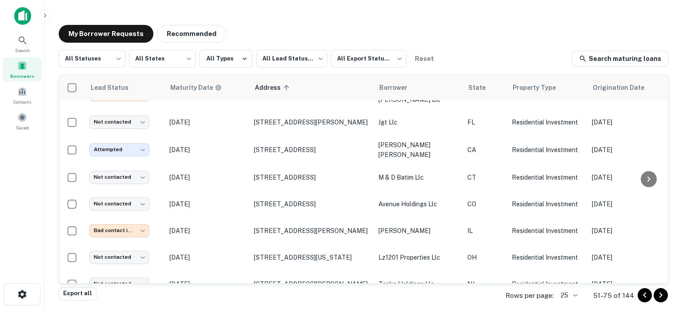
scroll to position [154, 0]
click at [662, 295] on icon "Go to next page" at bounding box center [661, 295] width 3 height 5
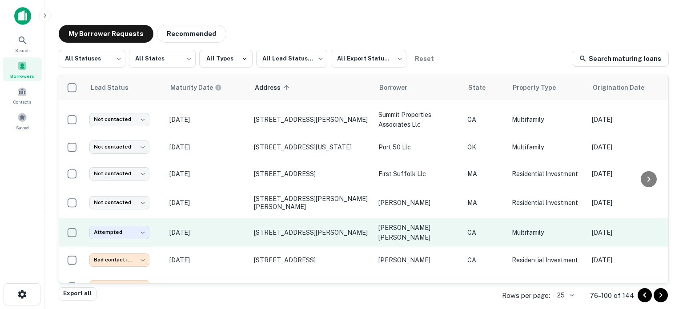
click at [221, 227] on td "Aug 27, 2025" at bounding box center [207, 232] width 85 height 28
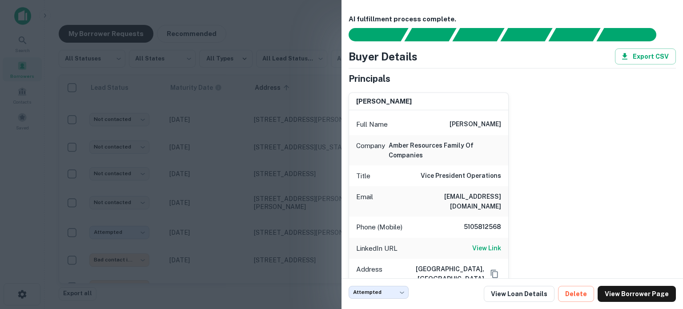
click at [224, 208] on div at bounding box center [341, 154] width 683 height 309
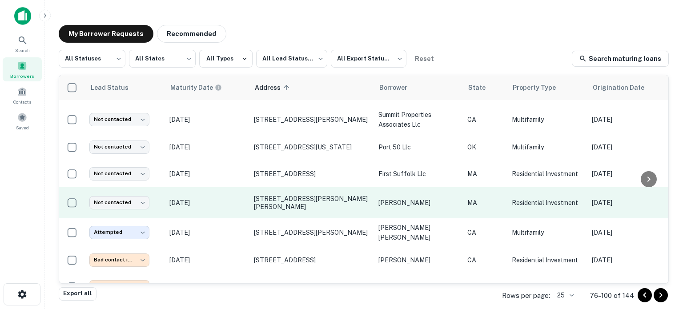
click at [228, 198] on p "Oct 06, 2025" at bounding box center [207, 203] width 76 height 10
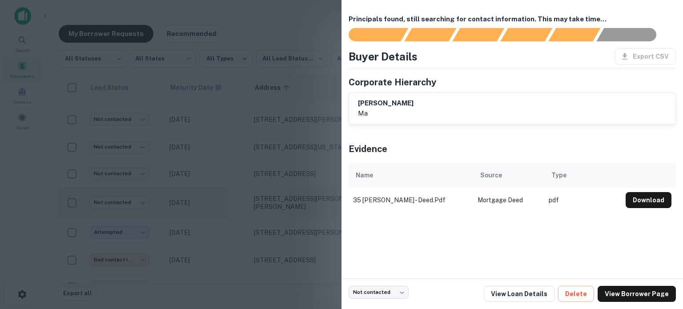
click at [228, 195] on div at bounding box center [341, 154] width 683 height 309
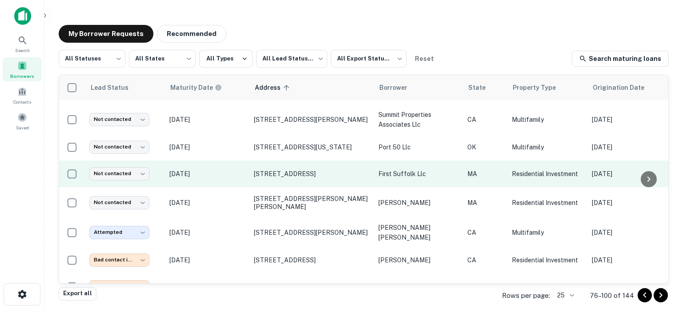
click at [228, 169] on p "May 04, 2022" at bounding box center [207, 174] width 76 height 10
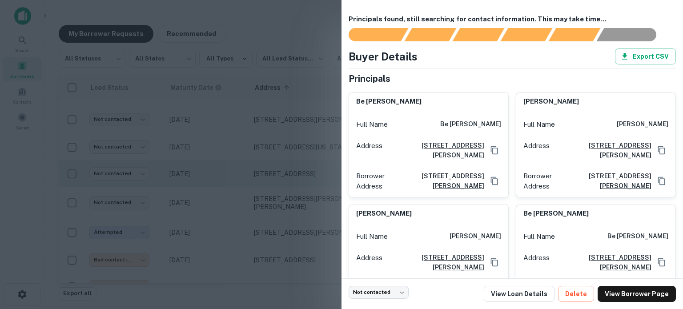
click at [228, 165] on div at bounding box center [341, 154] width 683 height 309
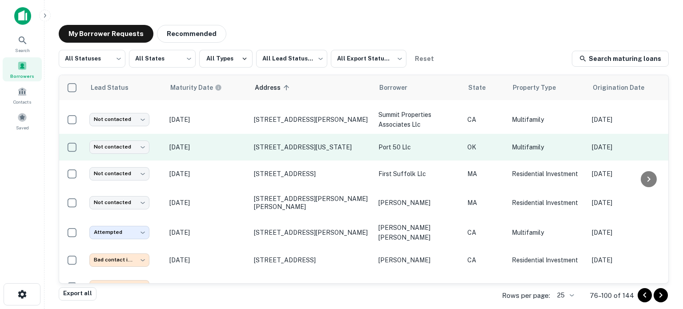
click at [226, 143] on td "Apr 21, 2026" at bounding box center [207, 147] width 85 height 27
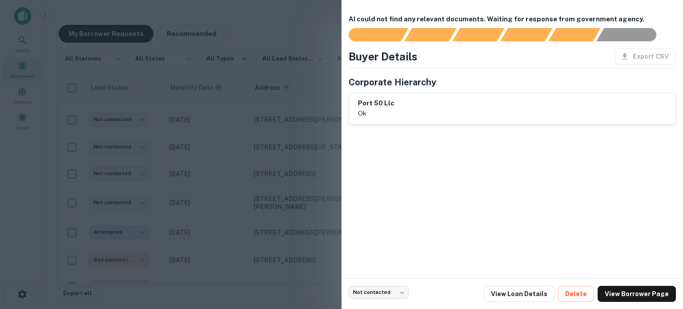
click at [237, 173] on div at bounding box center [341, 154] width 683 height 309
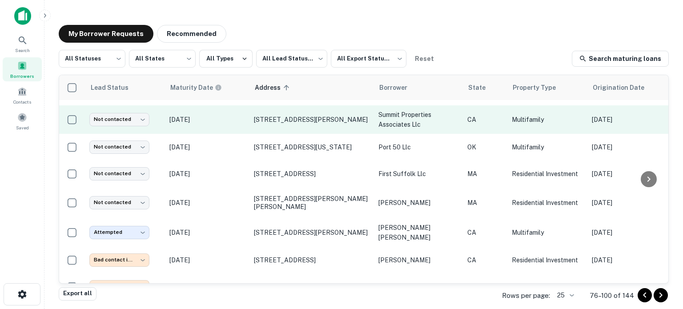
click at [237, 115] on p "Aug 30, 2025" at bounding box center [207, 120] width 76 height 10
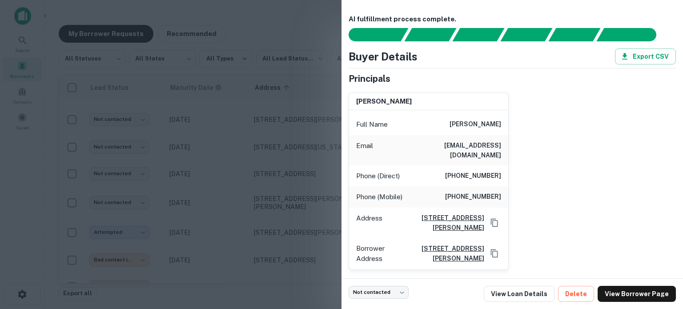
click at [256, 172] on div at bounding box center [341, 154] width 683 height 309
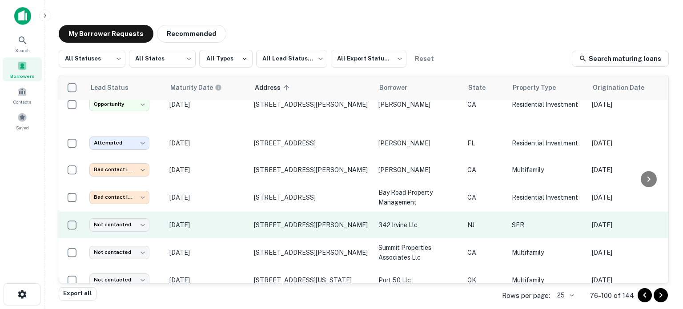
scroll to position [20, 0]
click at [248, 212] on td "Aug 05, 2026" at bounding box center [207, 225] width 85 height 27
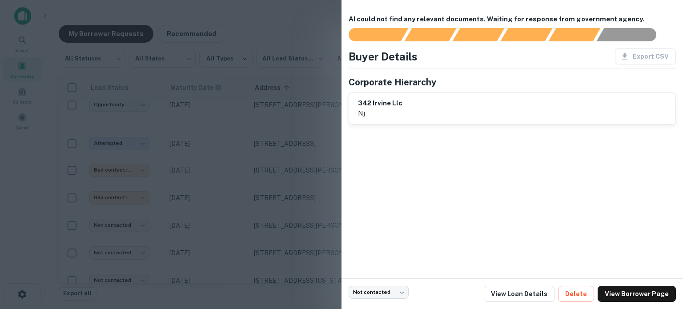
click at [236, 211] on div at bounding box center [341, 154] width 683 height 309
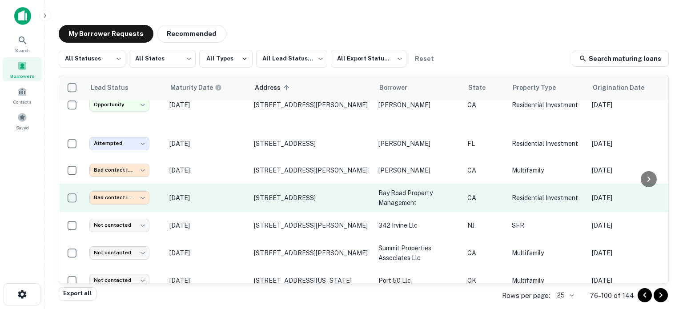
click at [238, 184] on td "Oct 31, 2025" at bounding box center [207, 198] width 85 height 28
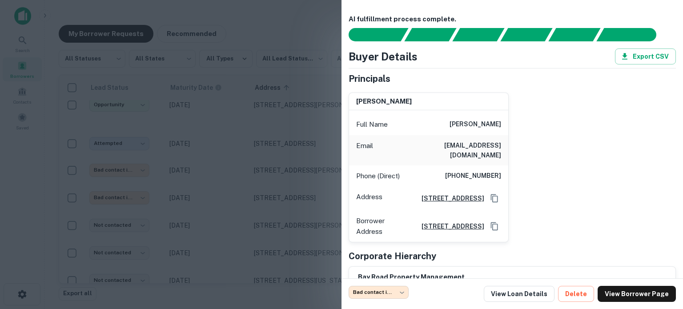
click at [240, 183] on div at bounding box center [341, 154] width 683 height 309
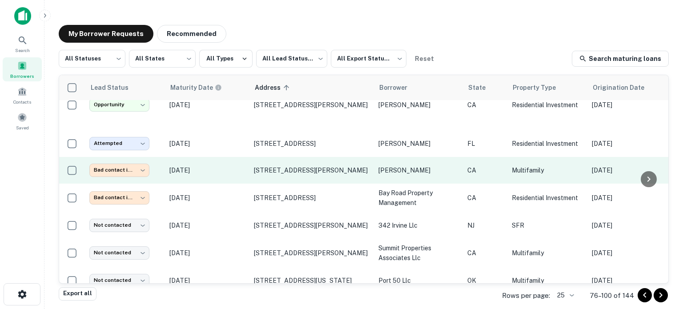
click at [239, 165] on p "Nov 22, 2025" at bounding box center [207, 170] width 76 height 10
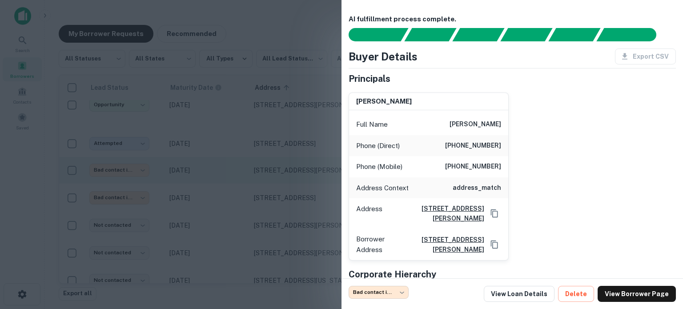
click at [239, 165] on div at bounding box center [341, 154] width 683 height 309
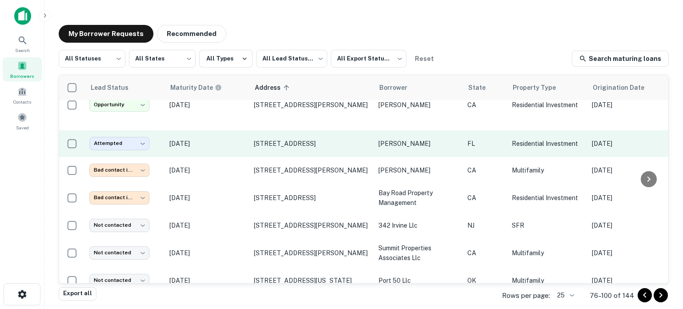
click at [239, 139] on p "Sep 03, 2025" at bounding box center [207, 144] width 76 height 10
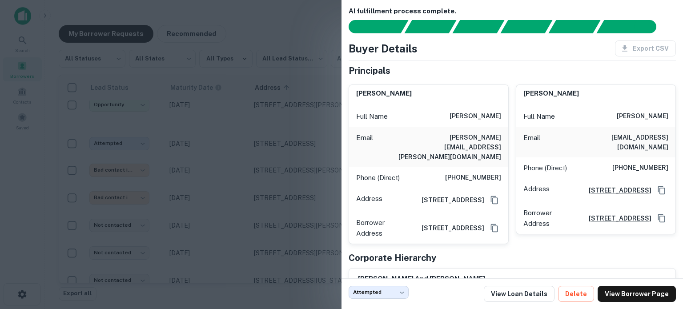
scroll to position [0, 0]
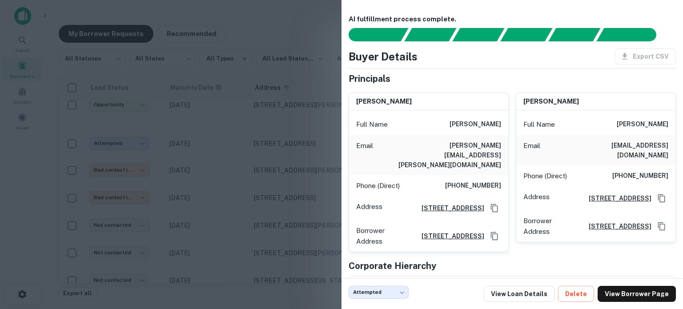
click at [510, 123] on div "joan t whitlatch Full Name joan t whitlatch Email grise77@hotmail.com Phone (Di…" at bounding box center [592, 168] width 167 height 167
drag, startPoint x: 451, startPoint y: 167, endPoint x: 500, endPoint y: 165, distance: 49.9
click at [500, 175] on div "Phone (Direct) (915) 526-2527" at bounding box center [428, 185] width 159 height 21
drag, startPoint x: 302, startPoint y: 165, endPoint x: 274, endPoint y: 179, distance: 31.4
click at [302, 165] on div at bounding box center [341, 154] width 683 height 309
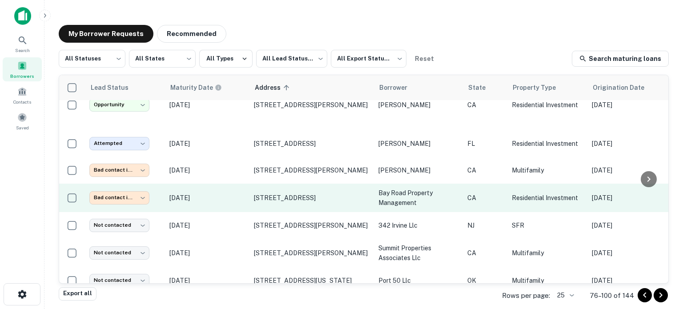
click at [230, 193] on p "Oct 31, 2025" at bounding box center [207, 198] width 76 height 10
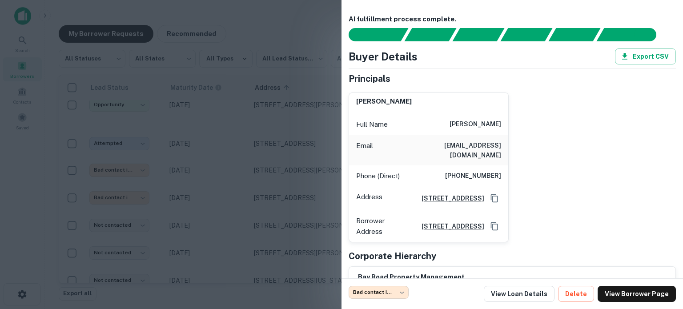
click at [235, 189] on div at bounding box center [341, 154] width 683 height 309
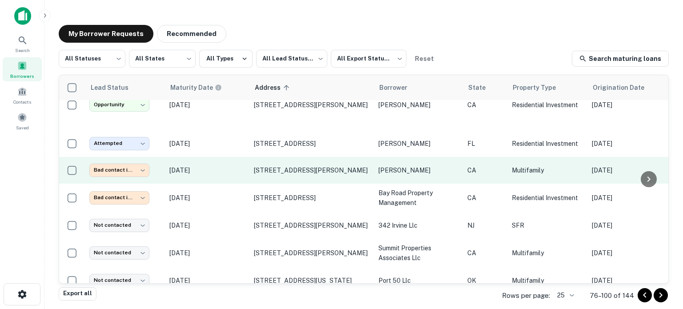
click at [228, 165] on p "Nov 22, 2025" at bounding box center [207, 170] width 76 height 10
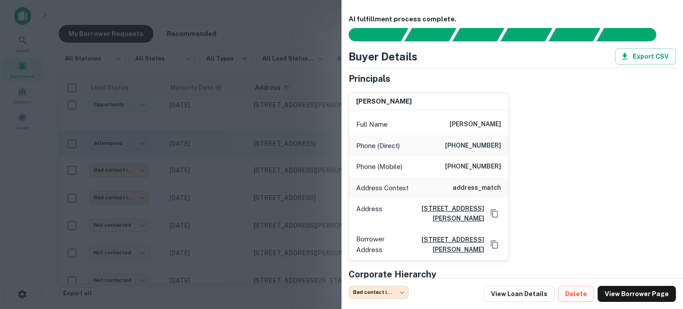
click at [231, 156] on div at bounding box center [341, 154] width 683 height 309
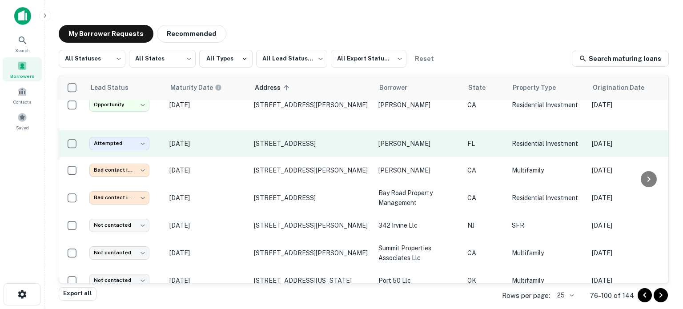
click at [237, 130] on td "Sep 03, 2025" at bounding box center [207, 143] width 85 height 27
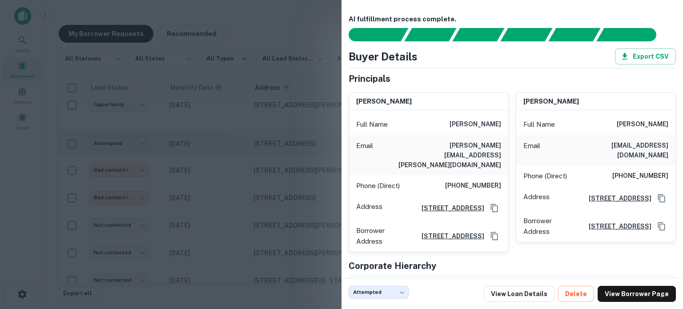
click at [237, 127] on div at bounding box center [341, 154] width 683 height 309
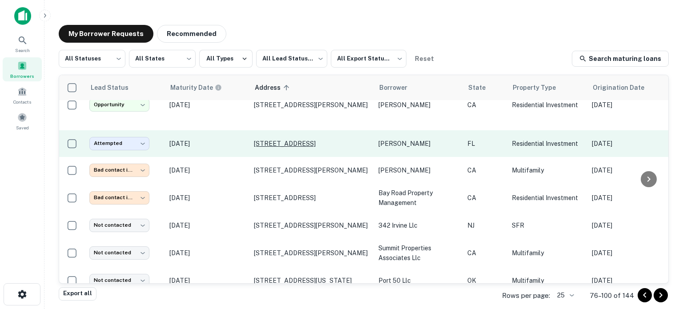
click at [280, 140] on p "330 129th Ave E Madeira Beach, FL33708" at bounding box center [312, 144] width 116 height 8
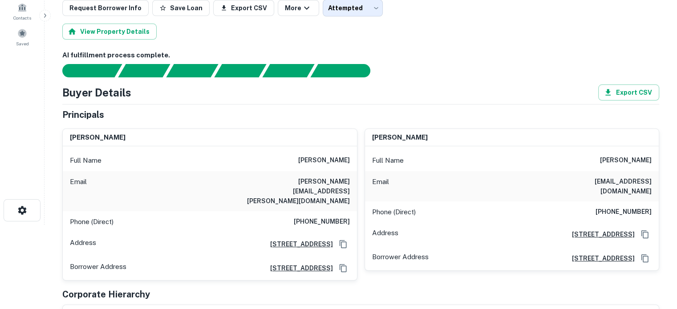
scroll to position [89, 0]
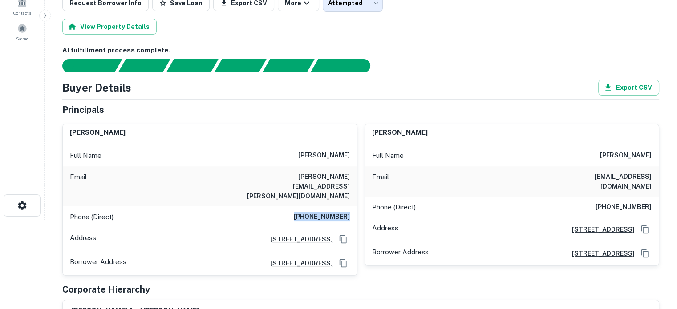
drag, startPoint x: 296, startPoint y: 196, endPoint x: 356, endPoint y: 199, distance: 60.6
click at [356, 199] on div "james whitlatch Full Name james whitlatch Email jim.whitlatch@yahoo.com Phone (…" at bounding box center [209, 200] width 295 height 153
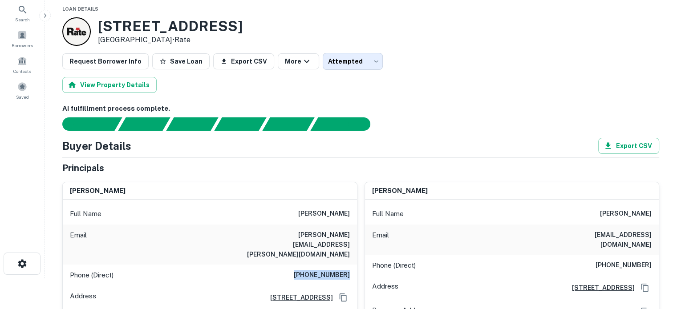
scroll to position [44, 0]
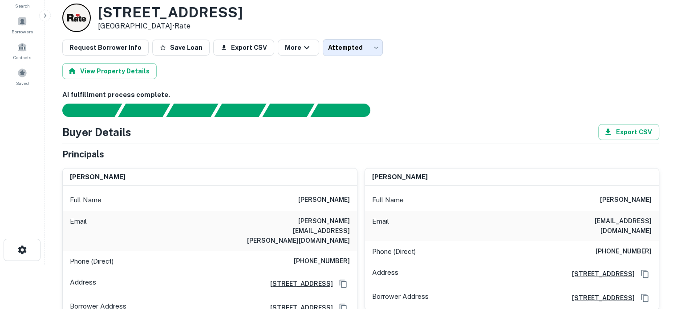
click at [358, 159] on div "Principals" at bounding box center [360, 154] width 597 height 13
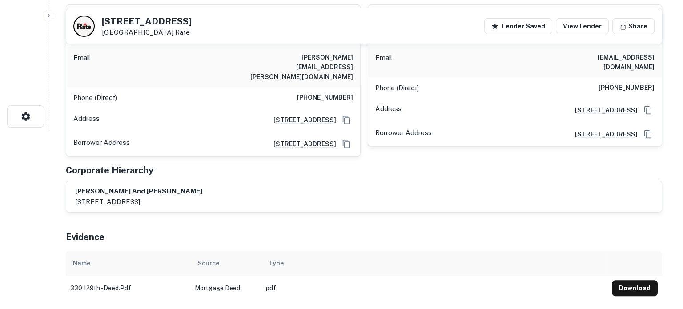
scroll to position [0, 0]
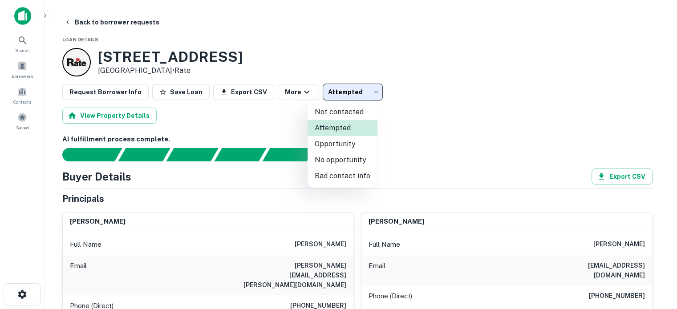
click at [362, 87] on body "Search Borrowers Contacts Saved Back to borrower requests Loan Details 330 129T…" at bounding box center [338, 154] width 677 height 309
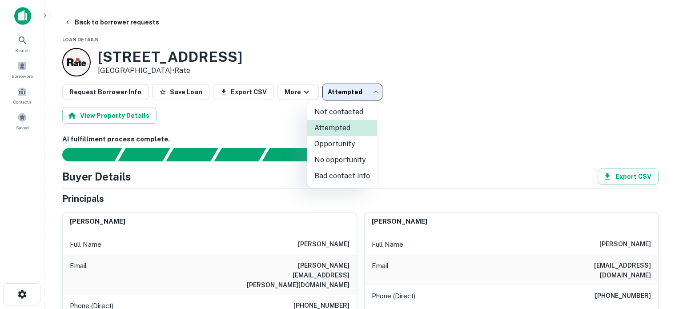
click at [362, 156] on li "No opportunity" at bounding box center [342, 160] width 70 height 16
type input "**********"
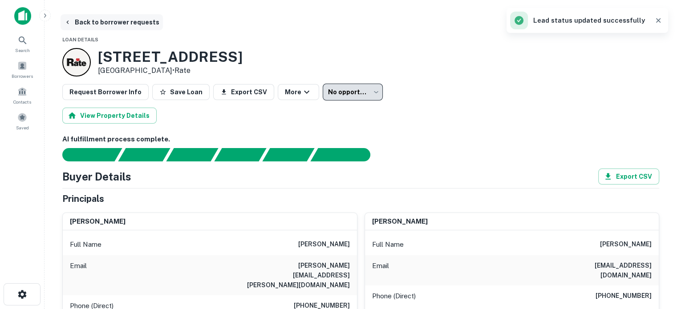
click at [93, 21] on button "Back to borrower requests" at bounding box center [111, 22] width 102 height 16
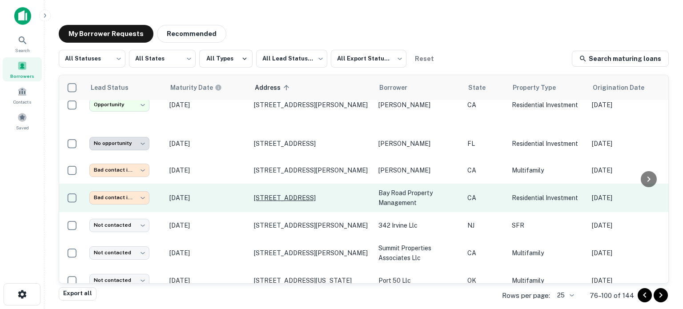
scroll to position [65, 0]
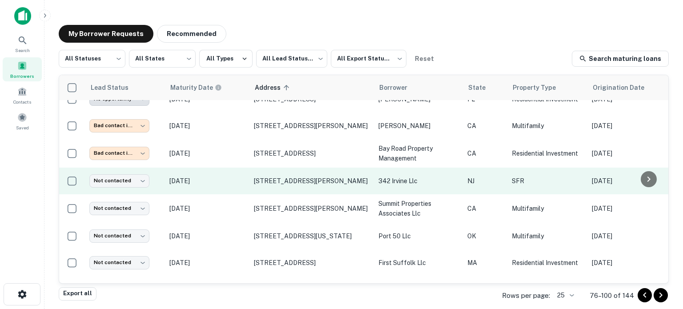
click at [217, 176] on p "Aug 05, 2026" at bounding box center [207, 181] width 76 height 10
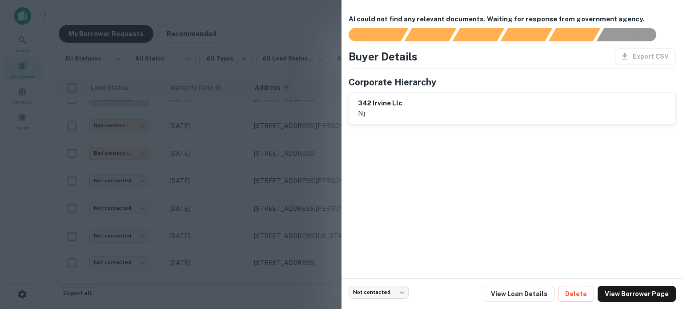
click at [246, 184] on div at bounding box center [341, 154] width 683 height 309
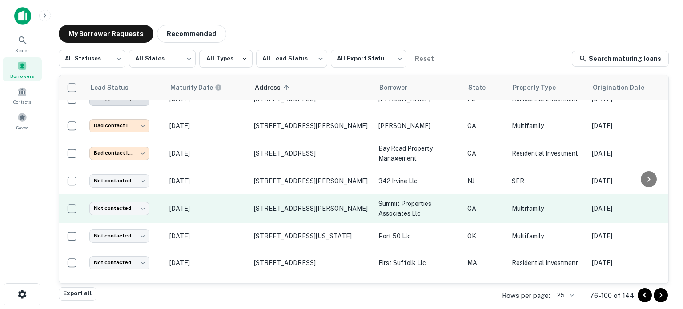
click at [232, 204] on p "Aug 30, 2025" at bounding box center [207, 209] width 76 height 10
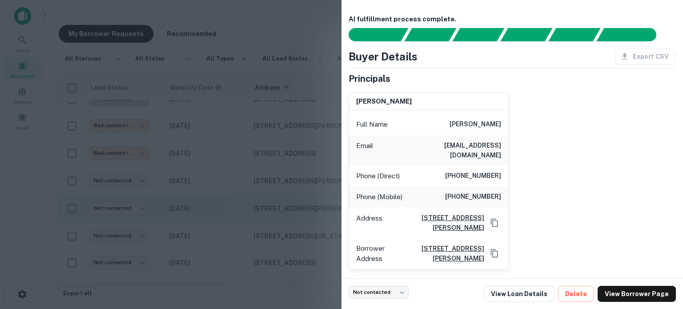
click at [232, 202] on div at bounding box center [341, 154] width 683 height 309
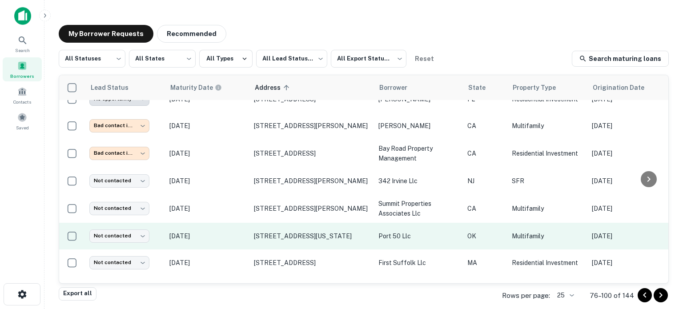
click at [227, 231] on p "Apr 21, 2026" at bounding box center [207, 236] width 76 height 10
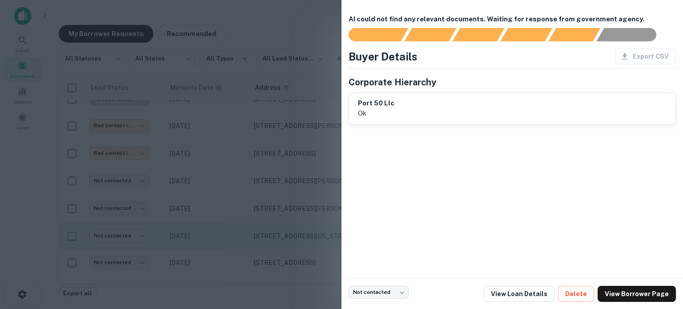
click at [227, 230] on div at bounding box center [341, 154] width 683 height 309
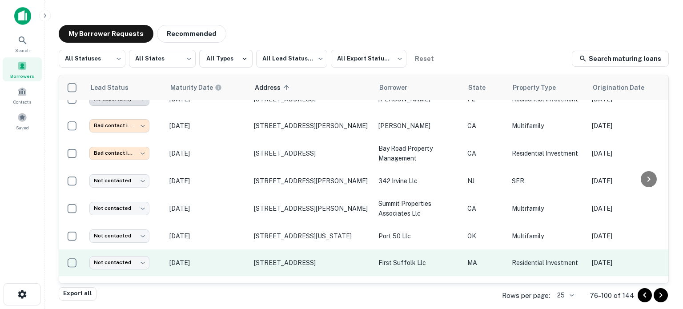
click at [230, 258] on p "May 04, 2022" at bounding box center [207, 263] width 76 height 10
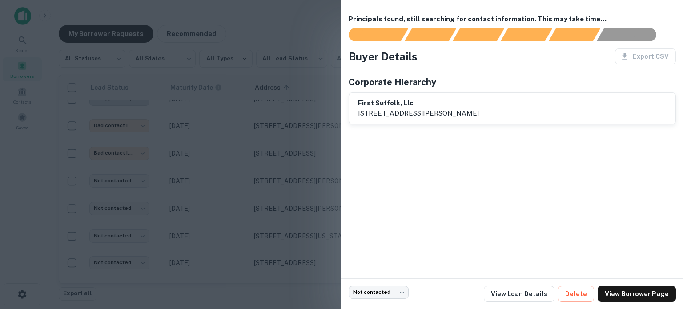
click at [232, 213] on div at bounding box center [341, 154] width 683 height 309
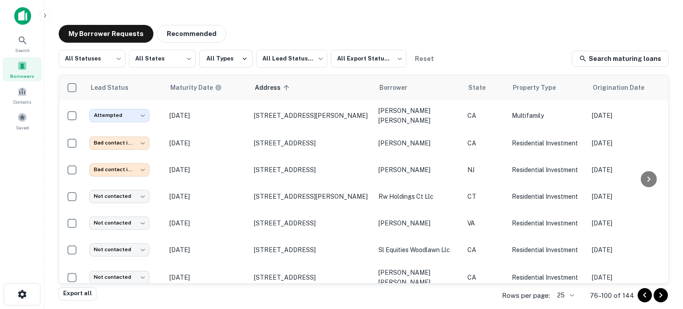
scroll to position [287, 0]
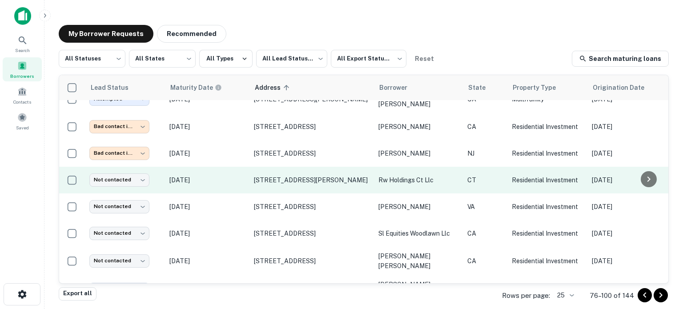
click at [239, 175] on p "Aug 26, 2026" at bounding box center [207, 180] width 76 height 10
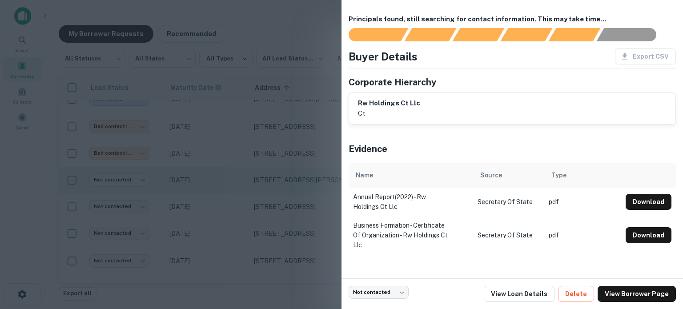
click at [239, 167] on div at bounding box center [341, 154] width 683 height 309
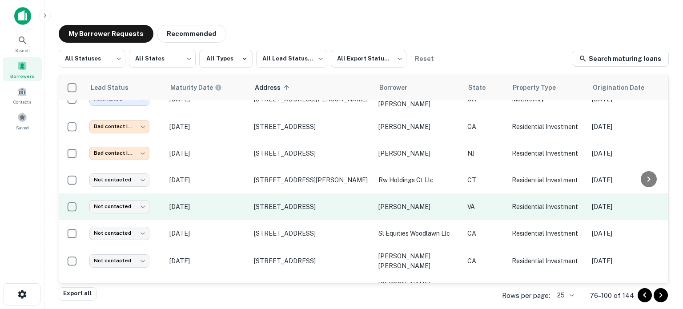
click at [234, 201] on td "Oct 05, 2025" at bounding box center [207, 206] width 85 height 27
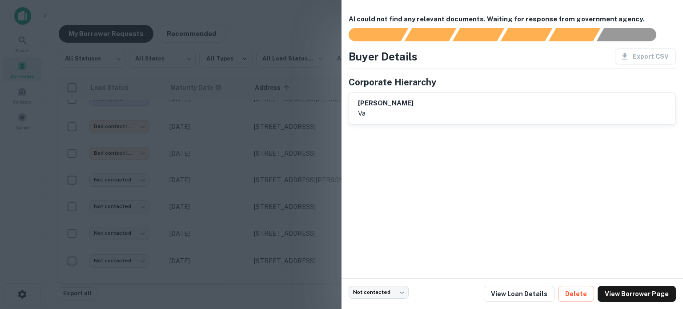
click at [229, 202] on div at bounding box center [341, 154] width 683 height 309
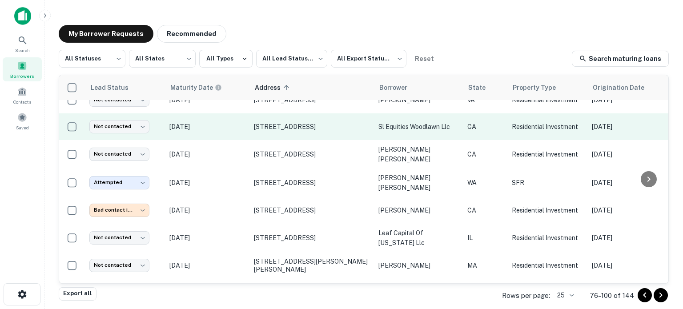
scroll to position [515, 0]
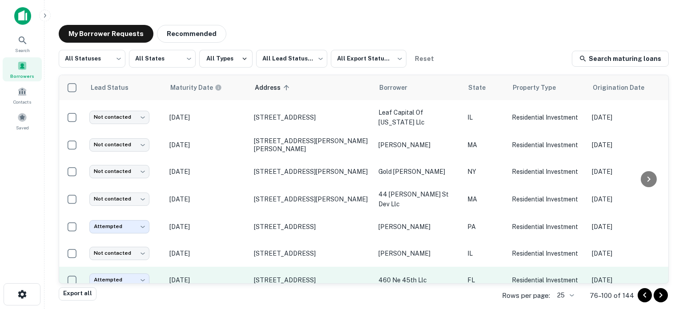
click at [227, 267] on td "Oct 30, 2025" at bounding box center [207, 280] width 85 height 27
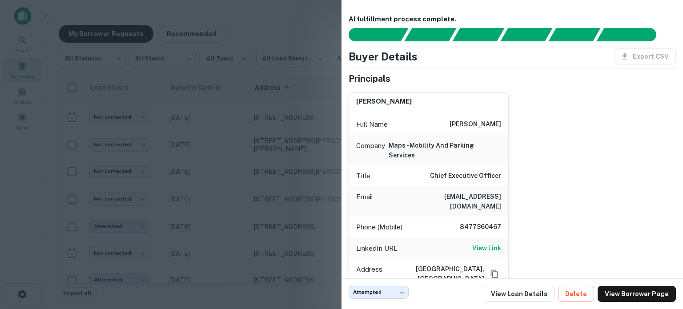
click at [237, 236] on div at bounding box center [341, 154] width 683 height 309
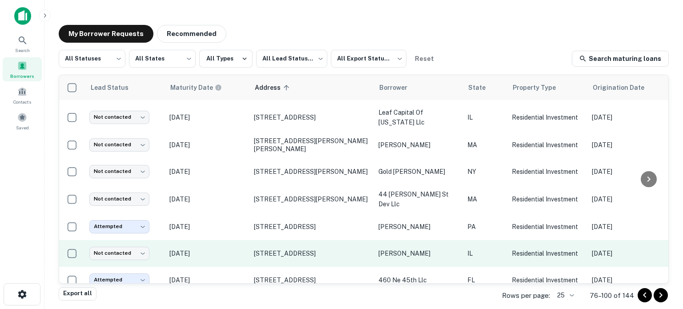
click at [235, 249] on td "Nov 16, 2025" at bounding box center [207, 253] width 85 height 27
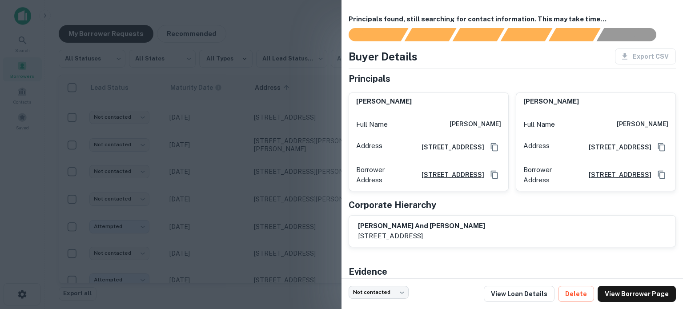
click at [235, 248] on div at bounding box center [341, 154] width 683 height 309
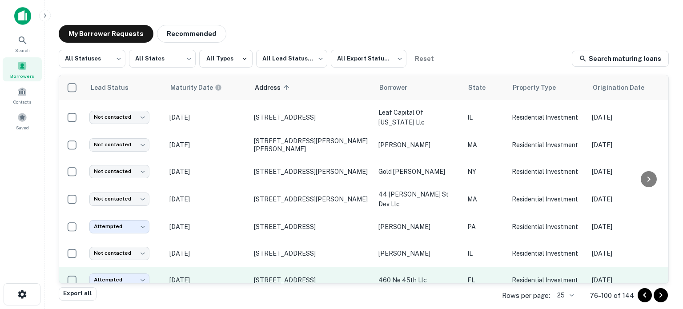
click at [235, 275] on p "Oct 30, 2025" at bounding box center [207, 280] width 76 height 10
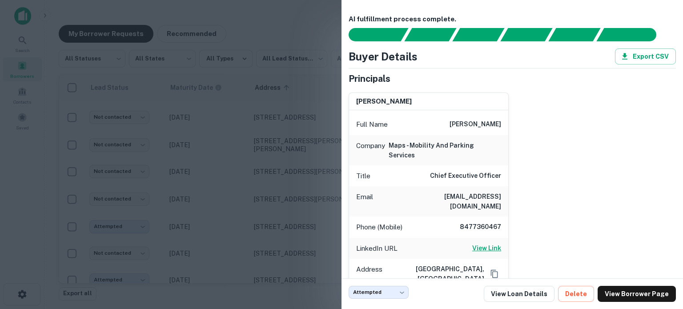
click at [482, 243] on h6 "View Link" at bounding box center [486, 248] width 29 height 10
click at [278, 205] on div at bounding box center [341, 154] width 683 height 309
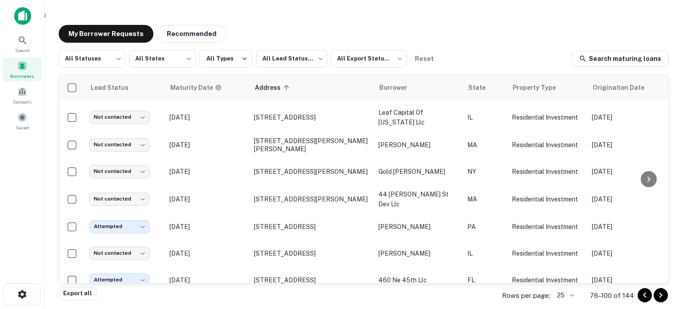
click at [658, 296] on icon "Go to next page" at bounding box center [661, 295] width 11 height 11
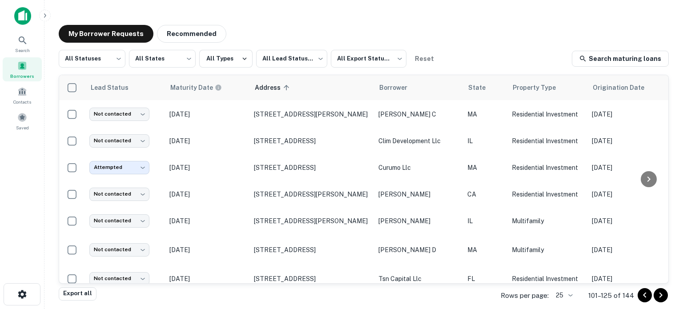
scroll to position [508, 0]
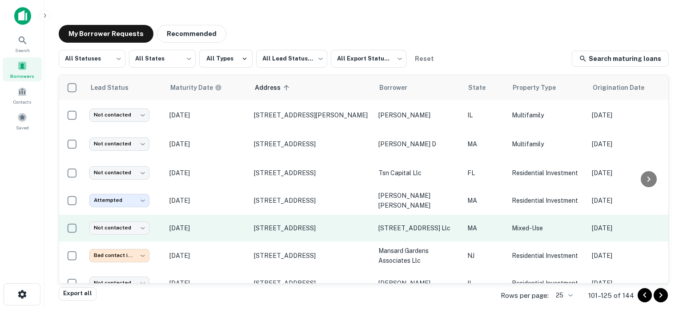
click at [278, 215] on td "63-65 Grove St Melrose, MA02176" at bounding box center [312, 228] width 125 height 27
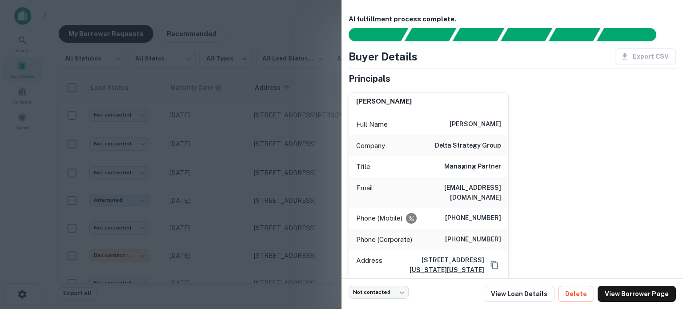
click at [224, 184] on div at bounding box center [341, 154] width 683 height 309
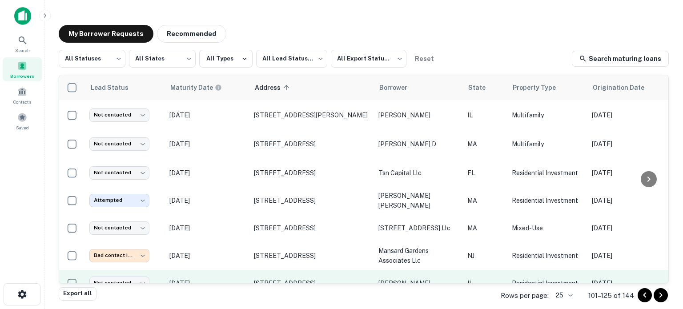
click at [237, 270] on td "Nov 09, 2025" at bounding box center [207, 283] width 85 height 27
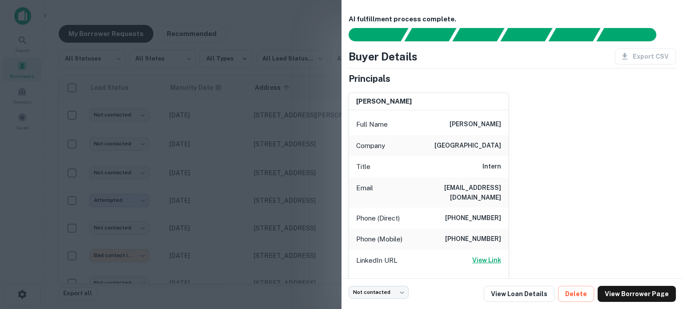
click at [492, 255] on h6 "View Link" at bounding box center [486, 260] width 29 height 10
click at [249, 161] on div at bounding box center [341, 154] width 683 height 309
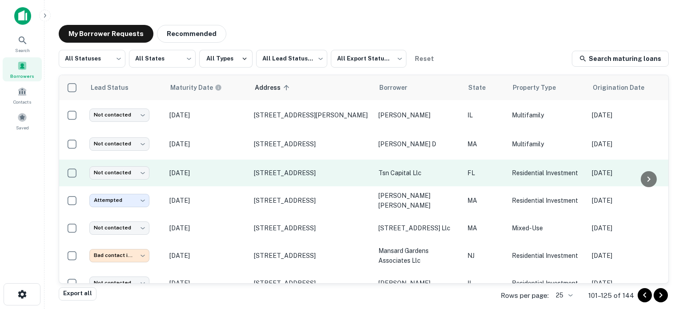
click at [216, 168] on p "Mar 11, 2026" at bounding box center [207, 173] width 76 height 10
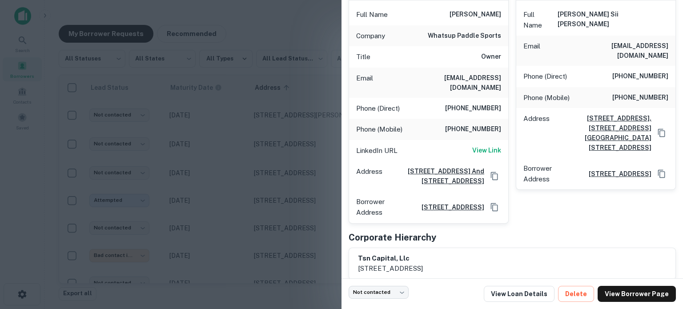
scroll to position [125, 0]
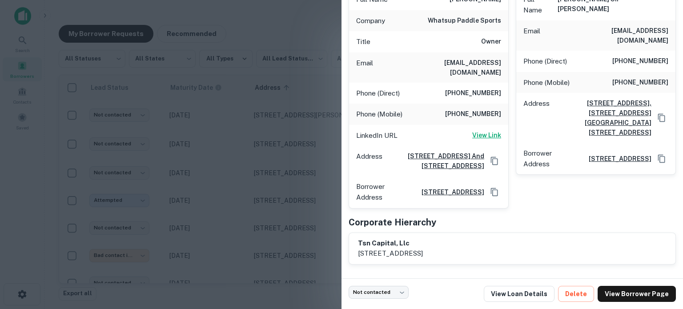
click at [482, 130] on h6 "View Link" at bounding box center [486, 135] width 29 height 10
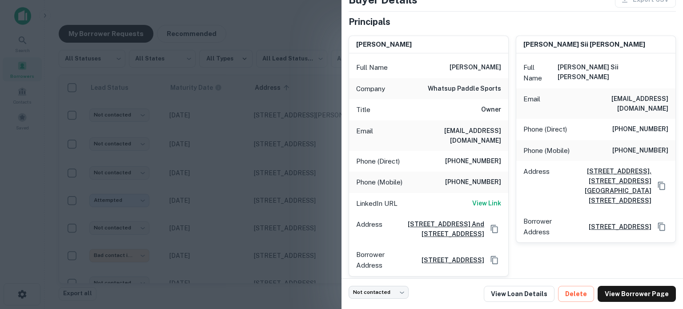
scroll to position [89, 0]
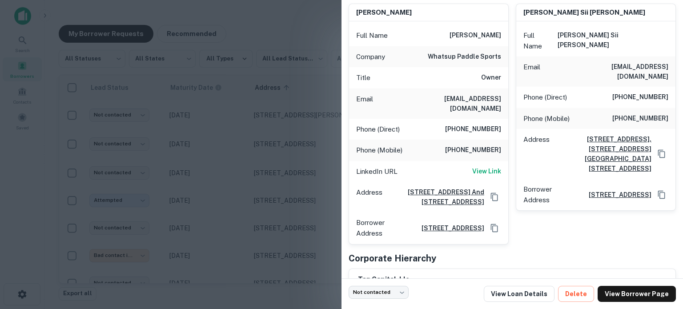
click at [285, 171] on div at bounding box center [341, 154] width 683 height 309
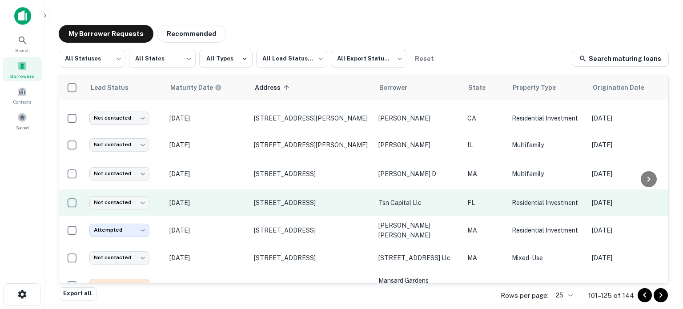
scroll to position [463, 0]
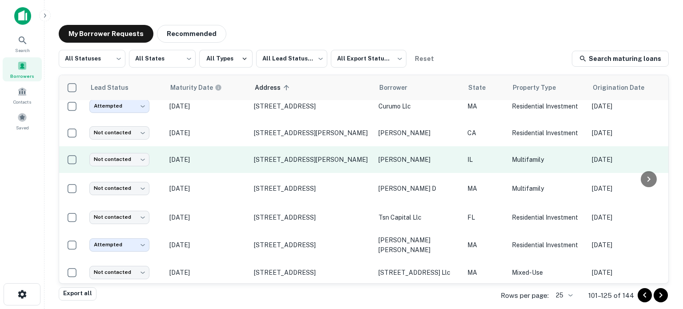
click at [238, 155] on p "Nov 23, 2025" at bounding box center [207, 160] width 76 height 10
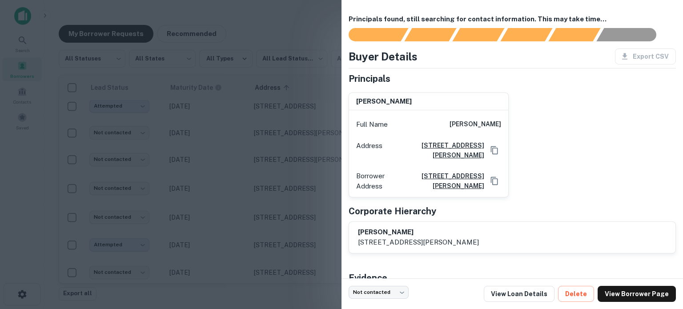
click at [233, 150] on div at bounding box center [341, 154] width 683 height 309
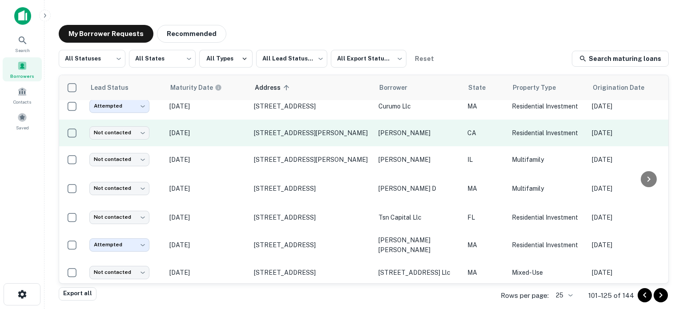
click at [230, 128] on p "Aug 30, 2025" at bounding box center [207, 133] width 76 height 10
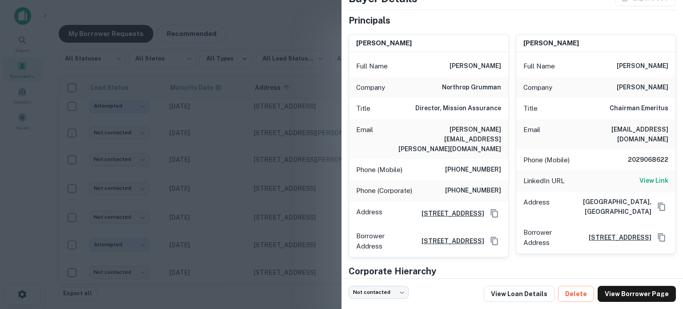
scroll to position [44, 0]
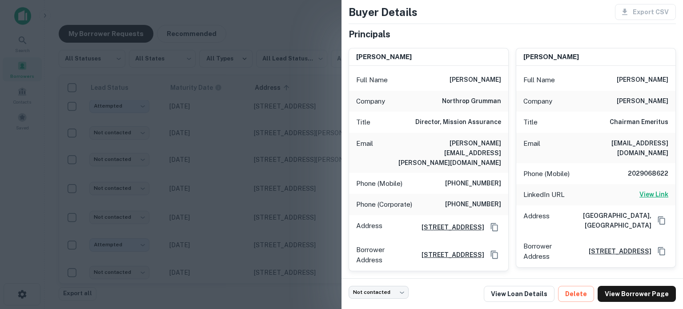
click at [643, 189] on h6 "View Link" at bounding box center [654, 194] width 29 height 10
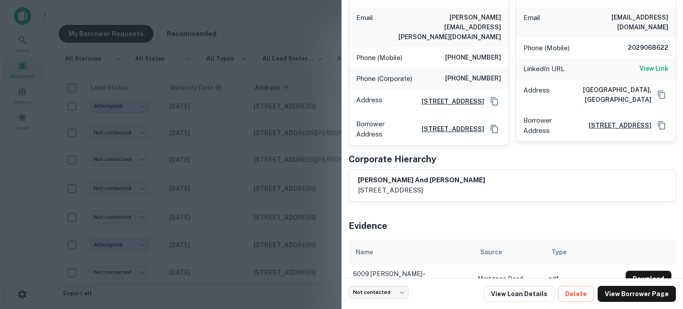
scroll to position [175, 0]
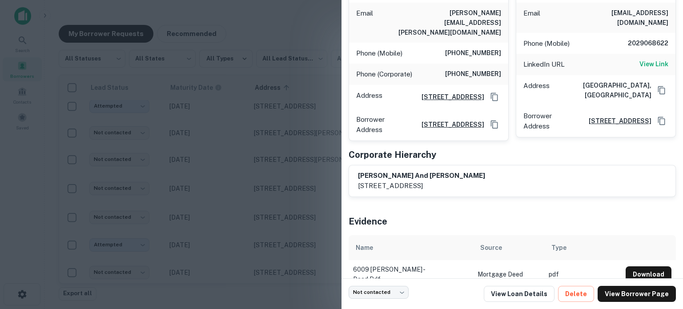
click at [295, 216] on div at bounding box center [341, 154] width 683 height 309
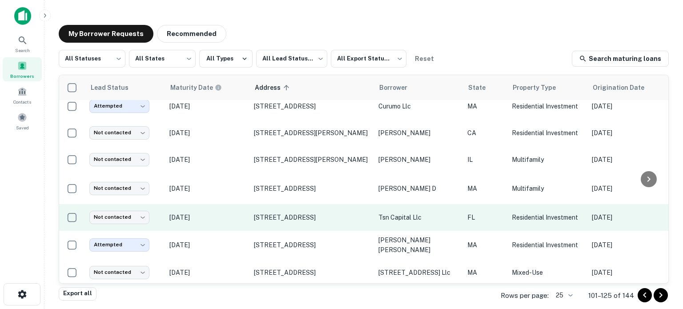
scroll to position [419, 0]
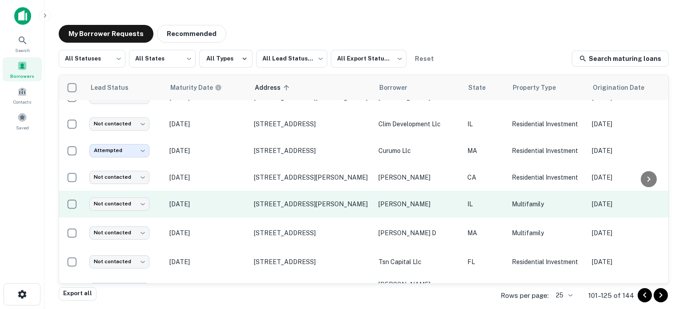
click at [215, 199] on p "Nov 23, 2025" at bounding box center [207, 204] width 76 height 10
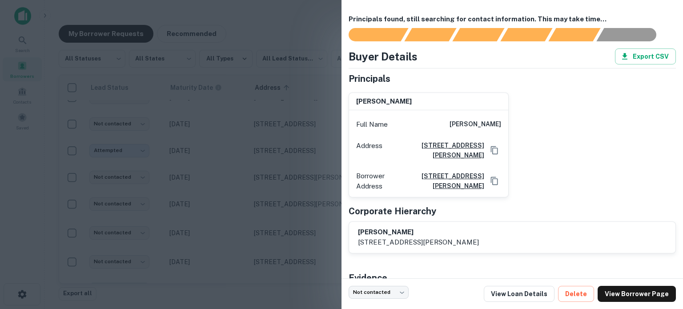
click at [251, 179] on div at bounding box center [341, 154] width 683 height 309
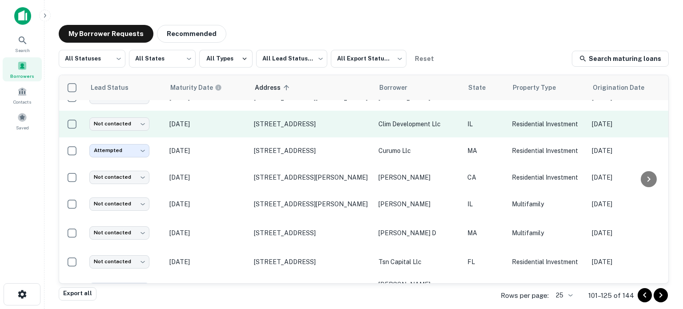
click at [237, 113] on td "Jun 24, 2026" at bounding box center [207, 124] width 85 height 27
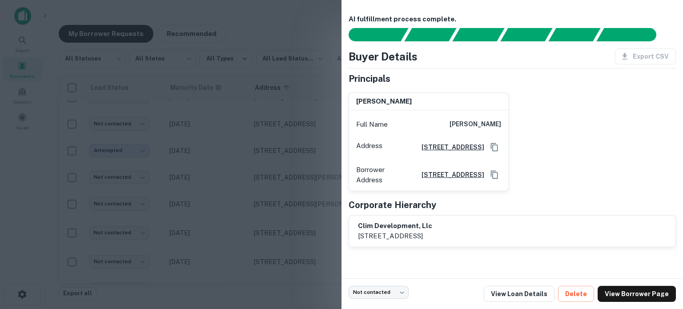
click at [242, 234] on div at bounding box center [341, 154] width 683 height 309
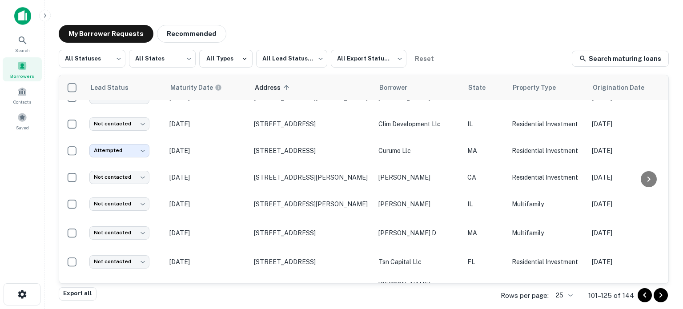
scroll to position [374, 0]
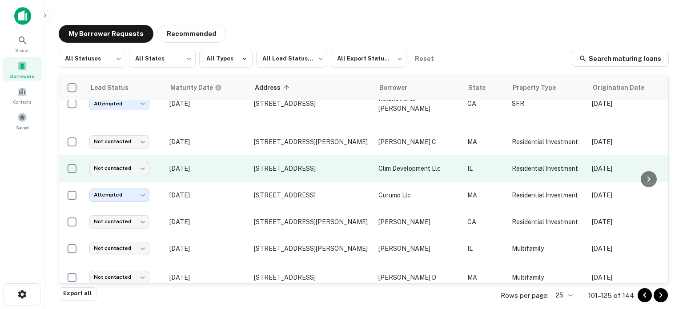
click at [237, 164] on p "Jun 24, 2026" at bounding box center [207, 169] width 76 height 10
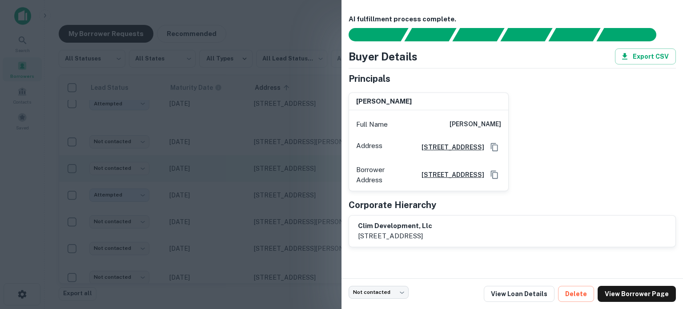
click at [237, 154] on div at bounding box center [341, 154] width 683 height 309
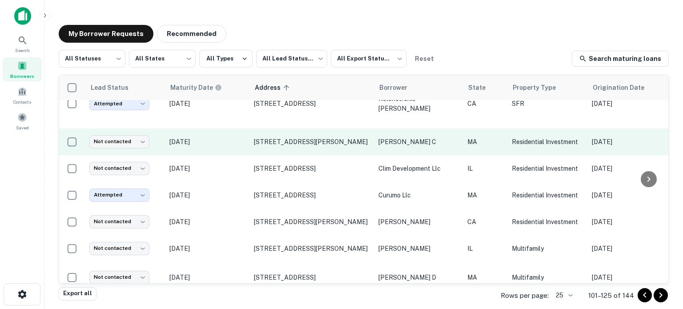
click at [231, 137] on p "Nov 22, 2025" at bounding box center [207, 142] width 76 height 10
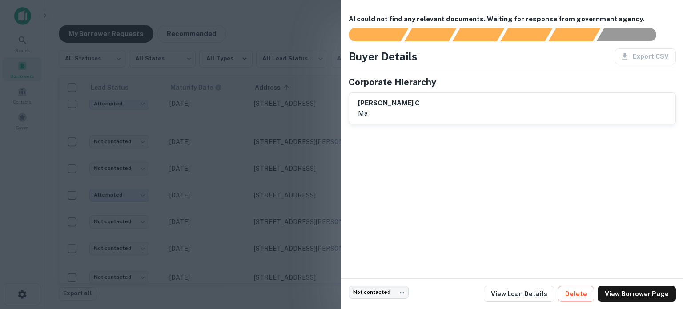
click at [232, 210] on div at bounding box center [341, 154] width 683 height 309
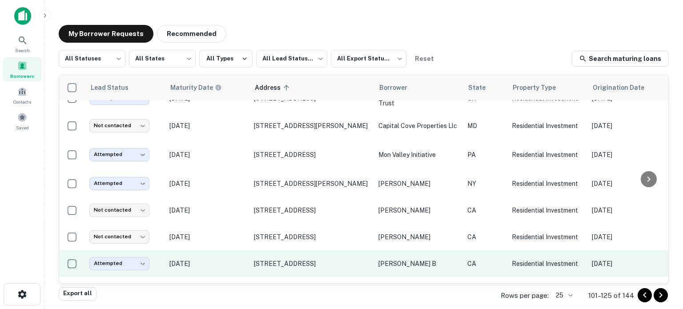
scroll to position [196, 0]
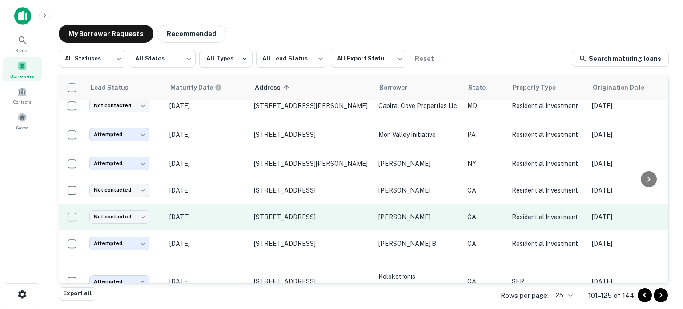
click at [232, 219] on p "Oct 04, 2025" at bounding box center [207, 217] width 76 height 10
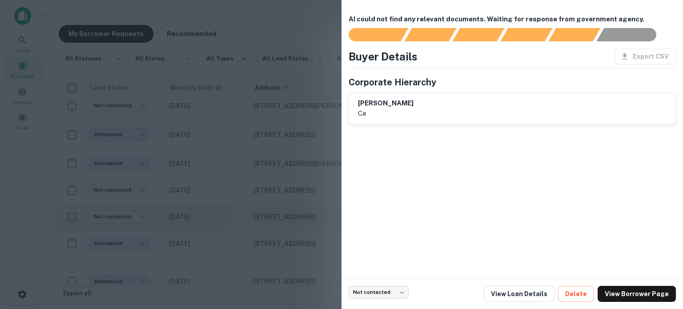
click at [232, 219] on div at bounding box center [341, 154] width 683 height 309
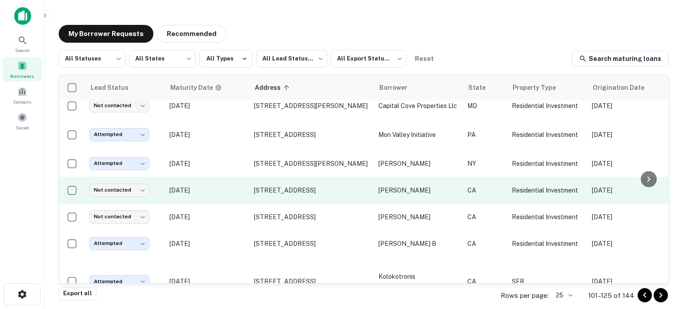
click at [235, 189] on p "Aug 30, 2025" at bounding box center [207, 190] width 76 height 10
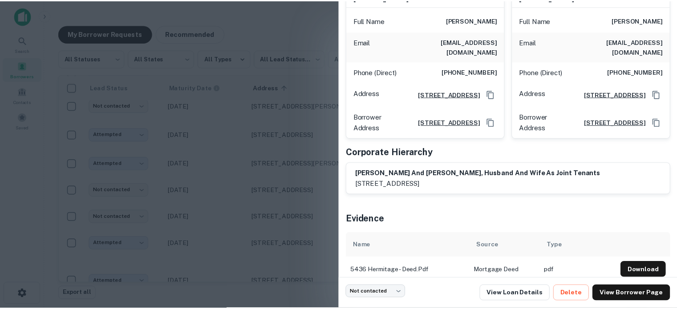
scroll to position [112, 0]
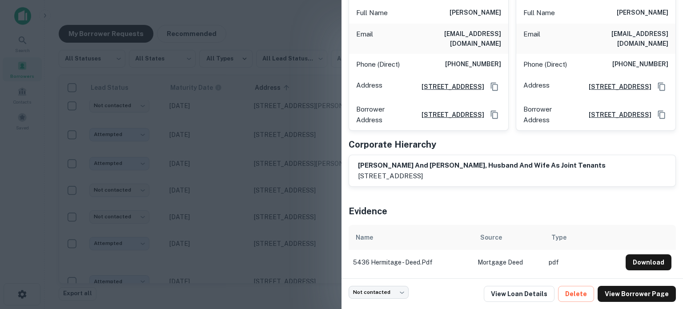
click at [230, 183] on div at bounding box center [341, 154] width 683 height 309
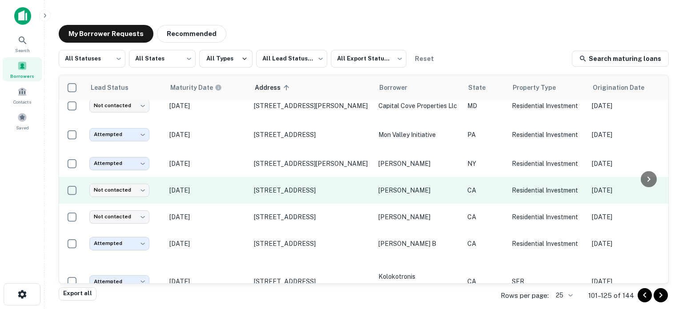
click at [225, 186] on p "Aug 30, 2025" at bounding box center [207, 190] width 76 height 10
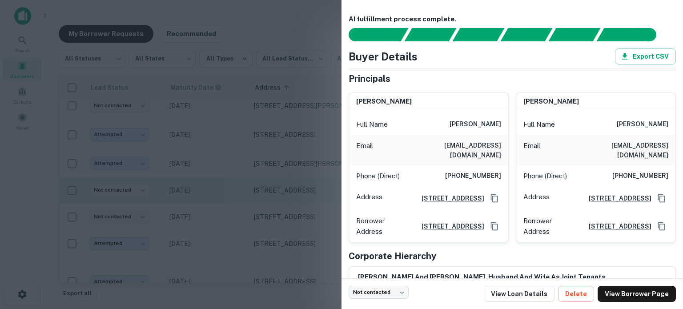
click at [225, 186] on div at bounding box center [341, 154] width 683 height 309
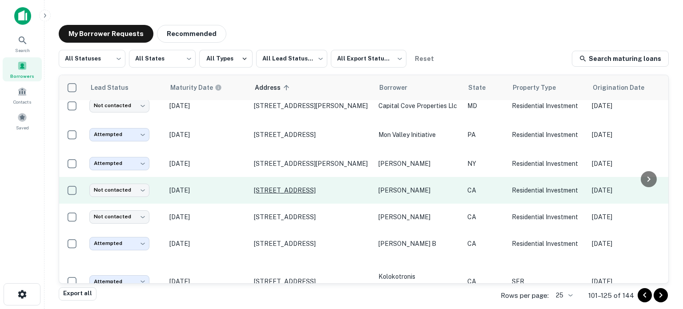
click at [275, 186] on p "5436 Hermitage Ave Valley Village, CA91607" at bounding box center [312, 190] width 116 height 8
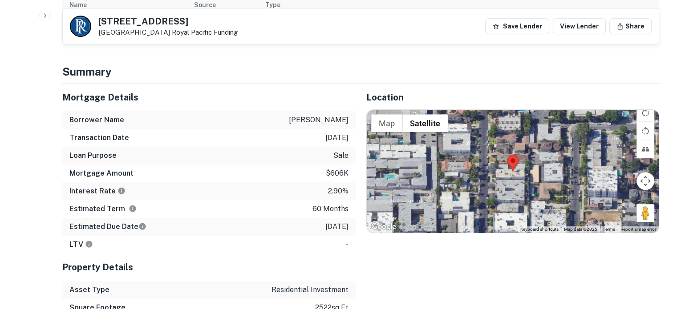
scroll to position [445, 0]
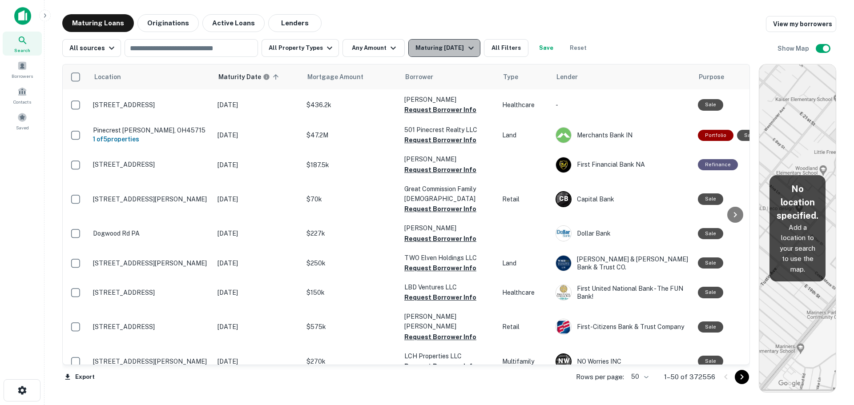
click at [466, 48] on icon "button" at bounding box center [471, 48] width 11 height 11
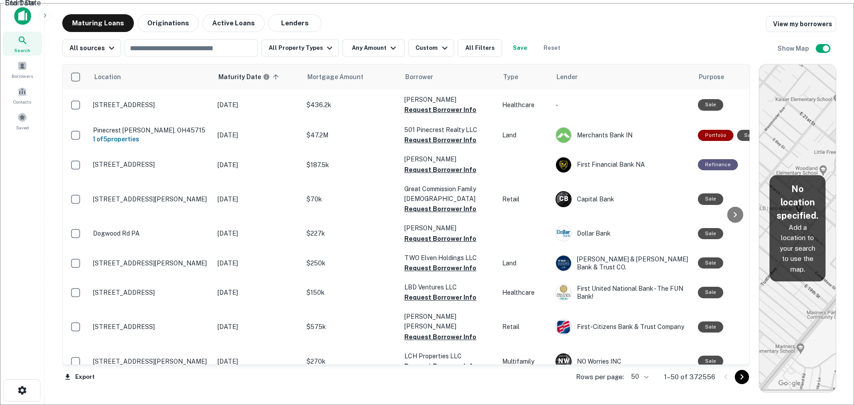
type input "**********"
drag, startPoint x: 413, startPoint y: 154, endPoint x: 400, endPoint y: 157, distance: 13.2
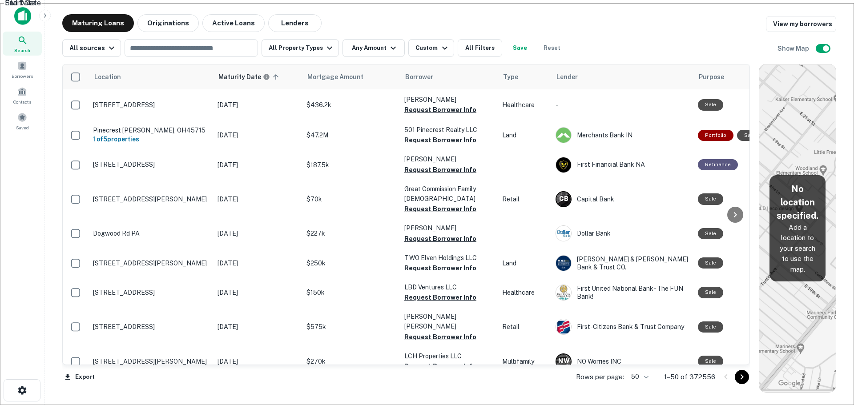
type input "**********"
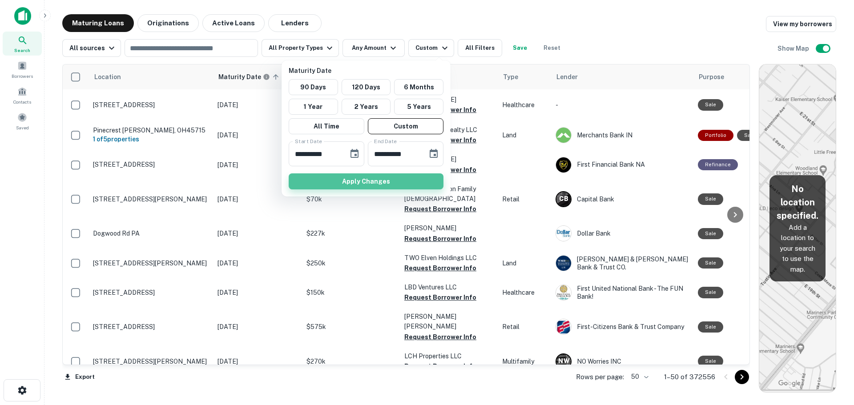
click at [399, 176] on button "Apply Changes" at bounding box center [366, 181] width 155 height 16
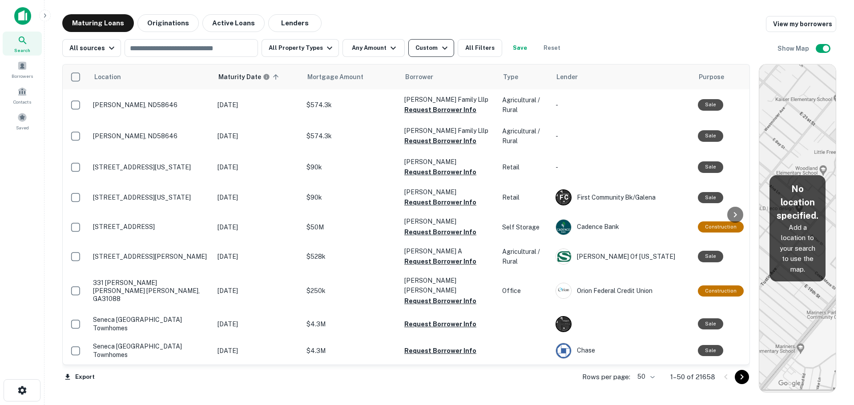
click at [415, 46] on div "Custom" at bounding box center [432, 48] width 34 height 11
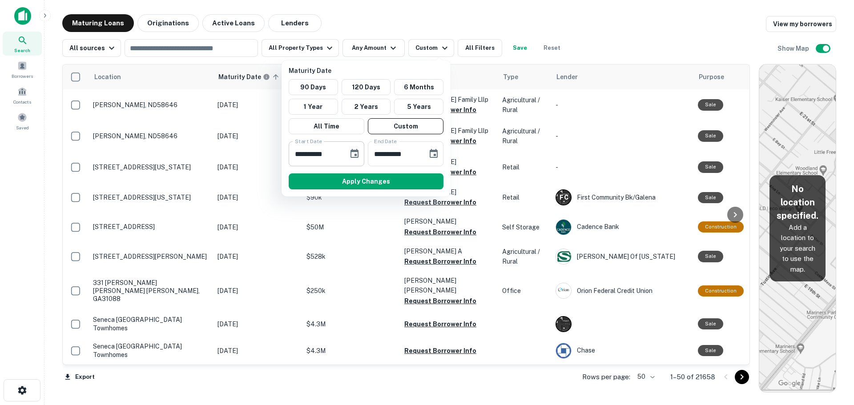
click at [337, 155] on input "**********" at bounding box center [315, 153] width 53 height 25
click at [332, 155] on input "**********" at bounding box center [315, 153] width 53 height 25
drag, startPoint x: 326, startPoint y: 156, endPoint x: 316, endPoint y: 155, distance: 9.8
click at [316, 155] on input "**********" at bounding box center [315, 153] width 53 height 25
type input "**********"
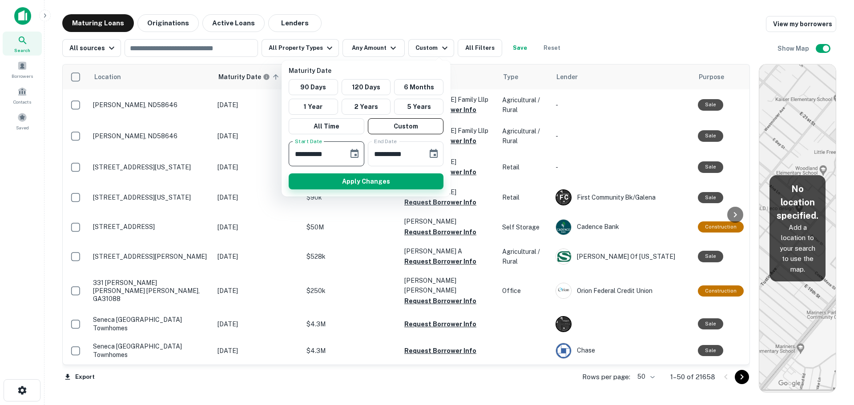
click at [381, 181] on button "Apply Changes" at bounding box center [366, 181] width 155 height 16
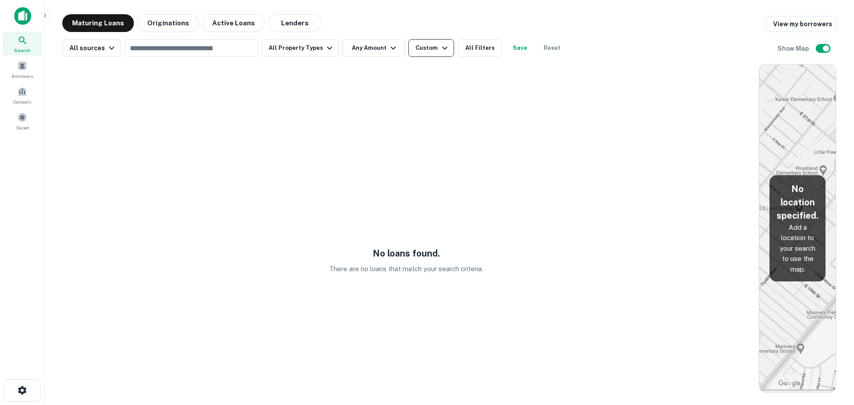
click at [423, 48] on div "Custom" at bounding box center [432, 48] width 34 height 11
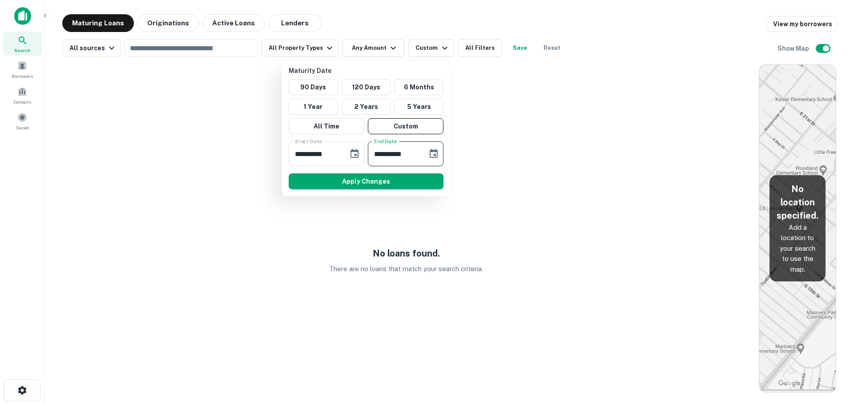
click at [415, 152] on input "**********" at bounding box center [394, 153] width 53 height 25
click at [413, 155] on input "**********" at bounding box center [394, 153] width 53 height 25
drag, startPoint x: 413, startPoint y: 155, endPoint x: 401, endPoint y: 156, distance: 12.0
click at [401, 156] on input "**********" at bounding box center [394, 153] width 53 height 25
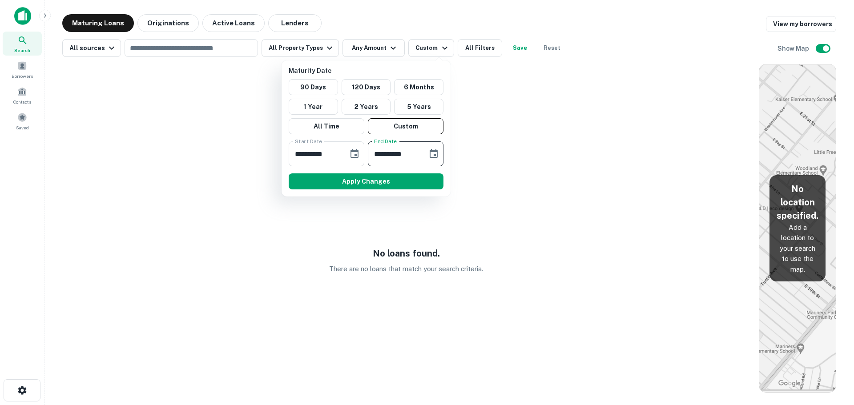
type input "**********"
click at [353, 181] on button "Apply Changes" at bounding box center [366, 181] width 155 height 16
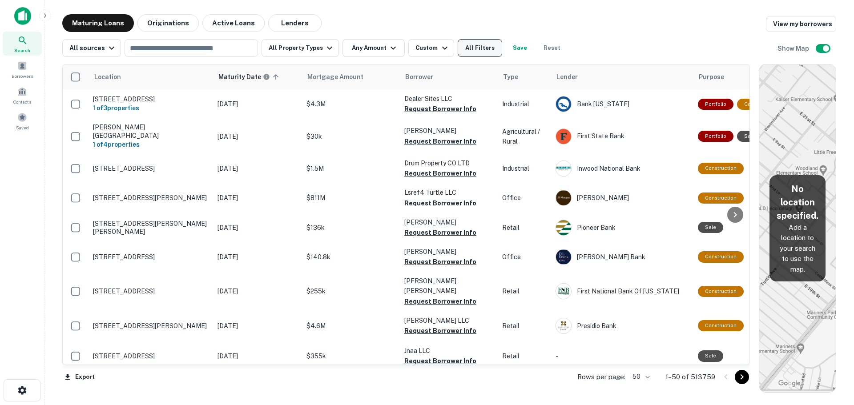
click at [473, 47] on button "All Filters" at bounding box center [480, 48] width 44 height 18
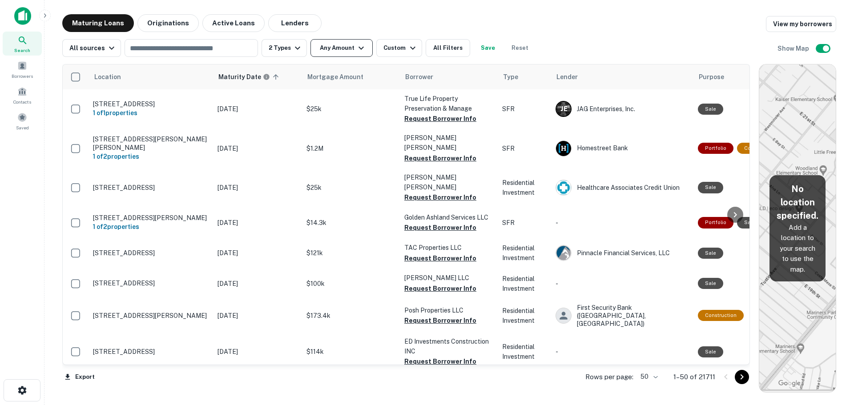
click at [363, 45] on icon "button" at bounding box center [361, 48] width 11 height 11
type input "******"
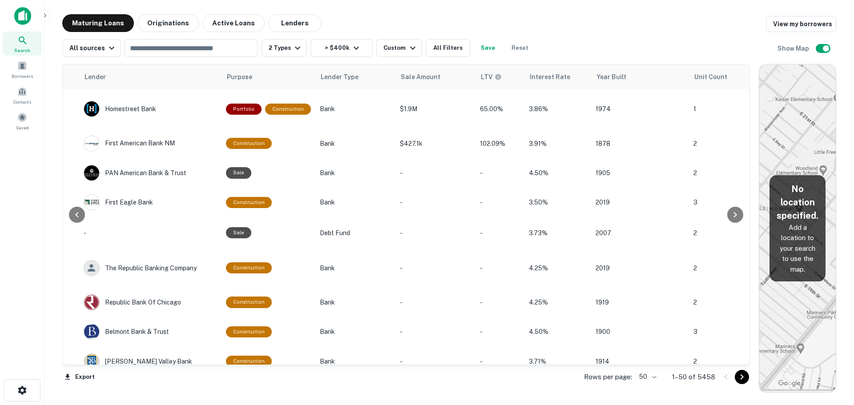
scroll to position [0, 479]
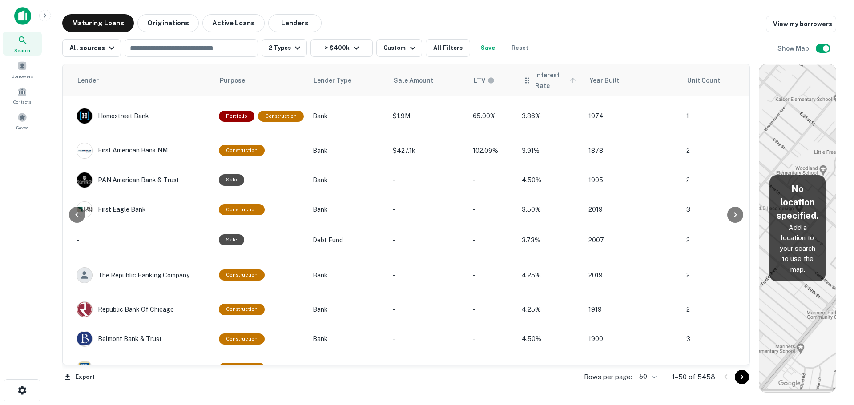
click at [538, 75] on span "Interest Rate" at bounding box center [557, 80] width 44 height 21
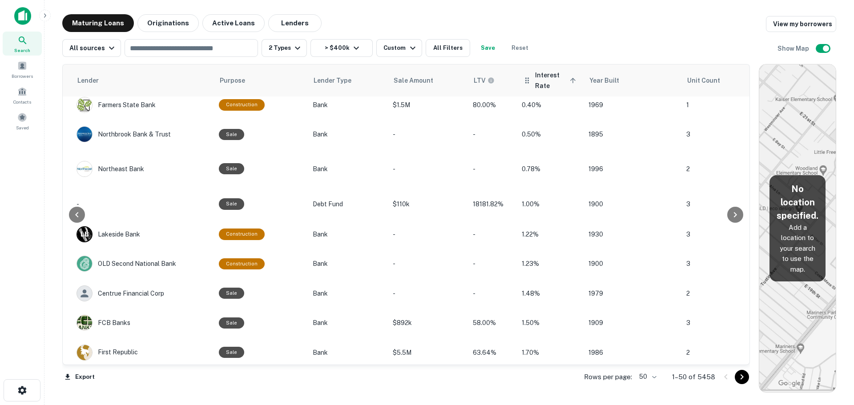
scroll to position [318, 479]
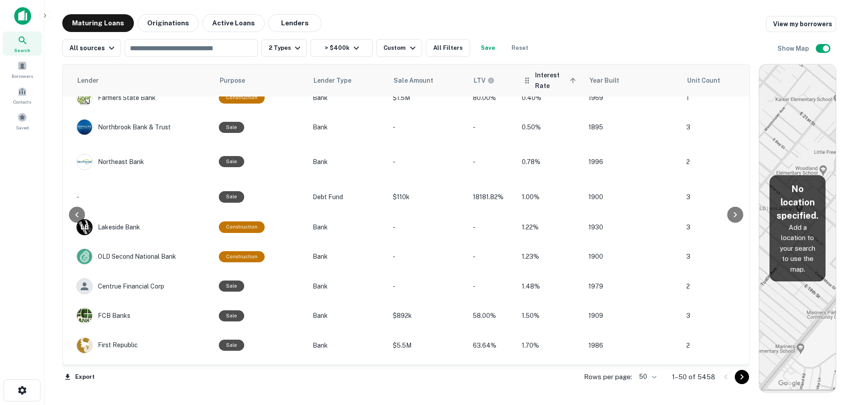
click at [555, 77] on span "Interest Rate sorted ascending" at bounding box center [557, 80] width 44 height 21
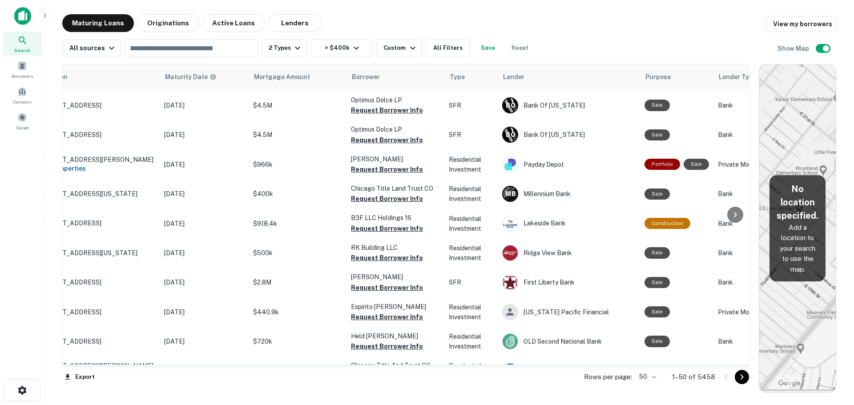
scroll to position [1030, 0]
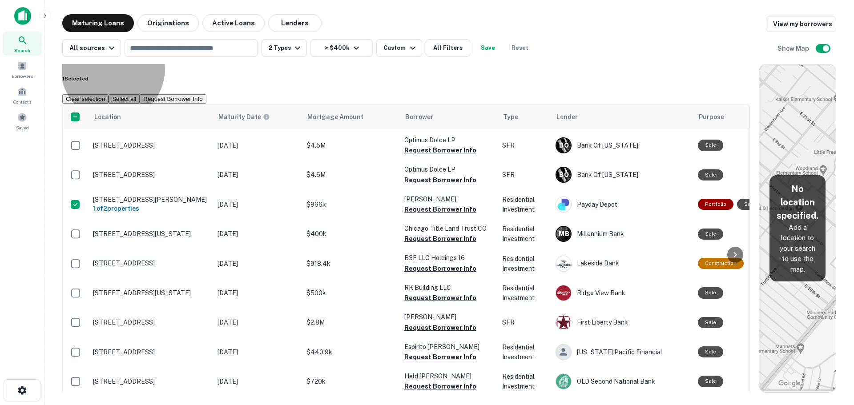
click at [206, 94] on button "Request Borrower Info" at bounding box center [173, 98] width 66 height 9
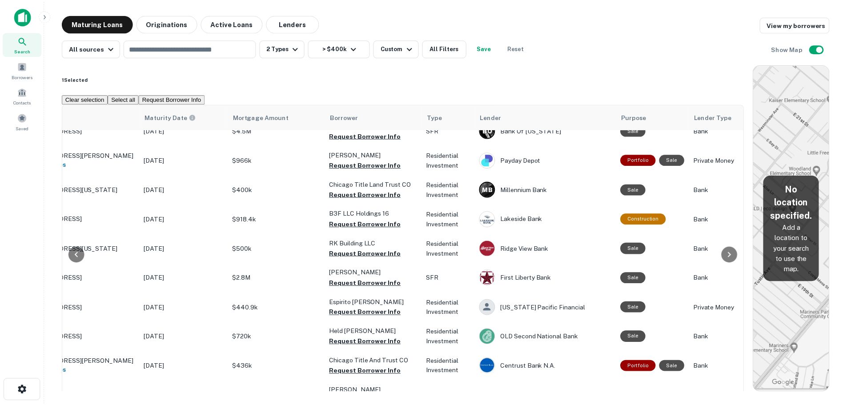
scroll to position [1075, 0]
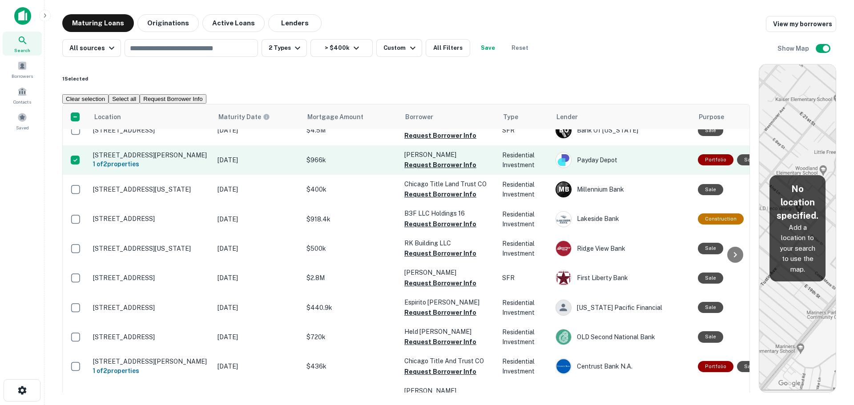
click at [353, 155] on p "$966k" at bounding box center [350, 160] width 89 height 10
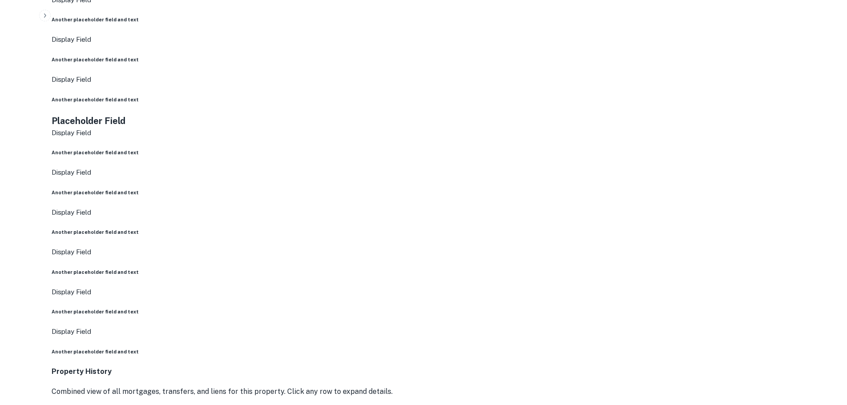
scroll to position [667, 0]
